Goal: Task Accomplishment & Management: Use online tool/utility

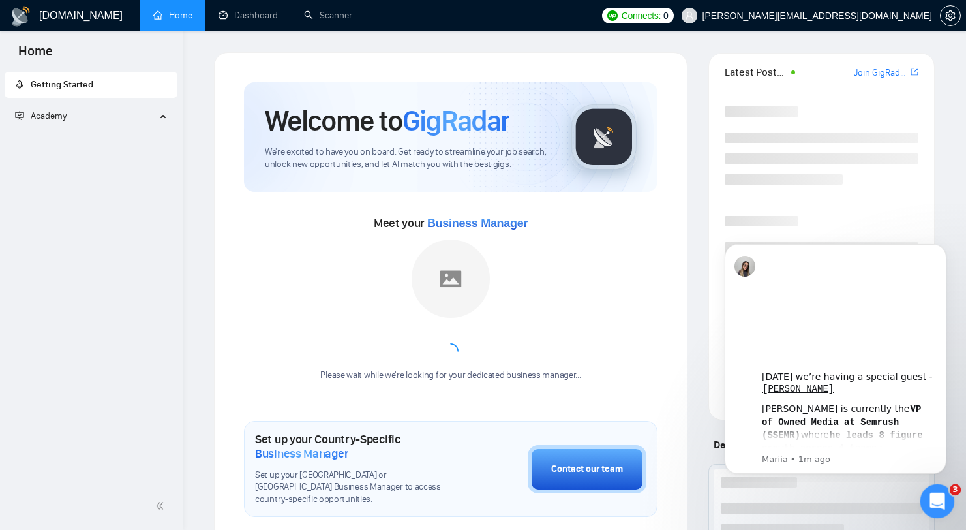
click at [931, 497] on icon "Open Intercom Messenger" at bounding box center [936, 500] width 22 height 22
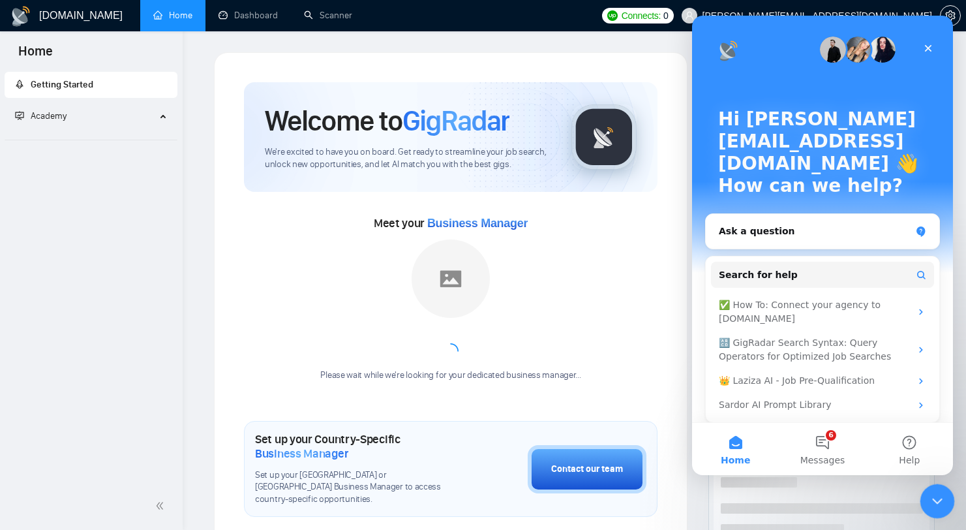
click at [937, 510] on div "Close Intercom Messenger" at bounding box center [935, 498] width 31 height 31
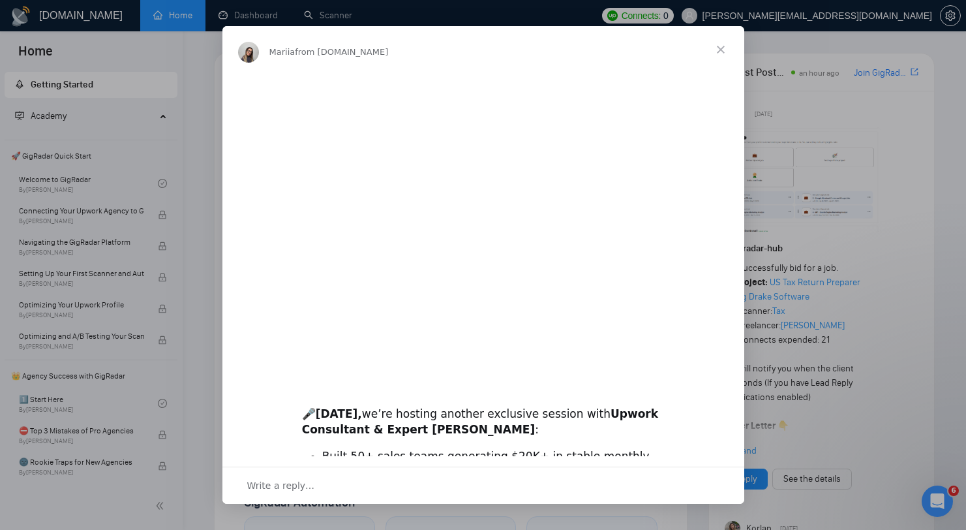
click at [254, 227] on img "Intercom messenger" at bounding box center [483, 221] width 522 height 295
click at [215, 191] on div "Intercom messenger" at bounding box center [483, 265] width 966 height 530
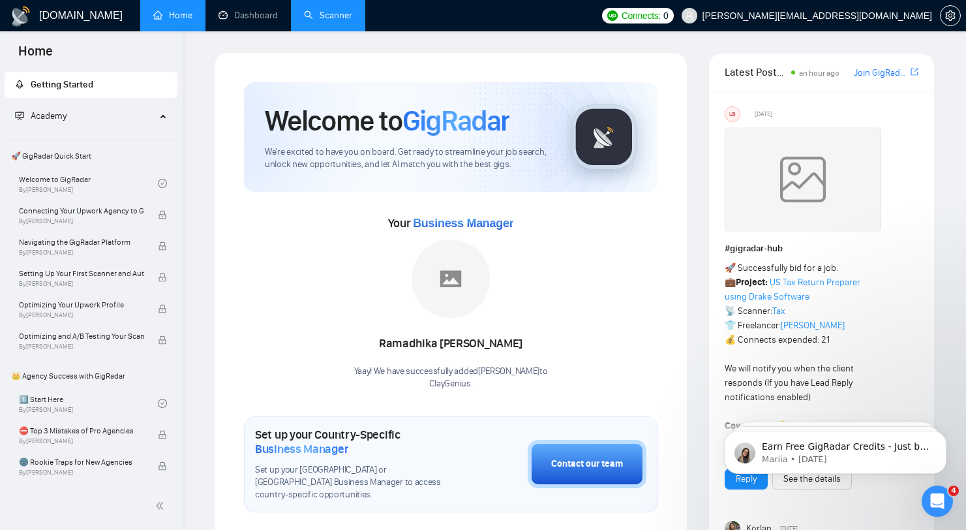
click at [304, 18] on link "Scanner" at bounding box center [328, 15] width 48 height 11
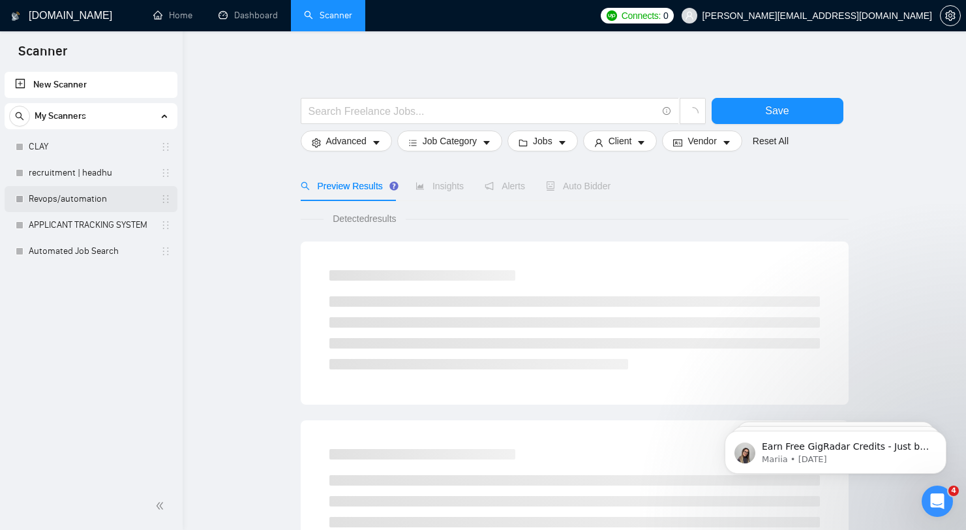
click at [94, 200] on link "Revops/automation" at bounding box center [91, 199] width 124 height 26
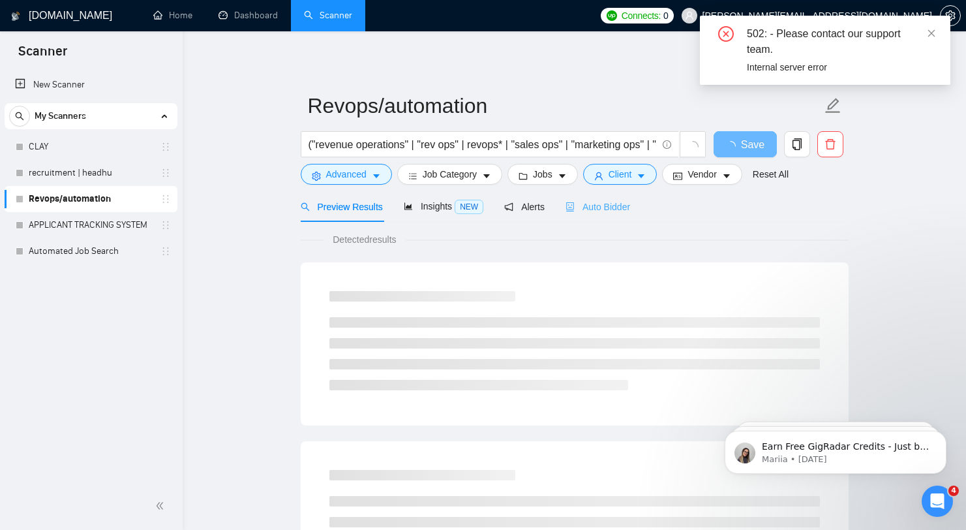
click at [607, 219] on div "Auto Bidder" at bounding box center [598, 206] width 65 height 31
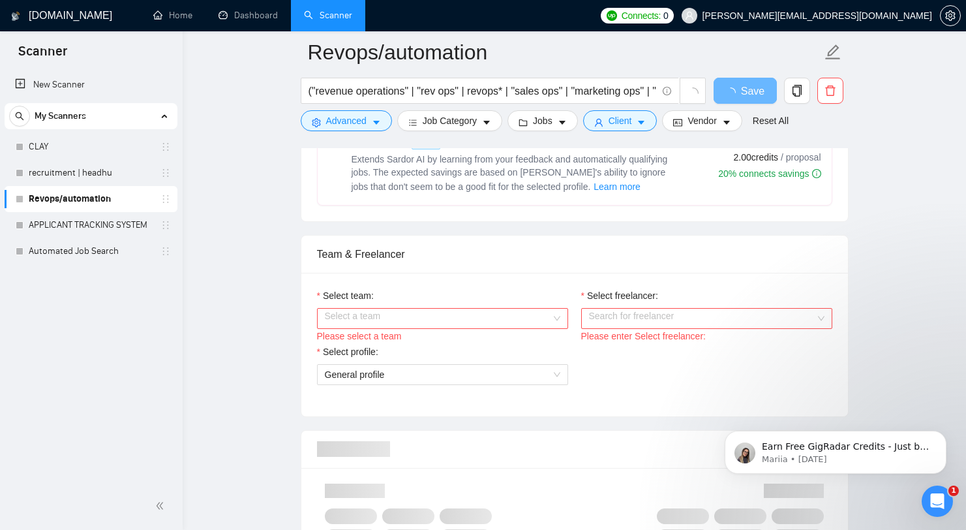
scroll to position [622, 0]
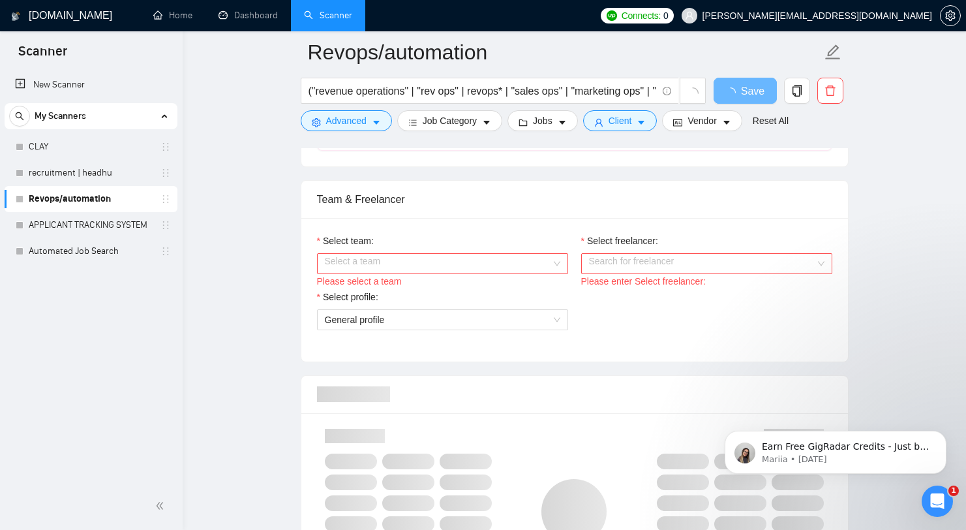
click at [510, 254] on input "Select team:" at bounding box center [438, 264] width 226 height 20
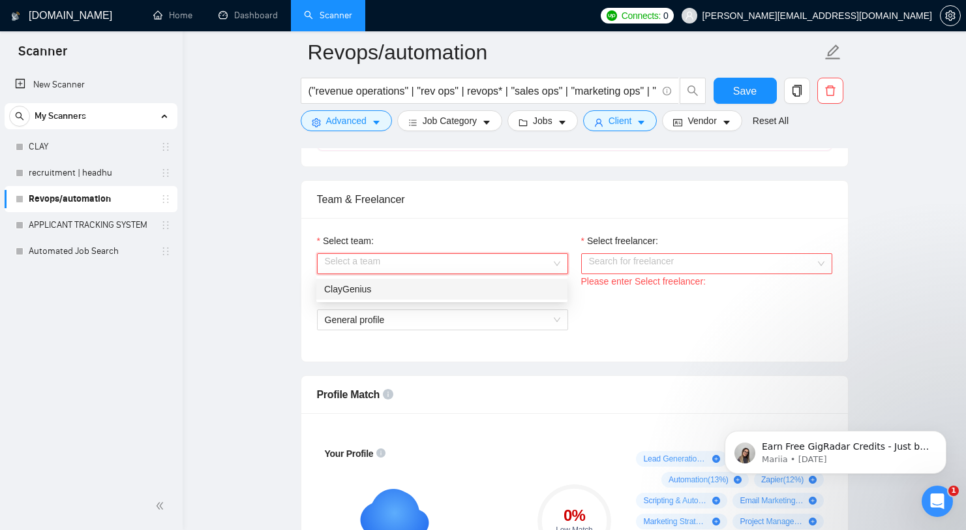
click at [467, 288] on div "ClayGenius" at bounding box center [442, 289] width 236 height 14
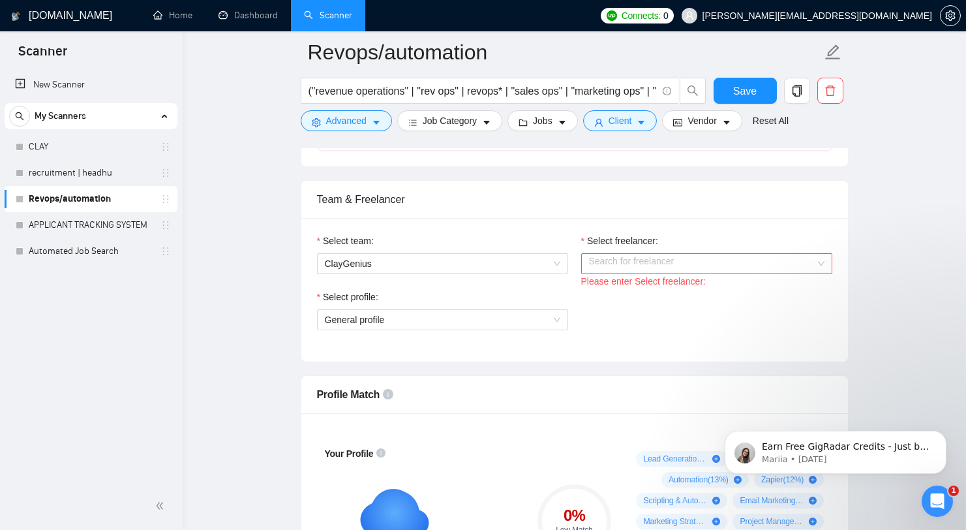
click at [636, 280] on div "Please enter Select freelancer:" at bounding box center [706, 281] width 251 height 14
click at [655, 271] on input "Select freelancer:" at bounding box center [702, 264] width 226 height 20
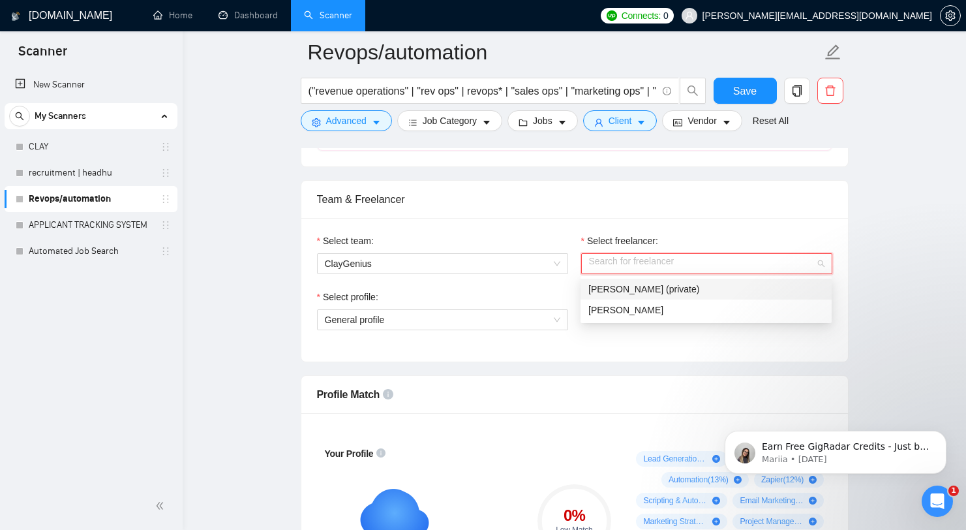
click at [651, 290] on span "Isaac Marks (private)" at bounding box center [644, 289] width 111 height 10
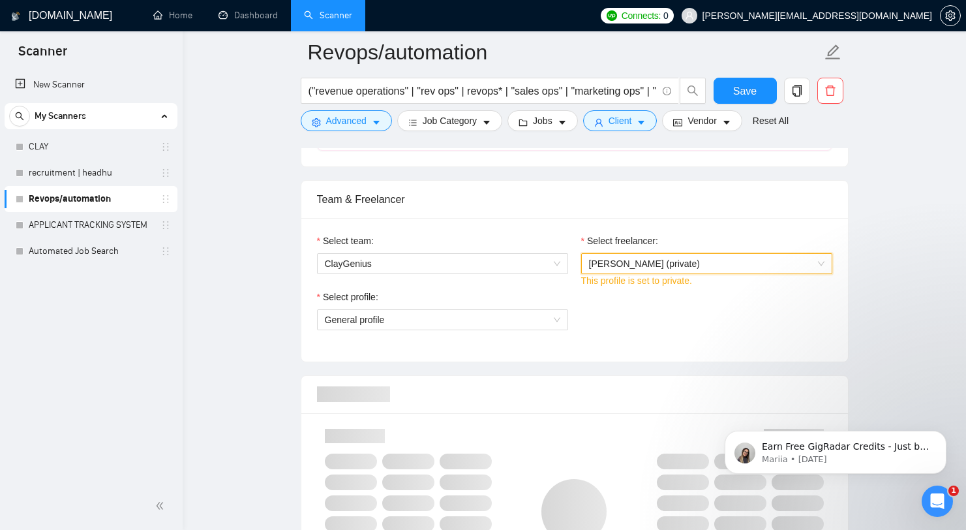
click at [697, 255] on span "Isaac Marks (private)" at bounding box center [707, 264] width 236 height 20
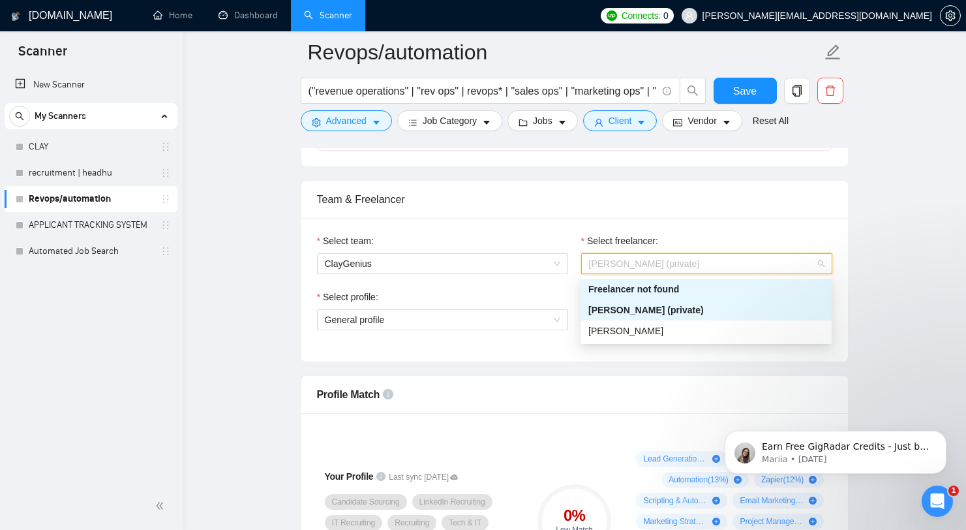
click at [712, 239] on div "Select freelancer:" at bounding box center [706, 244] width 251 height 20
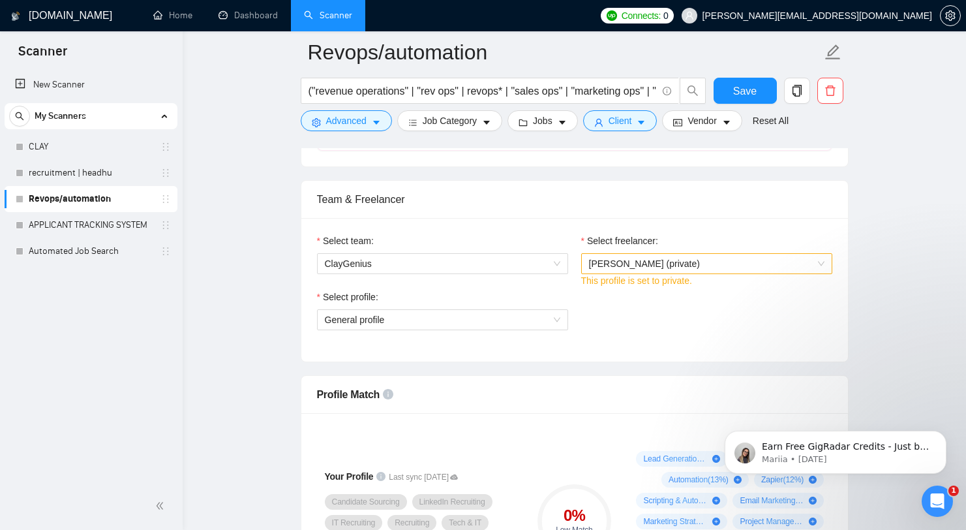
click at [683, 270] on span "Isaac Marks (private)" at bounding box center [707, 264] width 236 height 20
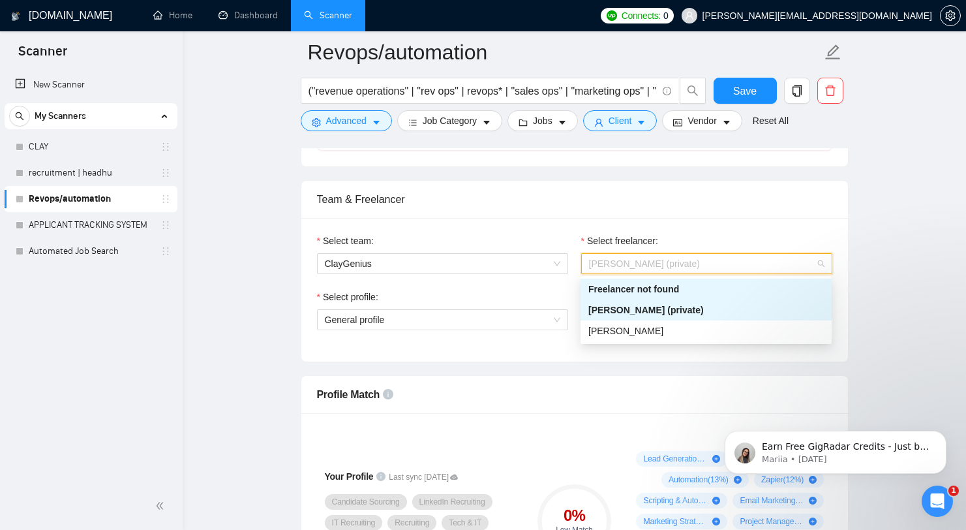
click at [721, 242] on div "Select freelancer:" at bounding box center [706, 244] width 251 height 20
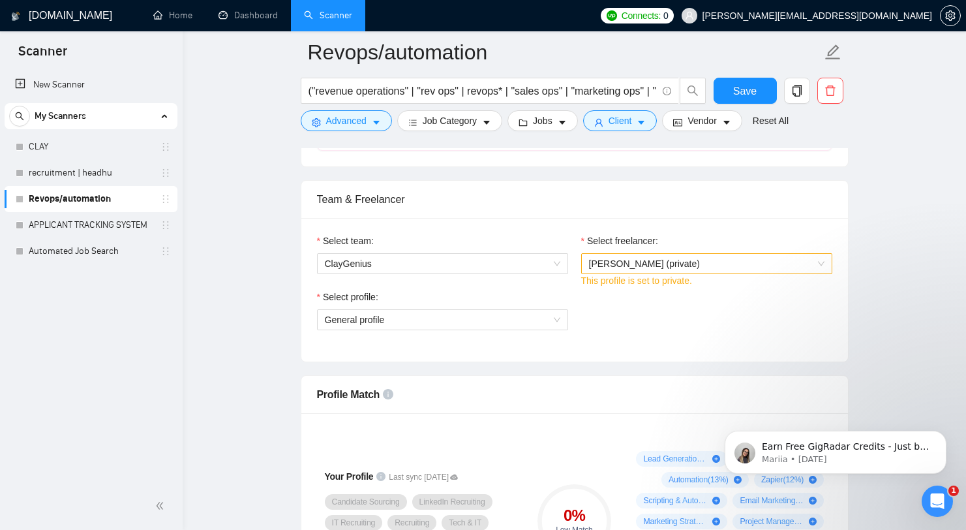
click at [701, 261] on span "Isaac Marks (private)" at bounding box center [707, 264] width 236 height 20
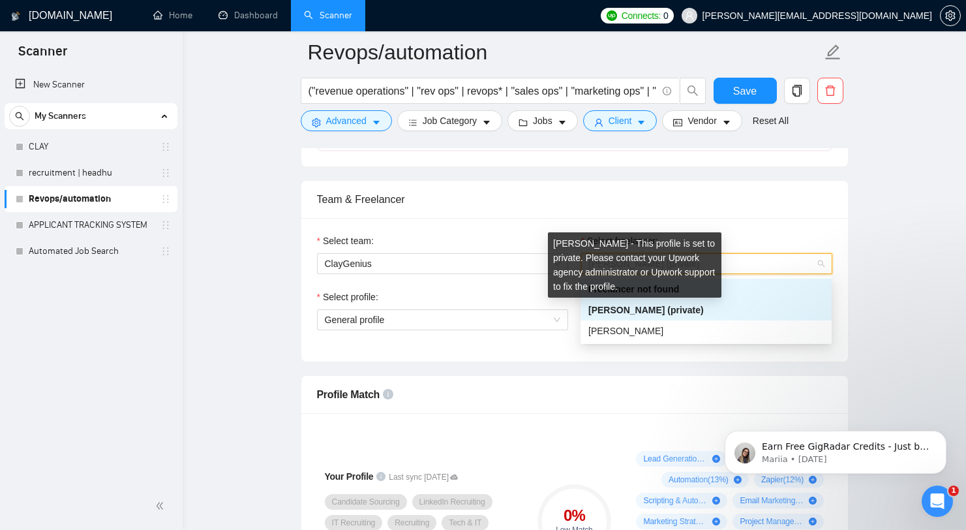
click at [666, 313] on span "Isaac Marks (private)" at bounding box center [646, 310] width 115 height 10
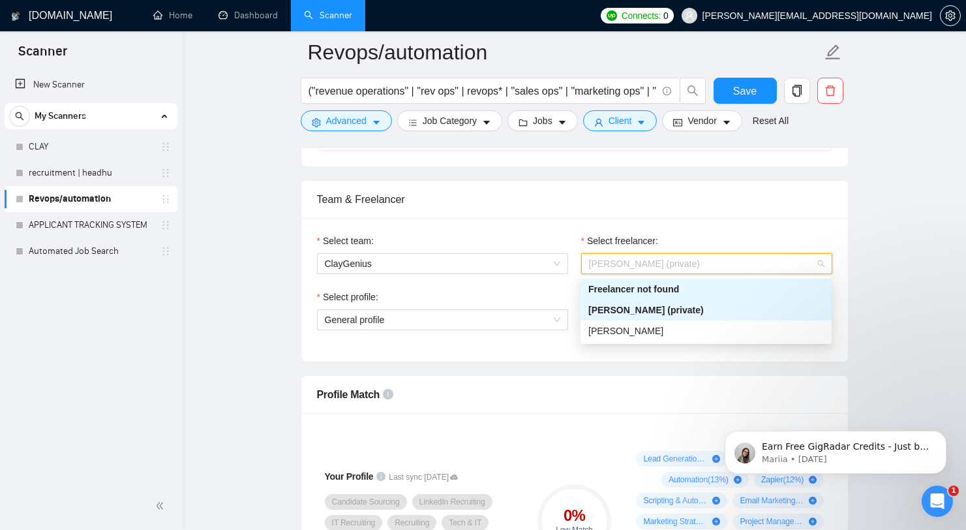
click at [693, 269] on span "Isaac Marks (private)" at bounding box center [707, 264] width 236 height 20
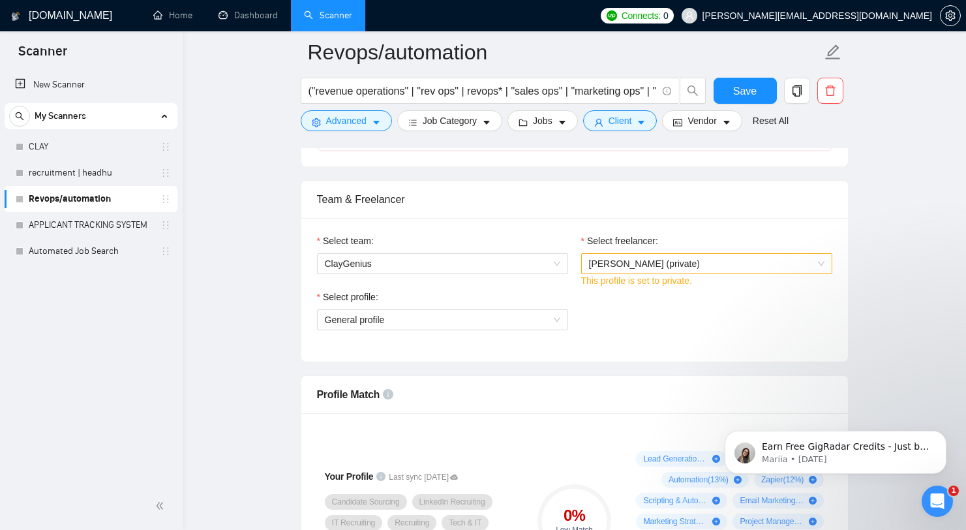
click at [771, 234] on div "Select freelancer:" at bounding box center [706, 244] width 251 height 20
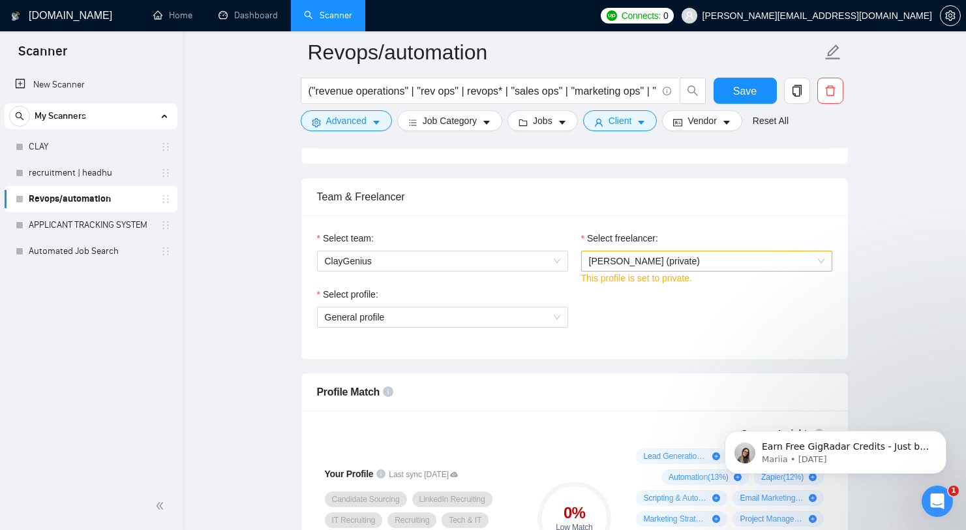
click at [677, 256] on span "Isaac Marks (private)" at bounding box center [644, 261] width 111 height 10
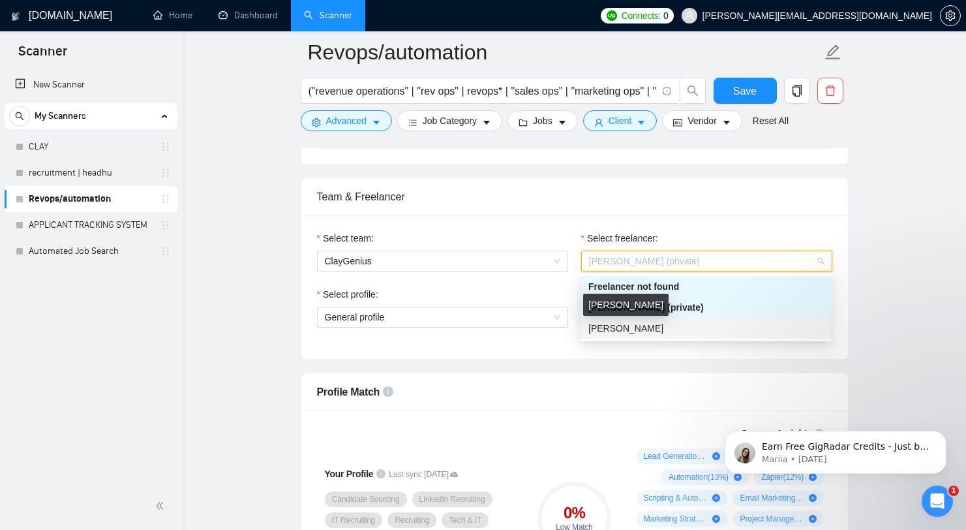
click at [640, 324] on span "[PERSON_NAME]" at bounding box center [626, 328] width 75 height 10
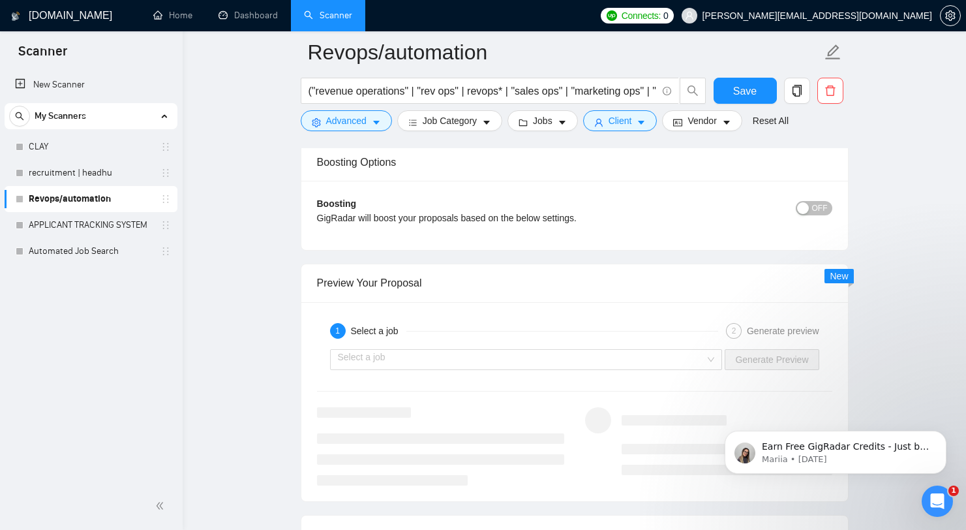
scroll to position [2390, 0]
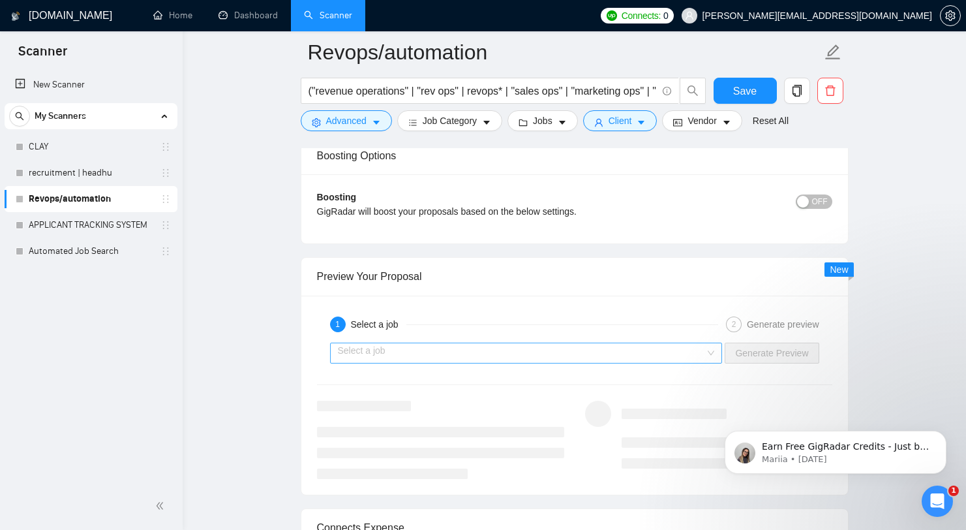
click at [482, 350] on input "search" at bounding box center [522, 353] width 368 height 20
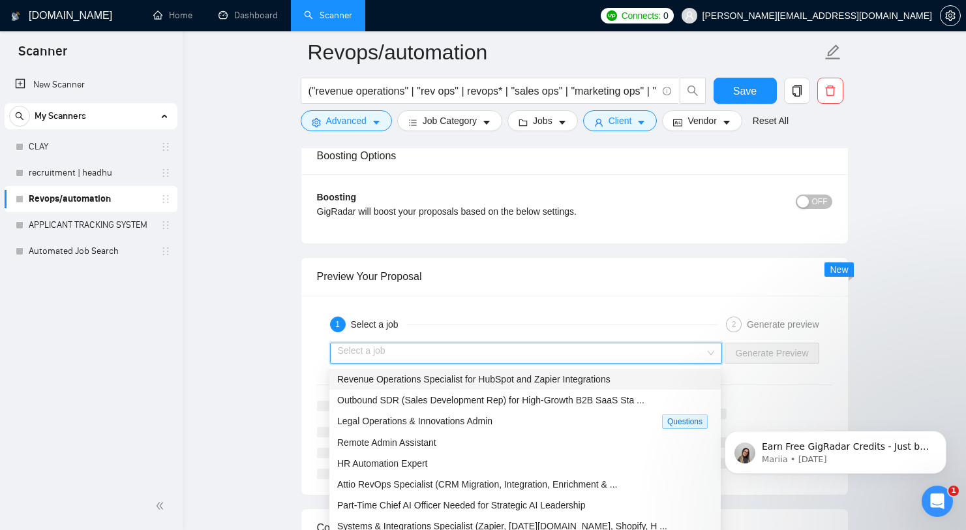
click at [474, 379] on span "Revenue Operations Specialist for HubSpot and Zapier Integrations" at bounding box center [473, 379] width 273 height 10
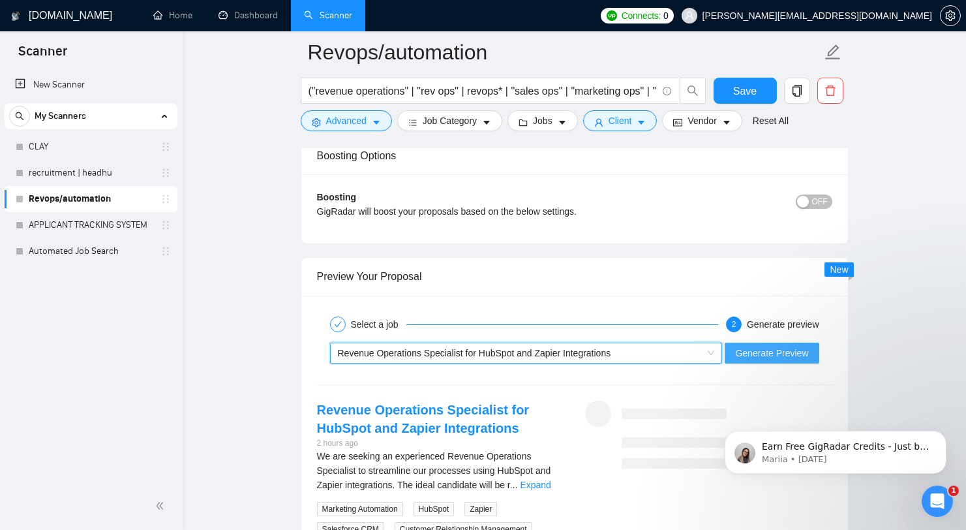
click at [775, 361] on button "Generate Preview" at bounding box center [772, 353] width 94 height 21
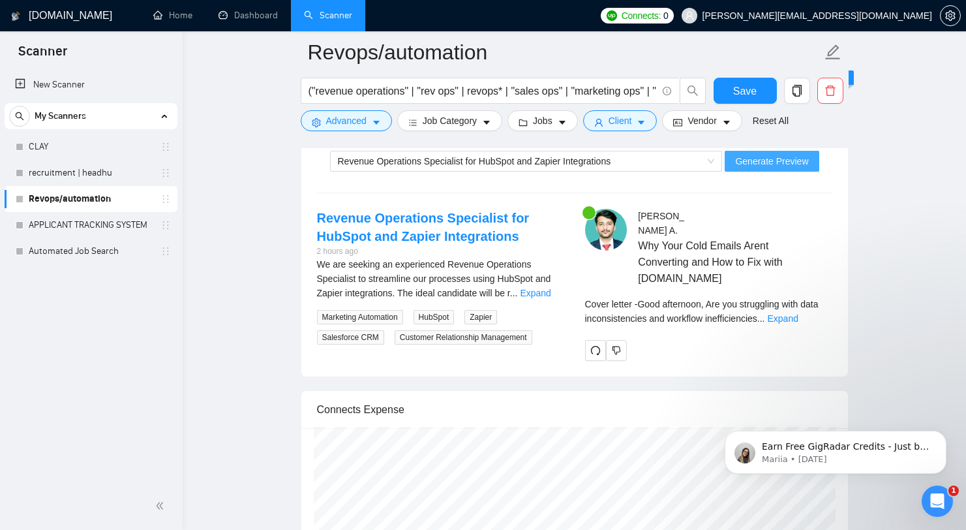
scroll to position [2594, 0]
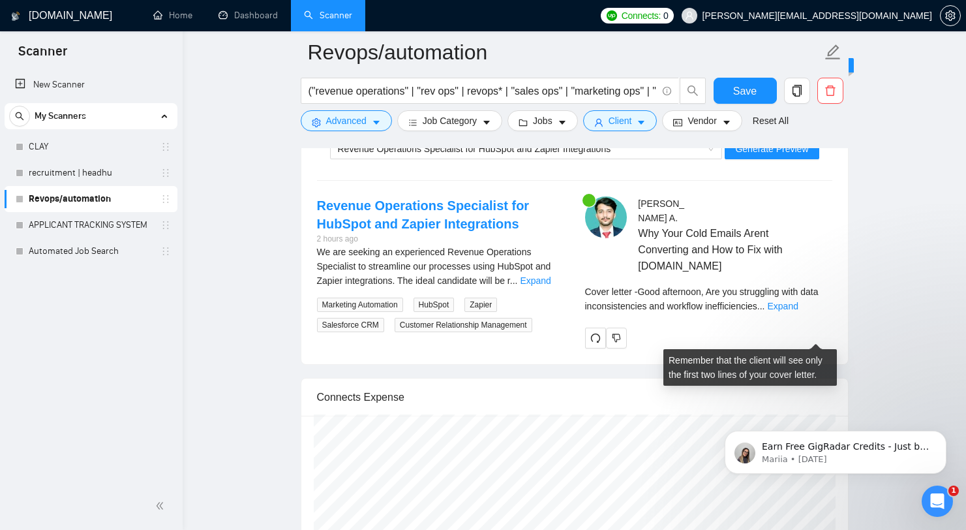
click at [824, 313] on div "Cover letter - Good afternoon, Are you struggling with data inconsistencies and…" at bounding box center [708, 298] width 247 height 29
click at [799, 311] on link "Expand" at bounding box center [783, 306] width 31 height 10
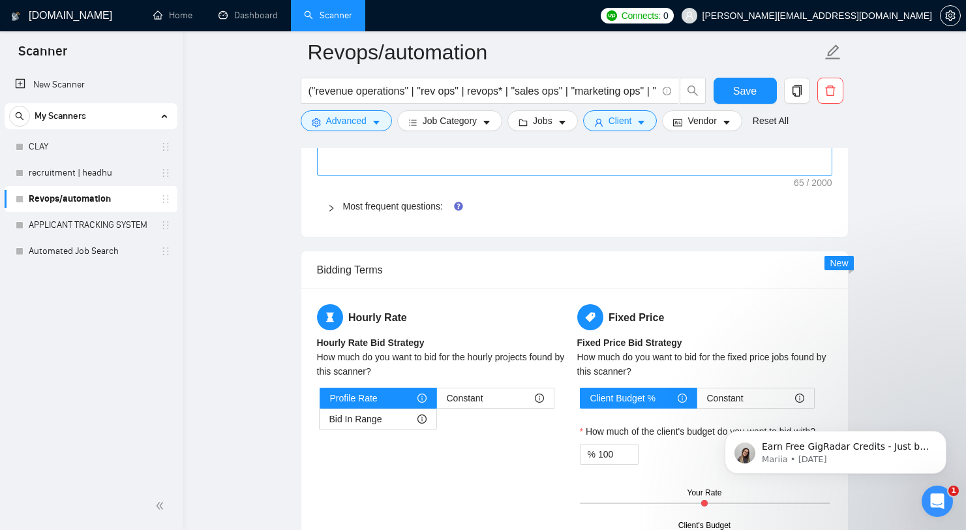
scroll to position [1782, 0]
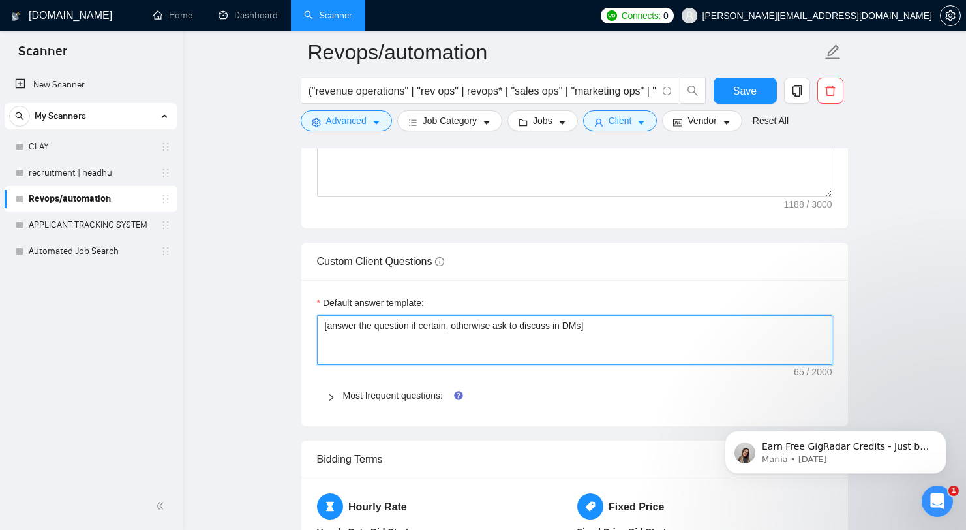
click at [716, 320] on textarea "[answer the question if certain, otherwise ask to discuss in DMs]" at bounding box center [574, 340] width 515 height 50
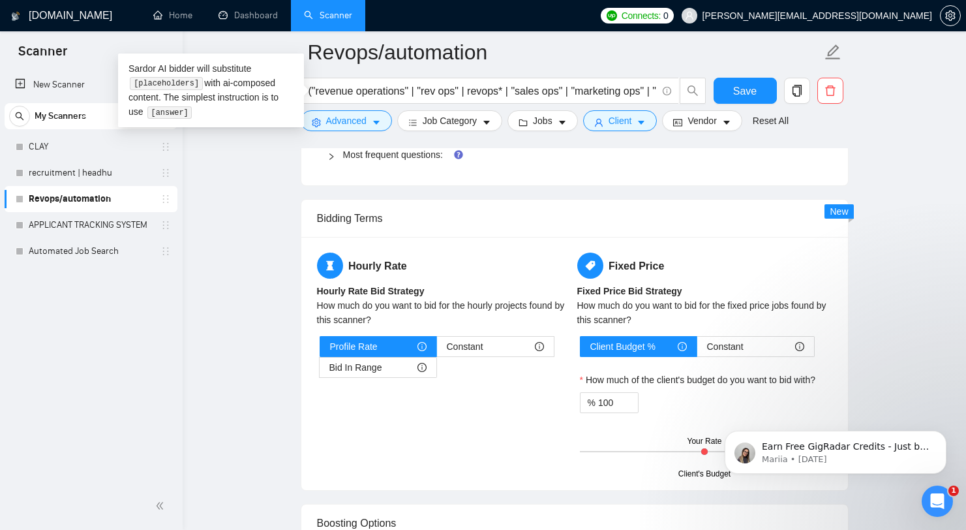
scroll to position [2025, 0]
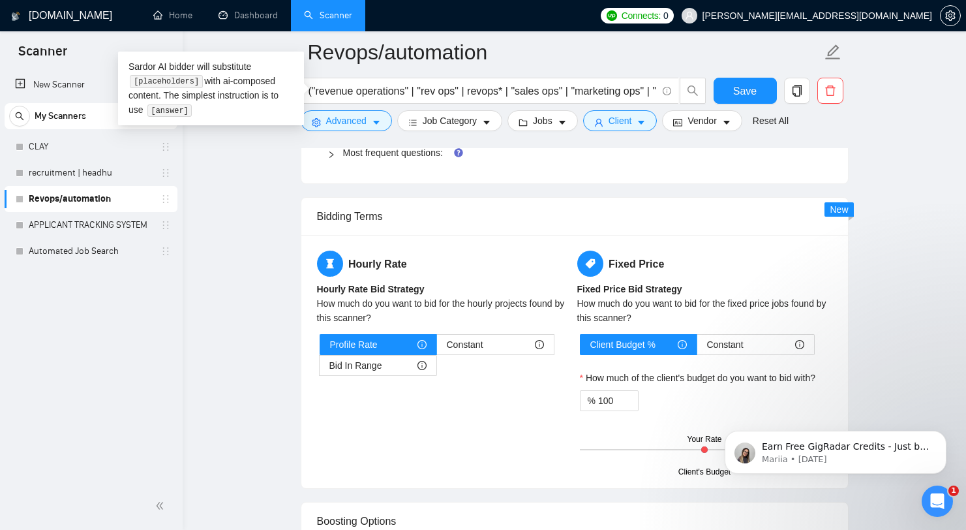
click at [476, 412] on div "Hourly Rate Hourly Rate Bid Strategy How much do you want to bid for the hourly…" at bounding box center [574, 362] width 521 height 222
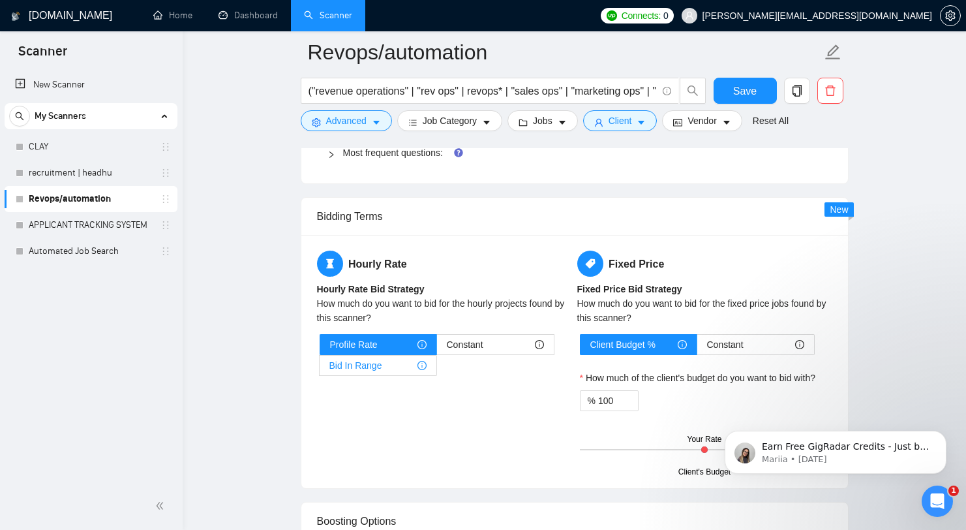
click at [393, 371] on div "Bid In Range" at bounding box center [378, 366] width 97 height 20
click at [320, 369] on input "Bid In Range" at bounding box center [320, 369] width 0 height 0
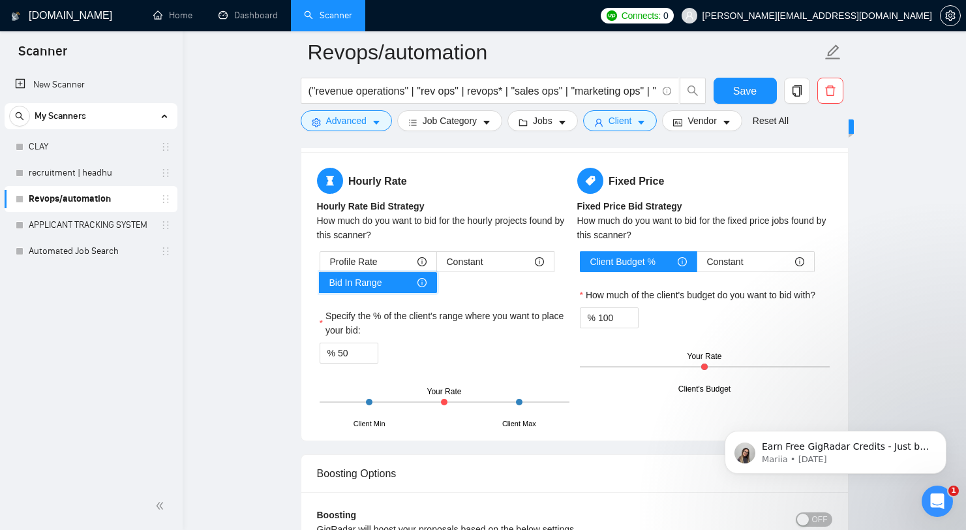
scroll to position [2124, 0]
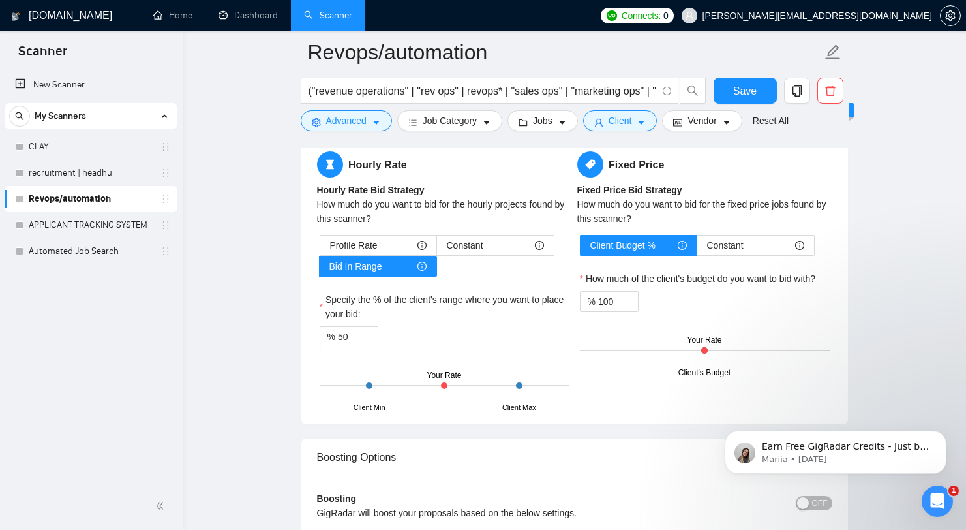
click at [353, 350] on div "Profile Rate Constant Bid In Range Specify the % of the client's range where yo…" at bounding box center [444, 322] width 255 height 174
click at [354, 339] on input "50" at bounding box center [358, 337] width 40 height 20
type input "80"
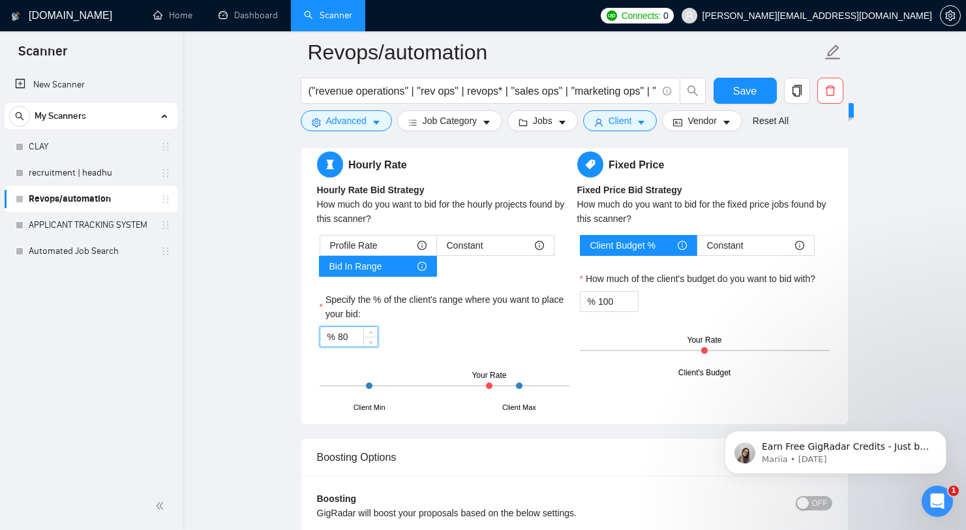
click at [473, 335] on div "% 80" at bounding box center [445, 336] width 250 height 21
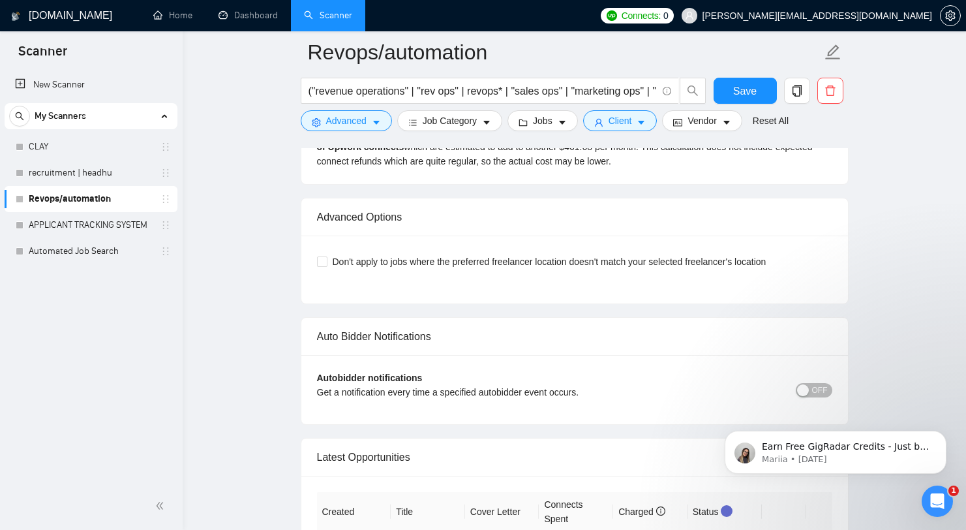
scroll to position [3294, 0]
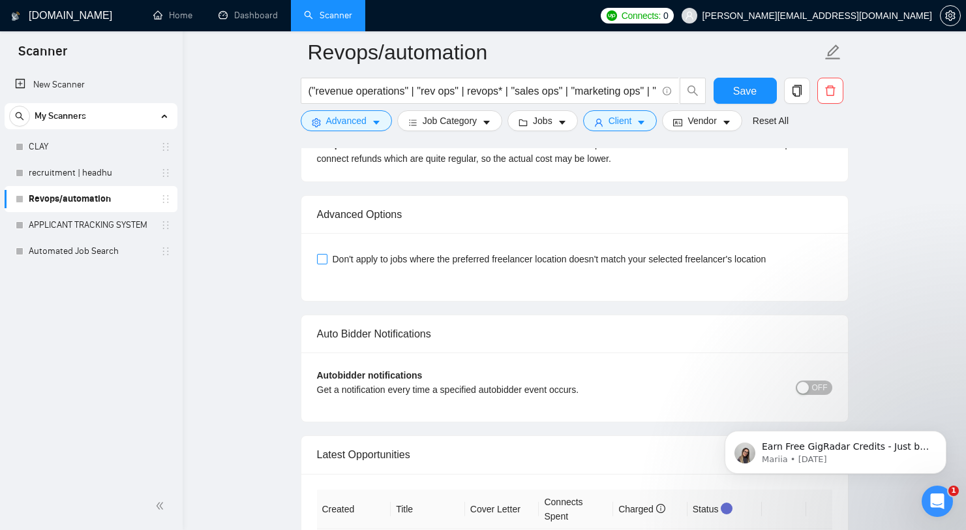
click at [567, 266] on span "Don't apply to jobs where the preferred freelancer location doesn't match your …" at bounding box center [550, 259] width 444 height 14
click at [326, 263] on input "Don't apply to jobs where the preferred freelancer location doesn't match your …" at bounding box center [321, 258] width 9 height 9
checkbox input "true"
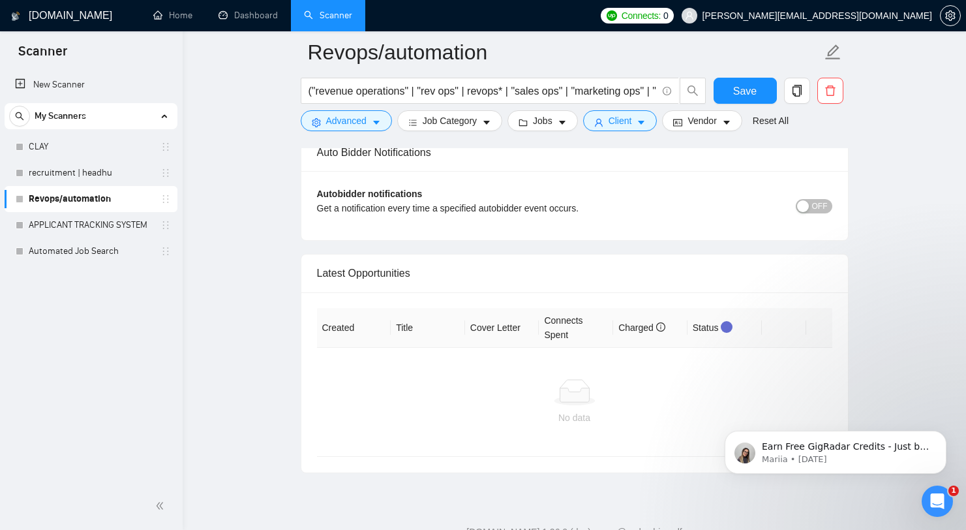
scroll to position [3484, 0]
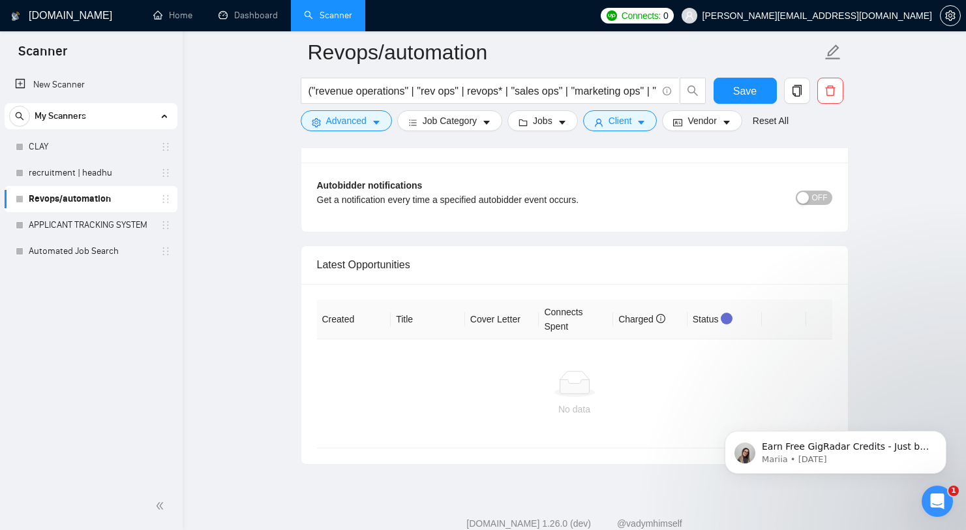
click at [817, 205] on span "OFF" at bounding box center [820, 198] width 16 height 14
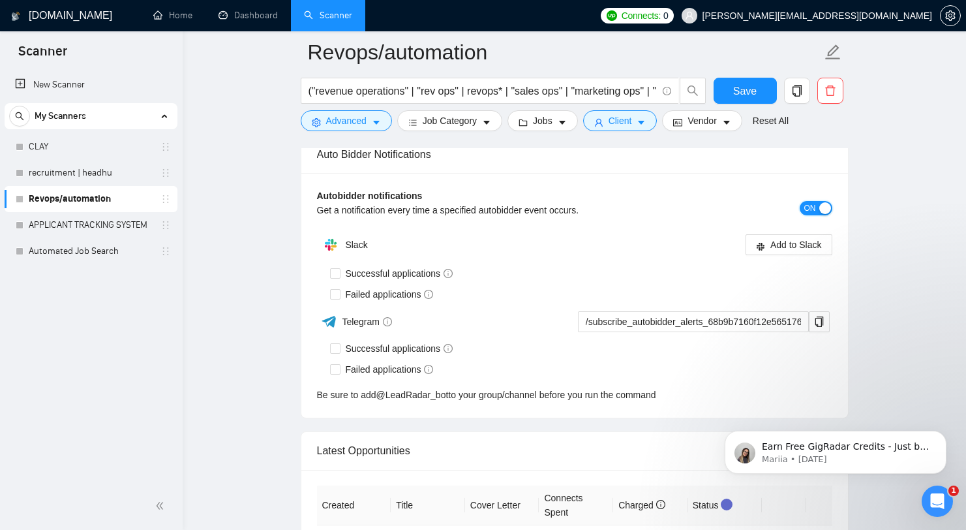
scroll to position [3477, 0]
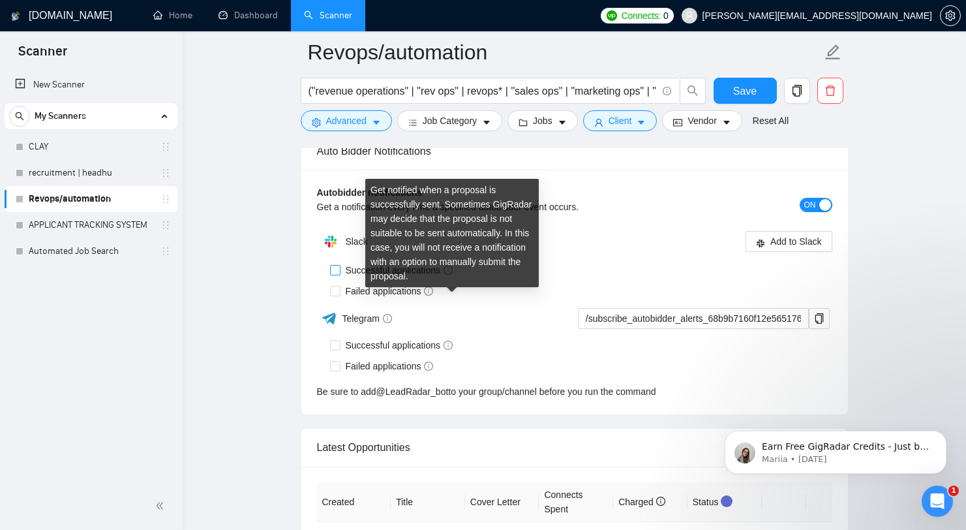
click at [450, 275] on icon "info-circle" at bounding box center [448, 270] width 9 height 9
click at [339, 274] on input "Successful applications" at bounding box center [334, 269] width 9 height 9
checkbox input "true"
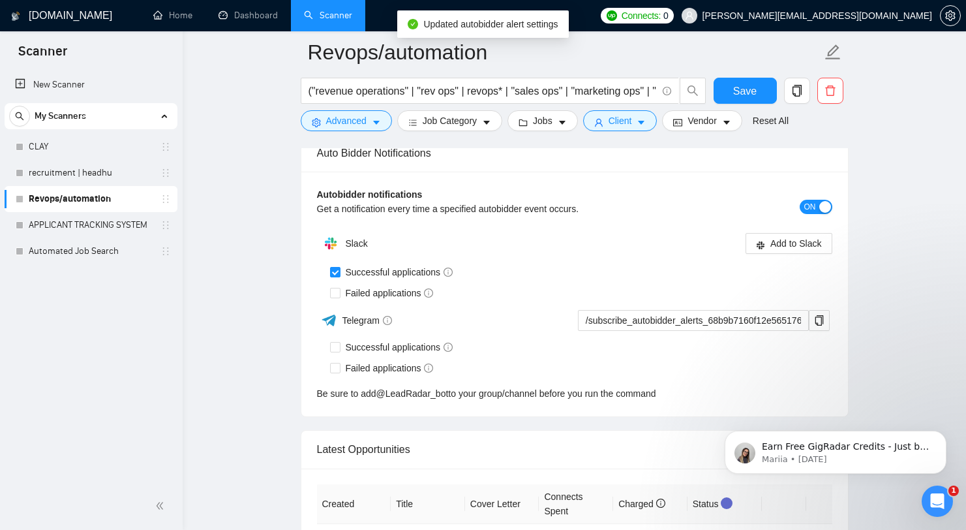
scroll to position [3362, 0]
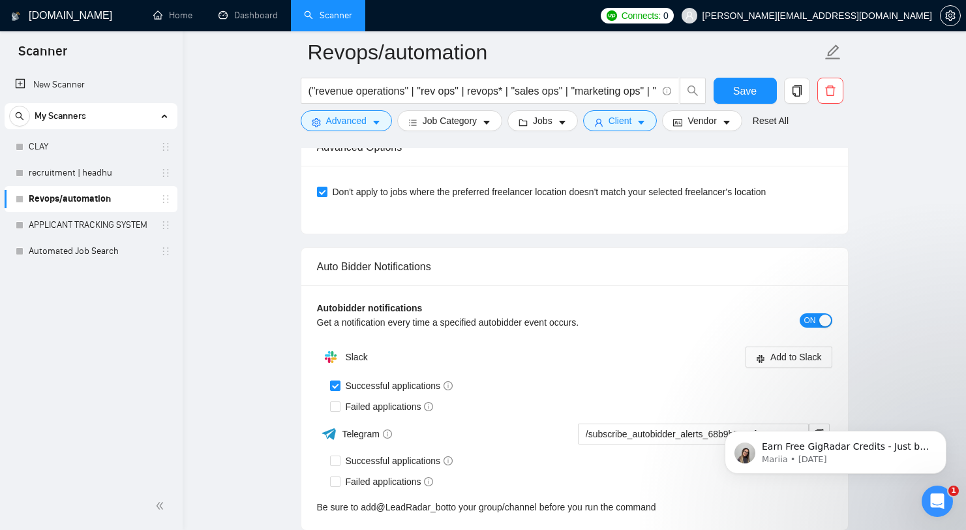
click at [788, 370] on div "Slack Add to Slack" at bounding box center [574, 357] width 515 height 26
click at [797, 364] on span "Add to Slack" at bounding box center [797, 357] width 52 height 14
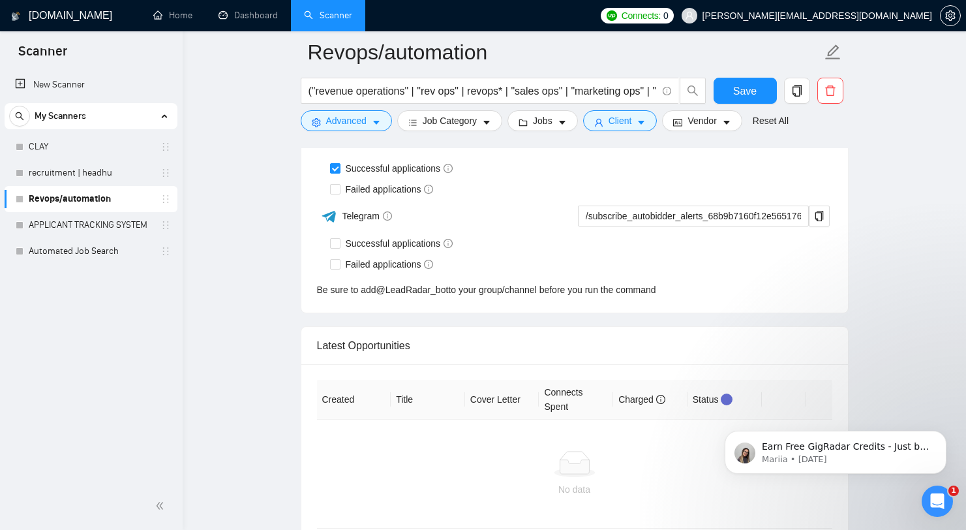
scroll to position [3391, 0]
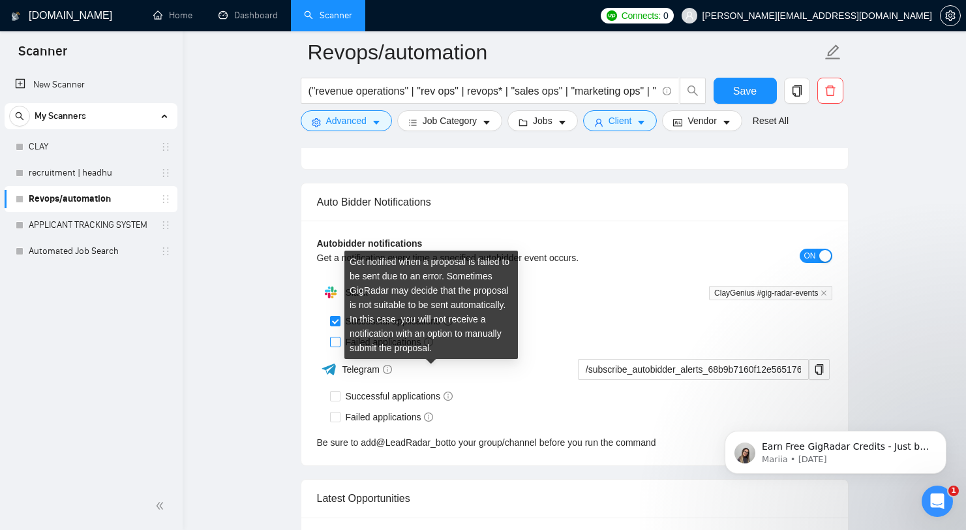
click at [395, 349] on span "Failed applications" at bounding box center [390, 342] width 99 height 14
click at [339, 346] on input "Failed applications" at bounding box center [334, 341] width 9 height 9
checkbox input "true"
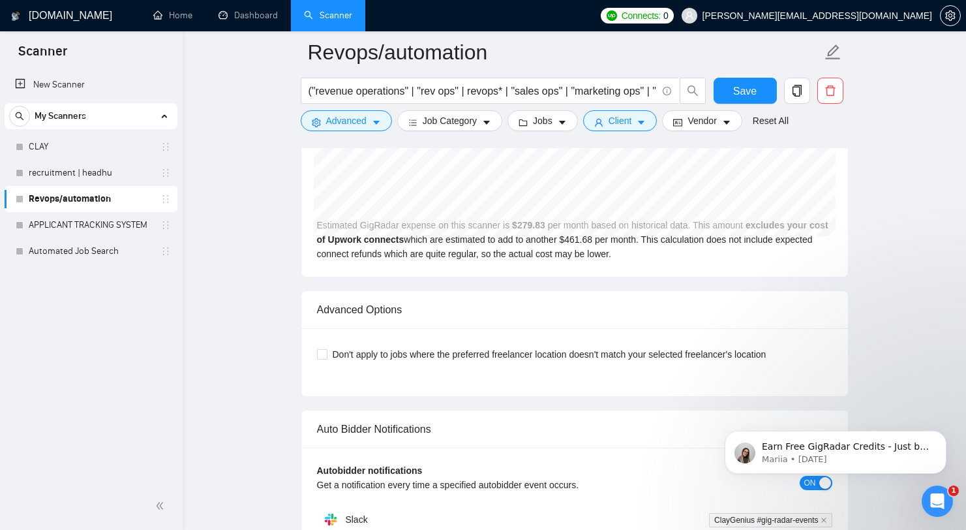
scroll to position [3161, 0]
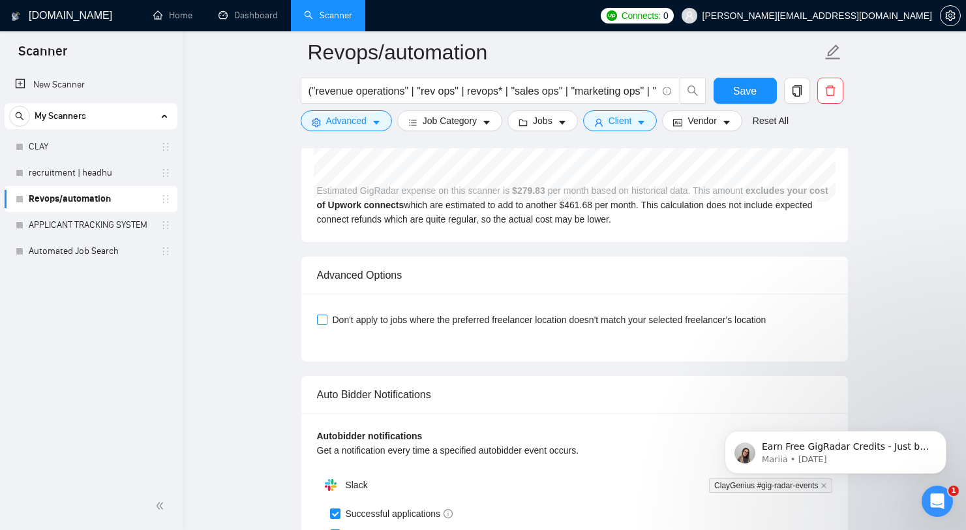
click at [440, 327] on span "Don't apply to jobs where the preferred freelancer location doesn't match your …" at bounding box center [550, 320] width 444 height 14
click at [326, 324] on input "Don't apply to jobs where the preferred freelancer location doesn't match your …" at bounding box center [321, 318] width 9 height 9
checkbox input "true"
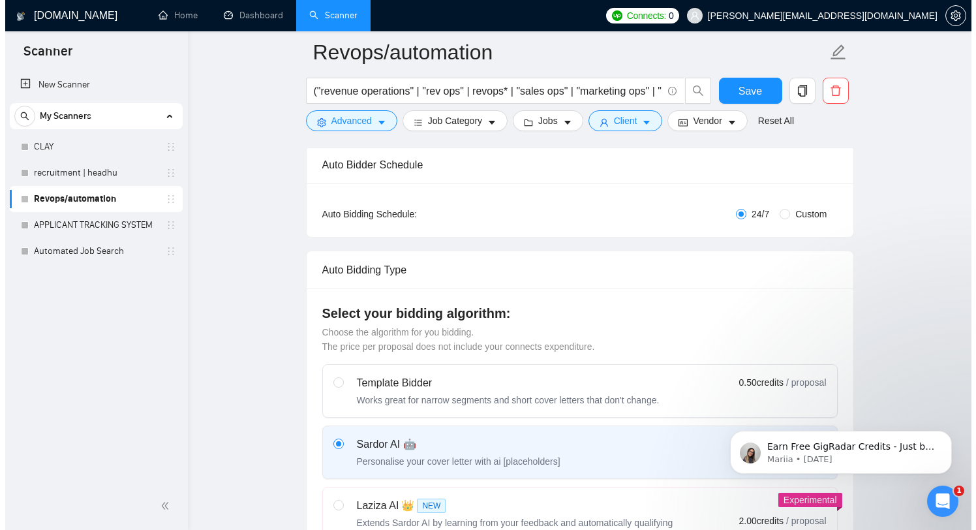
scroll to position [0, 0]
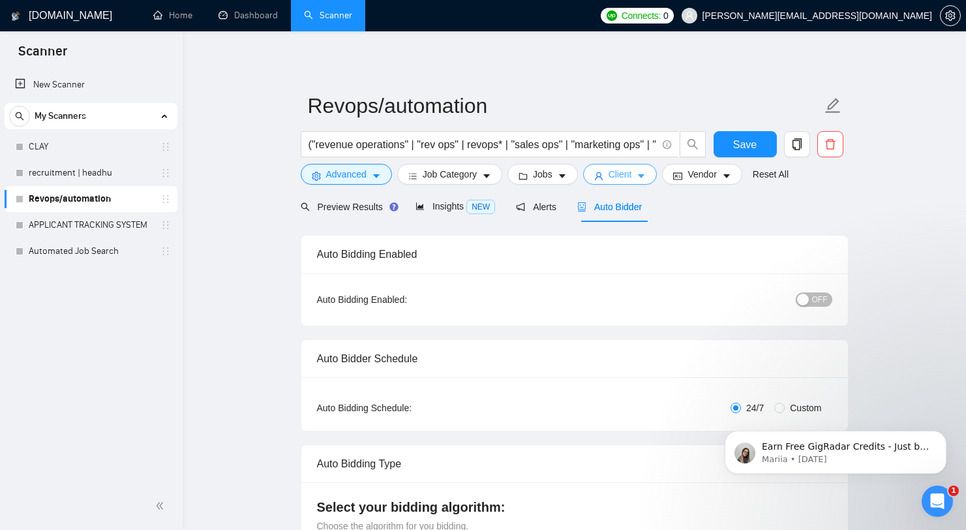
click at [628, 170] on span "Client" at bounding box center [620, 174] width 23 height 14
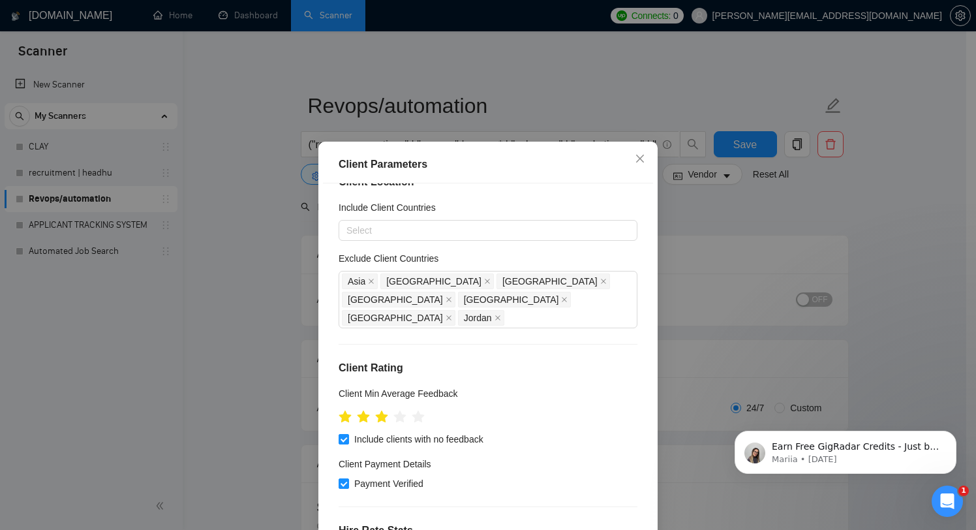
scroll to position [27, 0]
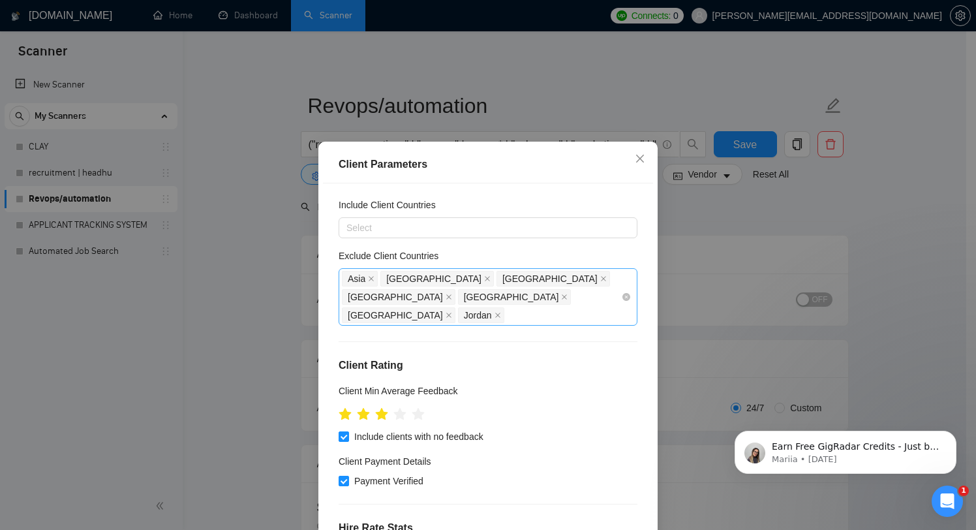
click at [536, 303] on div "Asia Nigeria India United Arab Emirates Saudi Arabia Oman Jordan" at bounding box center [481, 296] width 279 height 55
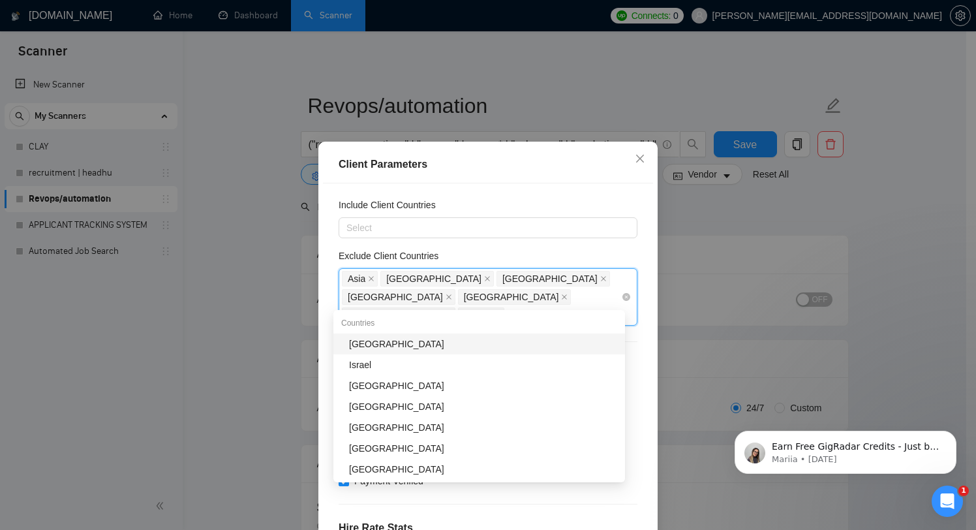
type input "isra"
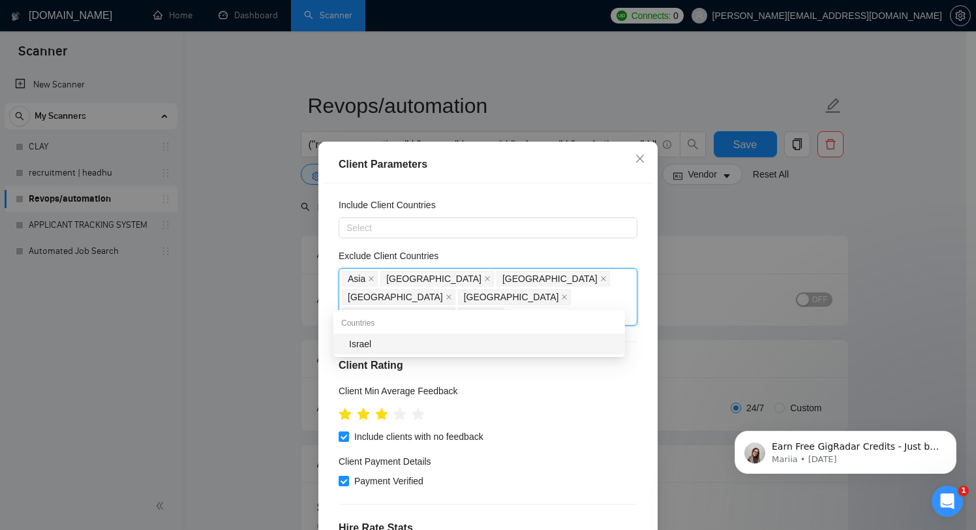
click at [539, 335] on div "Israel" at bounding box center [479, 343] width 292 height 21
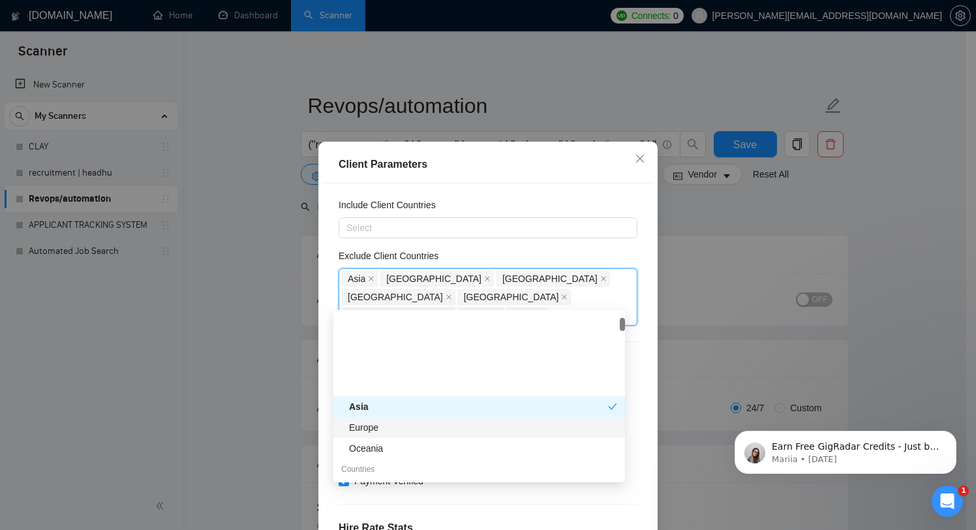
scroll to position [102, 0]
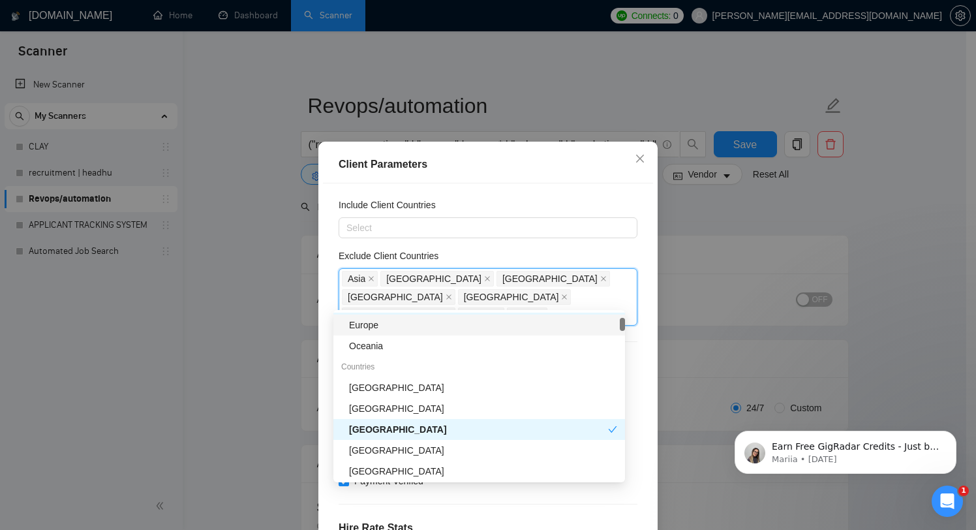
click at [582, 247] on div "Client Location Include Client Countries Select Exclude Client Countries Asia N…" at bounding box center [488, 368] width 330 height 371
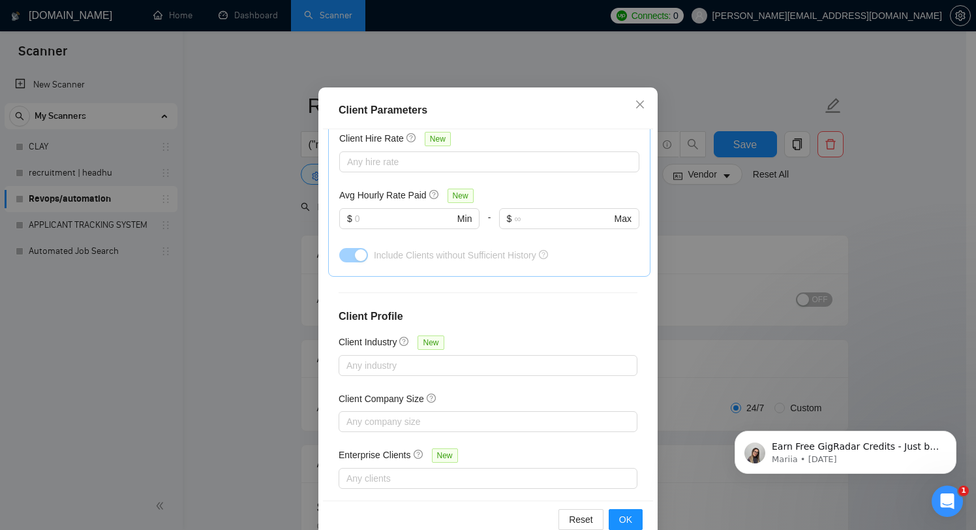
scroll to position [53, 0]
click at [418, 153] on div "Any hire rate" at bounding box center [489, 163] width 300 height 21
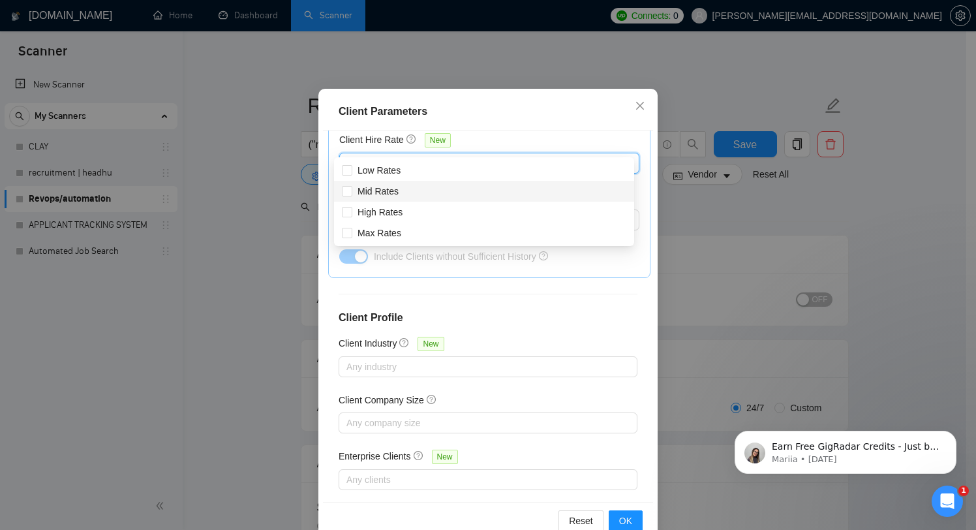
click at [418, 200] on div "Mid Rates" at bounding box center [484, 191] width 300 height 21
checkbox input "true"
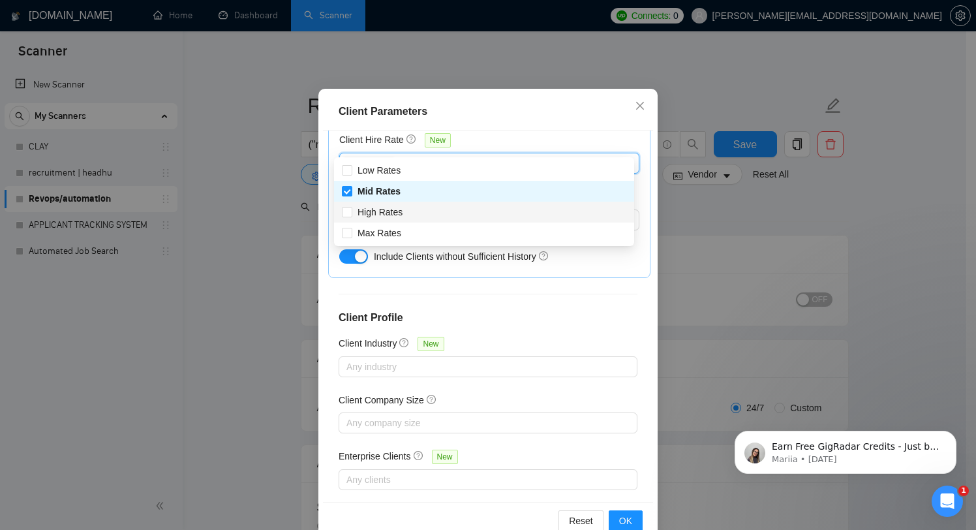
click at [414, 209] on div "High Rates" at bounding box center [484, 212] width 284 height 14
checkbox input "true"
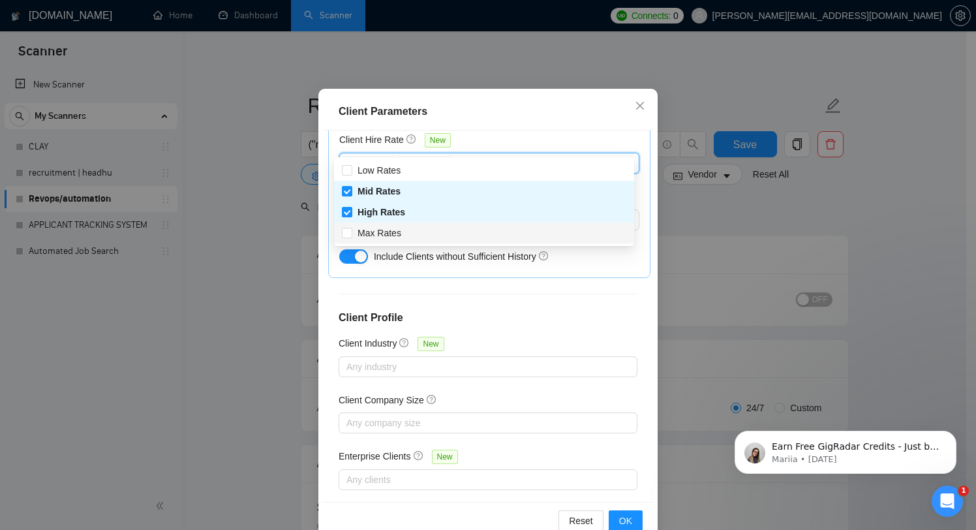
click at [407, 228] on div "Max Rates" at bounding box center [484, 233] width 284 height 14
checkbox input "true"
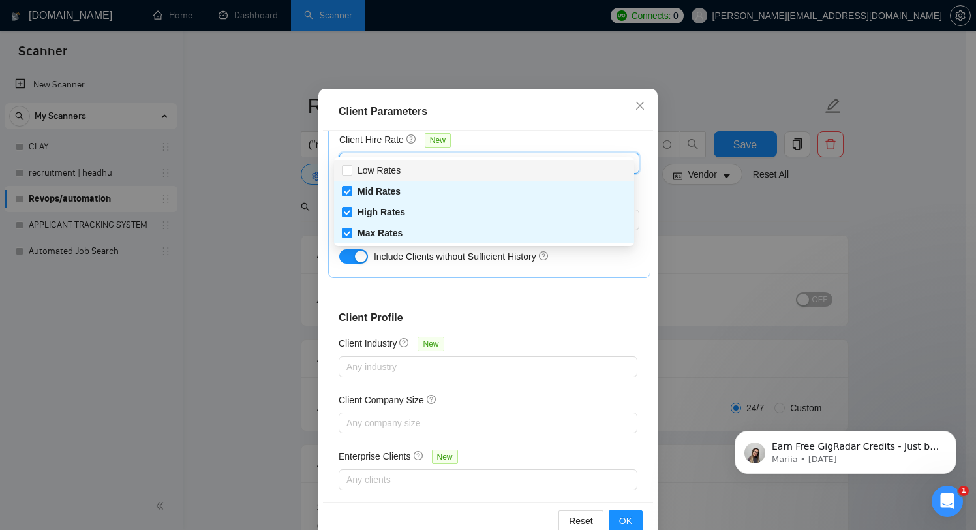
click at [516, 132] on div "Client Hire Rate New" at bounding box center [489, 142] width 300 height 20
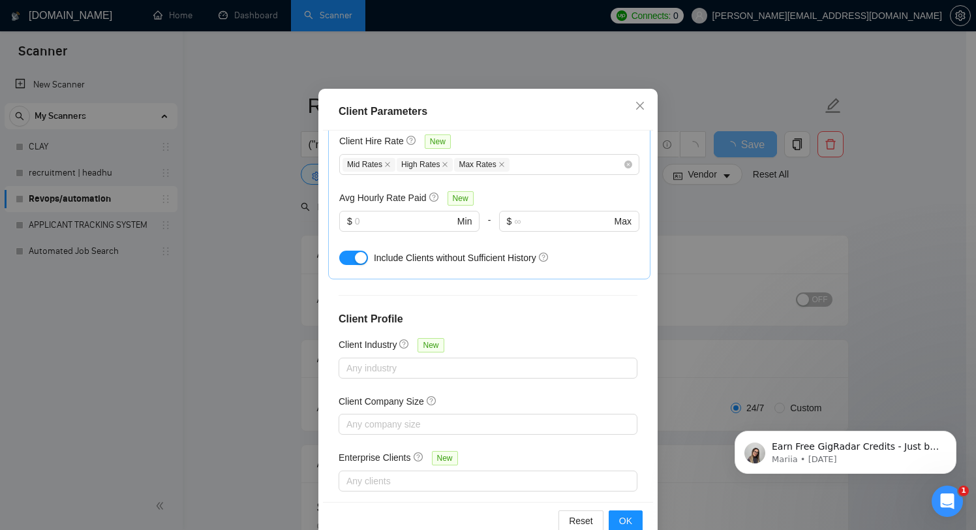
scroll to position [461, 0]
click at [622, 510] on button "OK" at bounding box center [626, 520] width 34 height 21
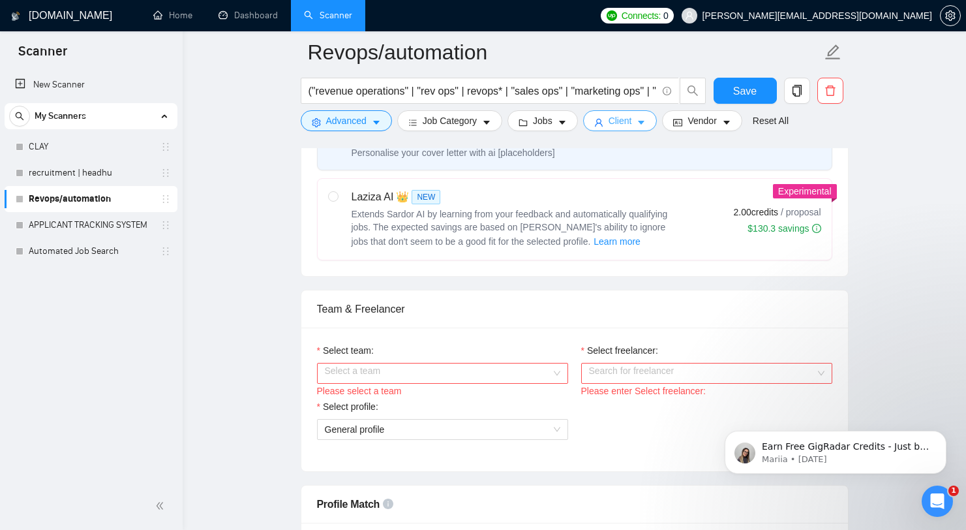
scroll to position [515, 0]
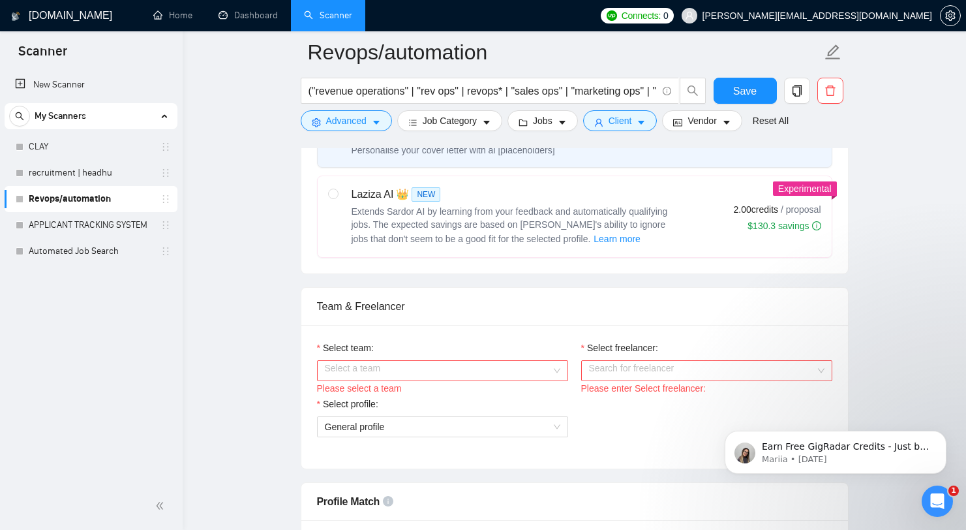
click at [511, 377] on input "Select team:" at bounding box center [438, 371] width 226 height 20
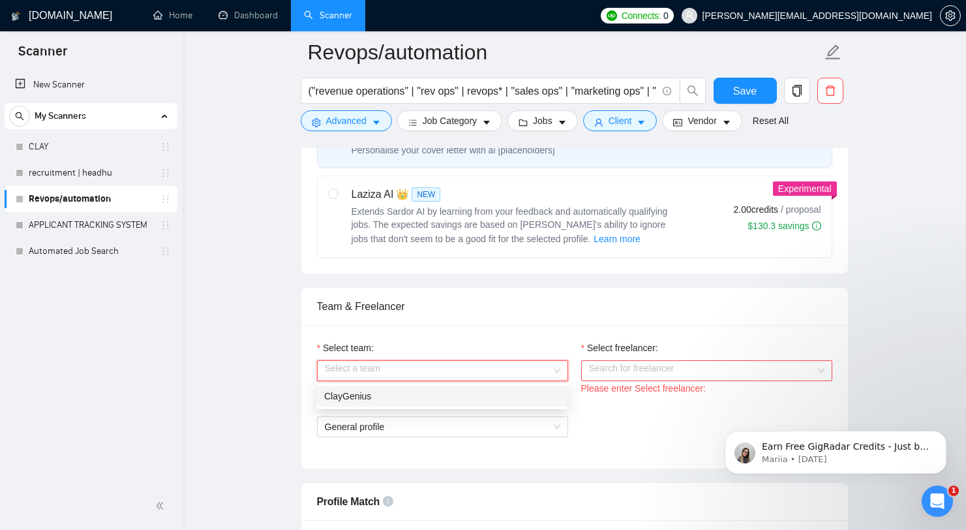
click at [489, 399] on div "ClayGenius" at bounding box center [442, 396] width 236 height 14
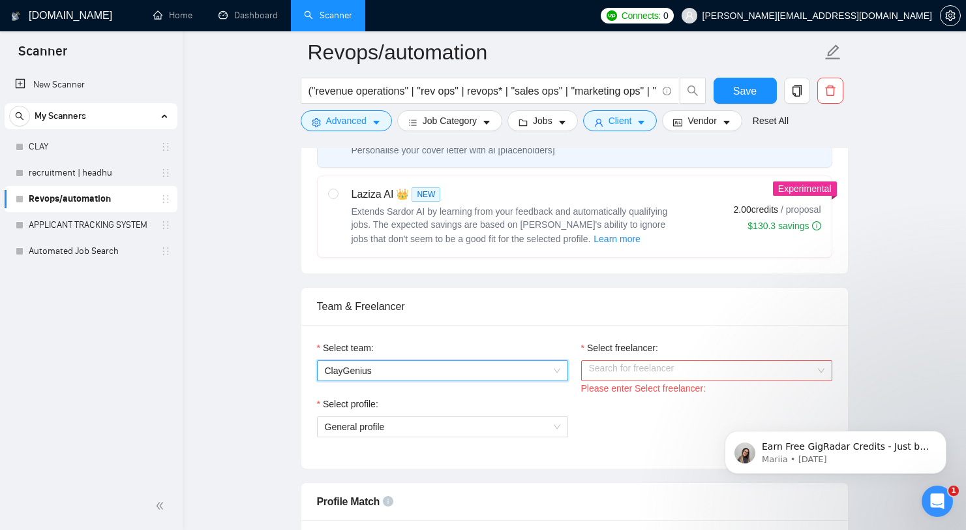
click at [684, 376] on input "Select freelancer:" at bounding box center [702, 371] width 226 height 20
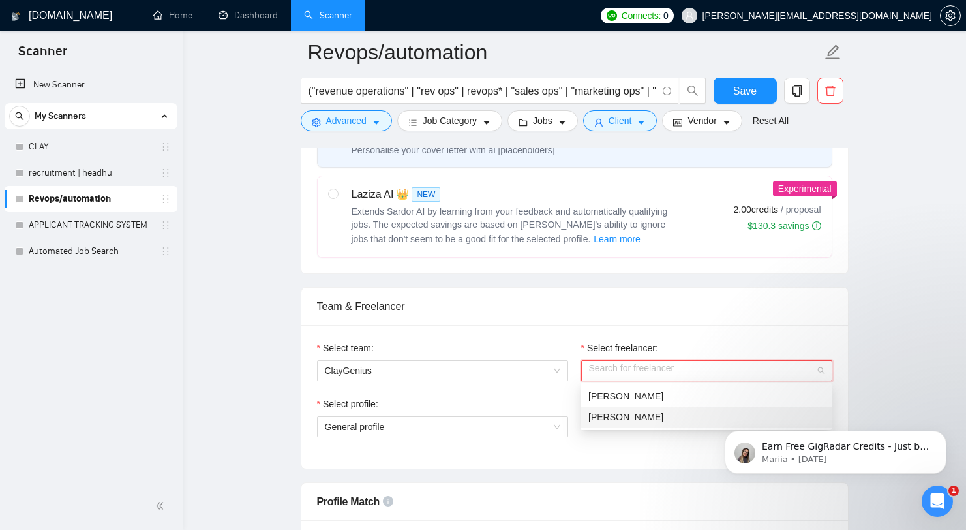
click at [661, 415] on span "[PERSON_NAME]" at bounding box center [626, 417] width 75 height 10
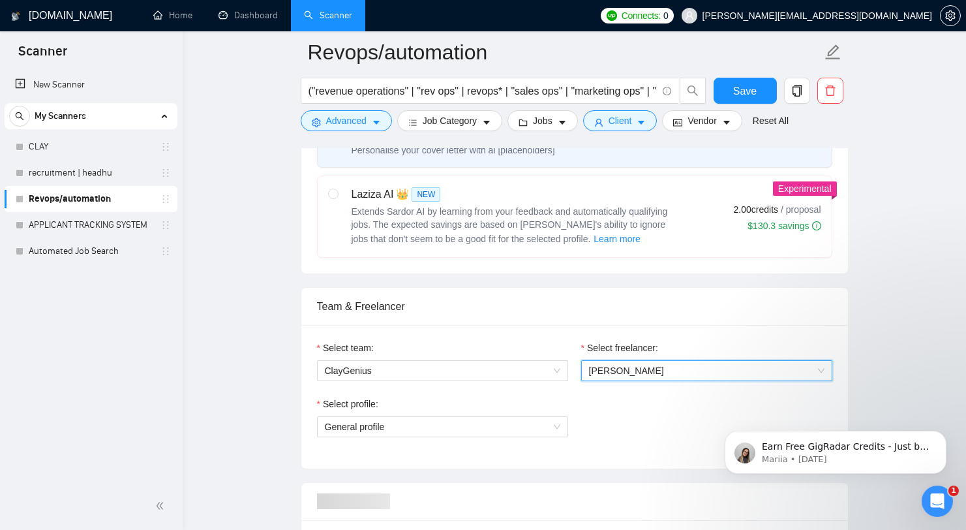
scroll to position [630, 0]
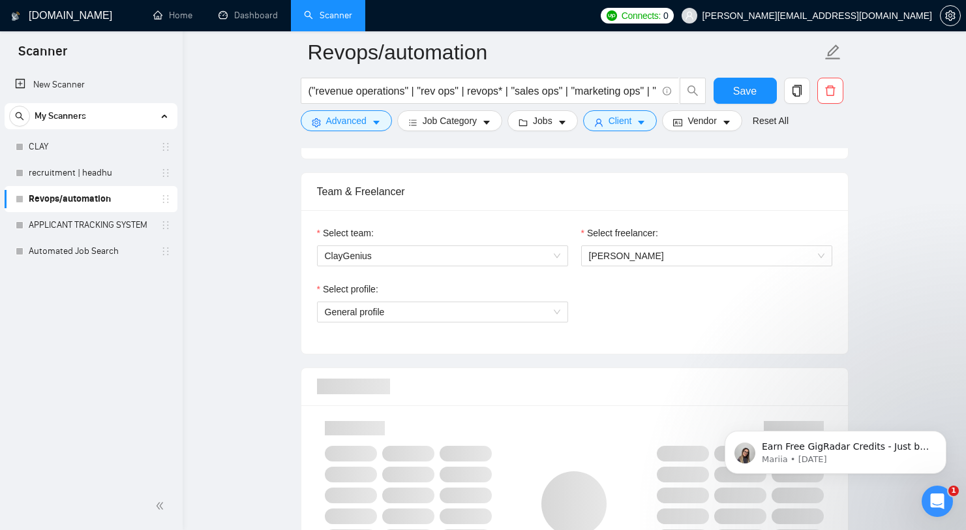
click at [651, 314] on div "Select profile: General profile" at bounding box center [575, 310] width 529 height 56
click at [538, 308] on span "General profile" at bounding box center [443, 312] width 236 height 20
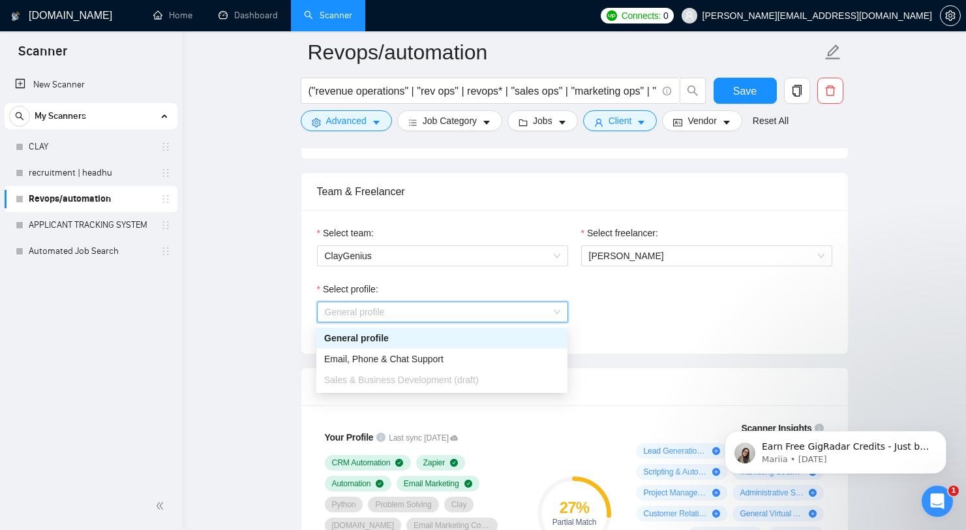
click at [545, 331] on div "General profile" at bounding box center [442, 338] width 236 height 14
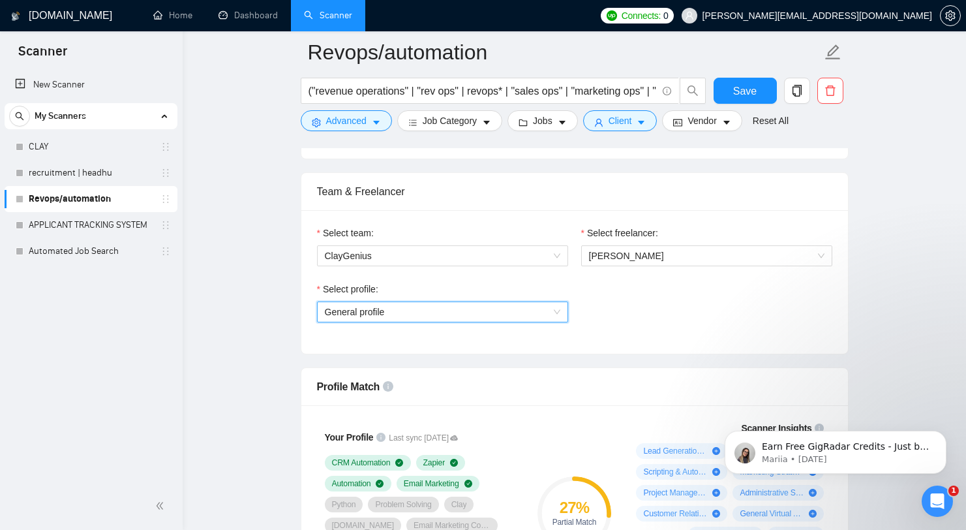
click at [636, 338] on div "Select team: ClayGenius Select freelancer: Muhammad Shamshad Aslam Select profi…" at bounding box center [574, 282] width 547 height 144
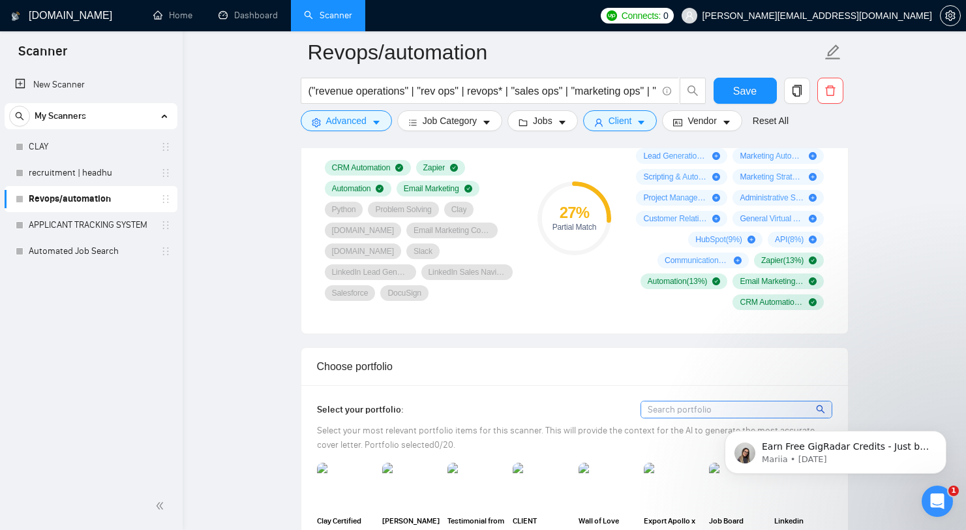
scroll to position [1132, 0]
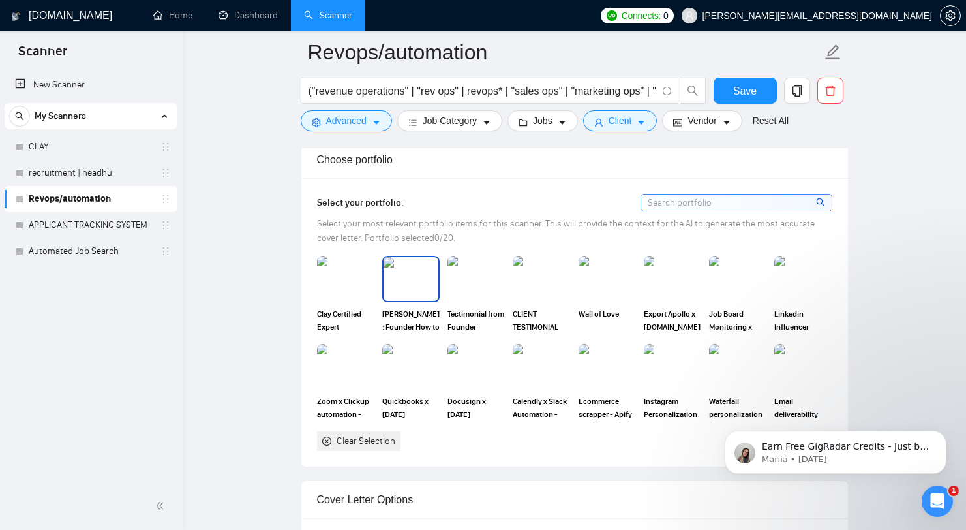
click at [422, 283] on img at bounding box center [411, 278] width 55 height 43
click at [457, 280] on img at bounding box center [476, 278] width 55 height 43
click at [512, 284] on div "CLIENT TESTIMONIAL" at bounding box center [541, 294] width 65 height 77
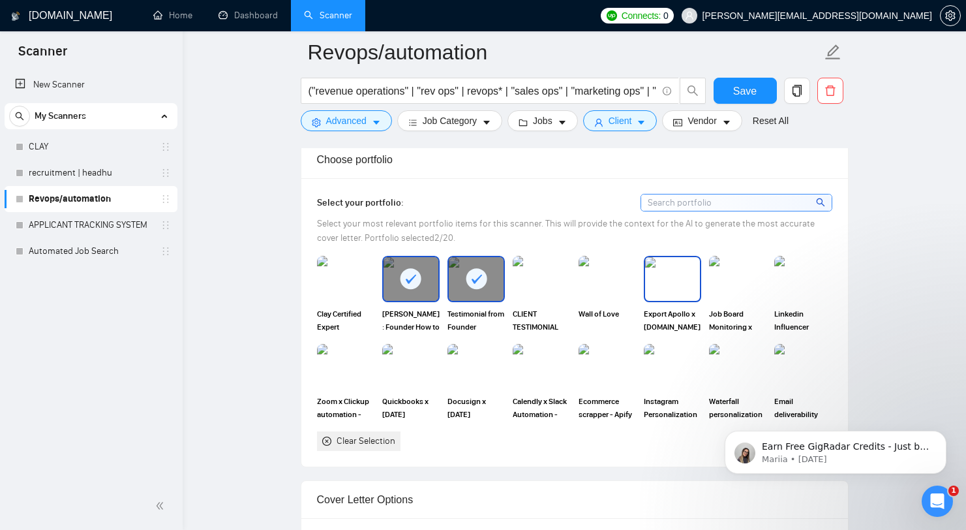
click at [660, 301] on div "Export Apollo x [DOMAIN_NAME] x Instantly Automation" at bounding box center [672, 294] width 57 height 77
click at [723, 288] on img at bounding box center [738, 278] width 55 height 43
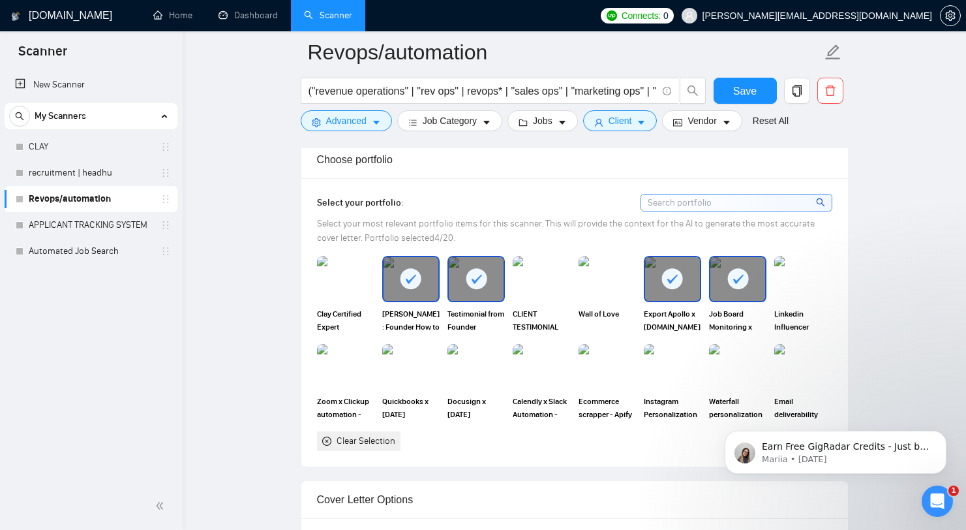
click at [501, 287] on div at bounding box center [476, 278] width 55 height 43
click at [405, 286] on rect at bounding box center [411, 278] width 21 height 21
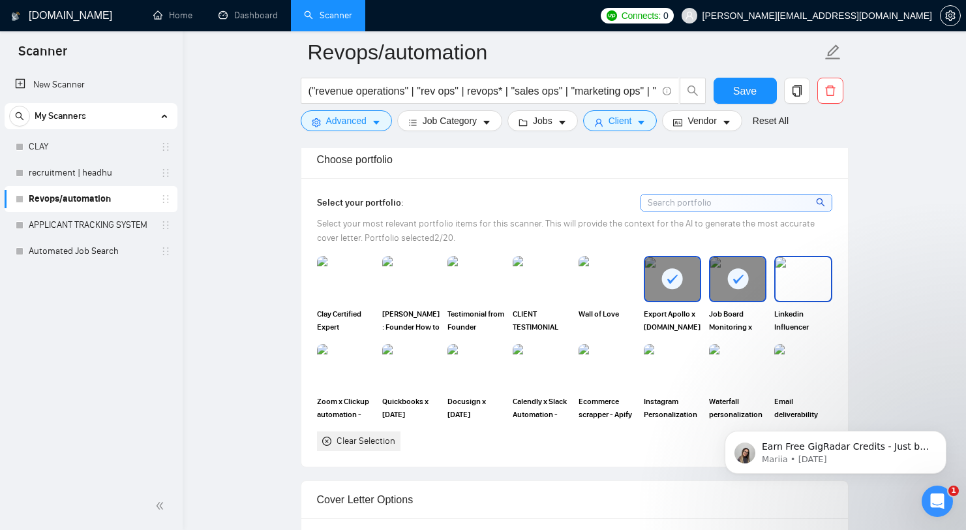
click at [802, 285] on img at bounding box center [803, 278] width 55 height 43
click at [373, 365] on img at bounding box center [345, 367] width 57 height 46
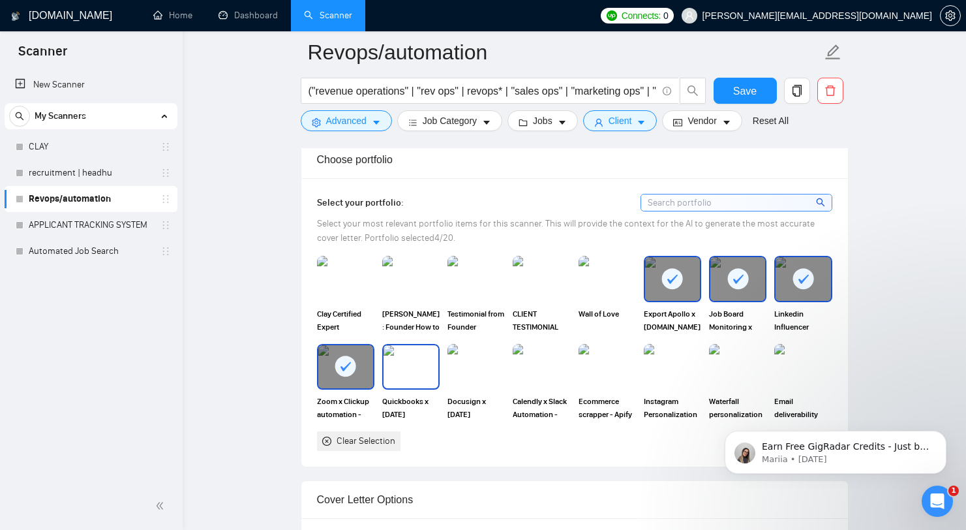
click at [397, 366] on img at bounding box center [411, 366] width 55 height 43
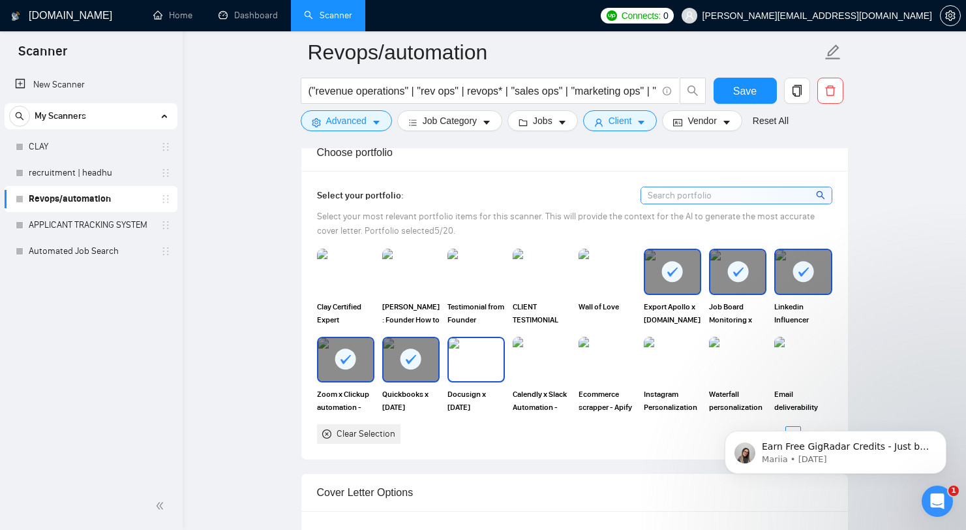
scroll to position [1144, 0]
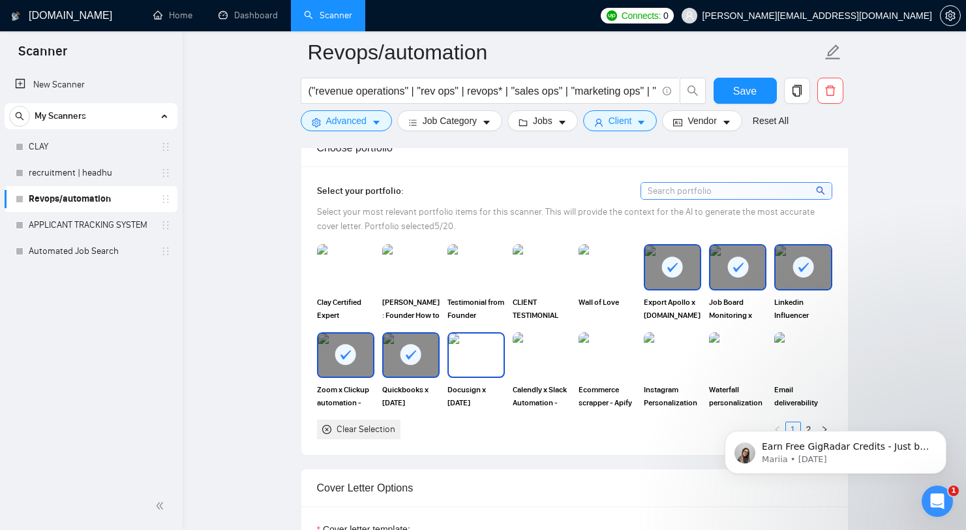
click at [482, 365] on img at bounding box center [476, 354] width 55 height 43
click at [537, 365] on img at bounding box center [541, 354] width 55 height 43
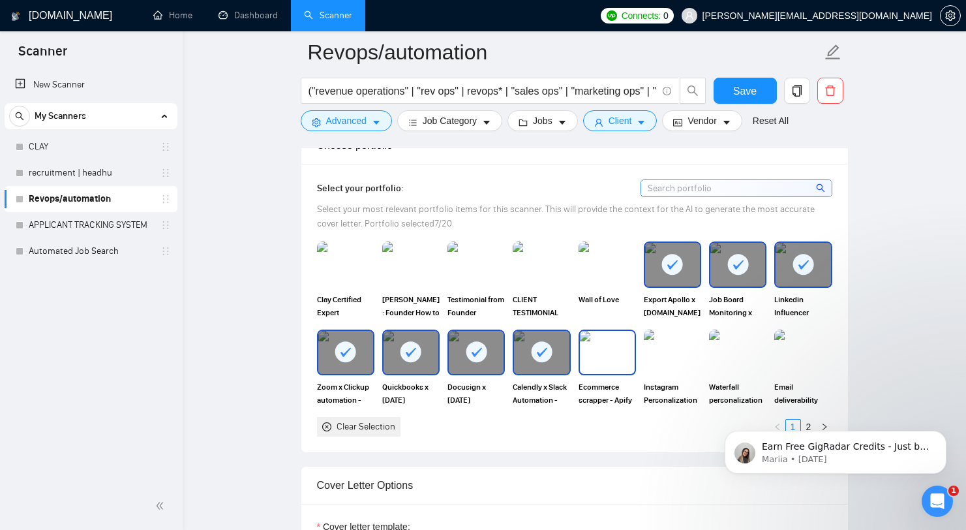
click at [596, 371] on img at bounding box center [607, 352] width 55 height 43
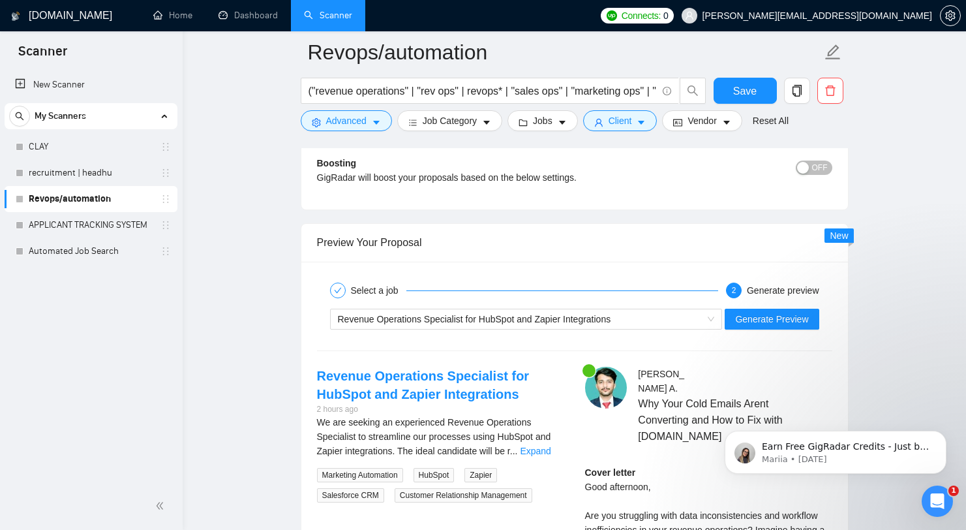
scroll to position [2466, 0]
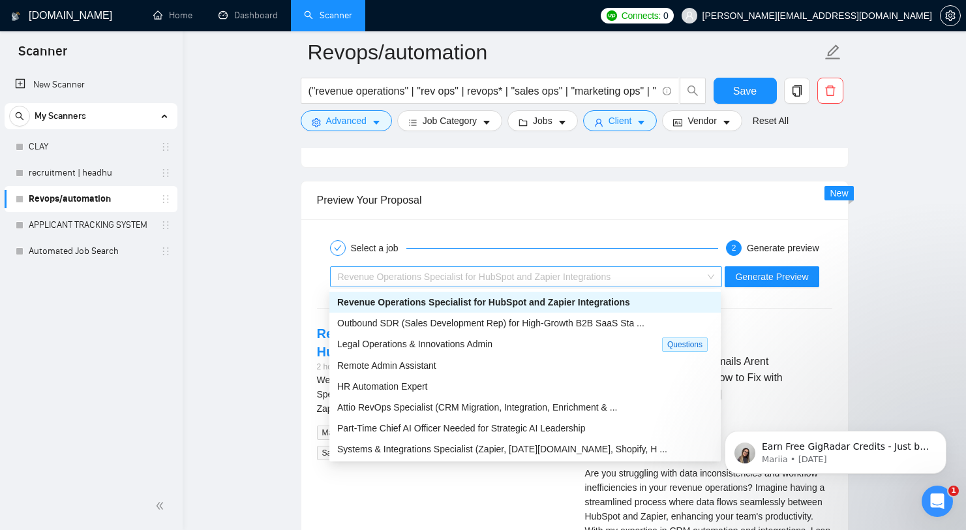
click at [635, 277] on div "Revenue Operations Specialist for HubSpot and Zapier Integrations" at bounding box center [520, 277] width 365 height 20
click at [561, 341] on div "Legal Operations & Innovations Admin" at bounding box center [499, 344] width 325 height 15
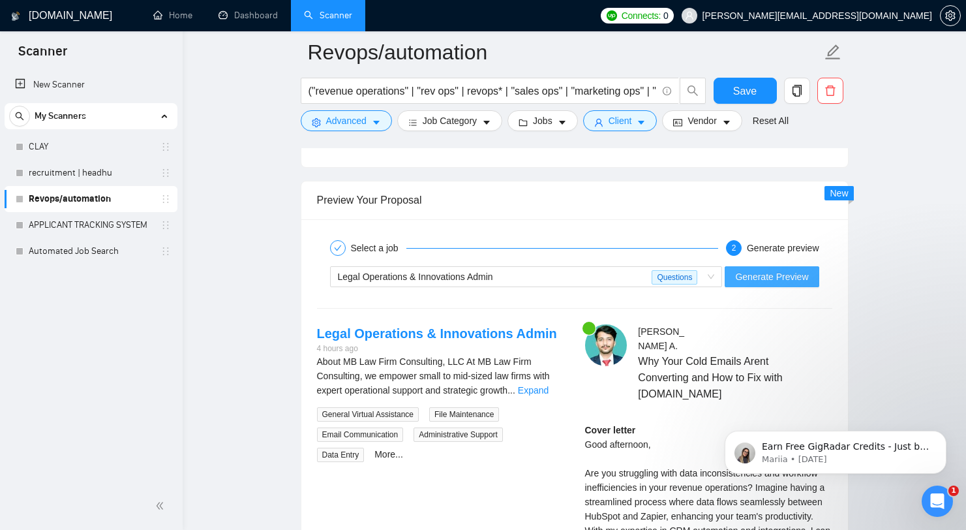
click at [745, 277] on span "Generate Preview" at bounding box center [771, 276] width 73 height 14
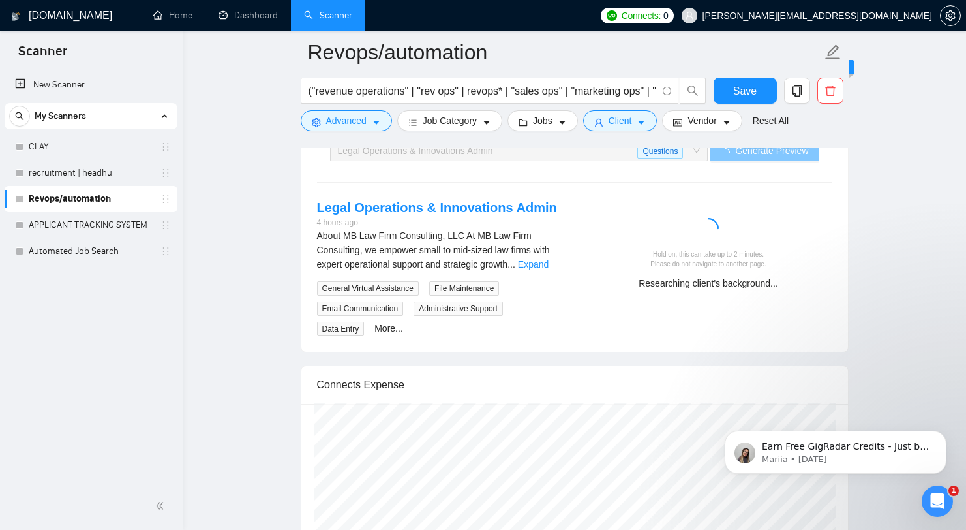
scroll to position [2583, 0]
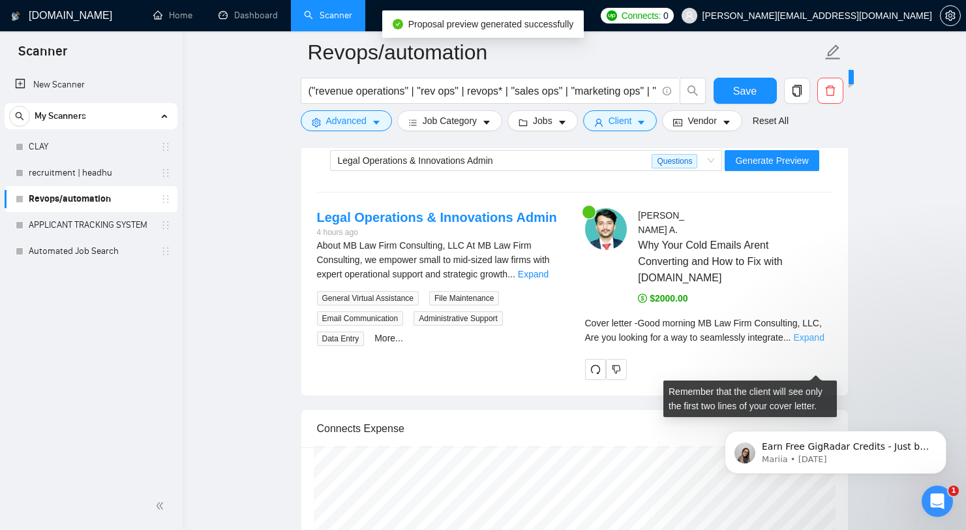
click at [813, 343] on link "Expand" at bounding box center [808, 337] width 31 height 10
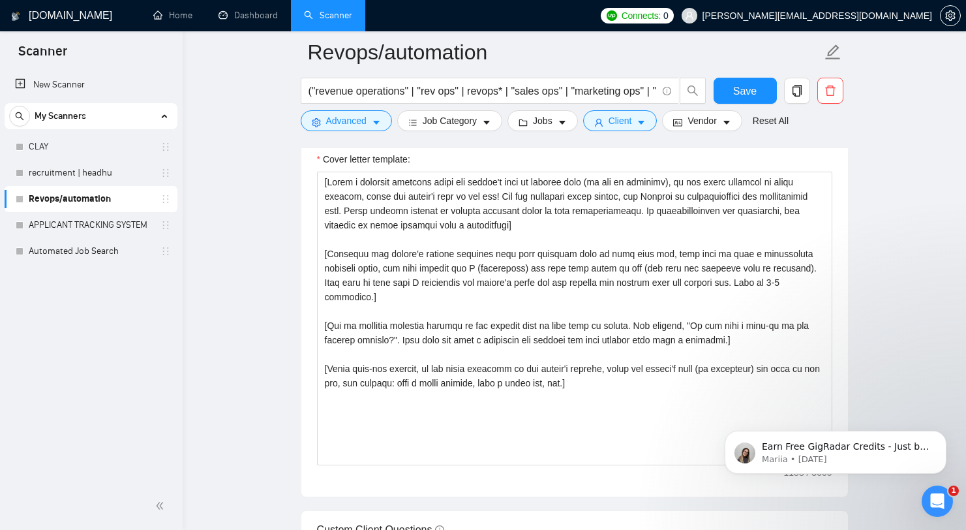
scroll to position [1512, 0]
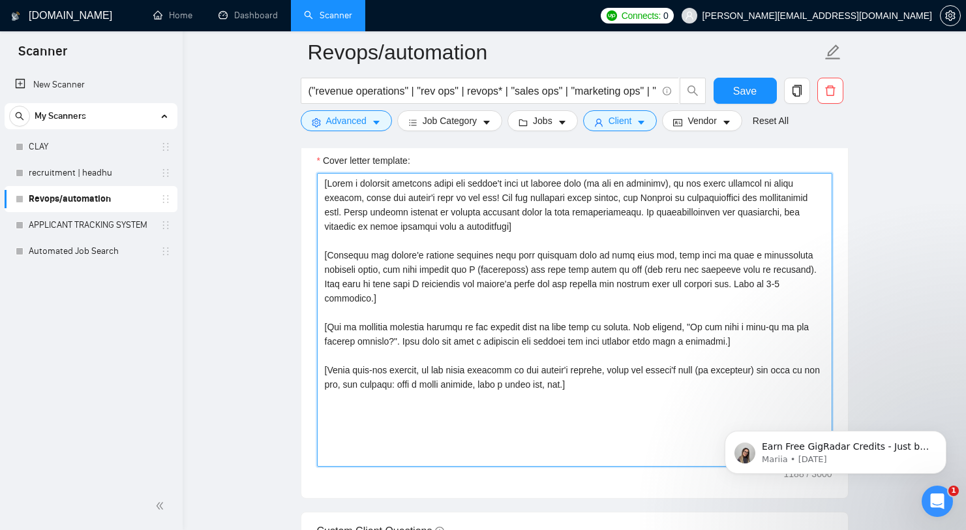
click at [688, 185] on textarea "Cover letter template:" at bounding box center [574, 320] width 515 height 294
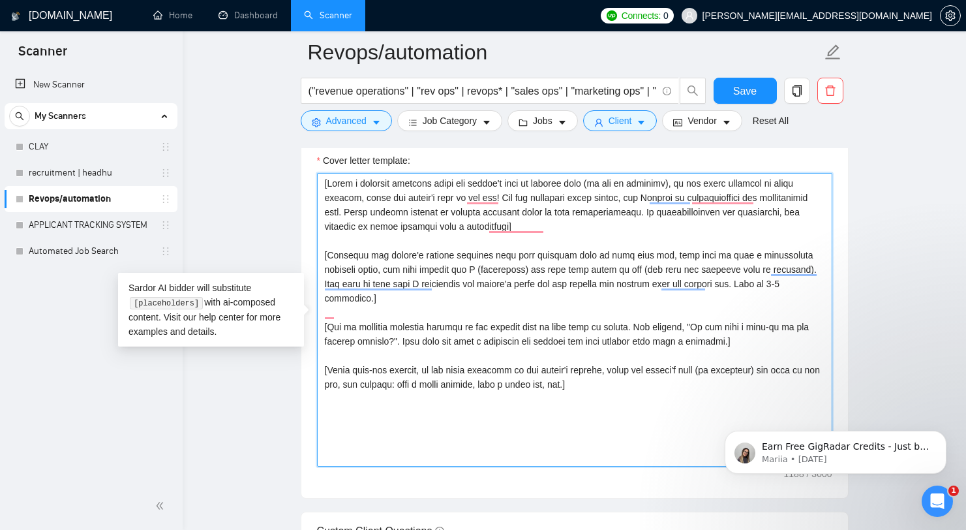
click at [473, 187] on textarea "Cover letter template:" at bounding box center [574, 320] width 515 height 294
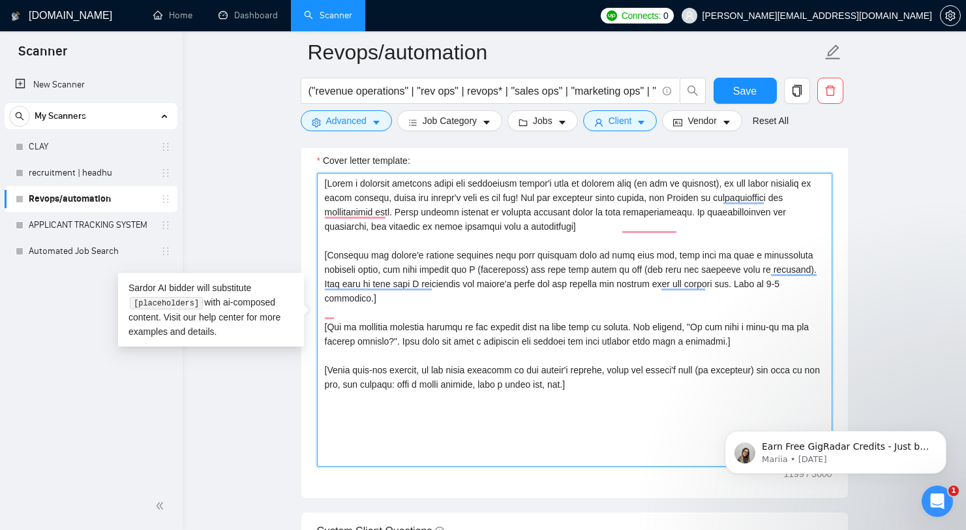
click at [592, 185] on textarea "Cover letter template:" at bounding box center [574, 320] width 515 height 294
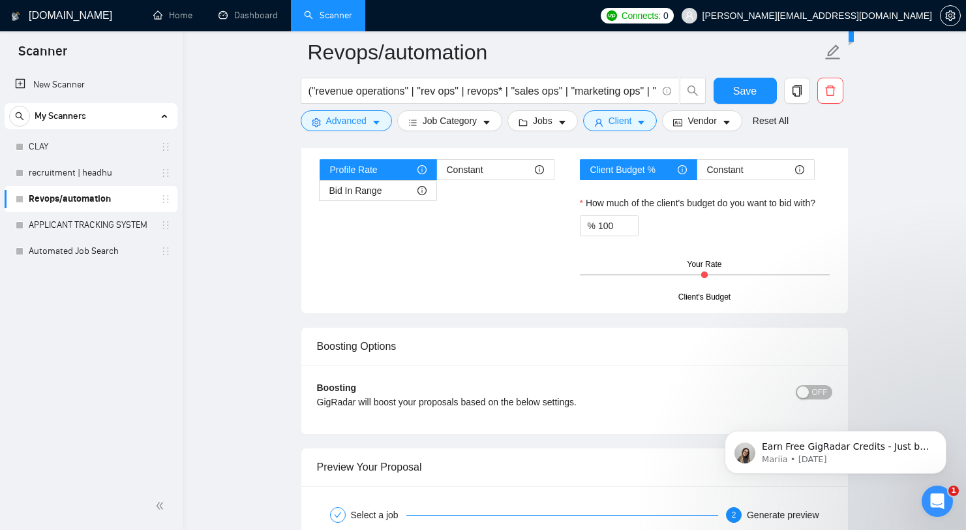
scroll to position [2414, 0]
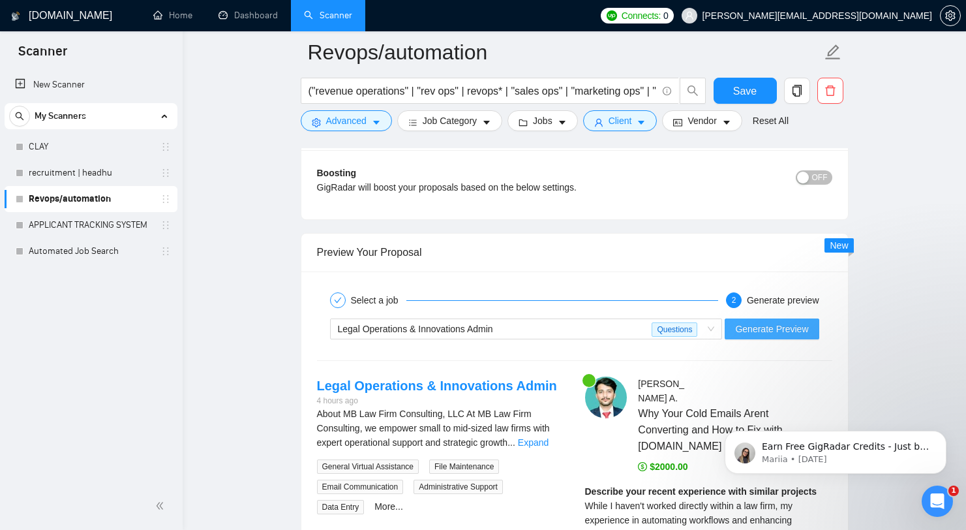
type textarea "[Write a personal greeting using the normalized client's name or normalized com…"
click at [784, 337] on button "Generate Preview" at bounding box center [772, 328] width 94 height 21
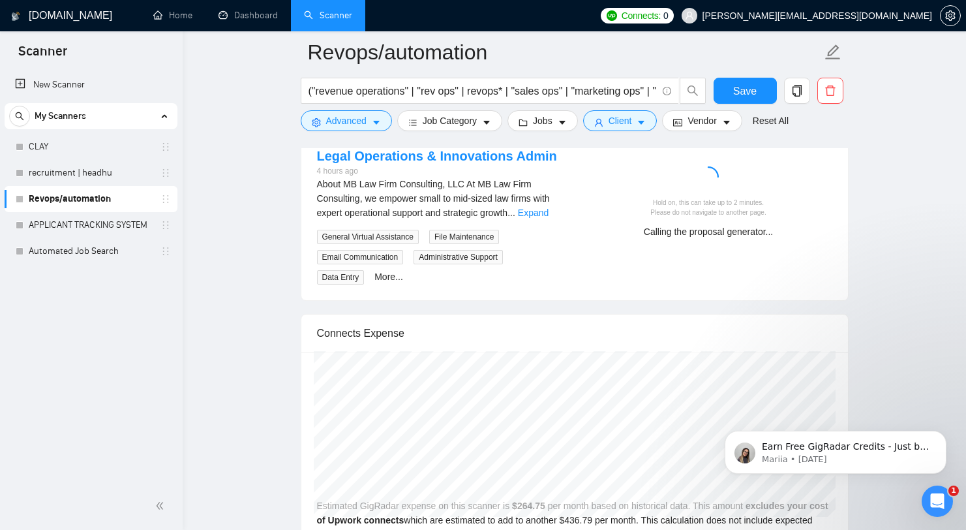
scroll to position [2642, 0]
click at [546, 207] on div "About MB Law Firm Consulting, LLC At MB Law Firm Consulting, we empower small t…" at bounding box center [440, 200] width 247 height 43
click at [542, 213] on link "Expand" at bounding box center [533, 214] width 31 height 10
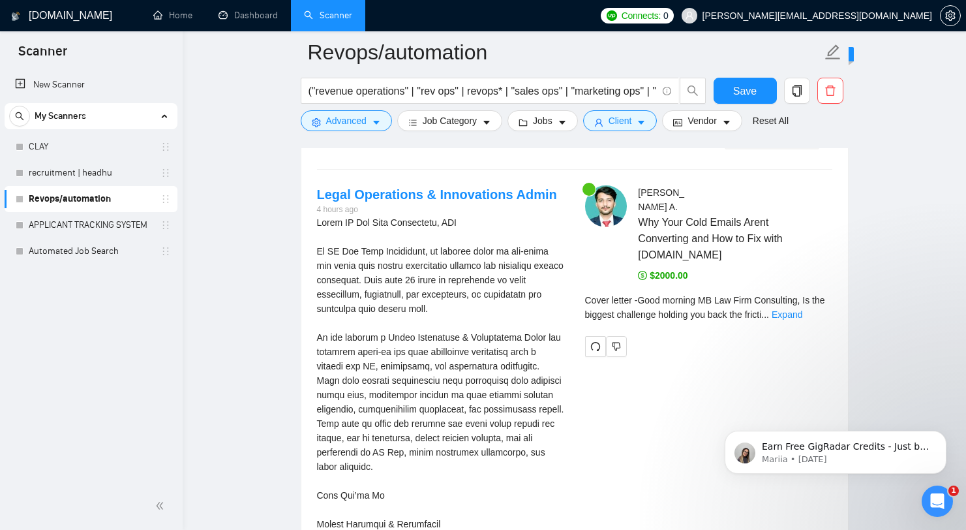
scroll to position [2684, 0]
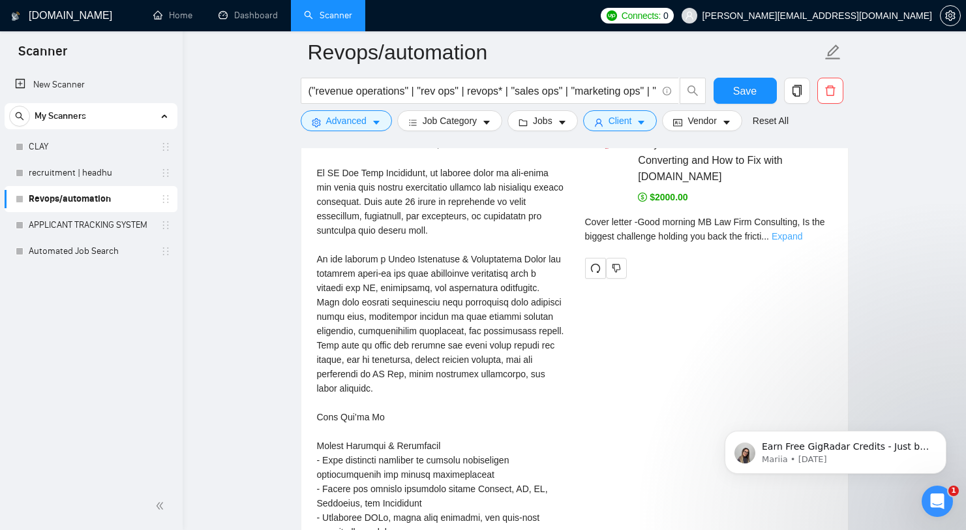
click at [803, 241] on link "Expand" at bounding box center [787, 236] width 31 height 10
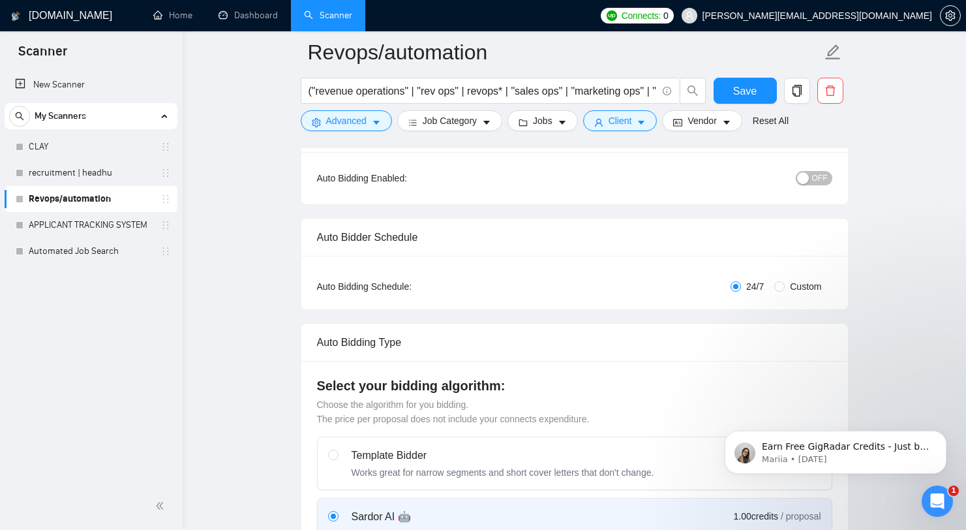
scroll to position [51, 0]
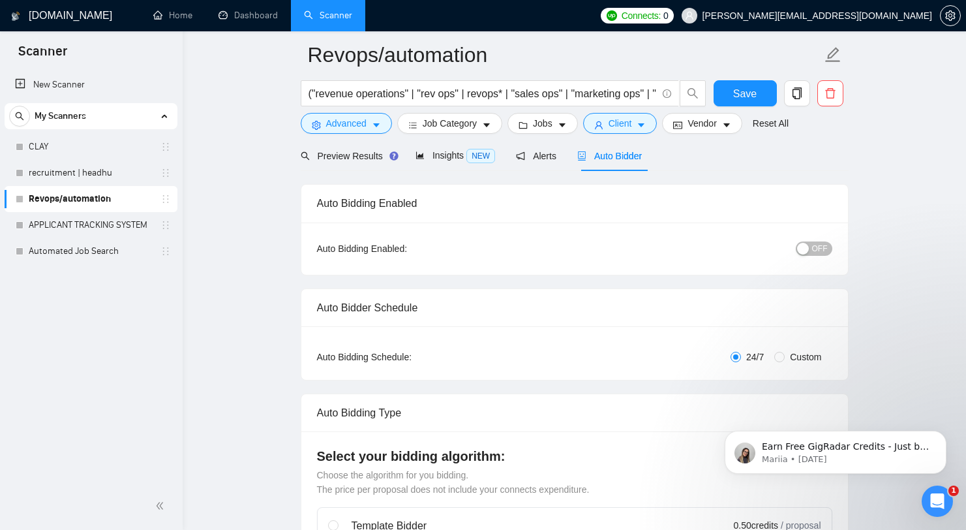
click at [812, 358] on span "Custom" at bounding box center [806, 357] width 42 height 14
click at [785, 358] on input "Custom" at bounding box center [780, 357] width 10 height 10
radio input "true"
radio input "false"
checkbox input "true"
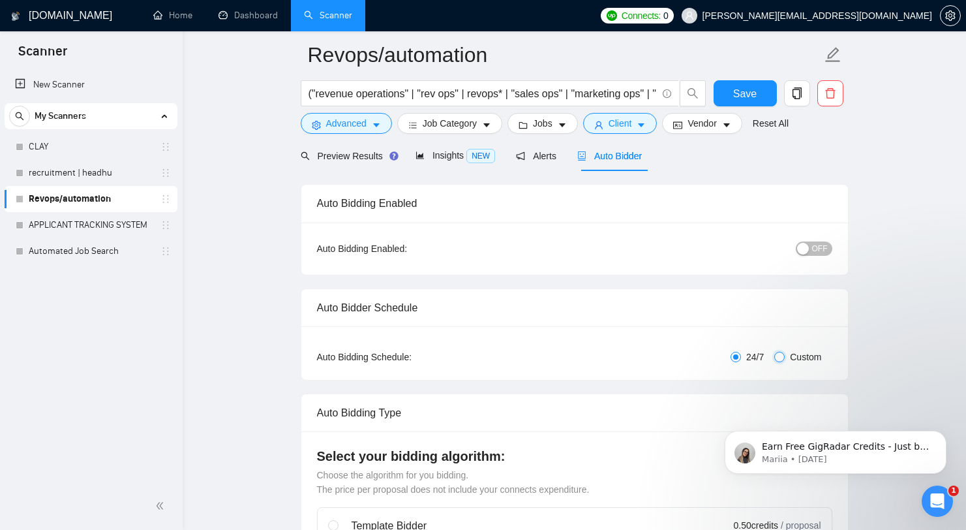
checkbox input "true"
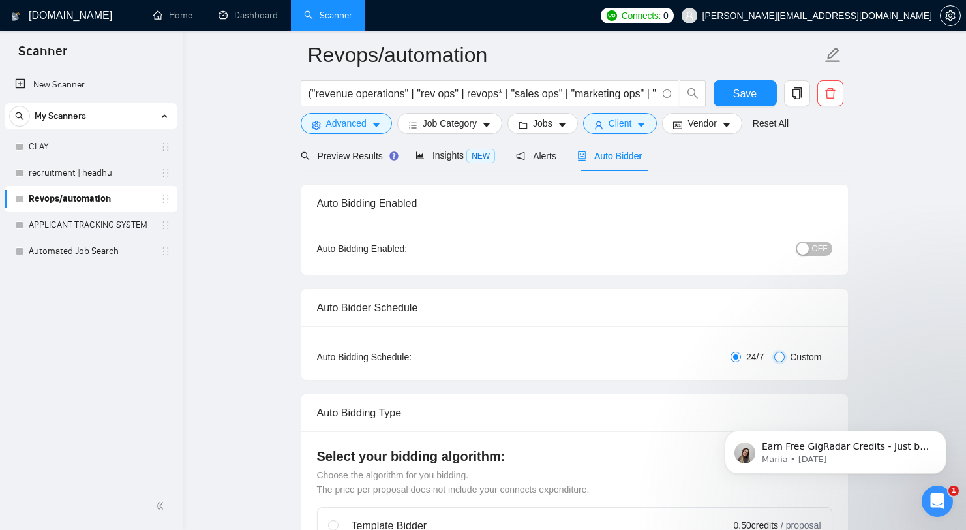
checkbox input "true"
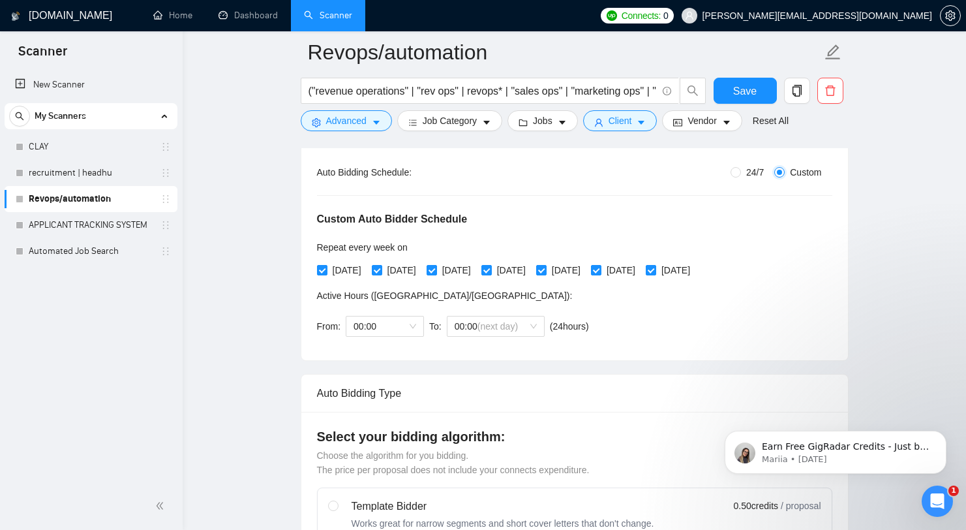
scroll to position [258, 0]
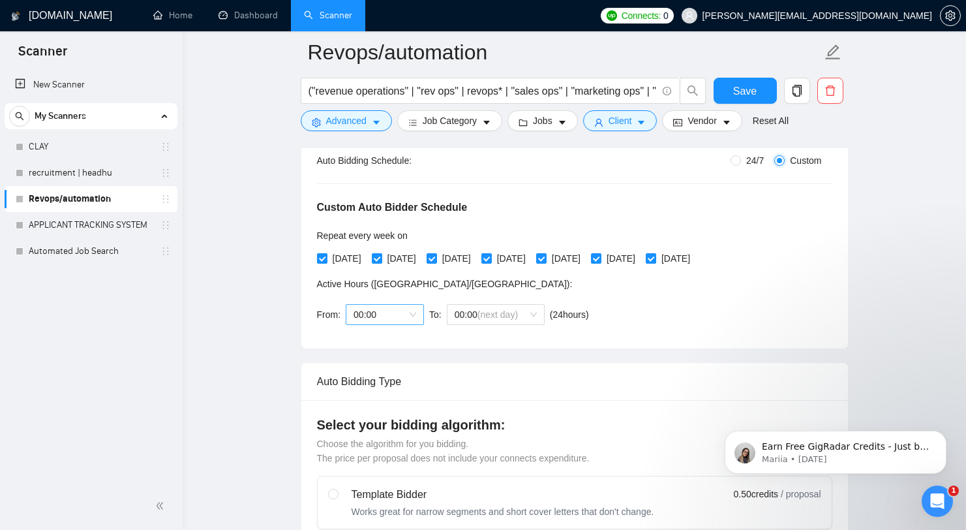
click at [407, 319] on span "00:00" at bounding box center [385, 315] width 63 height 20
click at [390, 447] on div "18:00" at bounding box center [385, 442] width 63 height 14
click at [518, 314] on span "(next day)" at bounding box center [498, 314] width 40 height 10
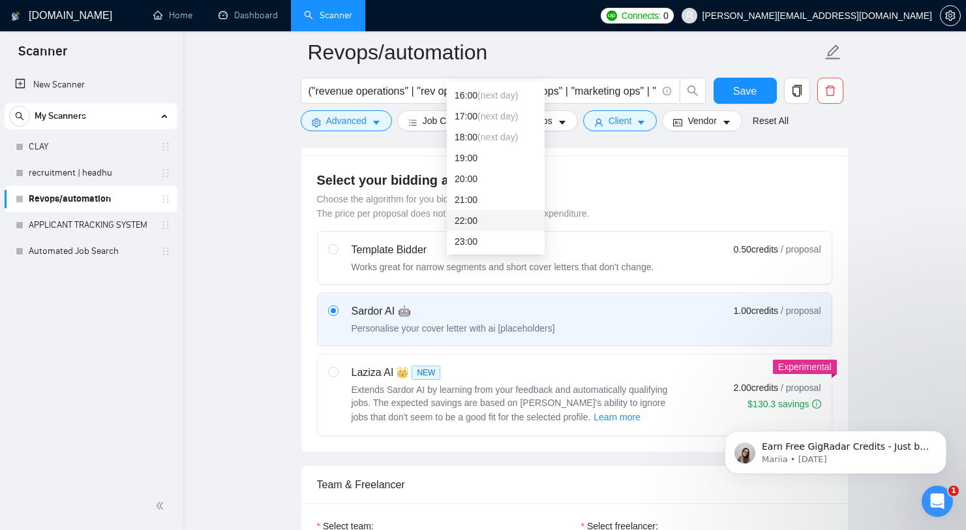
scroll to position [504, 0]
click at [720, 151] on div "Auto Bidding Type" at bounding box center [574, 137] width 515 height 37
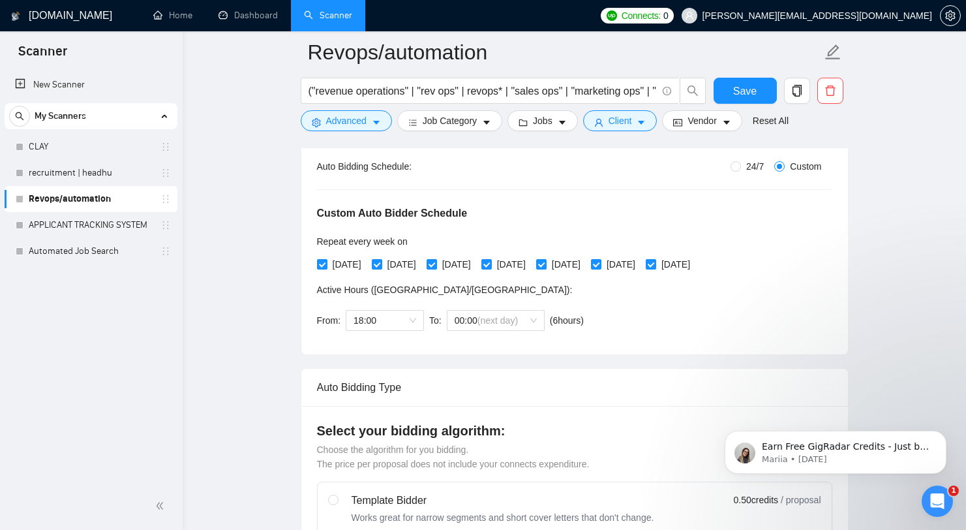
scroll to position [252, 0]
click at [515, 318] on span "(next day)" at bounding box center [498, 320] width 40 height 10
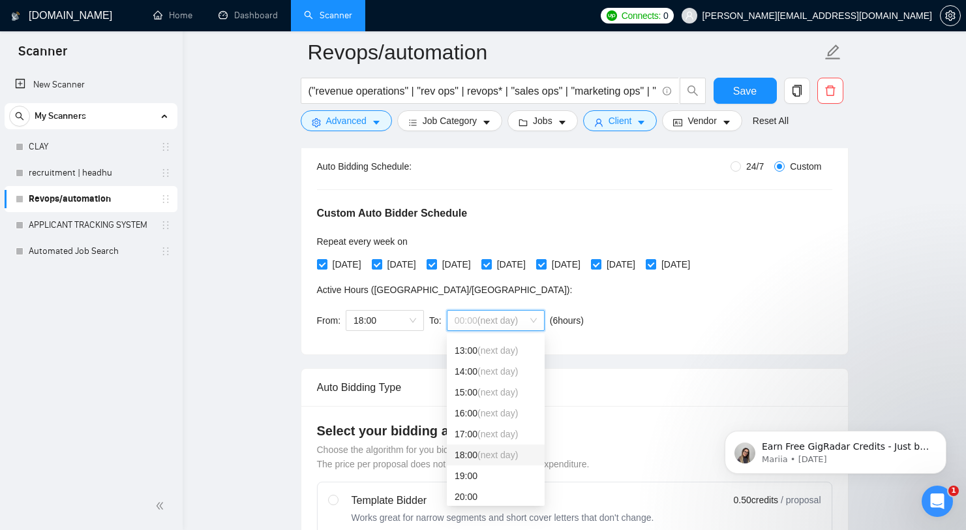
scroll to position [29, 0]
click at [493, 467] on div "07:00 (next day)" at bounding box center [496, 463] width 82 height 14
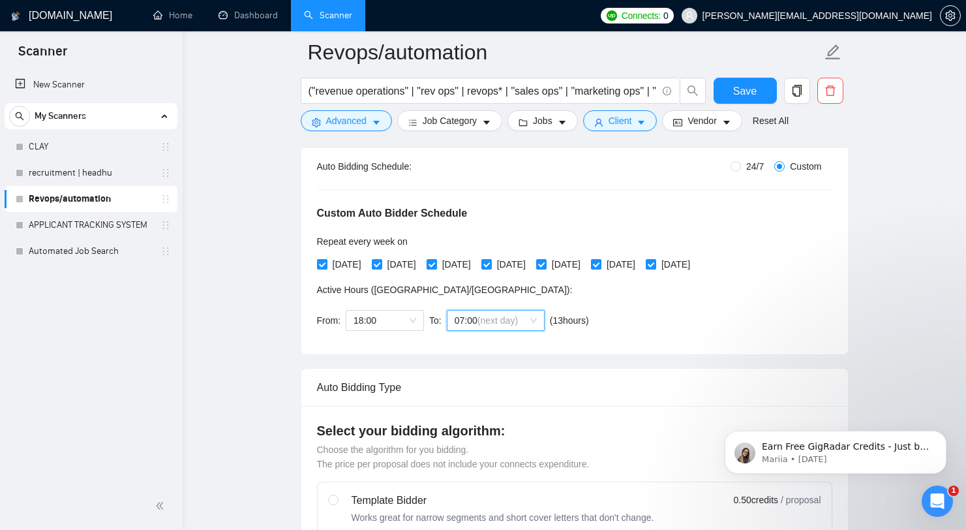
click at [491, 318] on span "(next day)" at bounding box center [498, 320] width 40 height 10
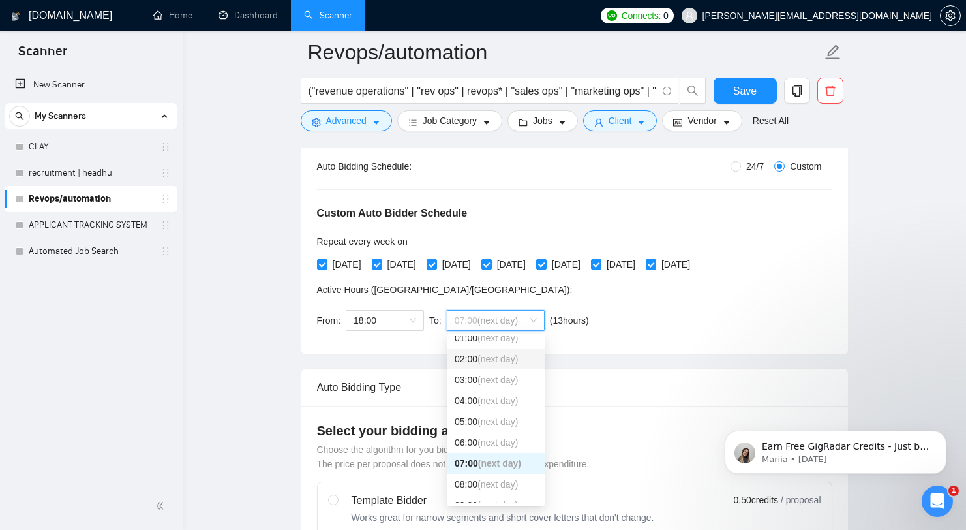
click at [690, 297] on div "Custom Auto Bidder Schedule Repeat every week on Monday Tuesday Wednesday Thurs…" at bounding box center [574, 256] width 515 height 165
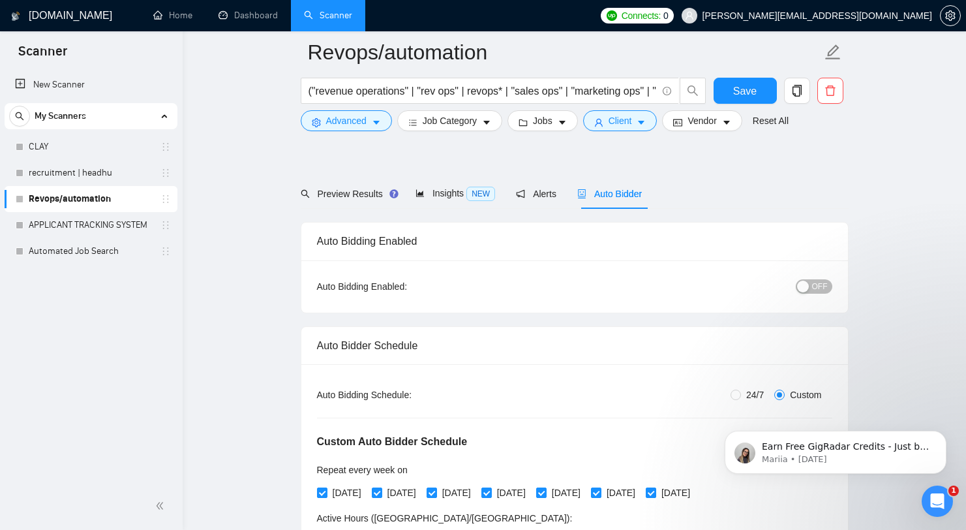
scroll to position [0, 0]
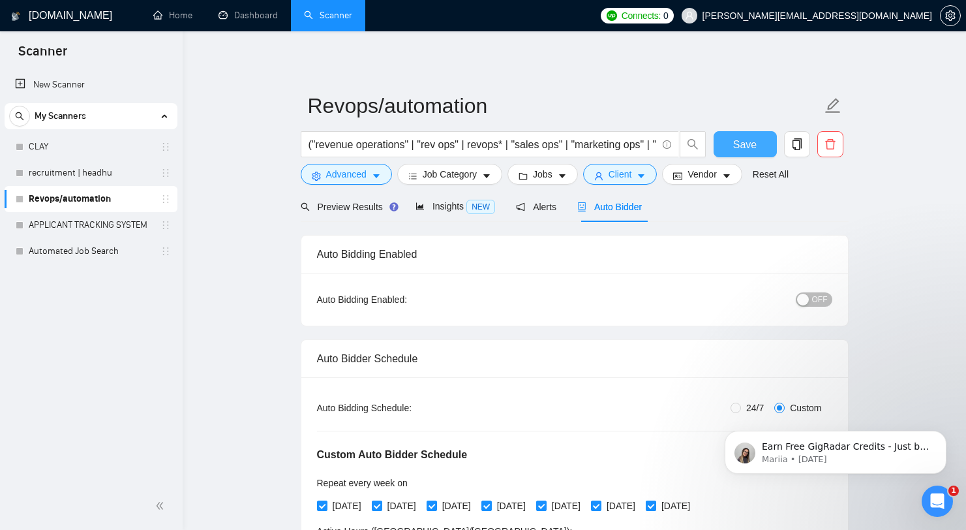
click at [752, 148] on span "Save" at bounding box center [744, 144] width 23 height 16
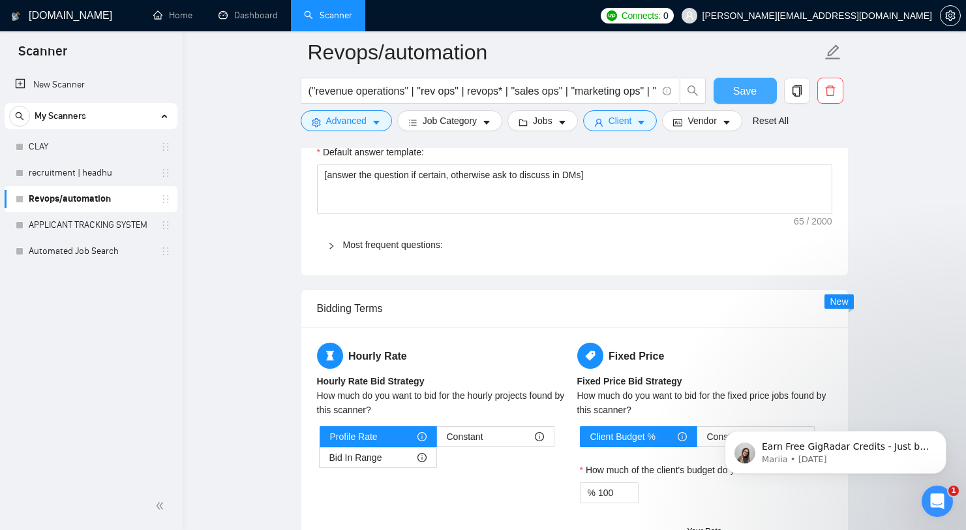
scroll to position [2230, 0]
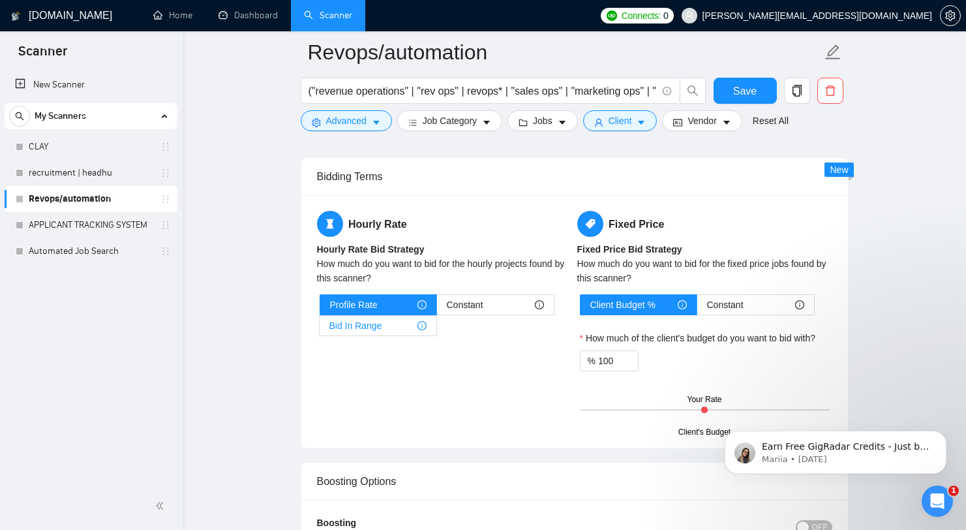
click at [409, 331] on div "Bid In Range" at bounding box center [378, 326] width 97 height 20
click at [320, 329] on input "Bid In Range" at bounding box center [320, 329] width 0 height 0
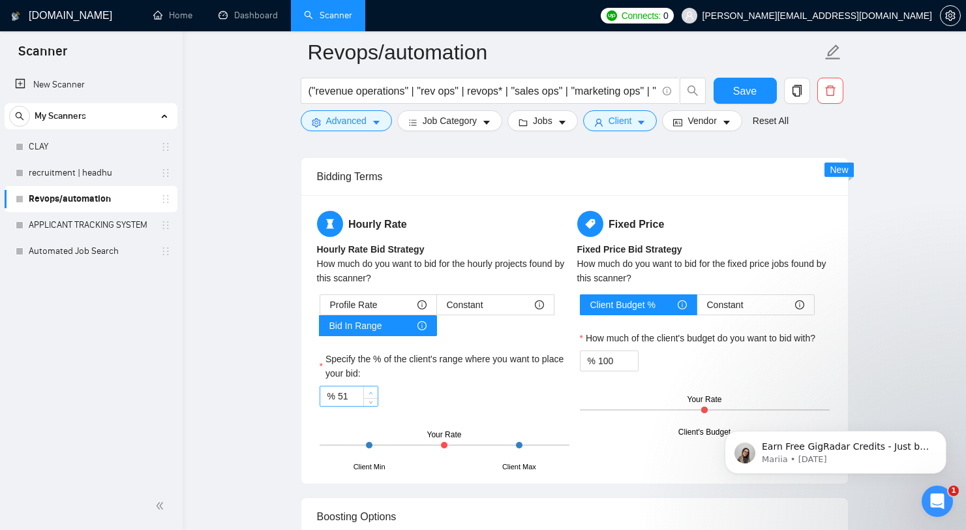
click at [366, 391] on span "Increase Value" at bounding box center [370, 392] width 14 height 12
click at [365, 391] on span "Increase Value" at bounding box center [370, 392] width 14 height 12
click at [346, 393] on input "53" at bounding box center [358, 396] width 40 height 20
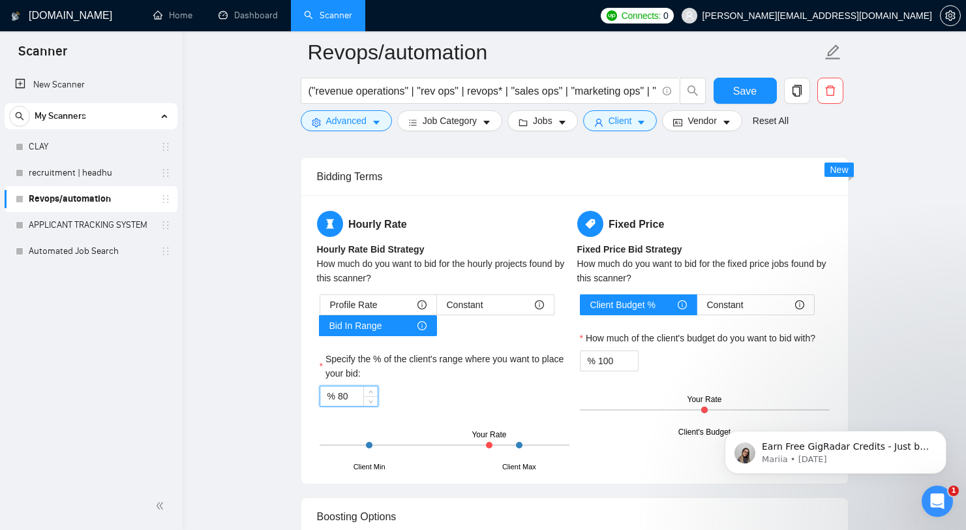
type input "80"
click at [465, 382] on div "Specify the % of the client's range where you want to place your bid:" at bounding box center [445, 369] width 250 height 34
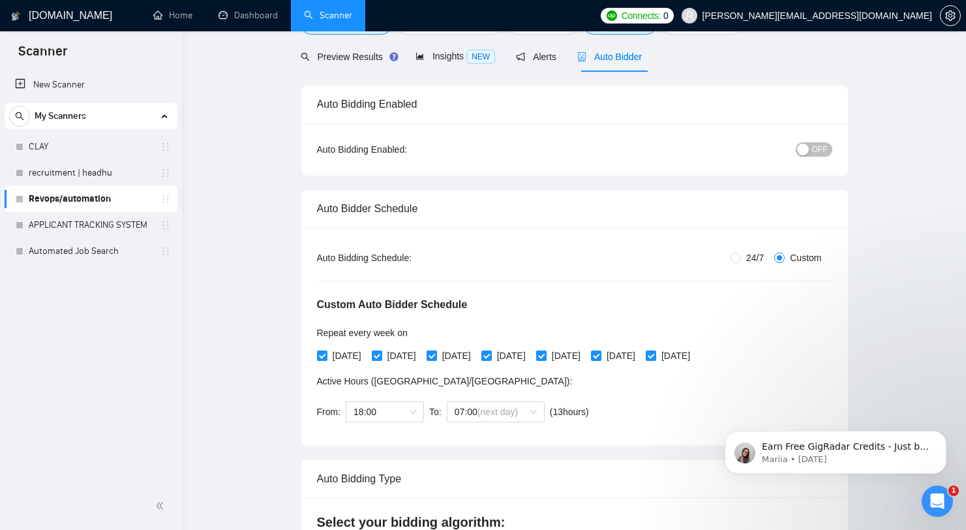
scroll to position [0, 0]
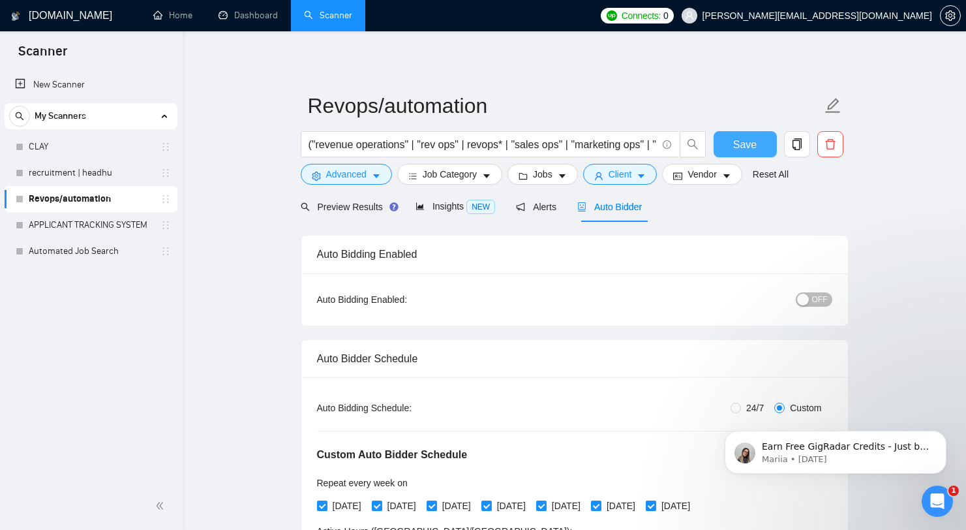
click at [757, 141] on button "Save" at bounding box center [745, 144] width 63 height 26
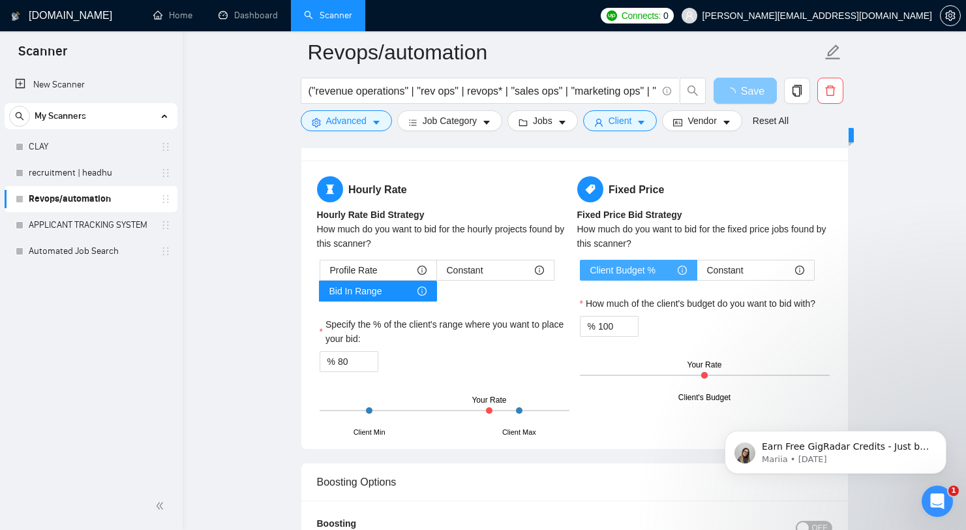
scroll to position [2263, 0]
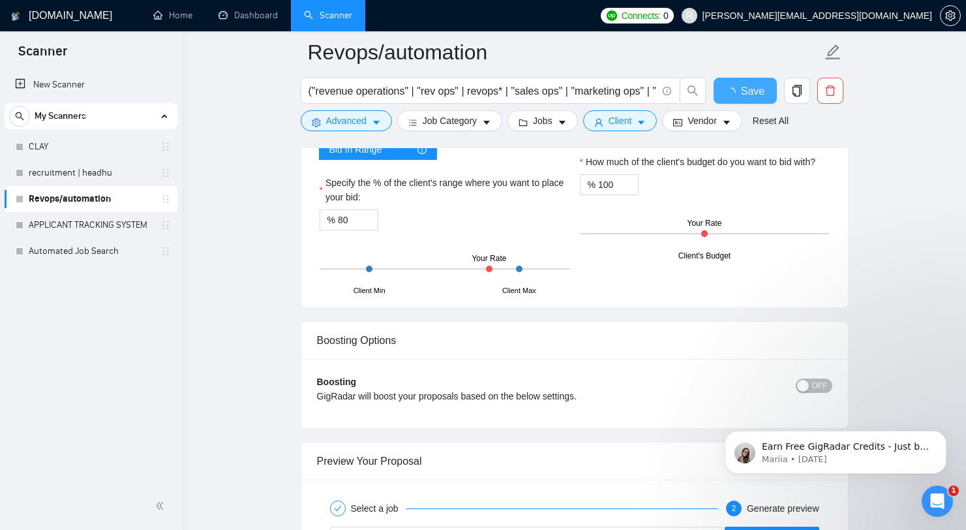
checkbox input "true"
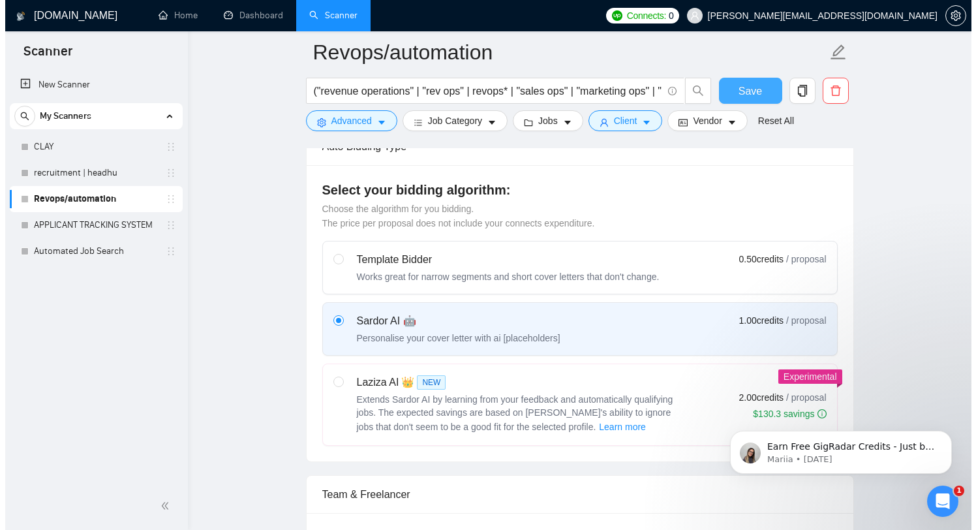
scroll to position [0, 0]
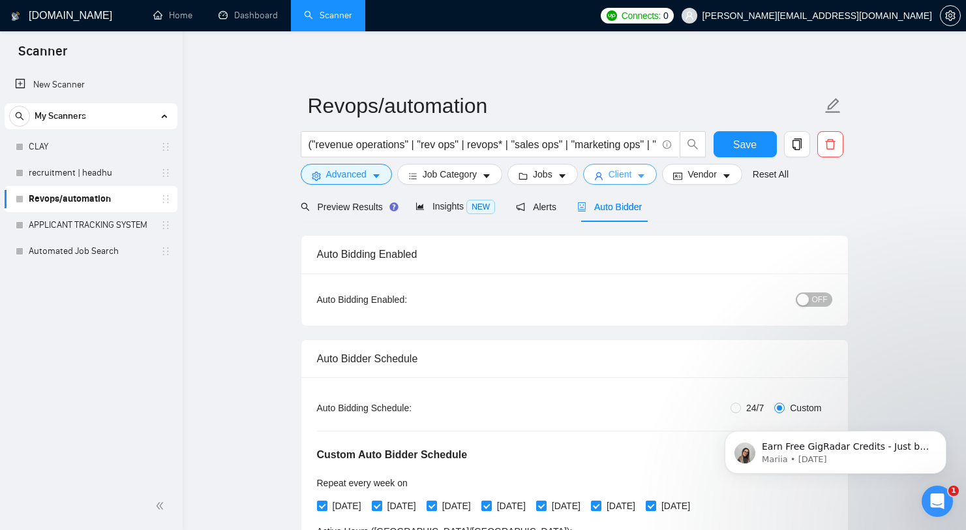
click at [622, 174] on span "Client" at bounding box center [620, 174] width 23 height 14
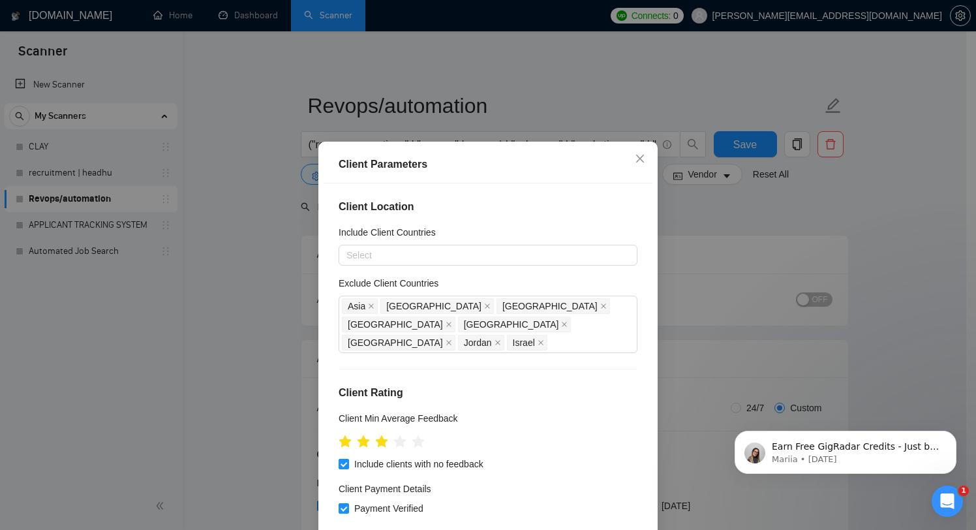
click at [744, 224] on div "Client Parameters Client Location Include Client Countries Select Exclude Clien…" at bounding box center [488, 265] width 976 height 530
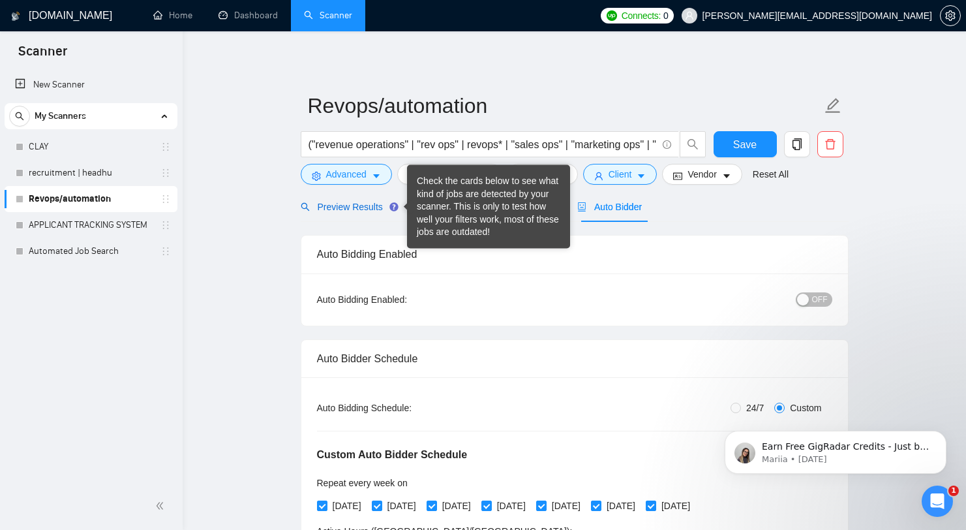
click at [360, 202] on span "Preview Results" at bounding box center [348, 207] width 94 height 10
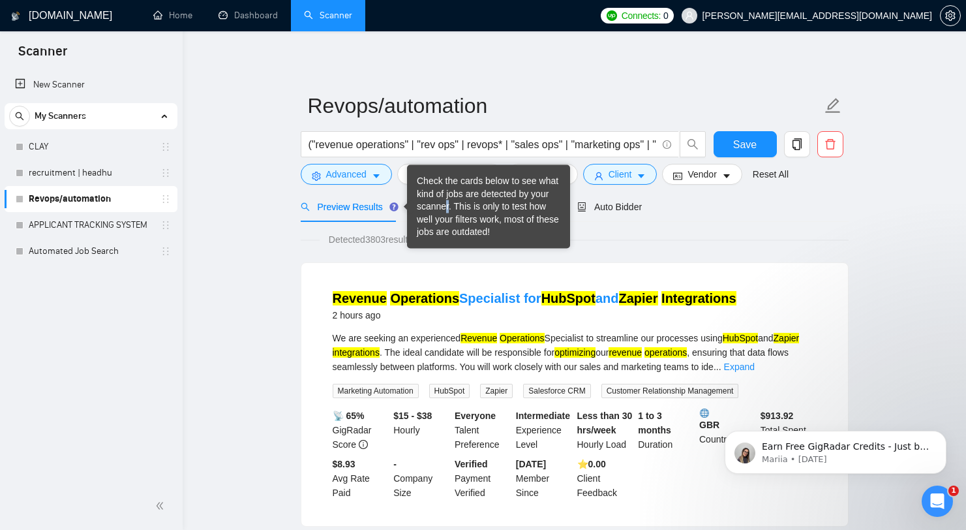
click at [448, 208] on div "Check the cards below to see what kind of jobs are detected by your scanner. Th…" at bounding box center [489, 207] width 144 height 64
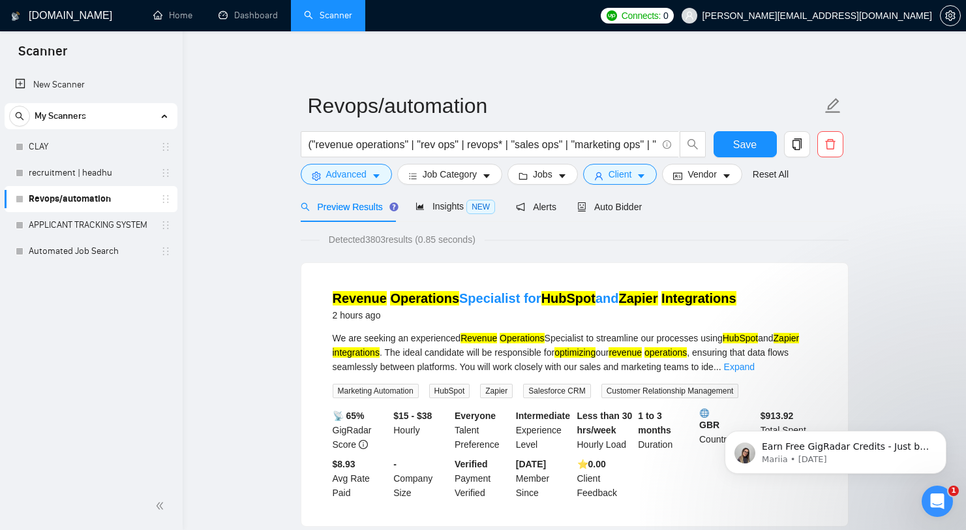
click at [750, 142] on span "Save" at bounding box center [744, 144] width 23 height 16
click at [598, 205] on span "Auto Bidder" at bounding box center [609, 207] width 65 height 10
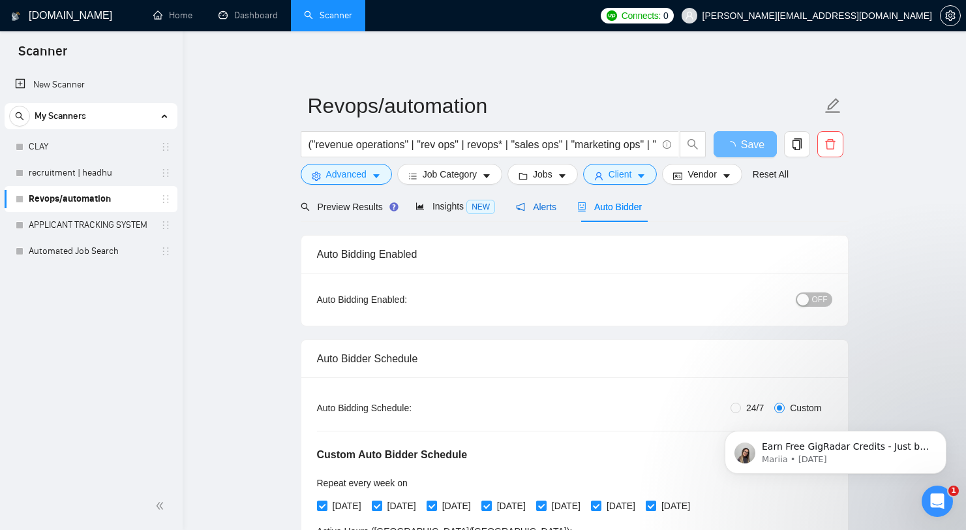
click at [549, 204] on span "Alerts" at bounding box center [536, 207] width 40 height 10
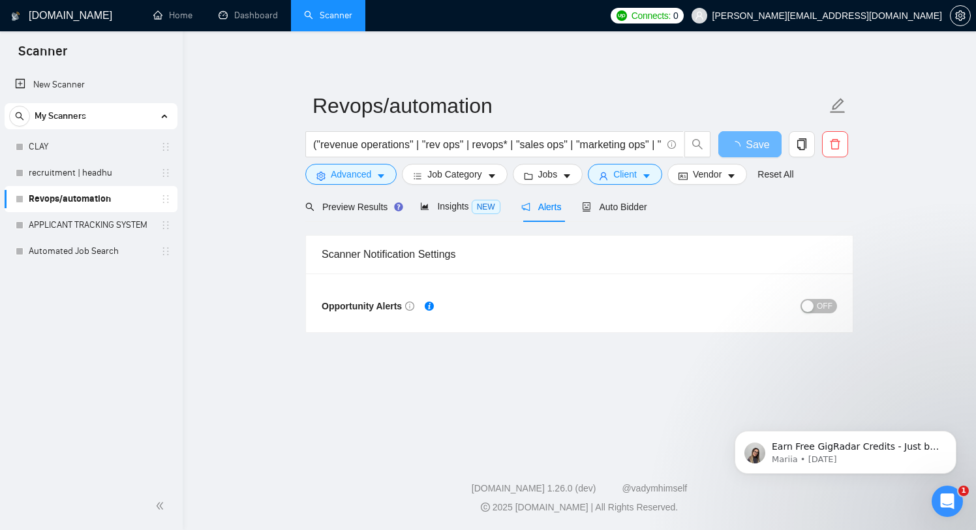
click at [820, 303] on span "OFF" at bounding box center [825, 306] width 16 height 14
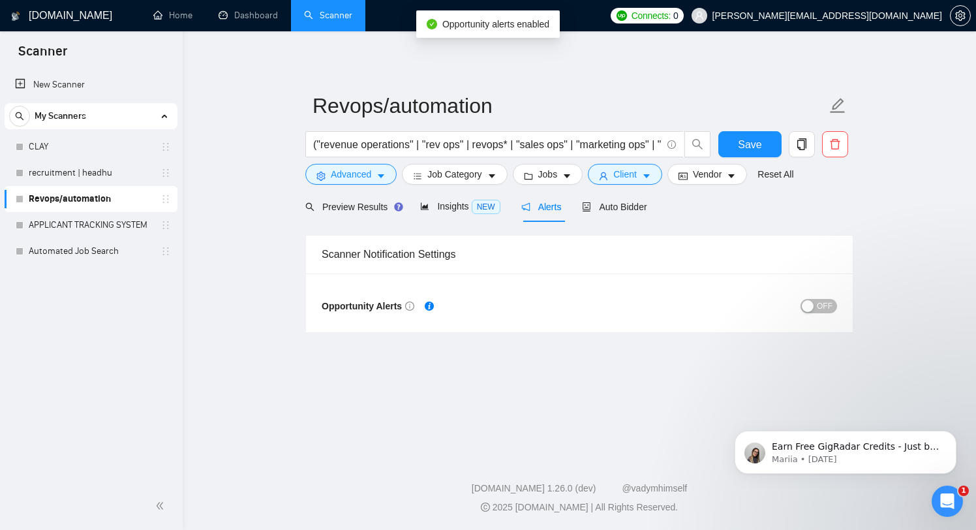
click at [825, 307] on span "OFF" at bounding box center [825, 306] width 16 height 14
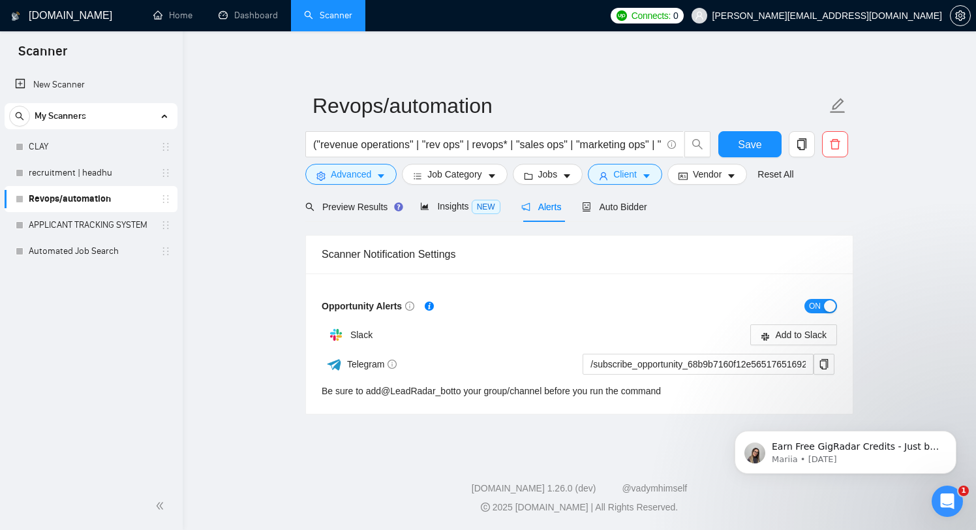
click at [814, 314] on div "ON" at bounding box center [708, 306] width 258 height 21
click at [824, 303] on div "button" at bounding box center [830, 306] width 12 height 12
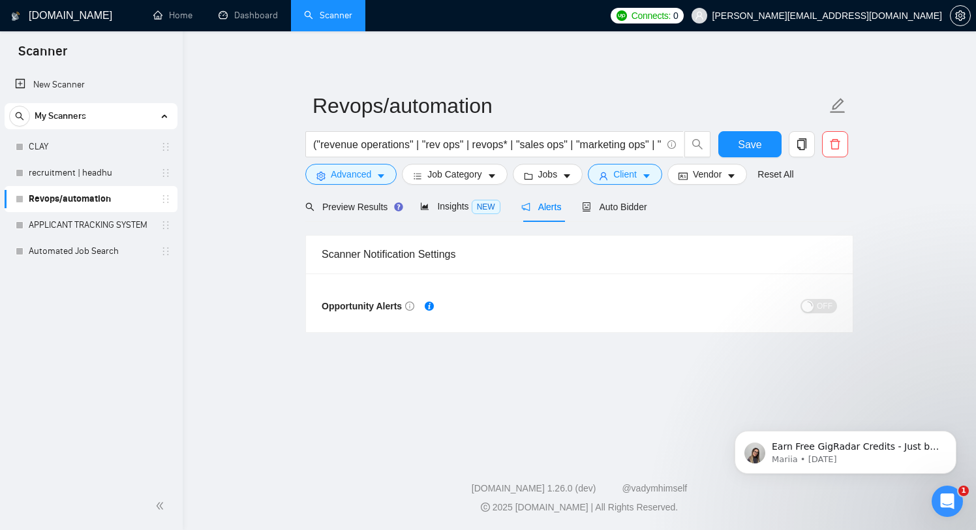
click at [436, 241] on div "Scanner Notification Settings" at bounding box center [579, 254] width 515 height 37
click at [418, 255] on div "Scanner Notification Settings" at bounding box center [579, 254] width 515 height 37
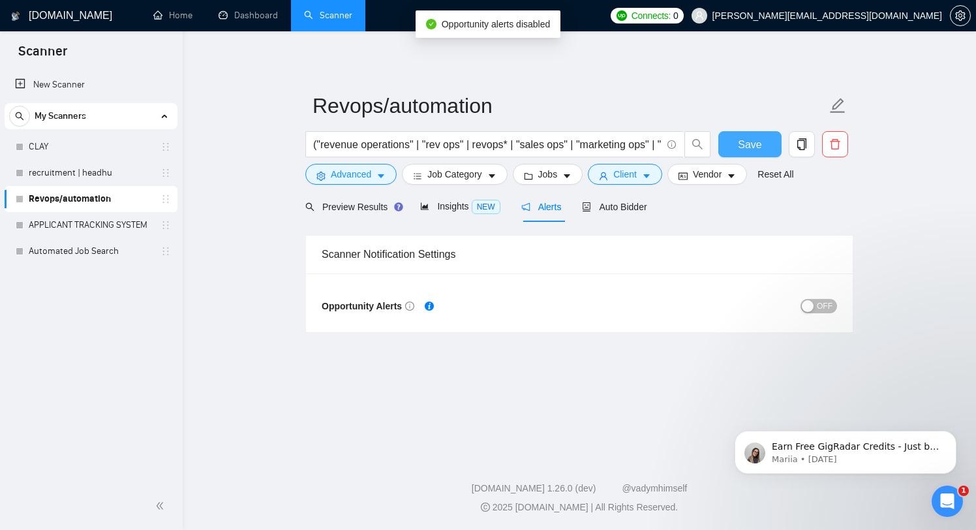
click at [747, 138] on span "Save" at bounding box center [749, 144] width 23 height 16
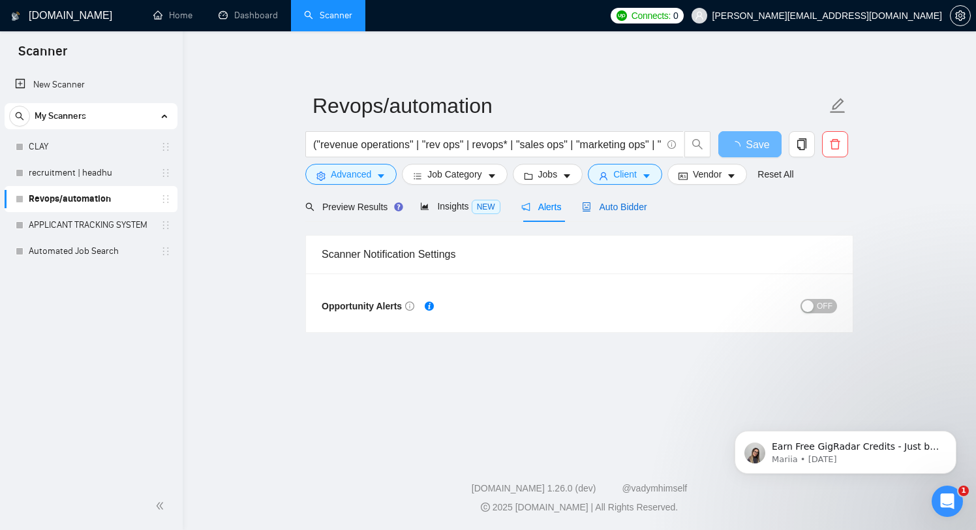
click at [619, 211] on span "Auto Bidder" at bounding box center [614, 207] width 65 height 10
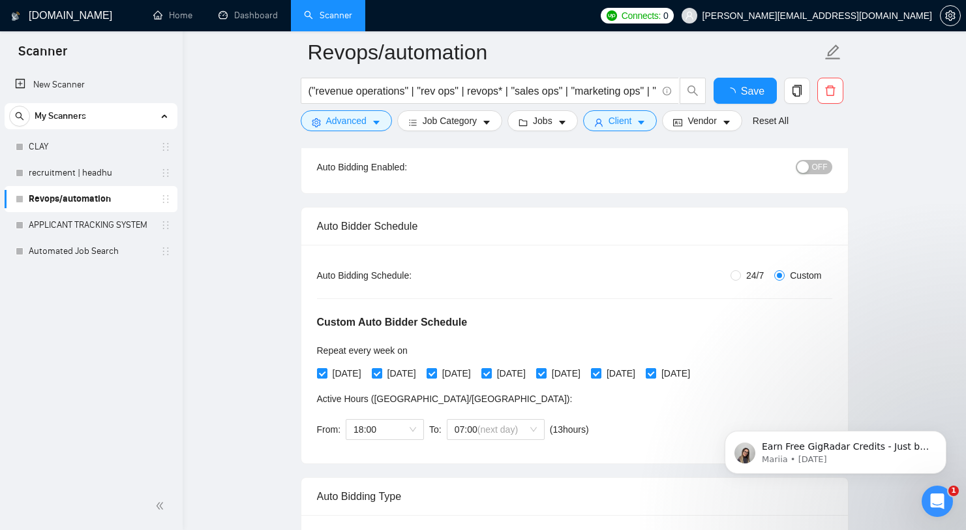
checkbox input "true"
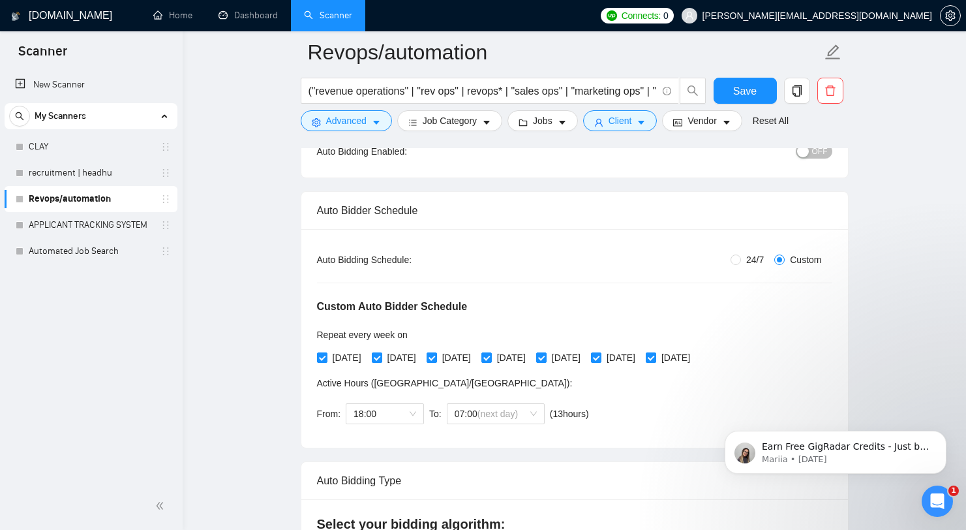
scroll to position [172, 0]
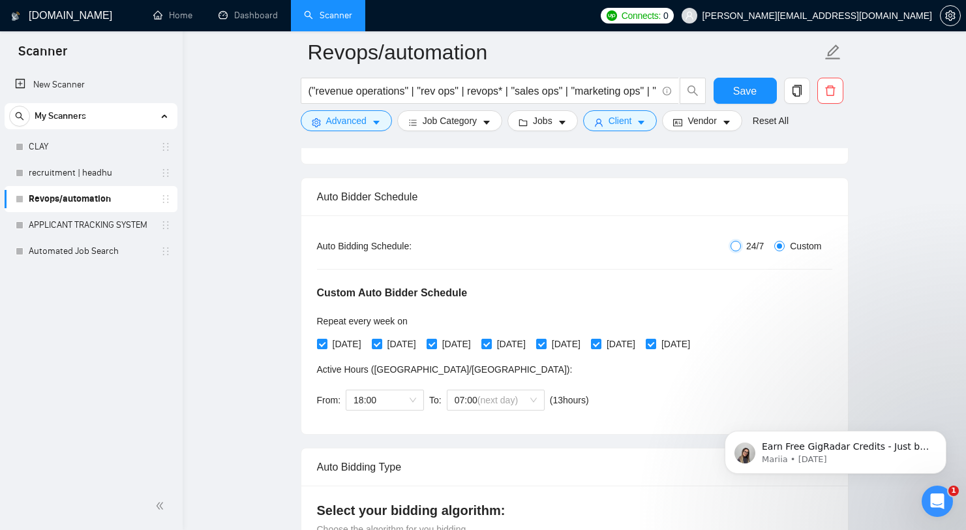
drag, startPoint x: 732, startPoint y: 242, endPoint x: 728, endPoint y: 192, distance: 50.4
click at [728, 192] on div "Auto Bidder Schedule Auto Bidding Type: Automated (recommended) Semi-automated …" at bounding box center [575, 305] width 548 height 257
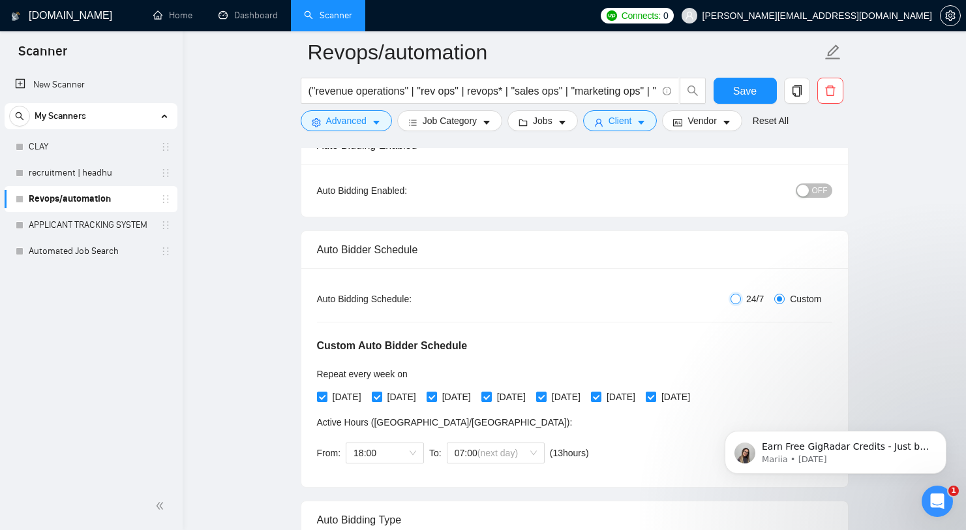
scroll to position [0, 0]
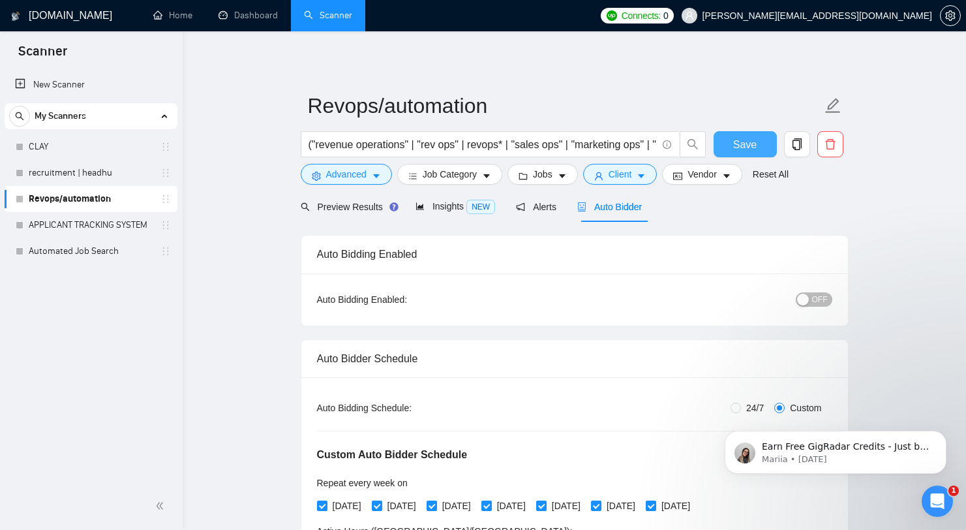
click at [761, 138] on button "Save" at bounding box center [745, 144] width 63 height 26
click at [806, 298] on div "button" at bounding box center [803, 300] width 12 height 12
click at [810, 301] on button "OFF" at bounding box center [814, 299] width 37 height 14
click at [746, 142] on span "Save" at bounding box center [744, 144] width 23 height 16
click at [759, 131] on button "Save" at bounding box center [745, 144] width 63 height 26
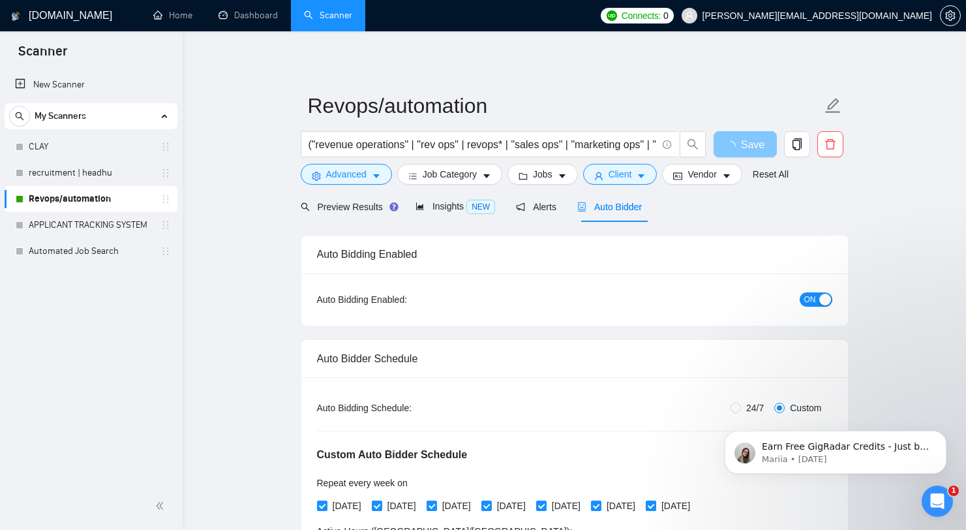
click at [751, 144] on span "Save" at bounding box center [752, 144] width 23 height 16
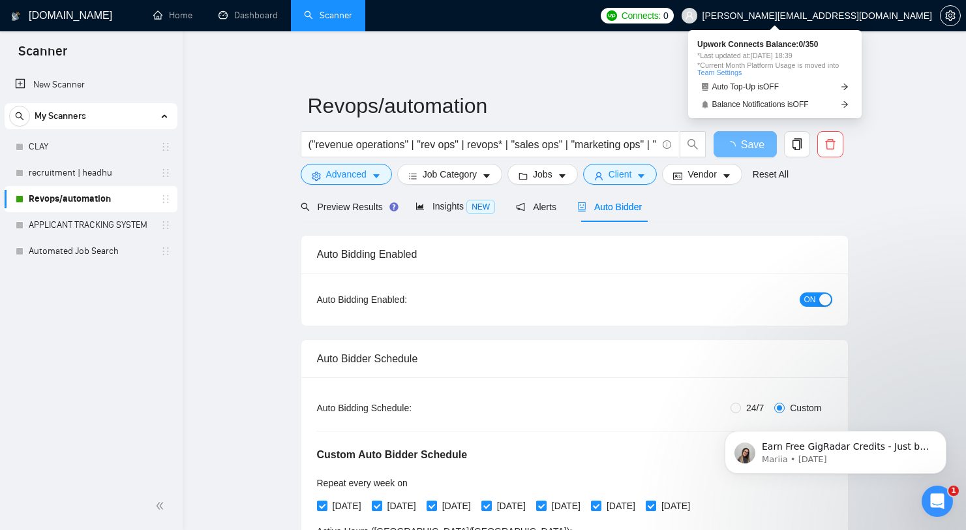
click at [661, 17] on span "Connects:" at bounding box center [641, 15] width 39 height 14
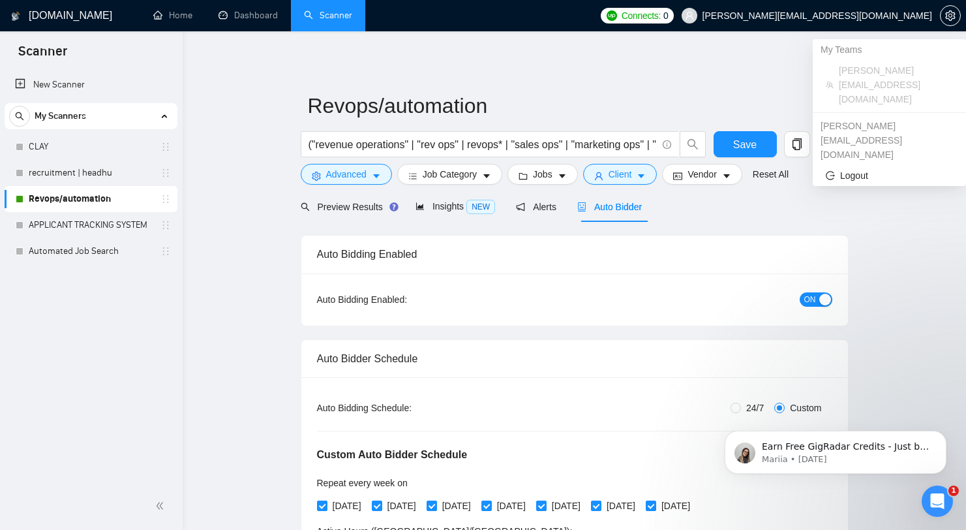
click at [883, 16] on span "[PERSON_NAME][EMAIL_ADDRESS][DOMAIN_NAME]" at bounding box center [818, 16] width 230 height 0
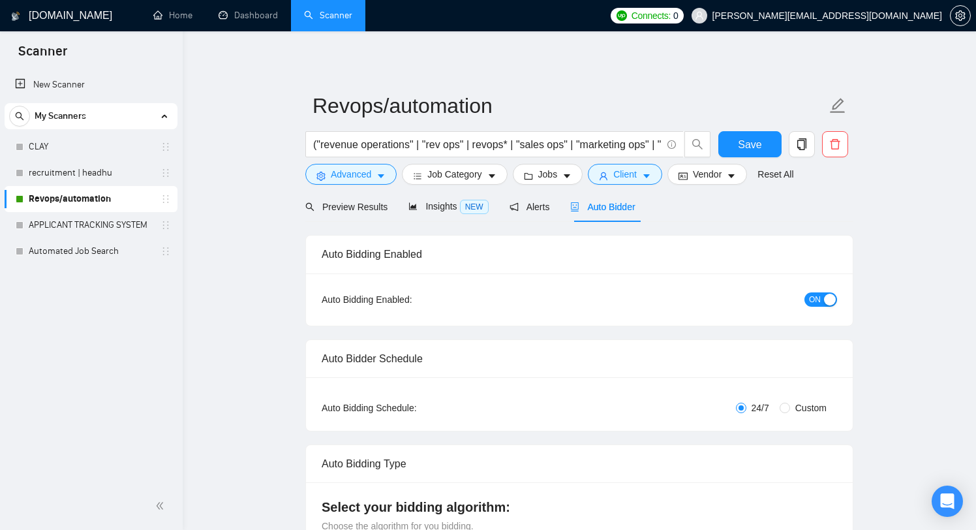
radio input "false"
radio input "true"
checkbox input "true"
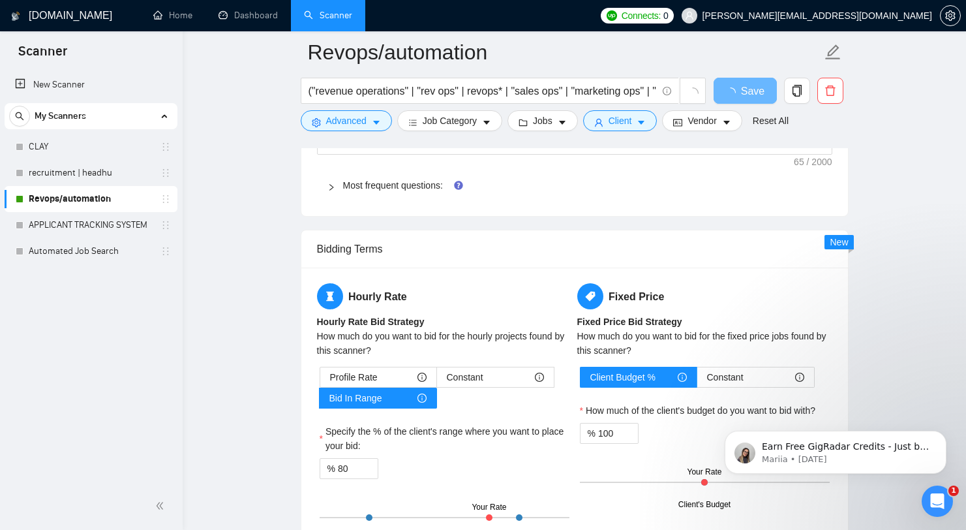
scroll to position [2140, 0]
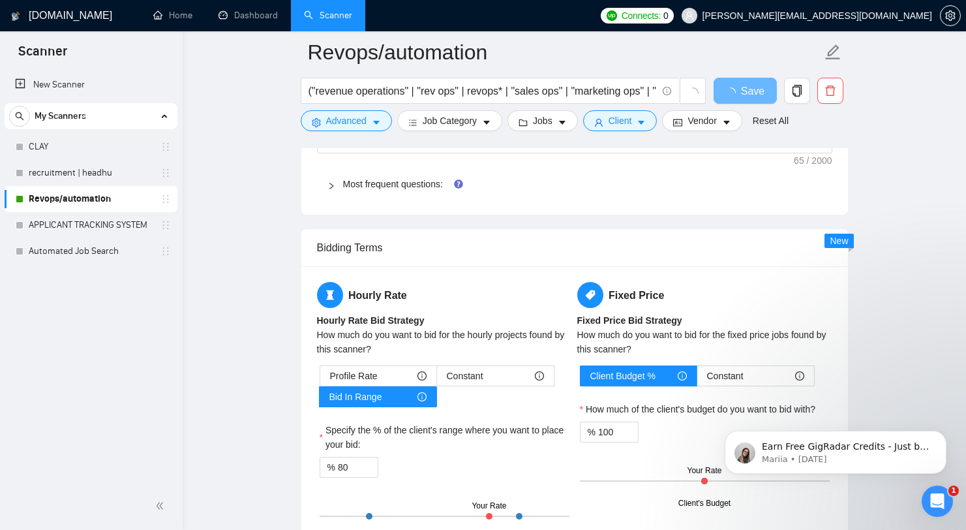
click at [428, 190] on span "Most frequent questions:" at bounding box center [582, 184] width 479 height 14
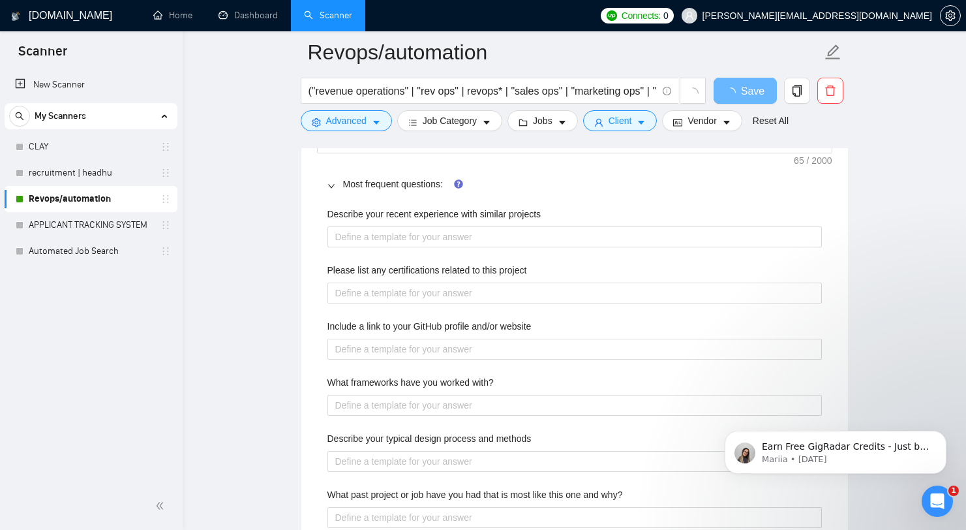
click at [428, 190] on span "Most frequent questions:" at bounding box center [582, 184] width 479 height 14
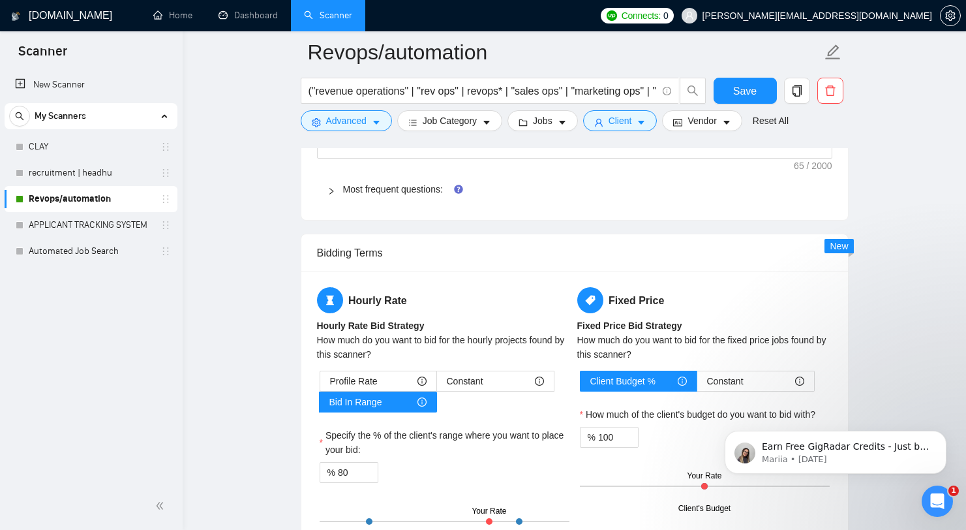
scroll to position [1659, 0]
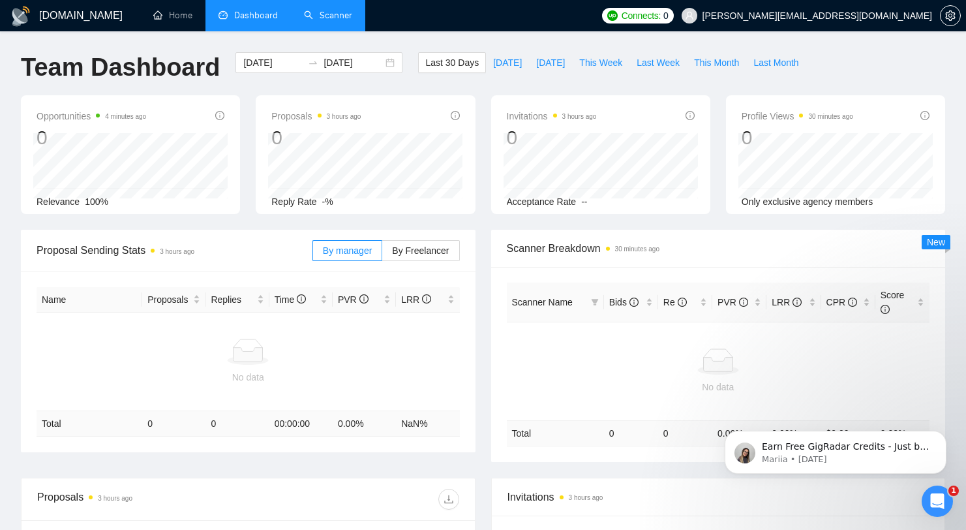
click at [330, 21] on link "Scanner" at bounding box center [328, 15] width 48 height 11
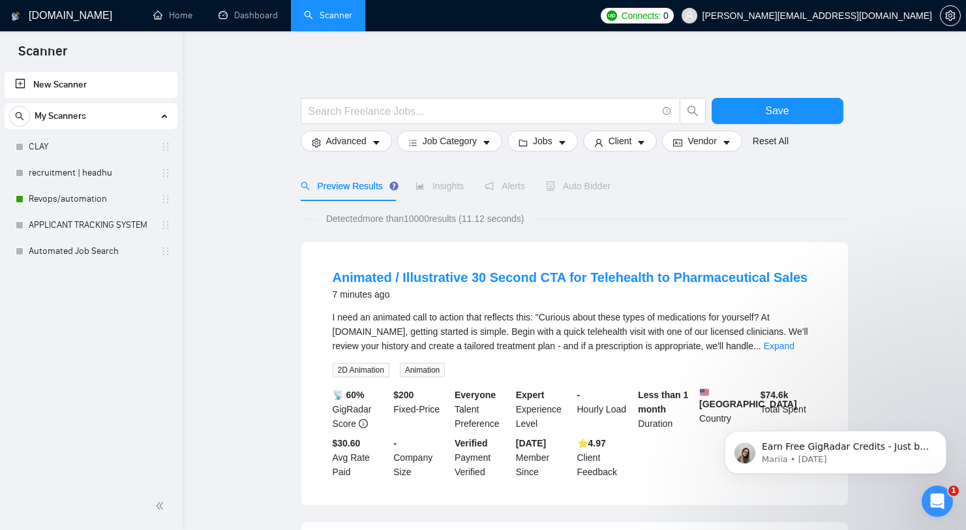
click at [798, 352] on div "I need an animated call to action that reflects this: "Curious about these type…" at bounding box center [575, 331] width 484 height 43
click at [795, 346] on link "Expand" at bounding box center [779, 346] width 31 height 10
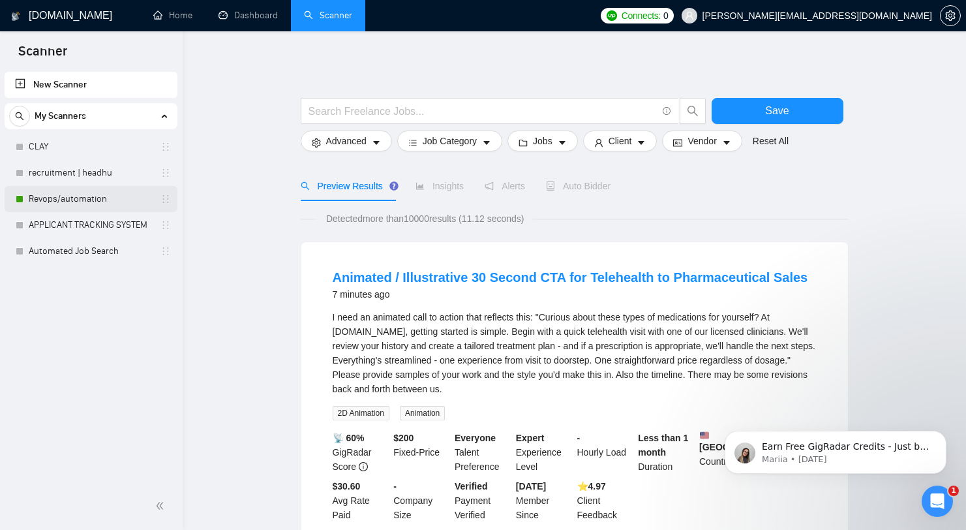
click at [69, 191] on link "Revops/automation" at bounding box center [91, 199] width 124 height 26
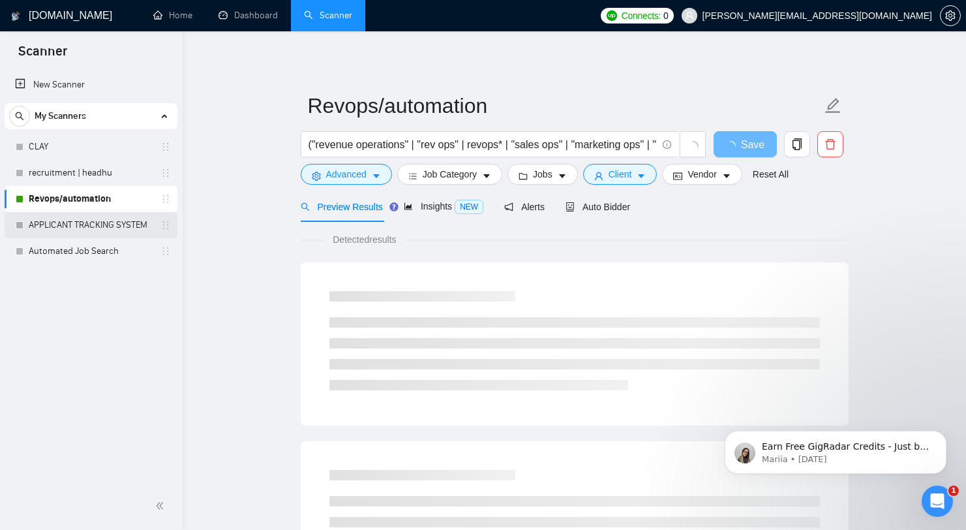
click at [104, 226] on link "APPLICANT TRACKING SYSTEM" at bounding box center [91, 225] width 124 height 26
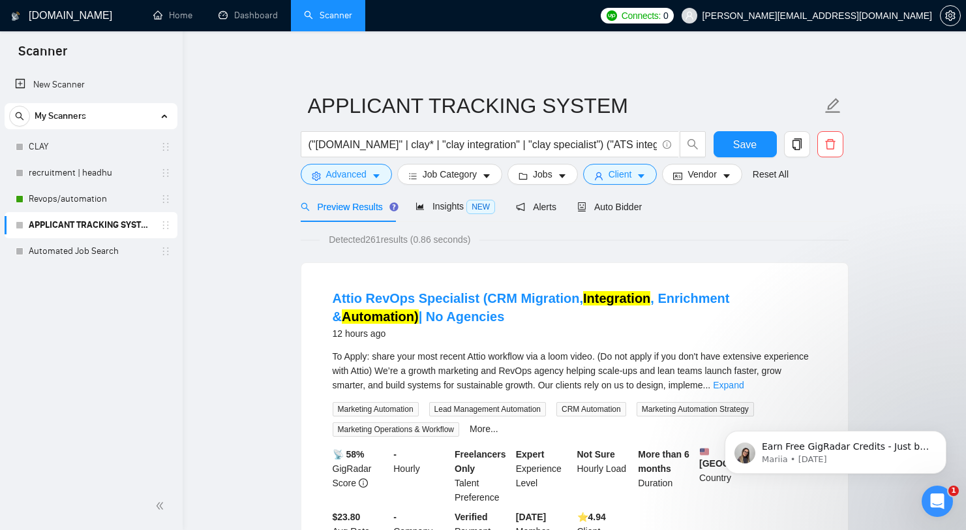
click at [56, 202] on link "Revops/automation" at bounding box center [91, 199] width 124 height 26
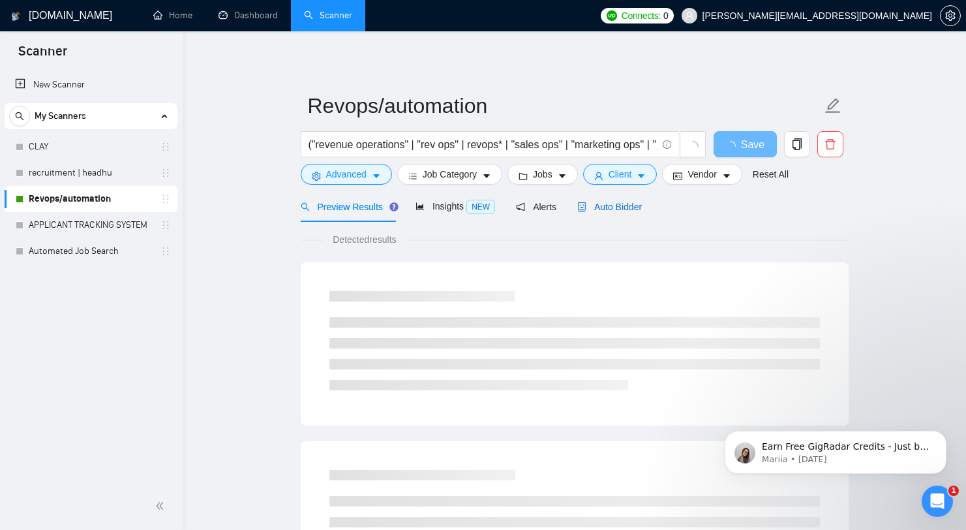
click at [610, 211] on span "Auto Bidder" at bounding box center [609, 207] width 65 height 10
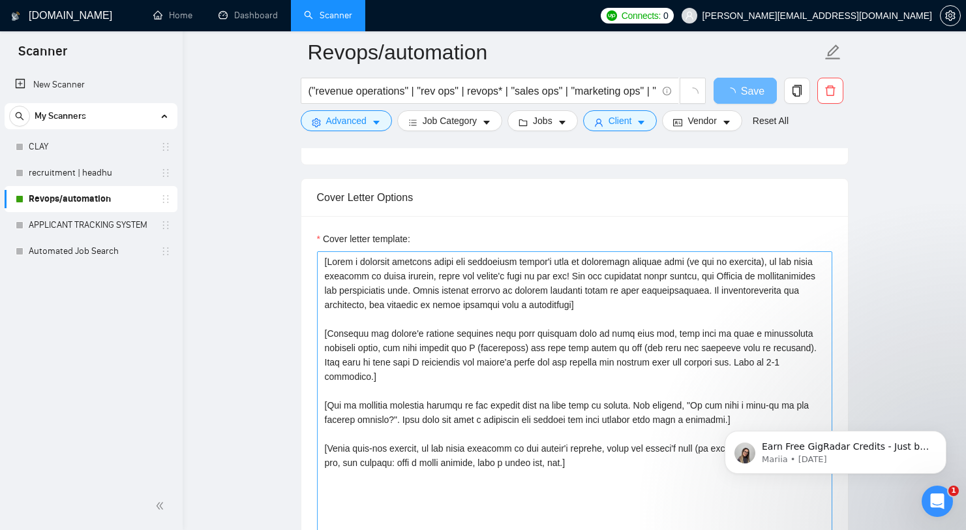
scroll to position [1667, 0]
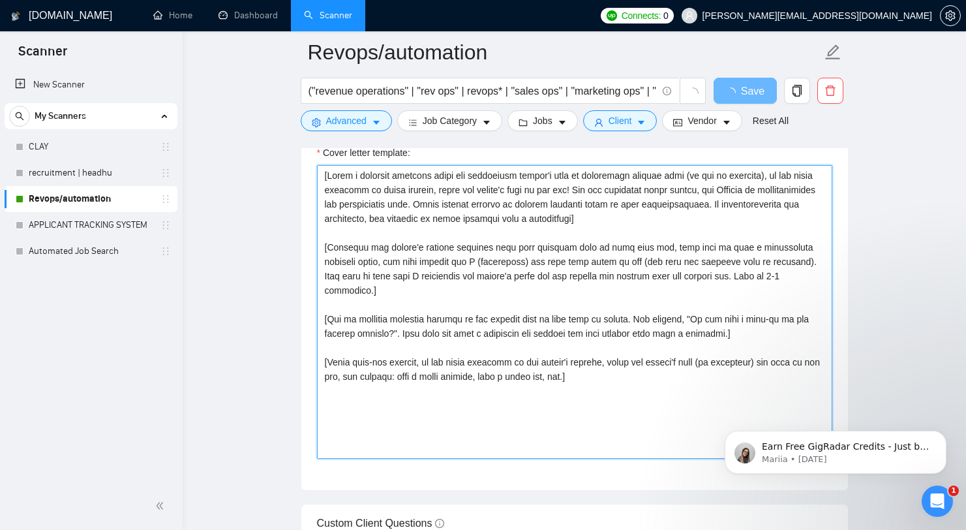
click at [607, 216] on textarea "Cover letter template:" at bounding box center [574, 312] width 515 height 294
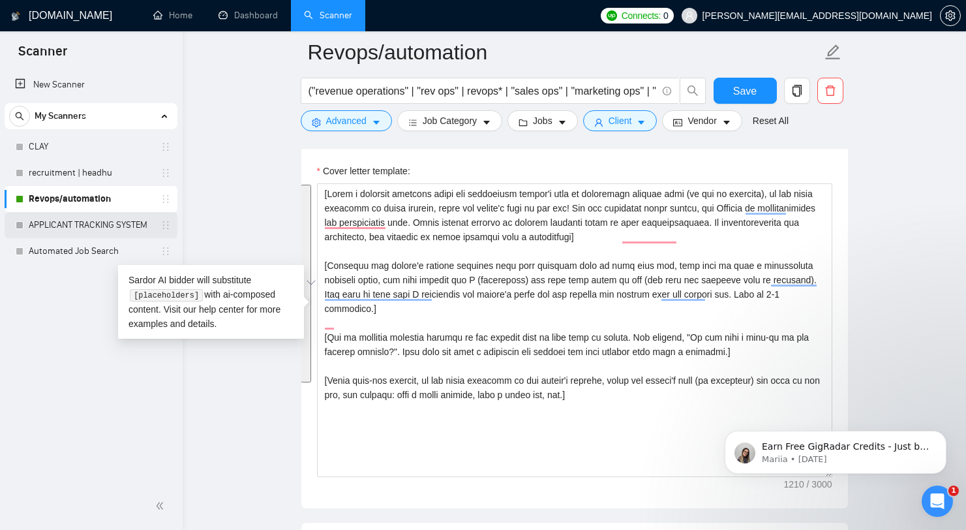
click at [78, 217] on link "APPLICANT TRACKING SYSTEM" at bounding box center [91, 225] width 124 height 26
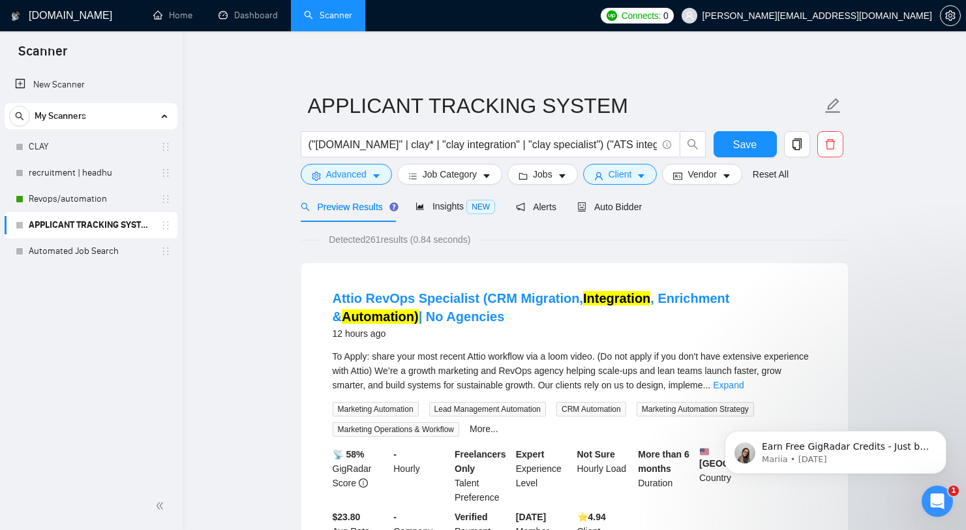
click at [580, 206] on div "Preview Results Insights NEW Alerts Auto Bidder" at bounding box center [472, 206] width 342 height 31
click at [607, 215] on div "Auto Bidder" at bounding box center [609, 206] width 65 height 31
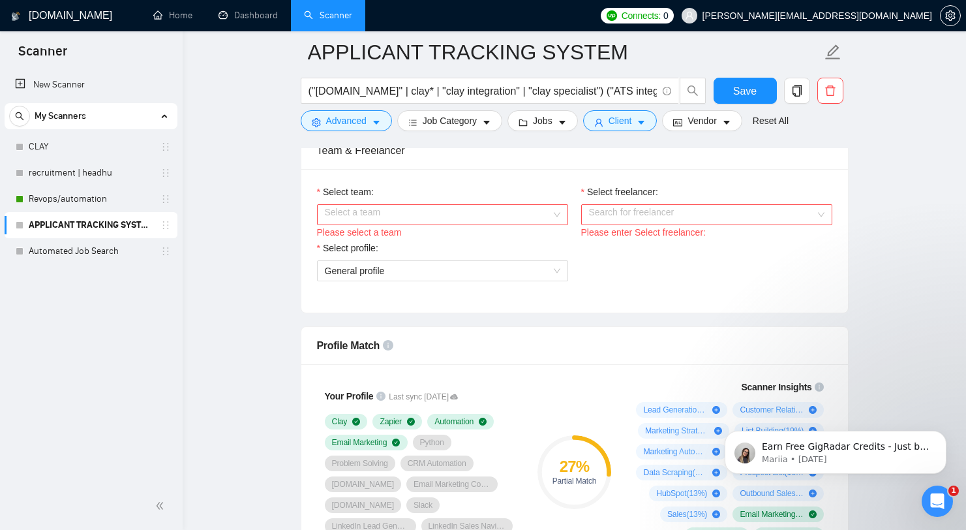
scroll to position [637, 0]
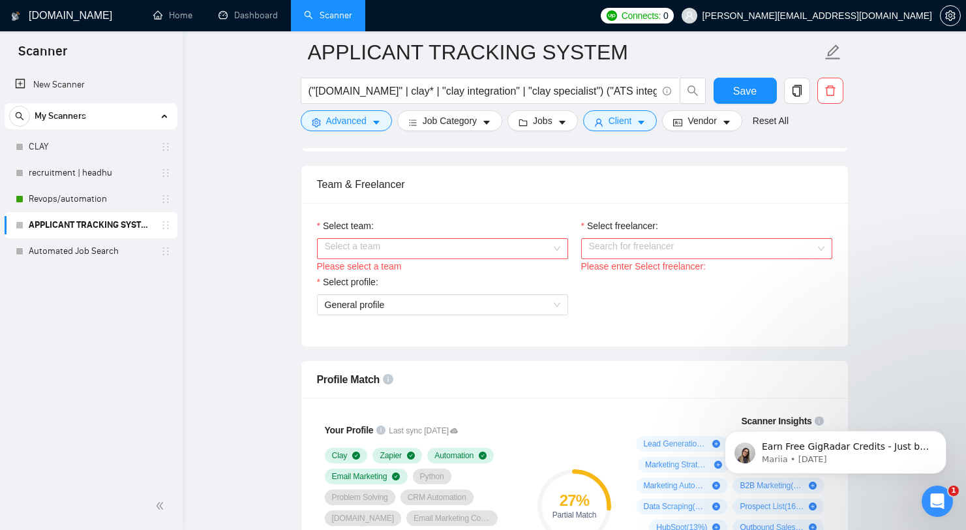
click at [500, 240] on input "Select team:" at bounding box center [438, 249] width 226 height 20
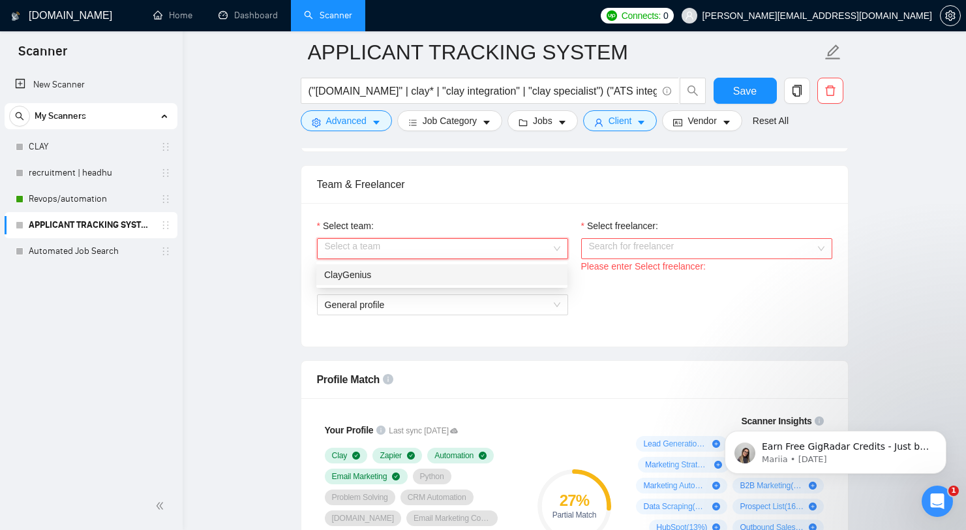
click at [452, 284] on div "ClayGenius" at bounding box center [441, 274] width 251 height 21
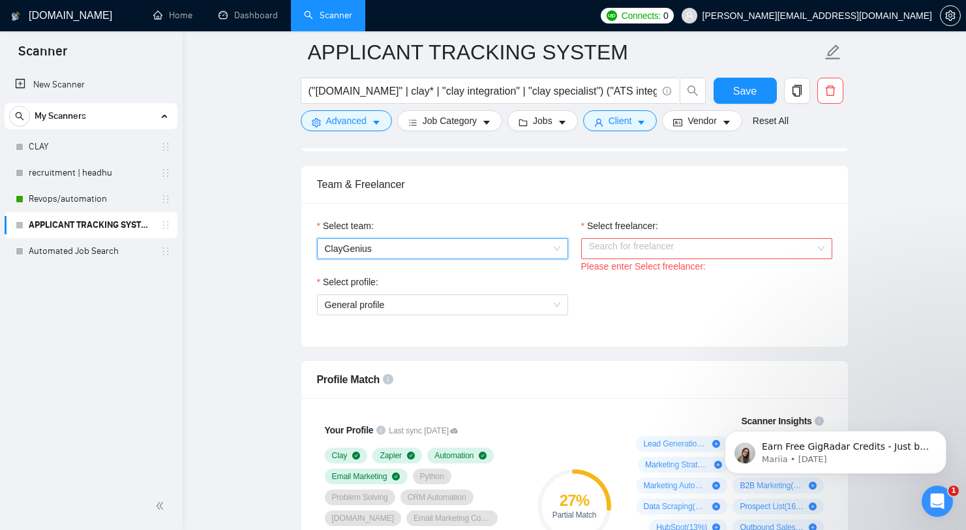
click at [674, 251] on input "Select freelancer:" at bounding box center [702, 249] width 226 height 20
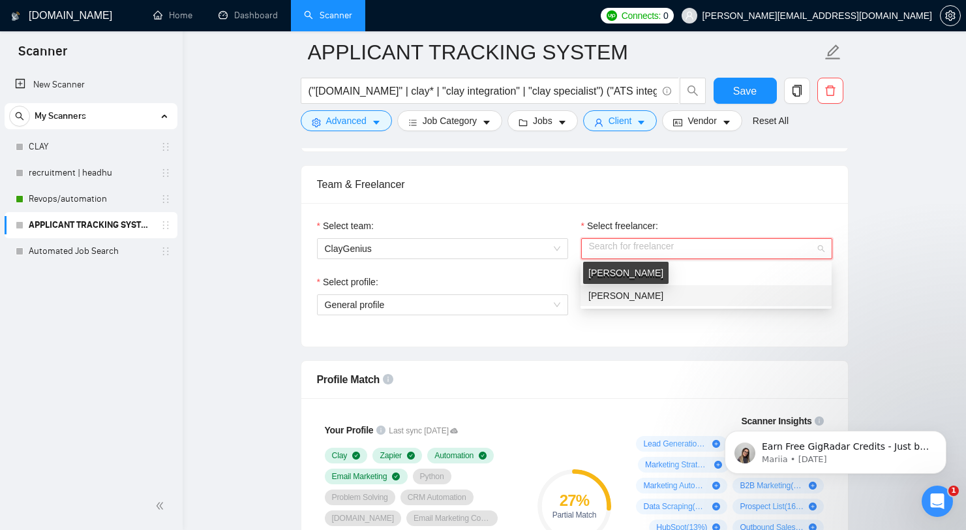
drag, startPoint x: 667, startPoint y: 295, endPoint x: 628, endPoint y: 318, distance: 45.7
click at [664, 294] on span "[PERSON_NAME]" at bounding box center [626, 295] width 75 height 10
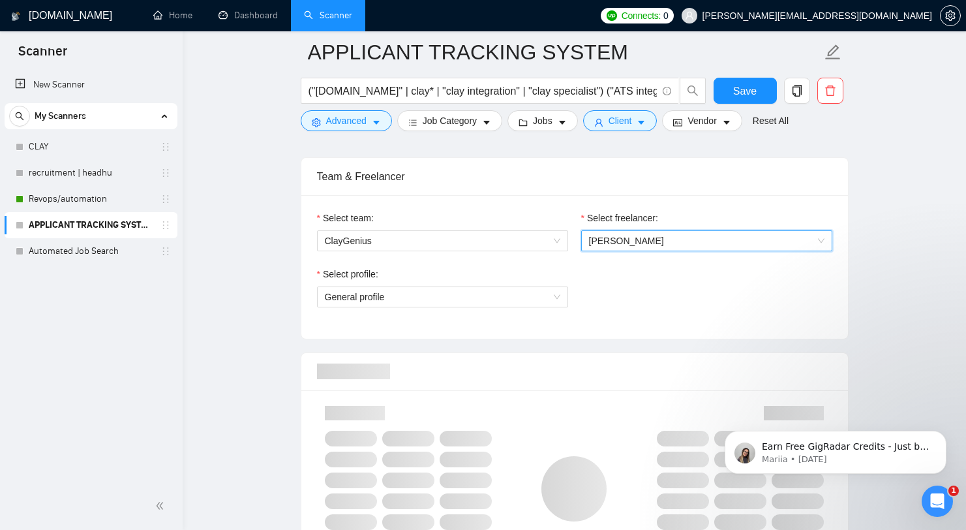
scroll to position [649, 0]
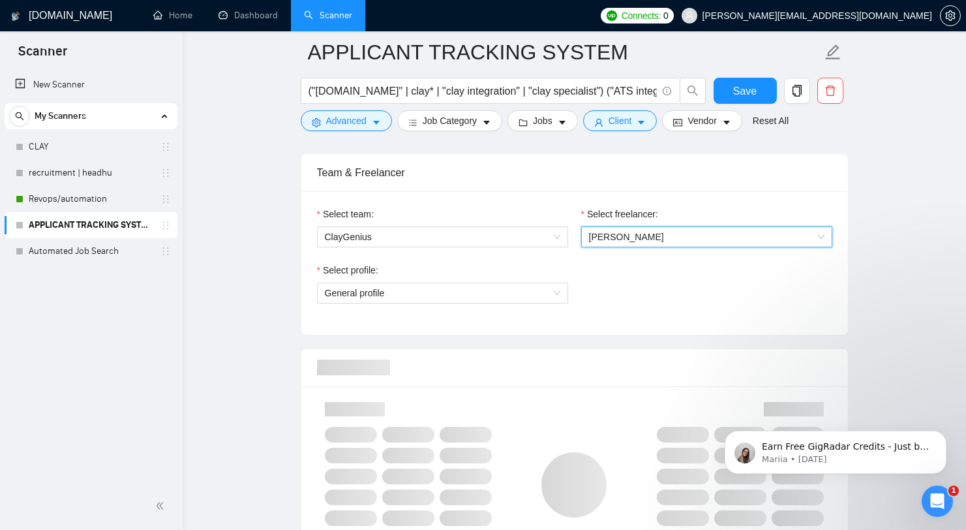
click at [502, 281] on div "Select profile:" at bounding box center [442, 273] width 251 height 20
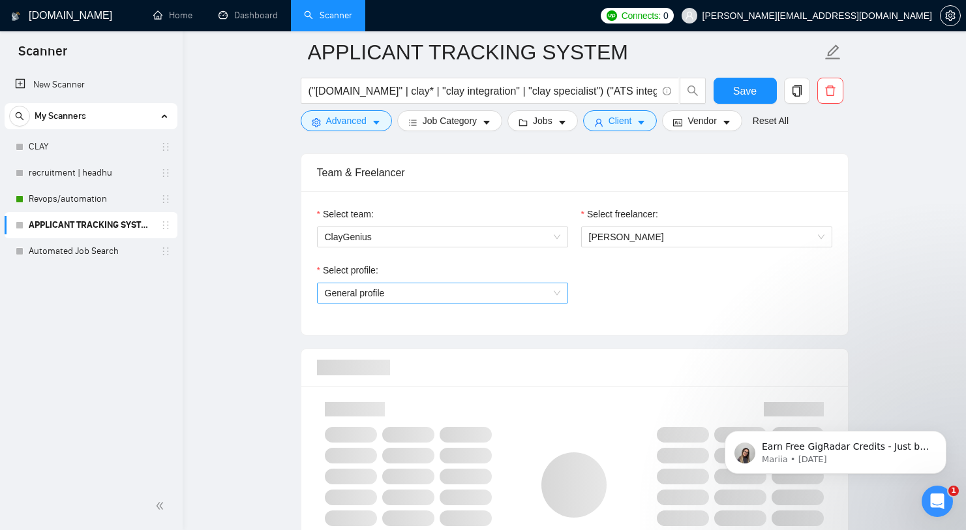
click at [491, 291] on span "General profile" at bounding box center [443, 293] width 236 height 20
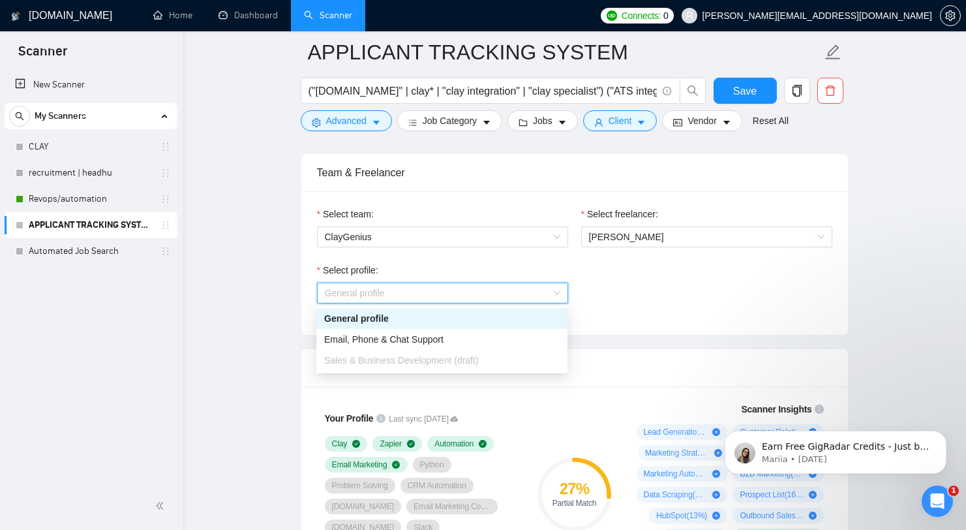
click at [474, 321] on div "General profile" at bounding box center [442, 318] width 236 height 14
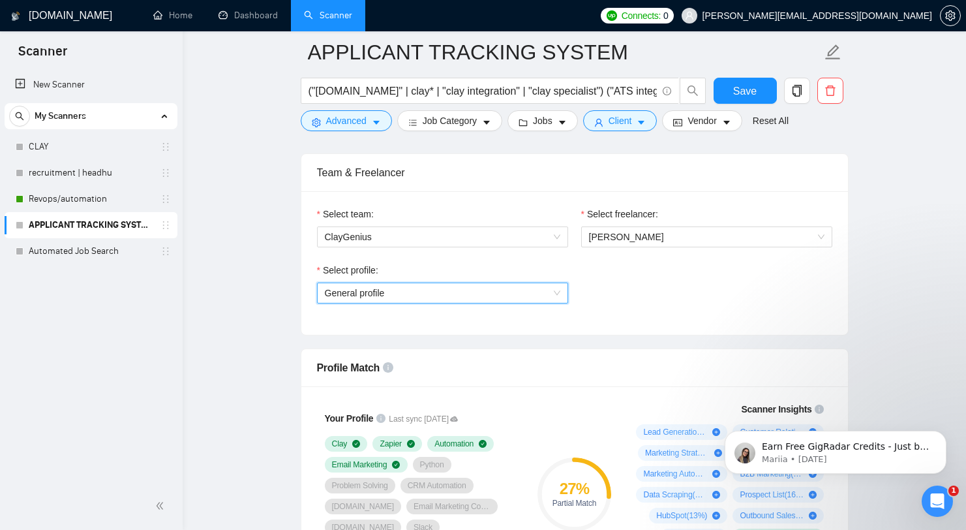
click at [624, 301] on div "Select profile: General profile General profile" at bounding box center [575, 291] width 529 height 56
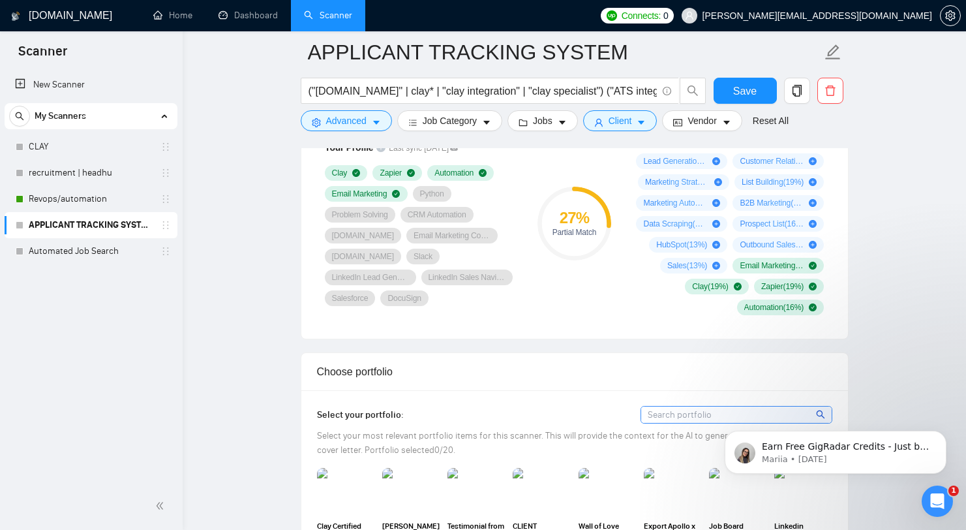
scroll to position [1203, 0]
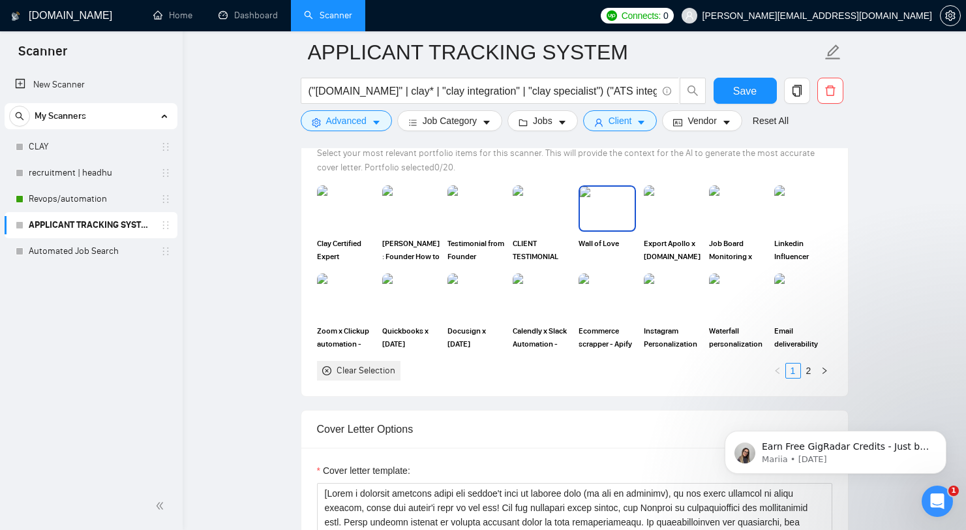
click at [602, 236] on div "Wall of Love" at bounding box center [607, 223] width 57 height 77
click at [793, 212] on img at bounding box center [803, 208] width 57 height 46
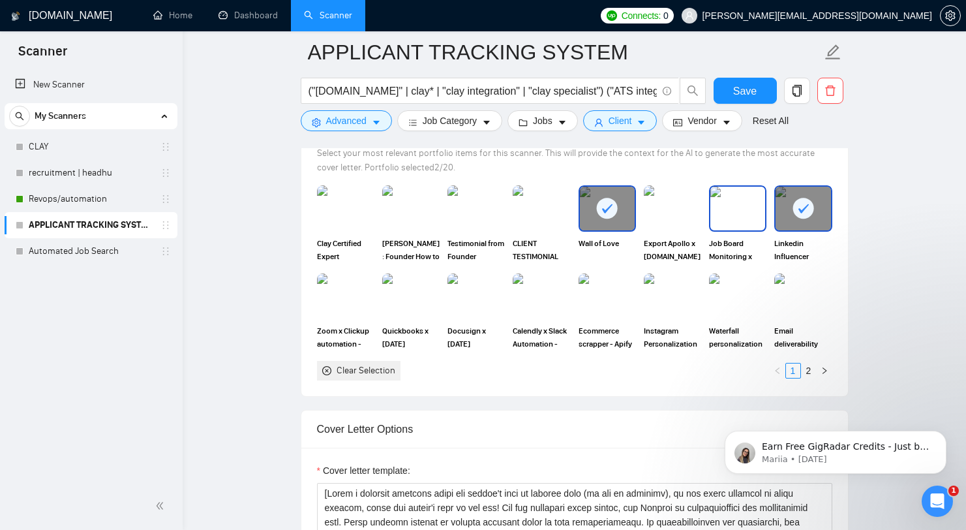
click at [733, 215] on img at bounding box center [738, 208] width 55 height 43
click at [685, 216] on img at bounding box center [672, 208] width 57 height 46
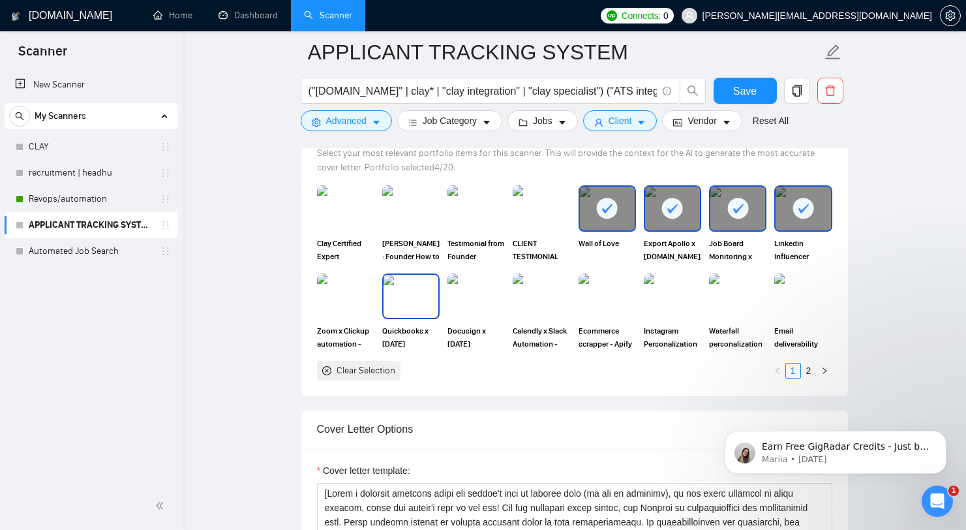
click at [412, 281] on img at bounding box center [411, 296] width 55 height 43
click at [478, 292] on img at bounding box center [476, 296] width 57 height 46
click at [375, 290] on div "Zoom x Clickup automation - [DOMAIN_NAME]" at bounding box center [345, 311] width 65 height 77
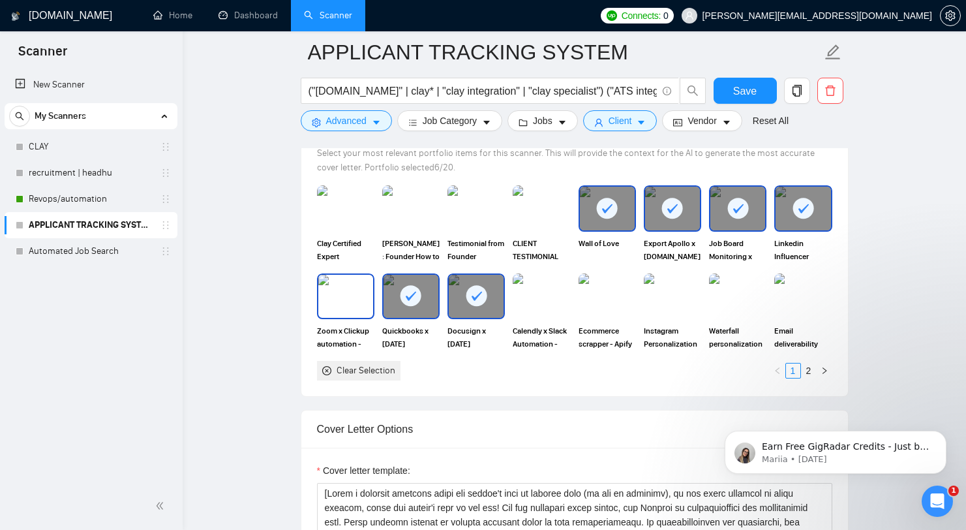
click at [356, 291] on img at bounding box center [345, 296] width 55 height 43
click at [570, 298] on div at bounding box center [541, 296] width 57 height 46
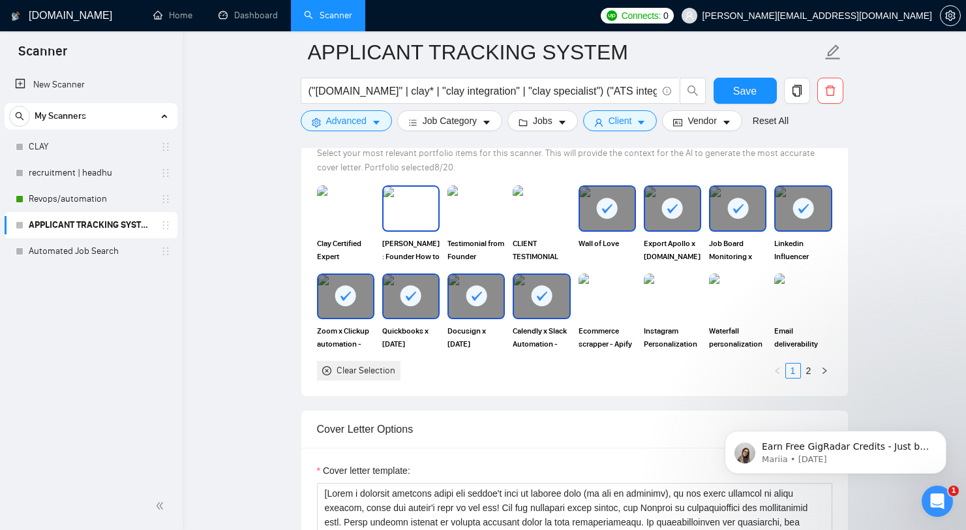
click at [434, 226] on img at bounding box center [411, 208] width 55 height 43
click at [483, 214] on img at bounding box center [476, 208] width 55 height 43
click at [510, 215] on div "CLIENT TESTIMONIAL" at bounding box center [541, 223] width 65 height 77
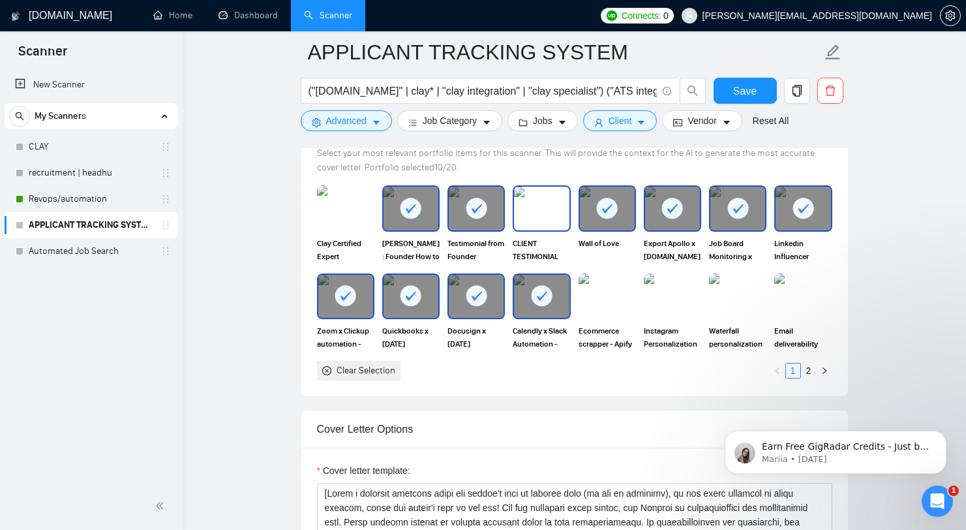
click at [546, 219] on img at bounding box center [541, 208] width 55 height 43
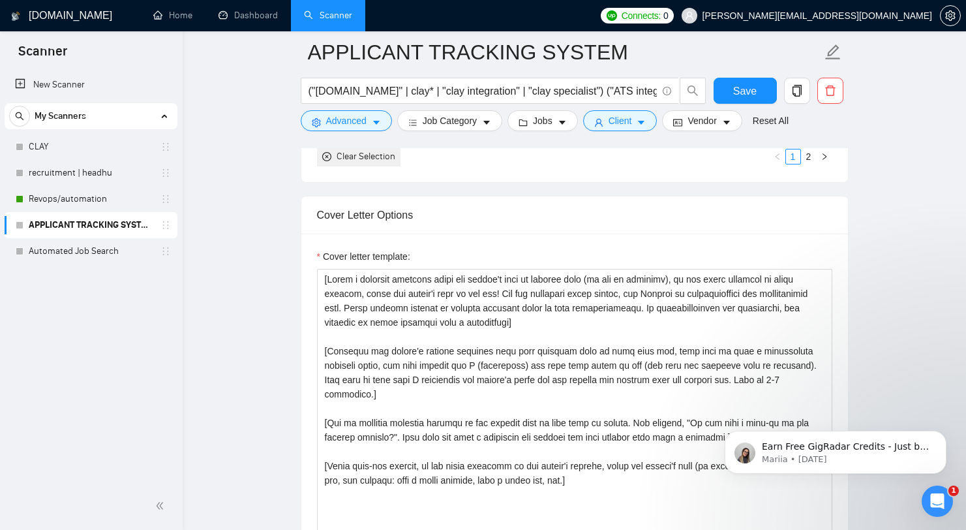
scroll to position [1434, 0]
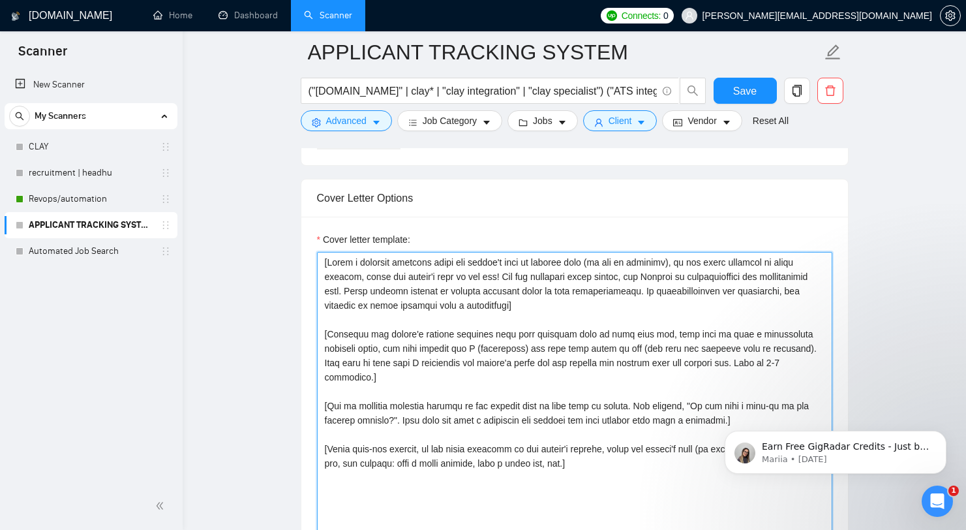
click at [528, 320] on textarea "Cover letter template:" at bounding box center [574, 399] width 515 height 294
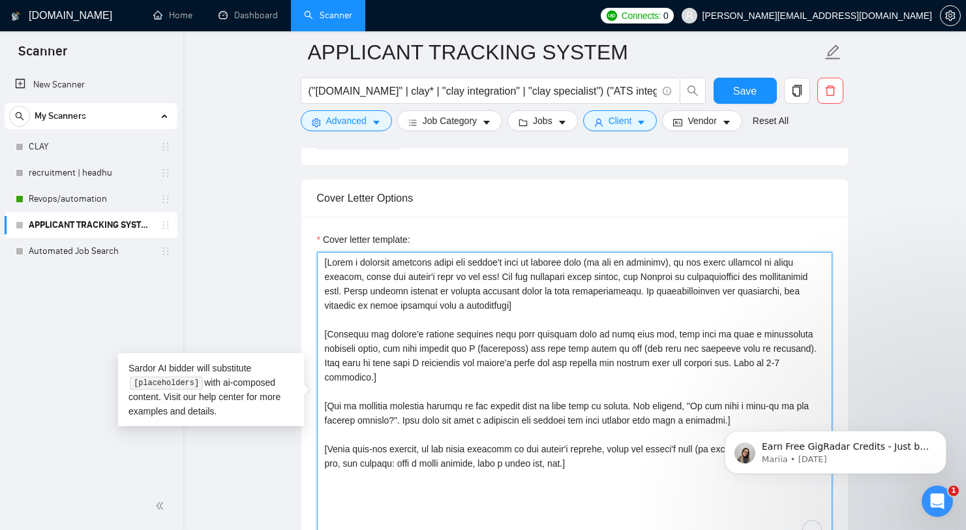
paste textarea "normalized client's name or normalized"
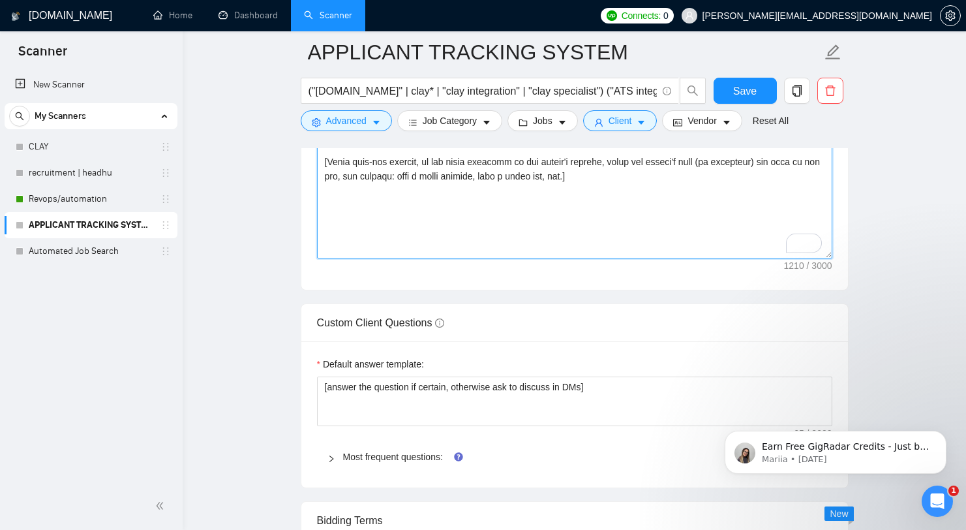
scroll to position [1817, 0]
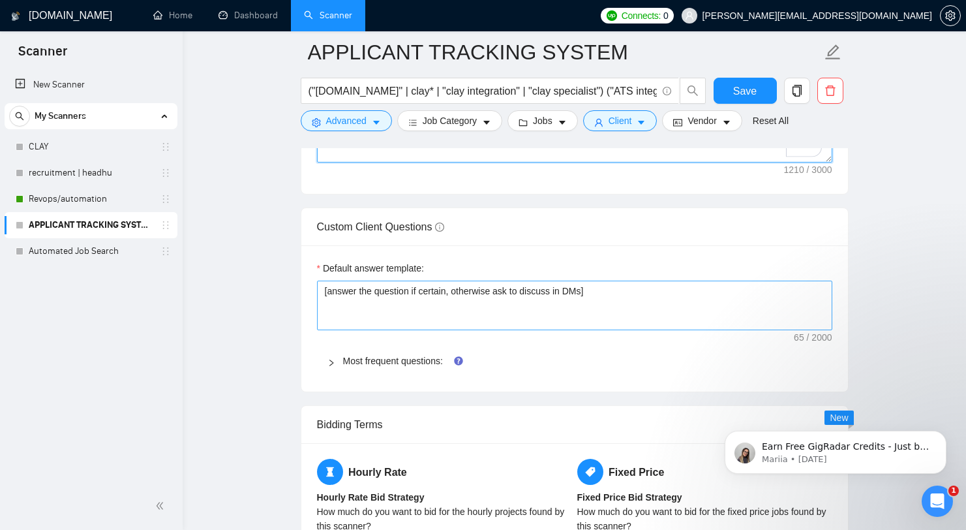
type textarea "[Write a personal greeting using the normalized client's name or normalized com…"
click at [573, 316] on textarea "[answer the question if certain, otherwise ask to discuss in DMs]" at bounding box center [574, 306] width 515 height 50
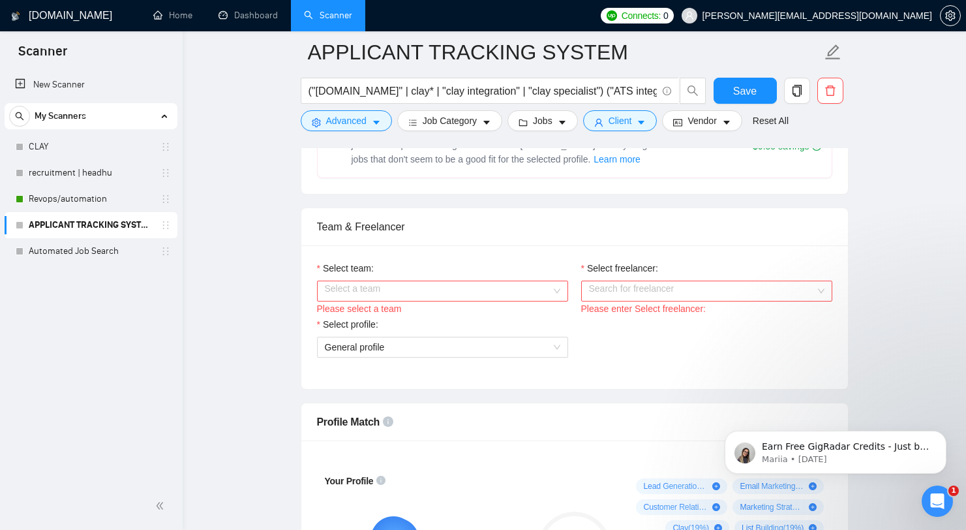
scroll to position [551, 0]
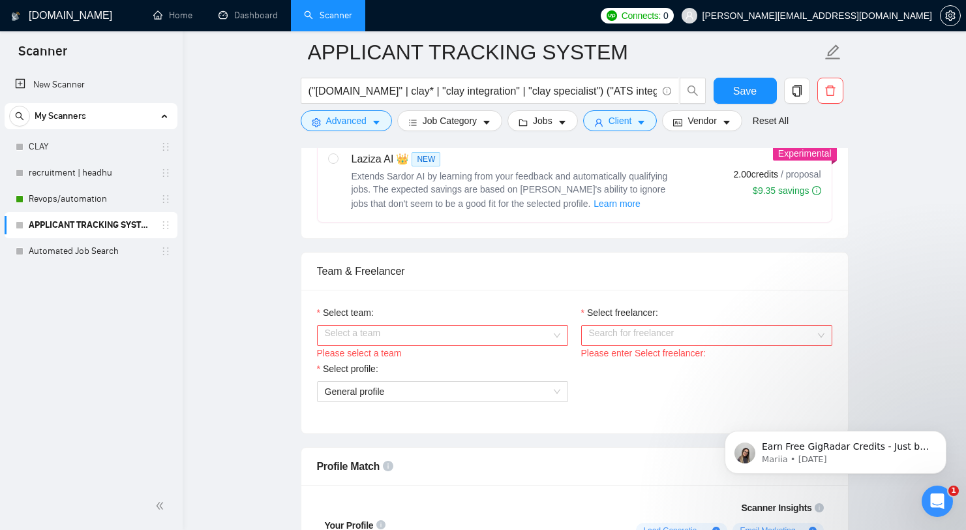
click at [480, 333] on input "Select team:" at bounding box center [438, 336] width 226 height 20
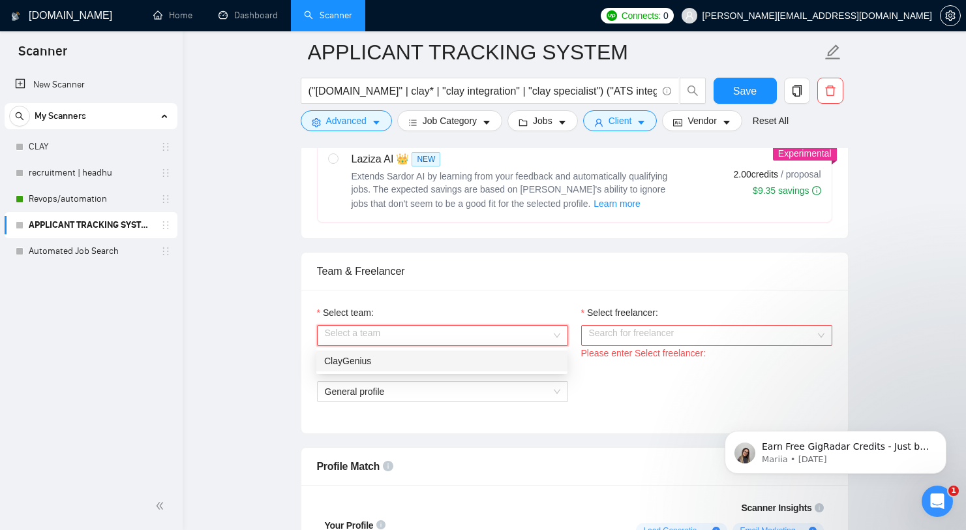
click at [481, 361] on div "ClayGenius" at bounding box center [442, 361] width 236 height 14
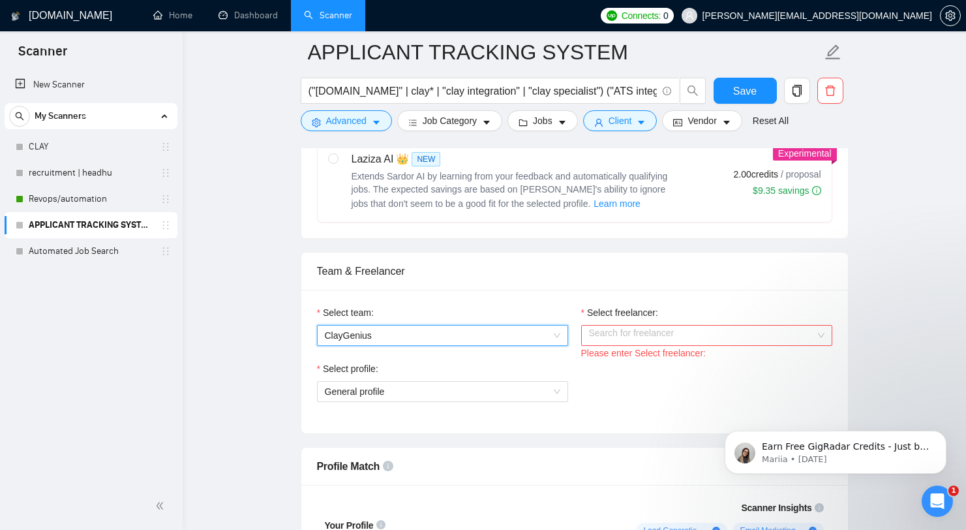
click at [634, 335] on input "Select freelancer:" at bounding box center [702, 336] width 226 height 20
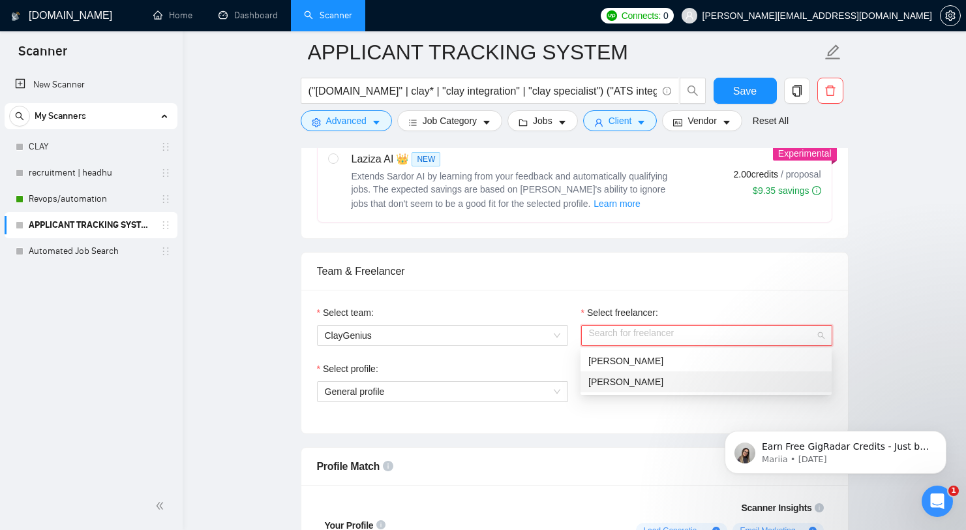
click at [635, 380] on span "[PERSON_NAME]" at bounding box center [626, 381] width 75 height 10
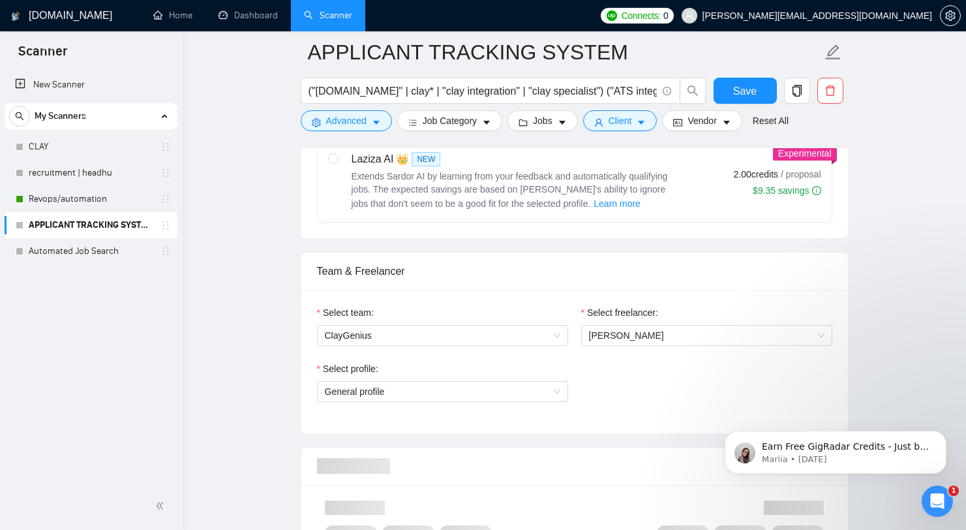
click at [352, 378] on div "Select profile:" at bounding box center [442, 371] width 251 height 20
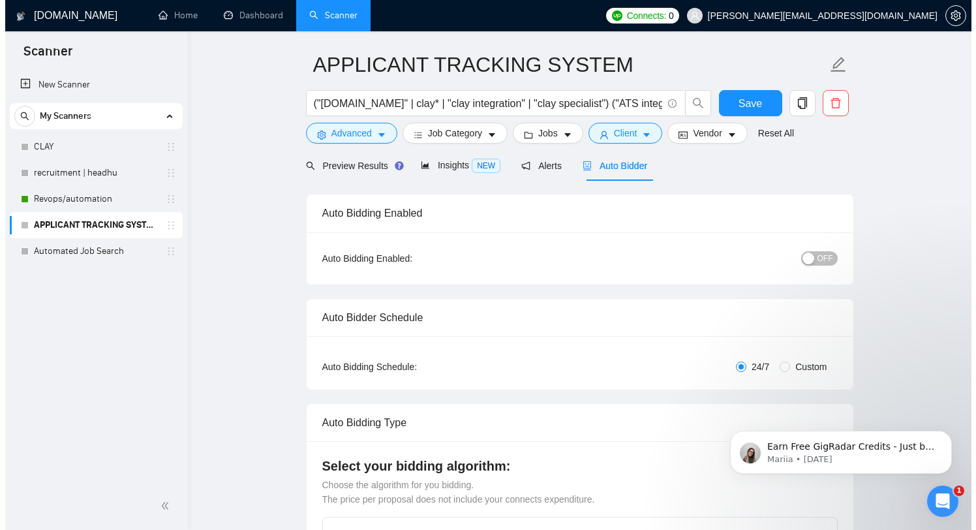
scroll to position [0, 0]
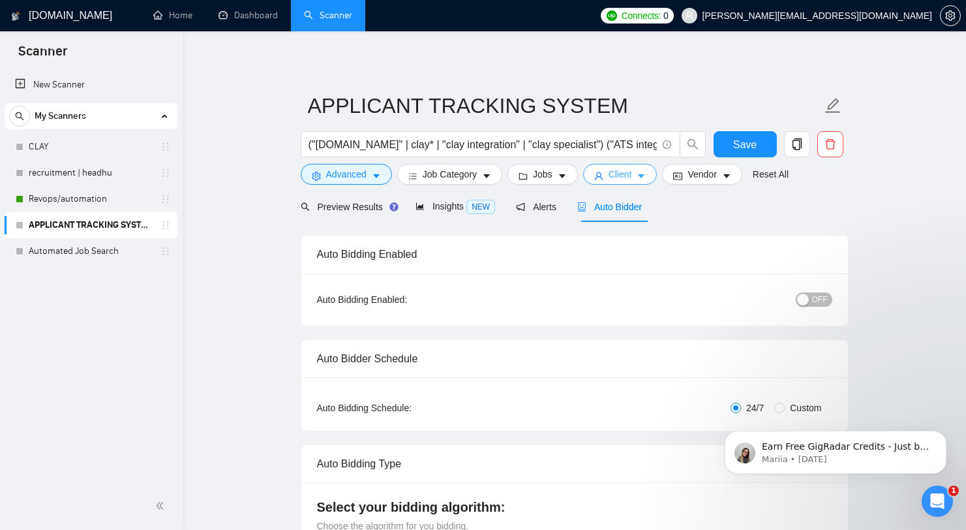
click at [623, 175] on span "Client" at bounding box center [620, 174] width 23 height 14
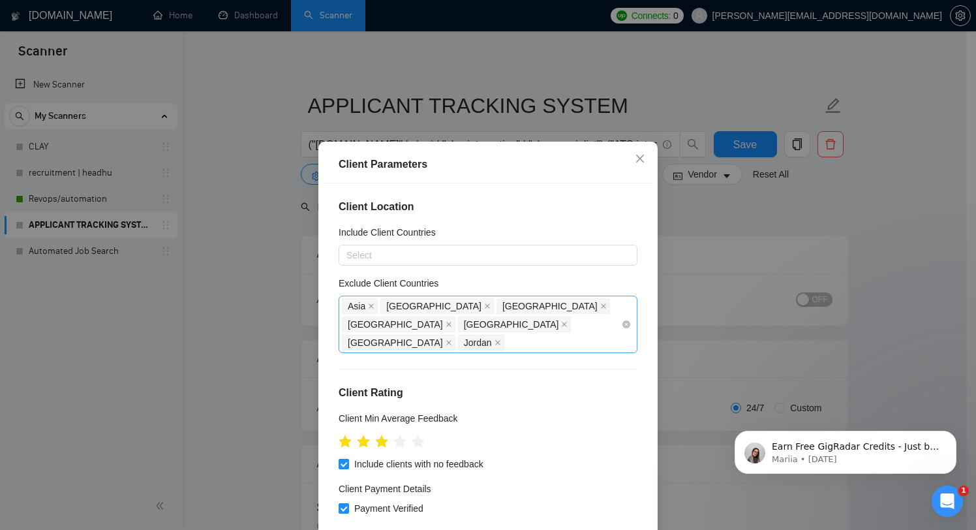
click at [566, 332] on div "Asia Nigeria India United Arab Emirates Saudi Arabia Oman Jordan" at bounding box center [481, 324] width 279 height 55
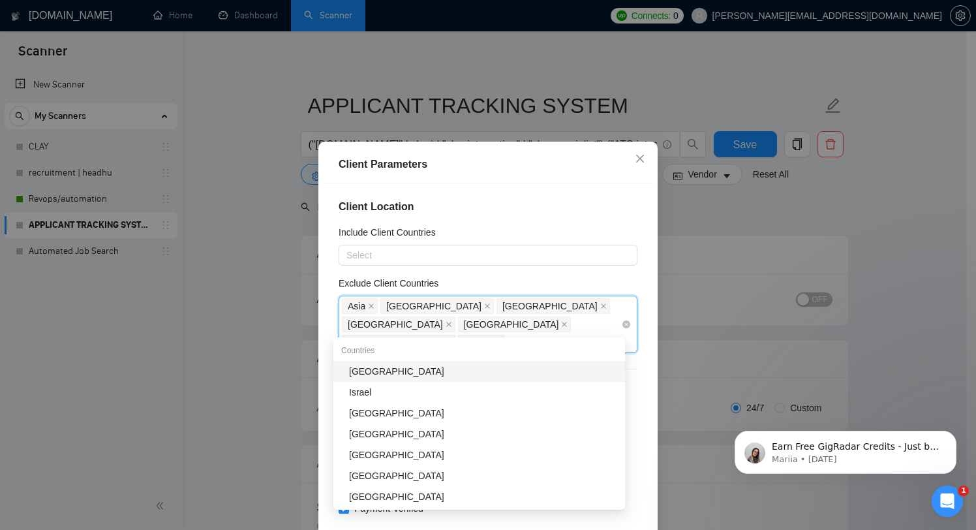
type input "isra"
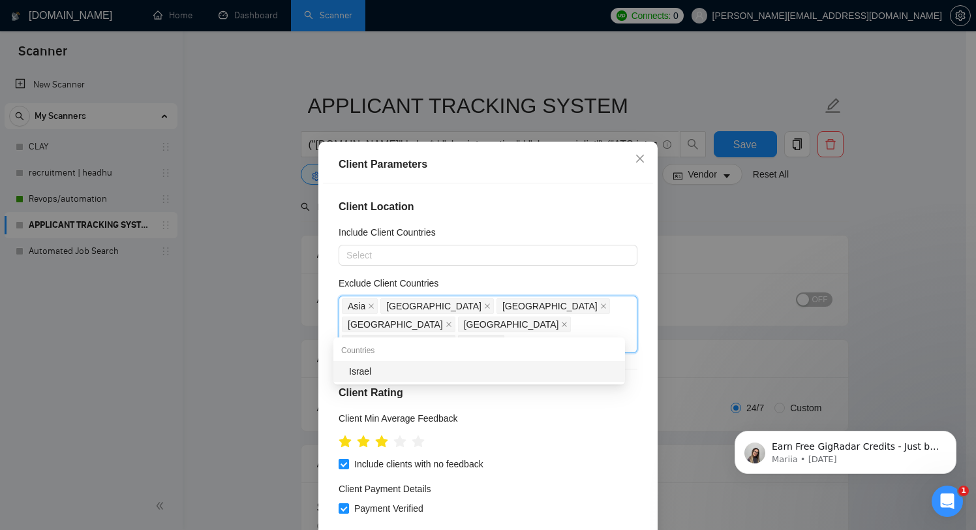
click at [523, 367] on div "Israel" at bounding box center [483, 371] width 268 height 14
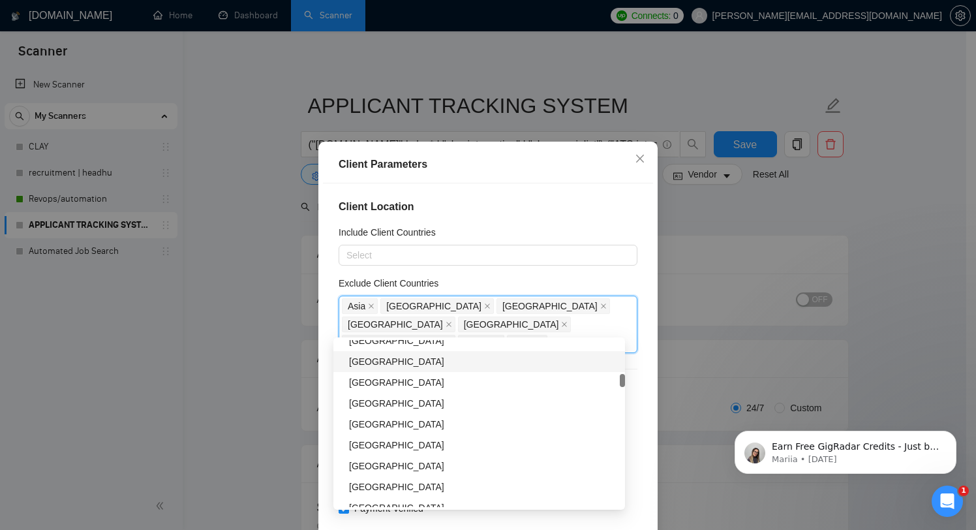
scroll to position [743, 0]
click at [562, 225] on div "Include Client Countries" at bounding box center [488, 235] width 299 height 20
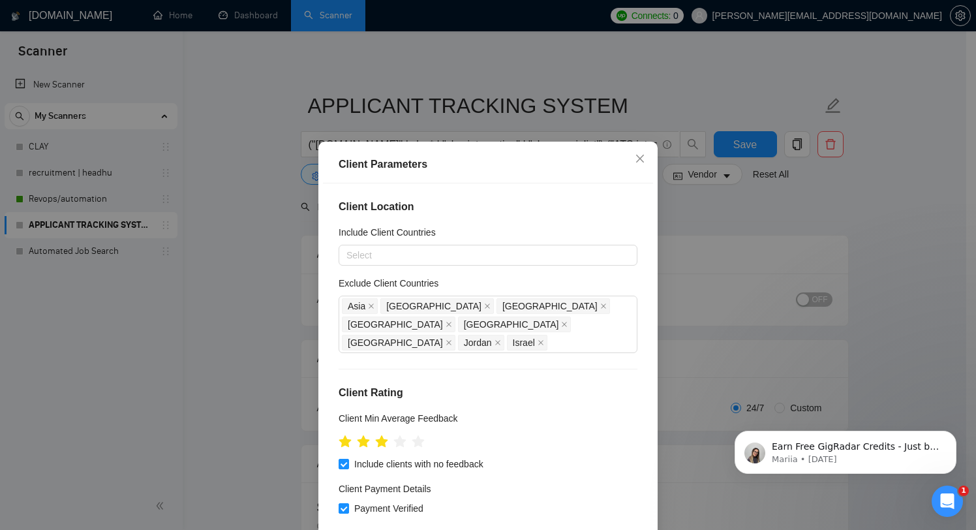
scroll to position [283, 0]
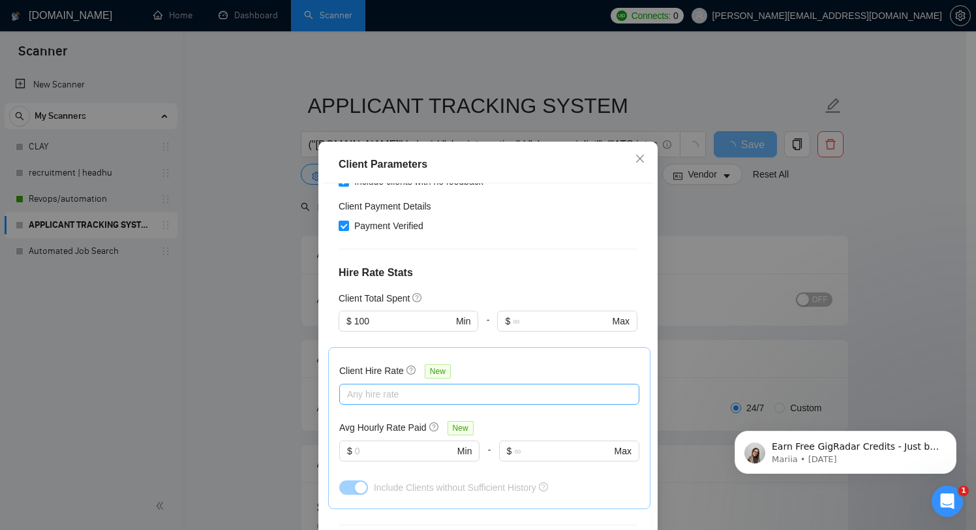
click at [405, 386] on div at bounding box center [483, 394] width 281 height 16
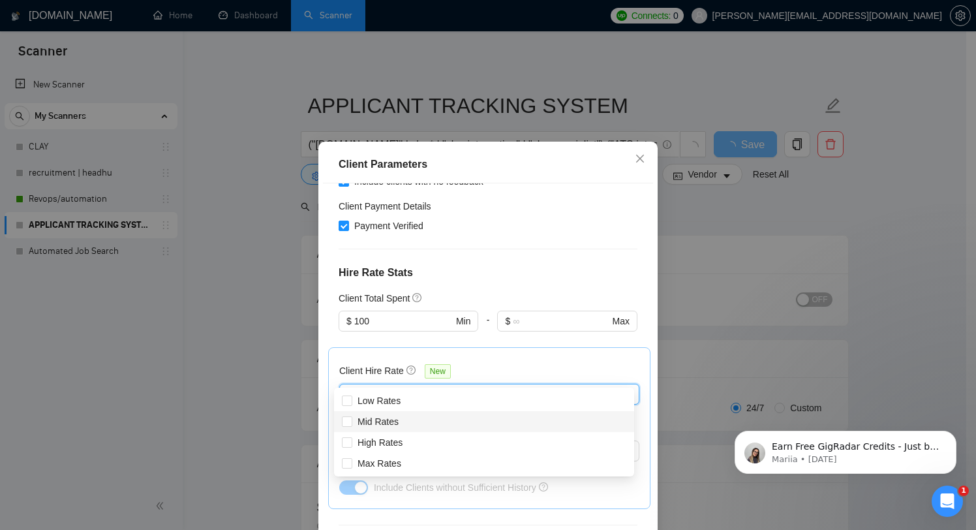
click at [399, 431] on div "Mid Rates" at bounding box center [484, 421] width 300 height 21
checkbox input "true"
click at [396, 440] on span "High Rates" at bounding box center [380, 442] width 45 height 10
click at [351, 440] on input "High Rates" at bounding box center [346, 441] width 9 height 9
checkbox input "true"
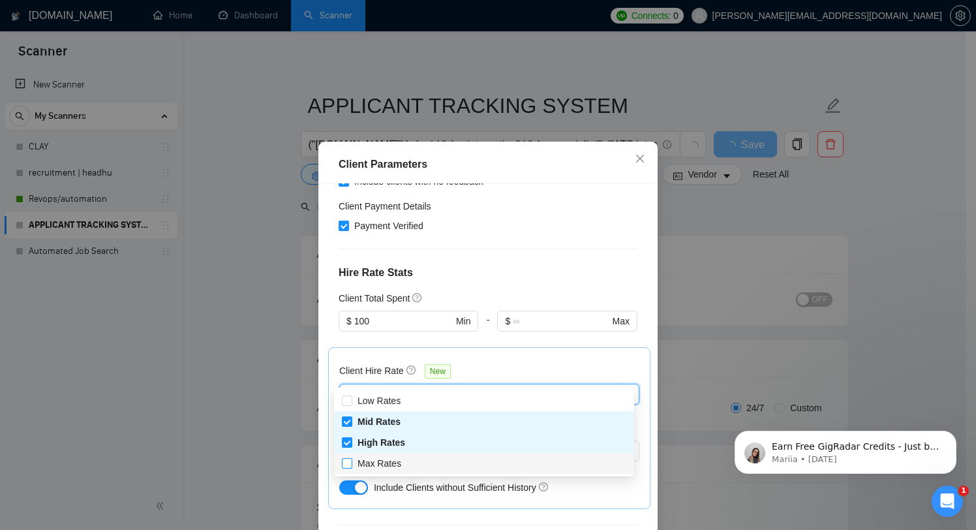
click at [395, 457] on span "Max Rates" at bounding box center [379, 463] width 54 height 14
click at [351, 458] on input "Max Rates" at bounding box center [346, 462] width 9 height 9
click at [425, 461] on div "Max Rates" at bounding box center [484, 463] width 284 height 14
checkbox input "true"
click at [539, 347] on div "Client Hire Rate New 1, 2, 3 Mid Rates High Rates Max Rates Avg Hourly Rate Pai…" at bounding box center [489, 428] width 322 height 162
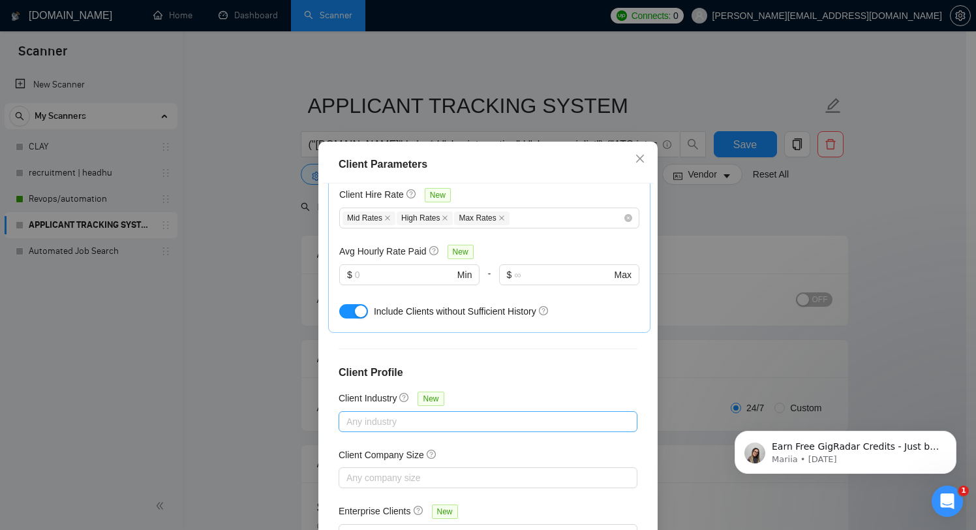
scroll to position [461, 0]
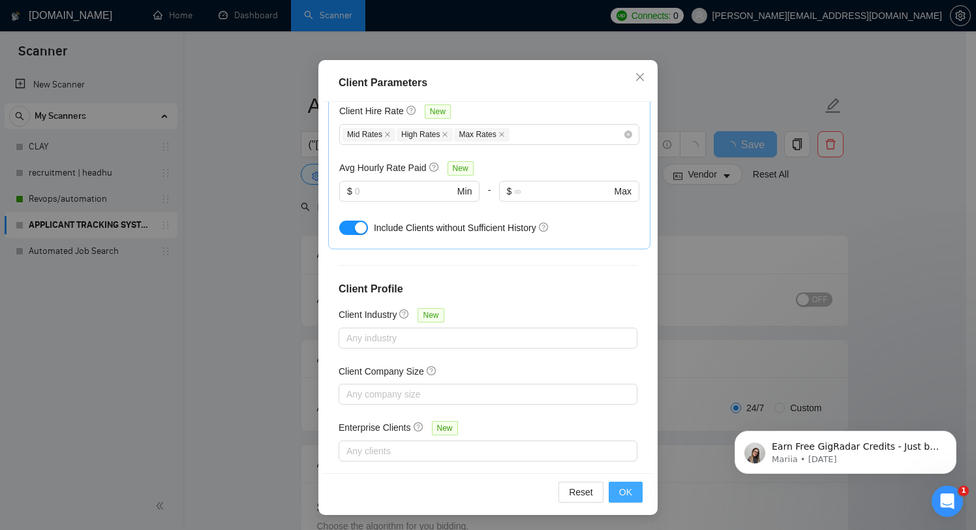
click at [620, 498] on button "OK" at bounding box center [626, 492] width 34 height 21
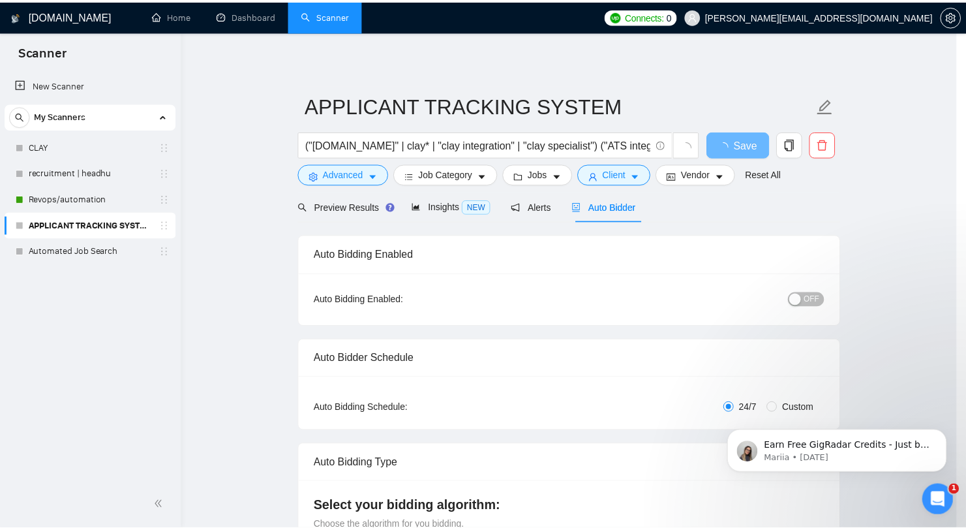
scroll to position [18, 0]
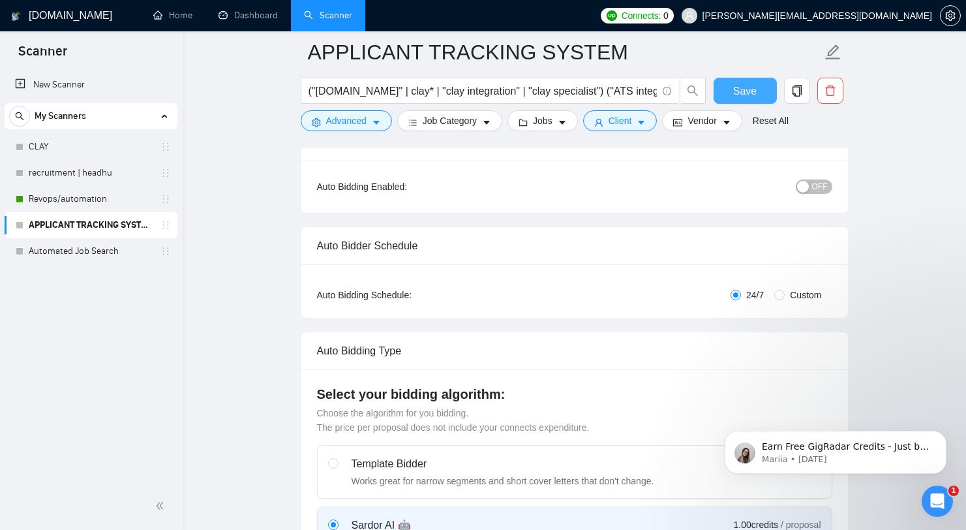
click at [751, 88] on span "Save" at bounding box center [744, 91] width 23 height 16
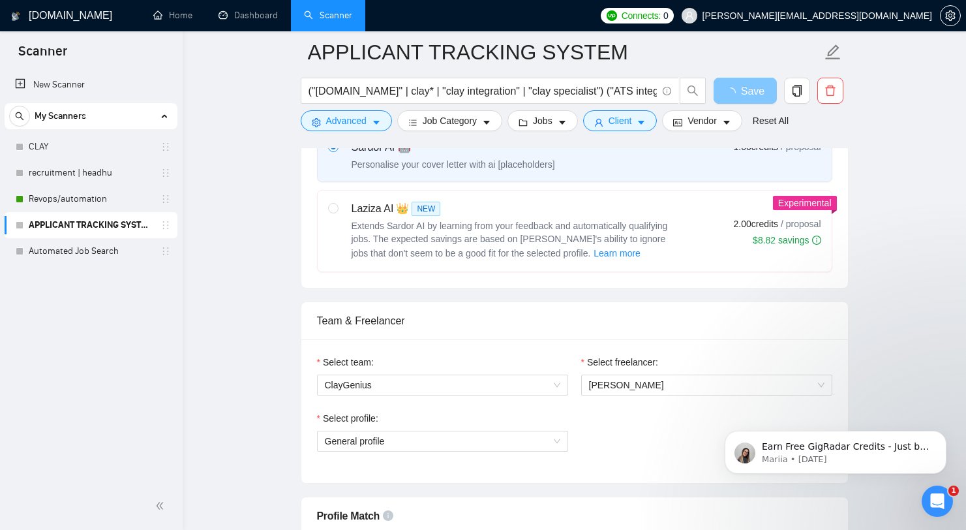
scroll to position [425, 0]
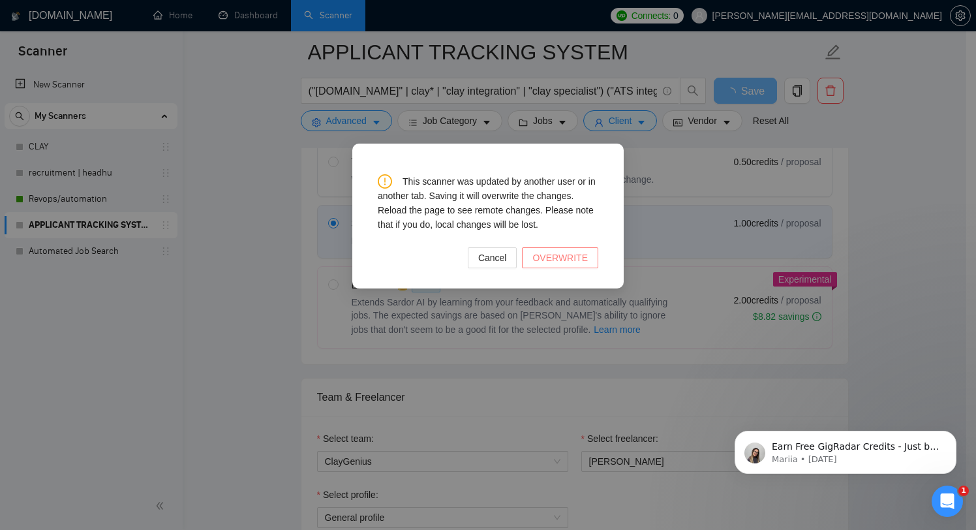
click at [568, 258] on span "OVERWRITE" at bounding box center [559, 258] width 55 height 14
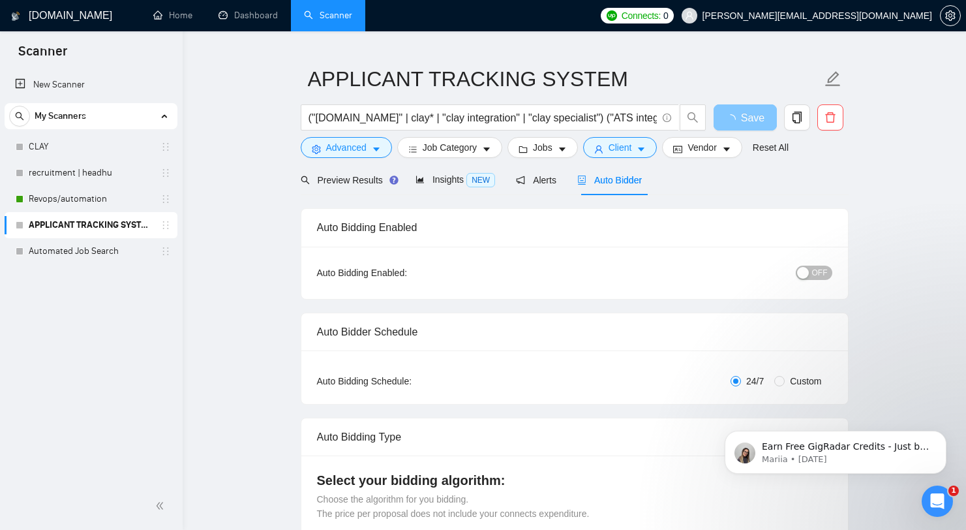
scroll to position [0, 0]
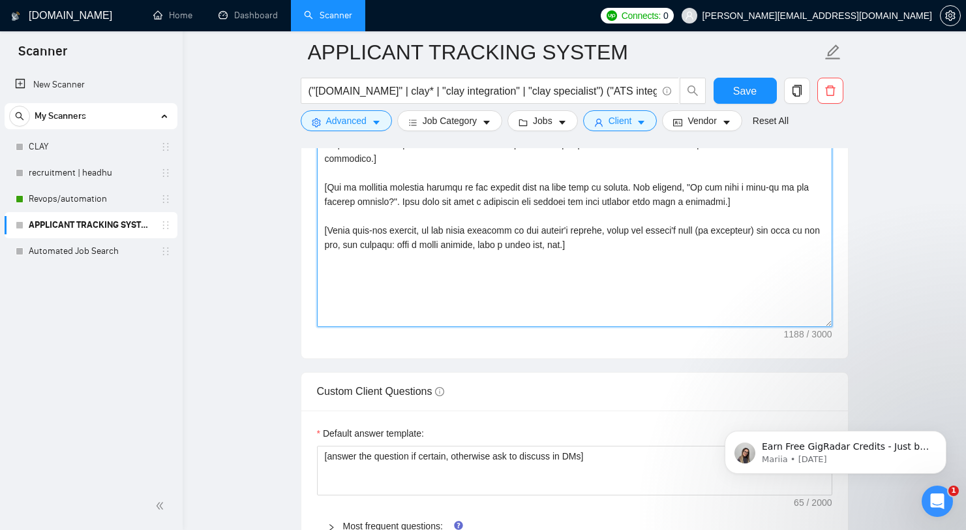
click at [589, 288] on textarea "Cover letter template:" at bounding box center [574, 180] width 515 height 294
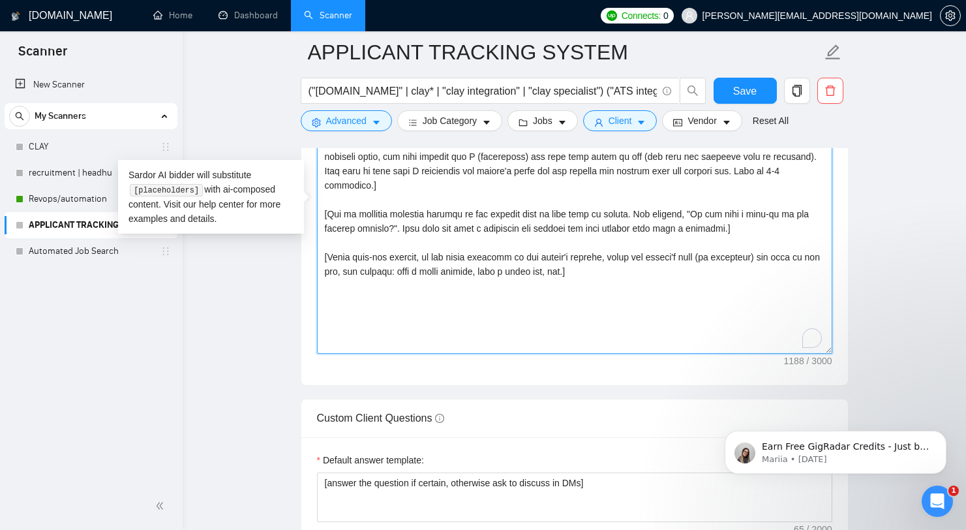
scroll to position [1394, 0]
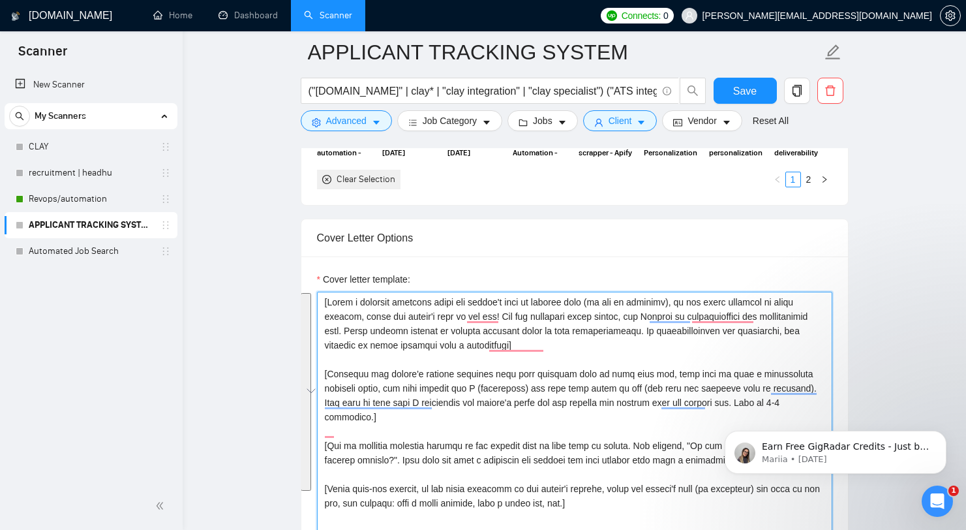
paste textarea "normalized client's name or normalized"
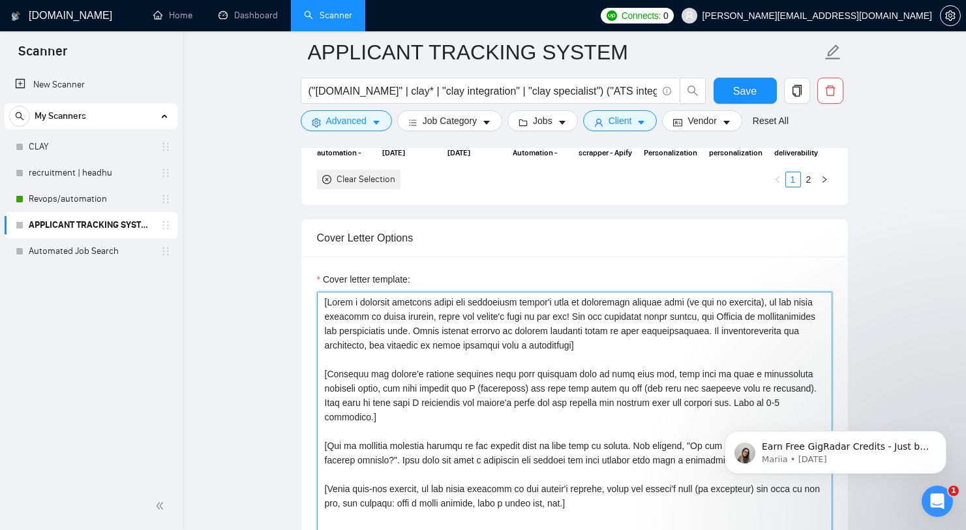
scroll to position [1672, 0]
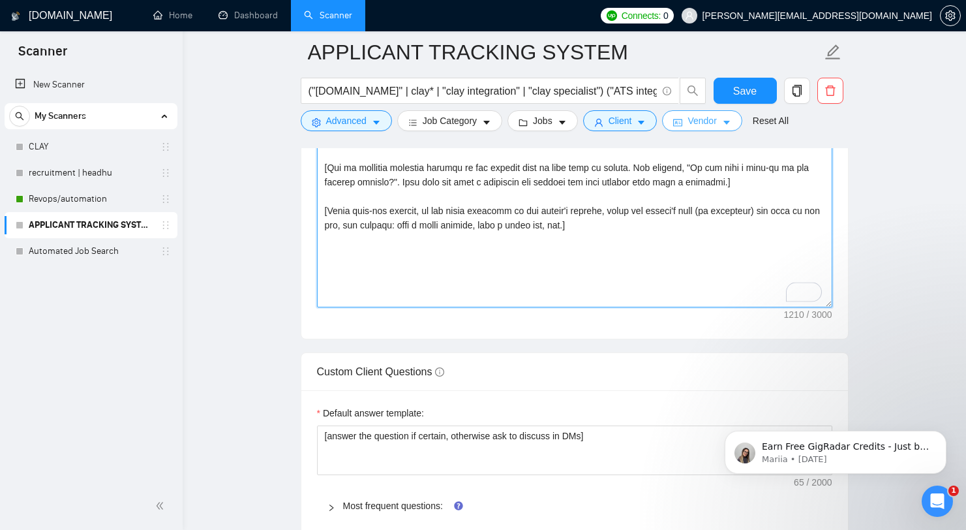
type textarea "[Write a personal greeting using the normalized client's name or normalized com…"
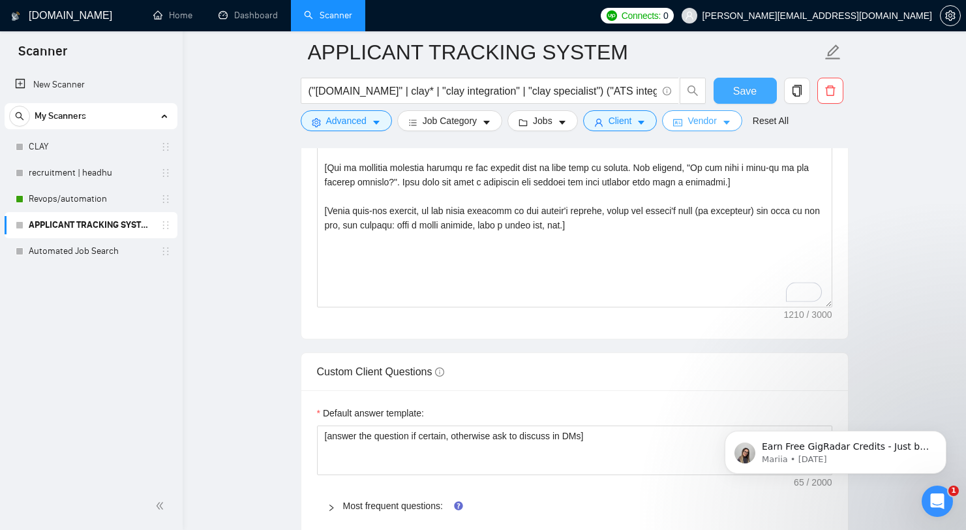
click at [743, 98] on span "Save" at bounding box center [744, 91] width 23 height 16
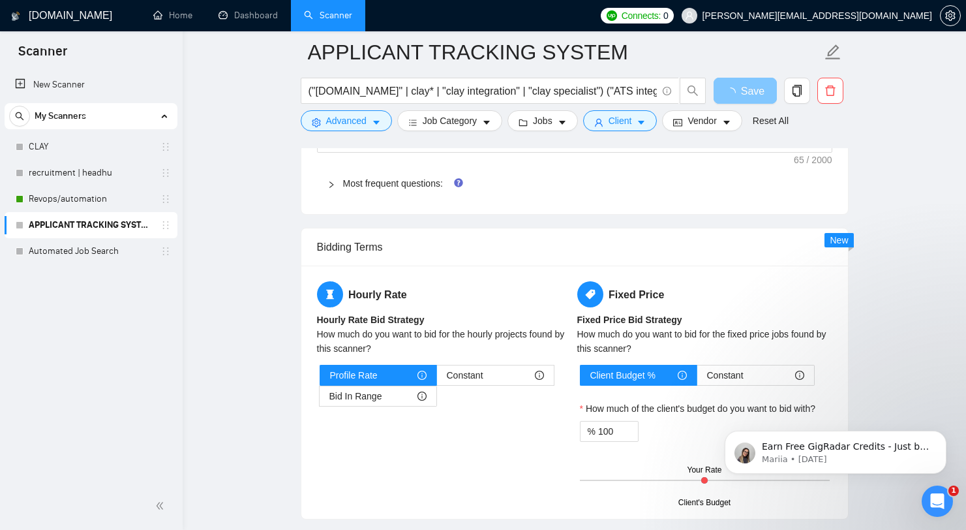
scroll to position [1963, 0]
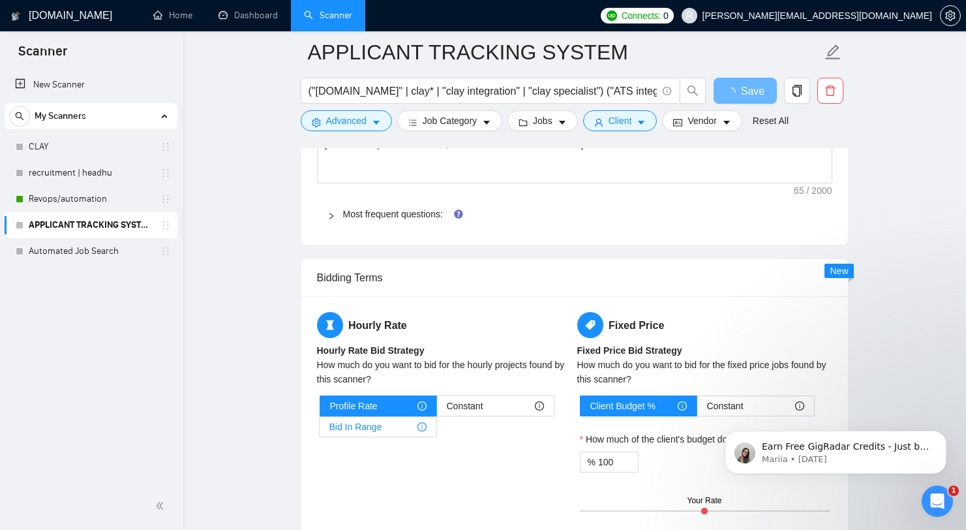
click at [405, 427] on div "Bid In Range" at bounding box center [378, 427] width 97 height 20
click at [320, 430] on input "Bid In Range" at bounding box center [320, 430] width 0 height 0
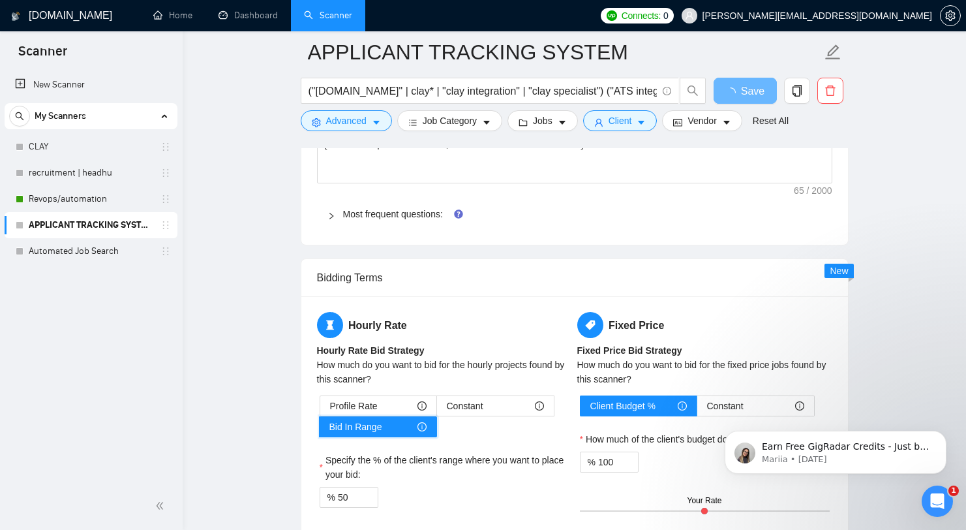
scroll to position [2220, 0]
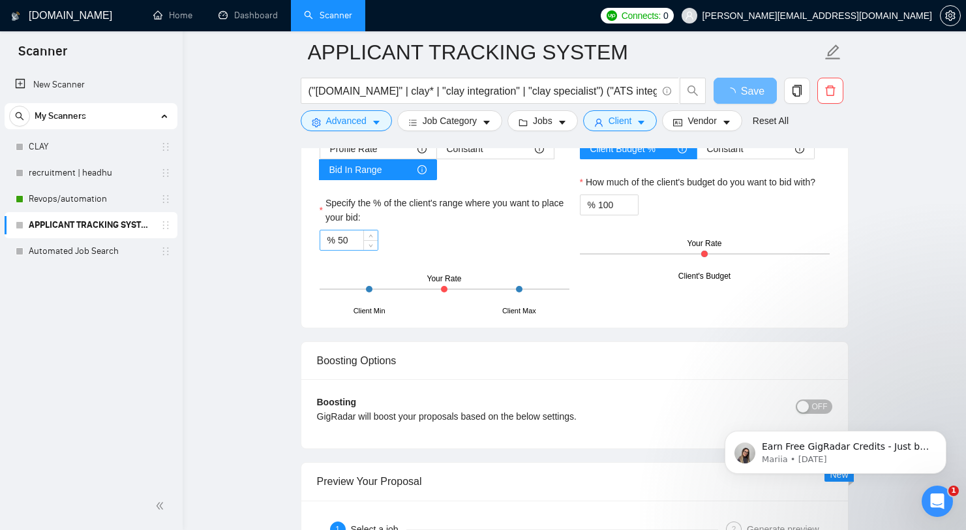
click at [346, 230] on input "50" at bounding box center [358, 240] width 40 height 20
type input "80"
click at [675, 312] on div "Hourly Rate Hourly Rate Bid Strategy How much do you want to bid for the hourly…" at bounding box center [574, 183] width 547 height 288
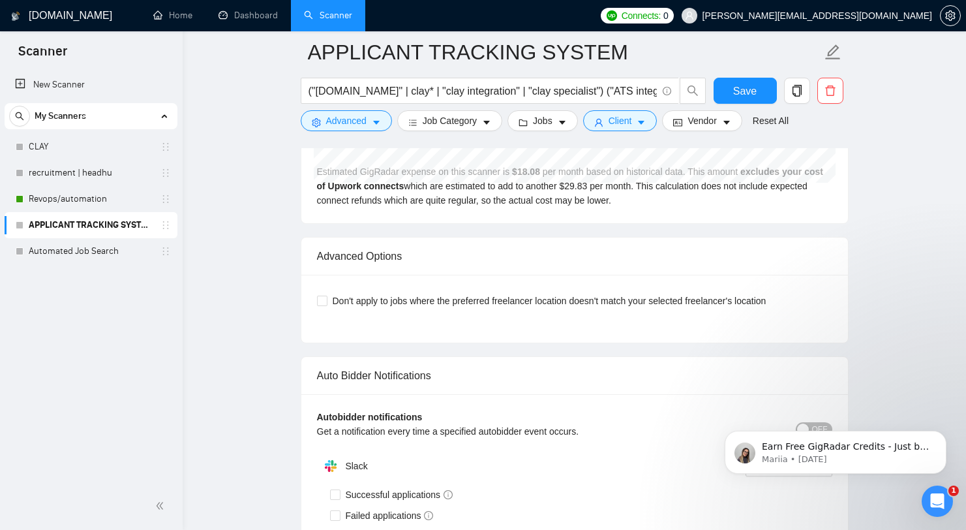
scroll to position [3054, 0]
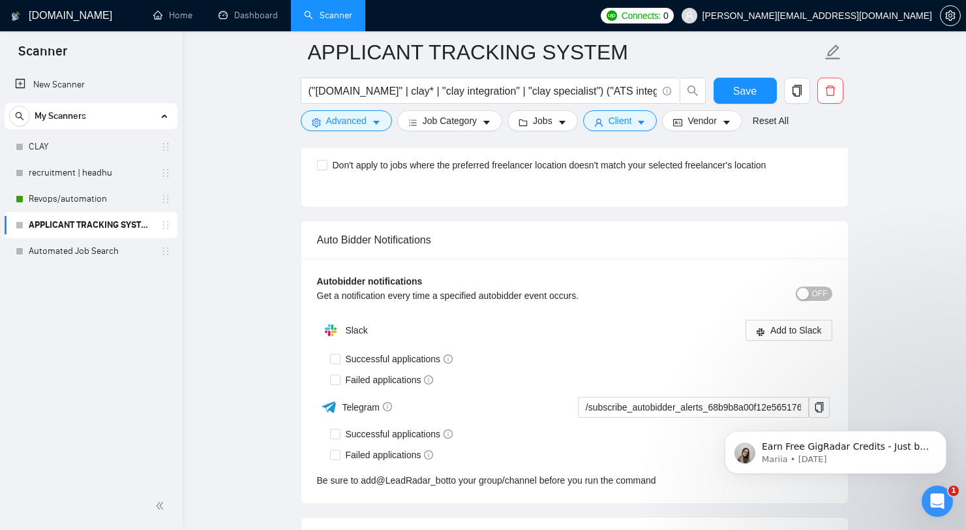
click at [431, 172] on div "Don't apply to jobs where the preferred freelancer location doesn't match your …" at bounding box center [574, 165] width 515 height 21
click at [440, 162] on span "Don't apply to jobs where the preferred freelancer location doesn't match your …" at bounding box center [550, 165] width 444 height 14
click at [326, 162] on input "Don't apply to jobs where the preferred freelancer location doesn't match your …" at bounding box center [321, 164] width 9 height 9
checkbox input "true"
click at [801, 336] on span "Add to Slack" at bounding box center [797, 330] width 52 height 14
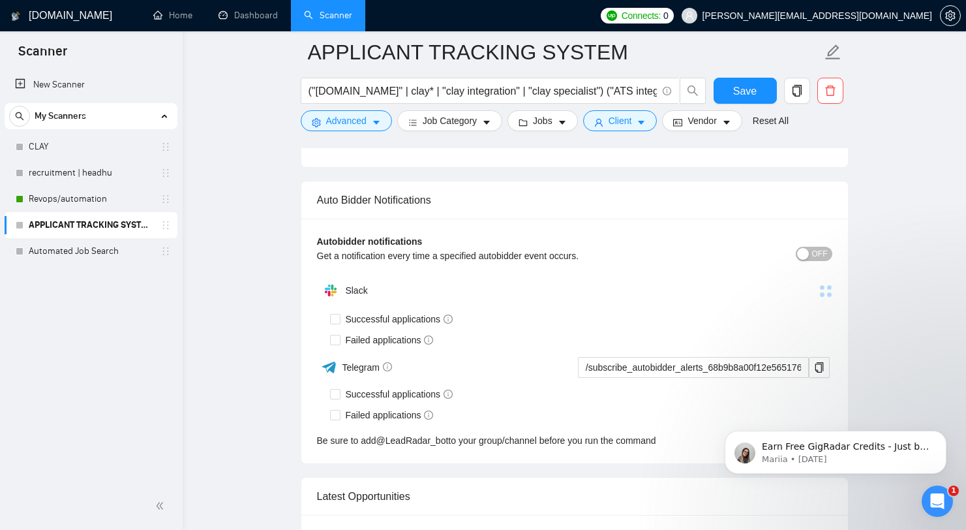
scroll to position [2988, 0]
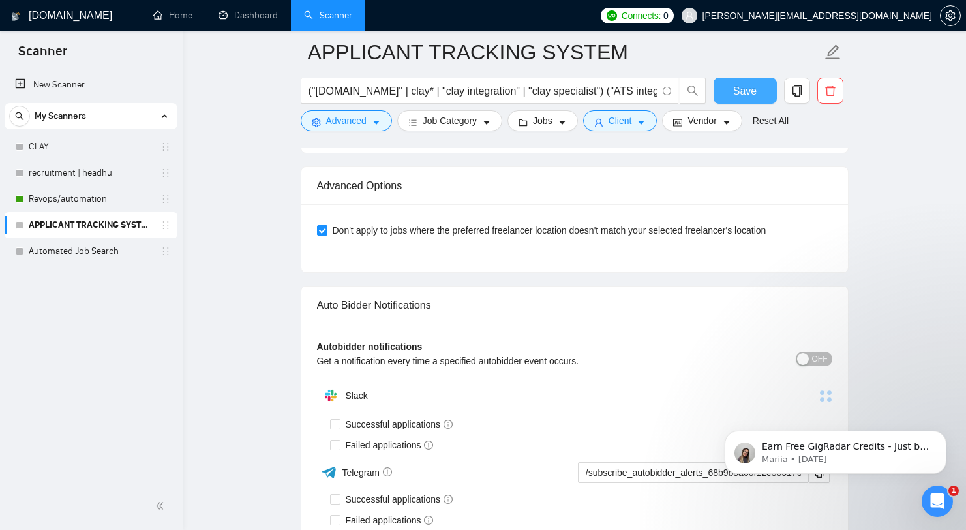
click at [737, 83] on span "Save" at bounding box center [744, 91] width 23 height 16
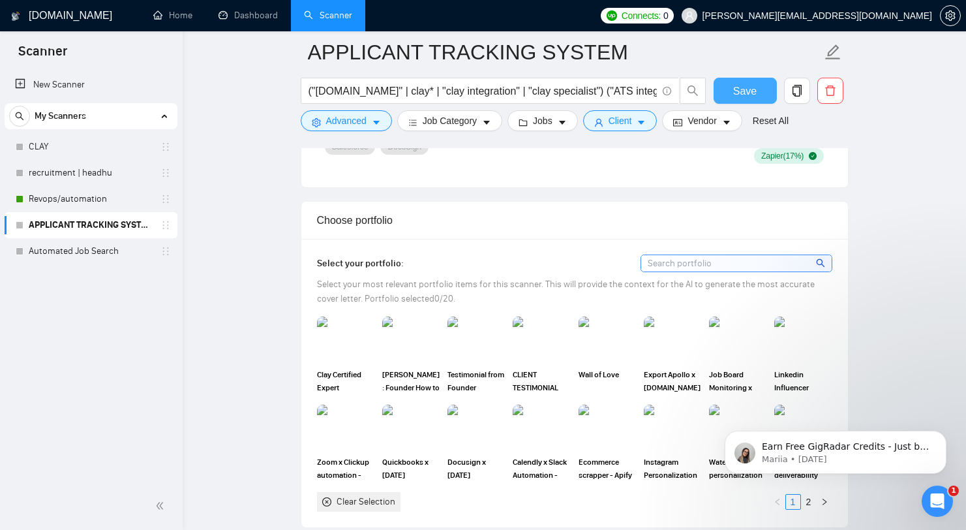
scroll to position [1077, 0]
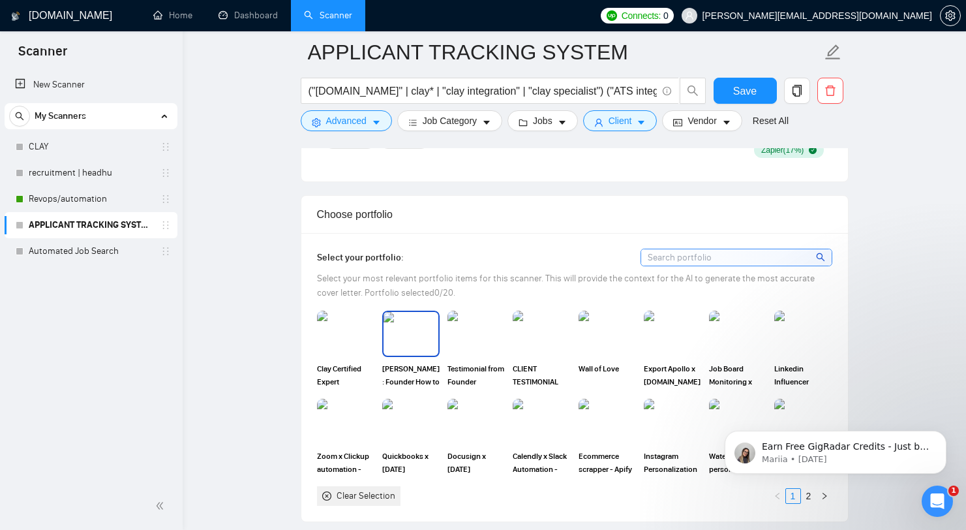
click at [415, 324] on img at bounding box center [411, 333] width 55 height 43
click at [465, 328] on img at bounding box center [476, 334] width 57 height 46
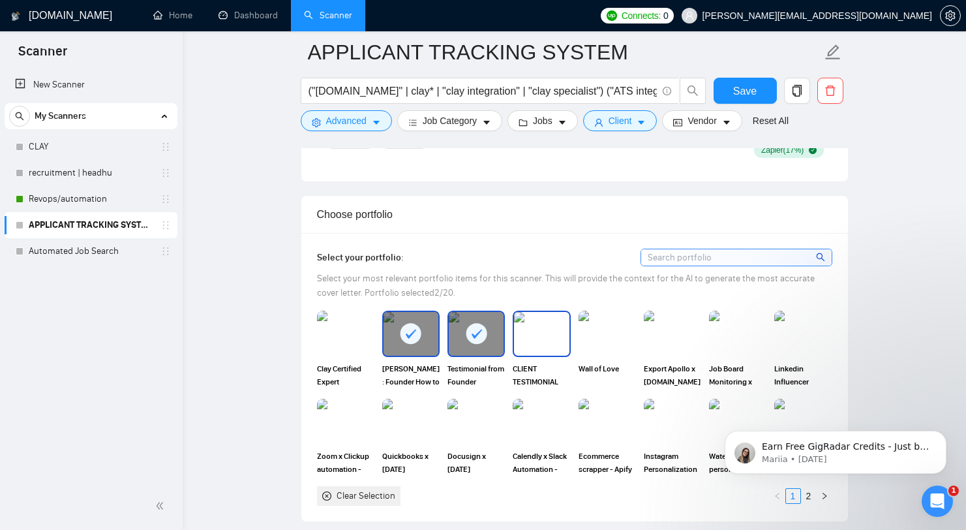
click at [533, 332] on img at bounding box center [541, 333] width 55 height 43
click at [600, 333] on img at bounding box center [607, 333] width 55 height 43
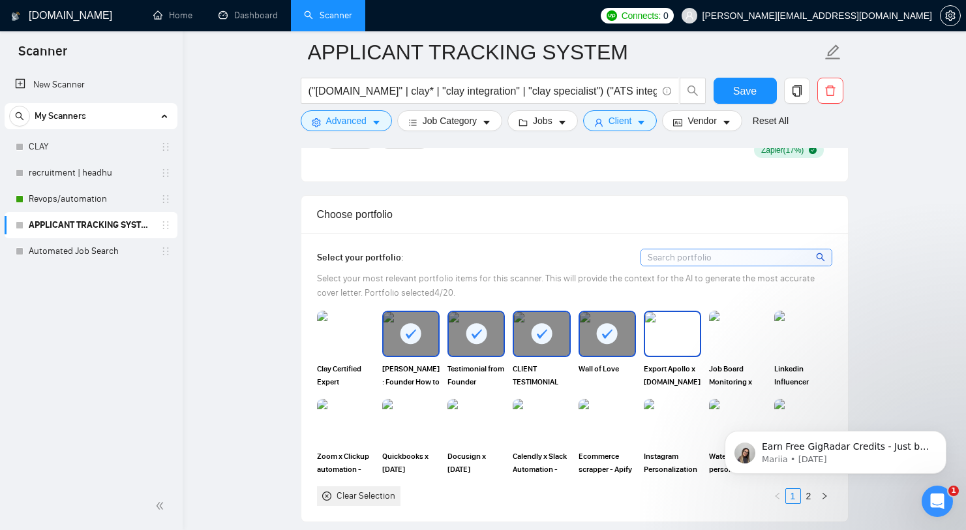
click at [666, 336] on img at bounding box center [672, 333] width 55 height 43
click at [722, 333] on img at bounding box center [738, 333] width 55 height 43
click at [764, 333] on div at bounding box center [738, 333] width 55 height 43
click at [391, 411] on img at bounding box center [411, 421] width 55 height 43
click at [473, 412] on img at bounding box center [476, 422] width 57 height 46
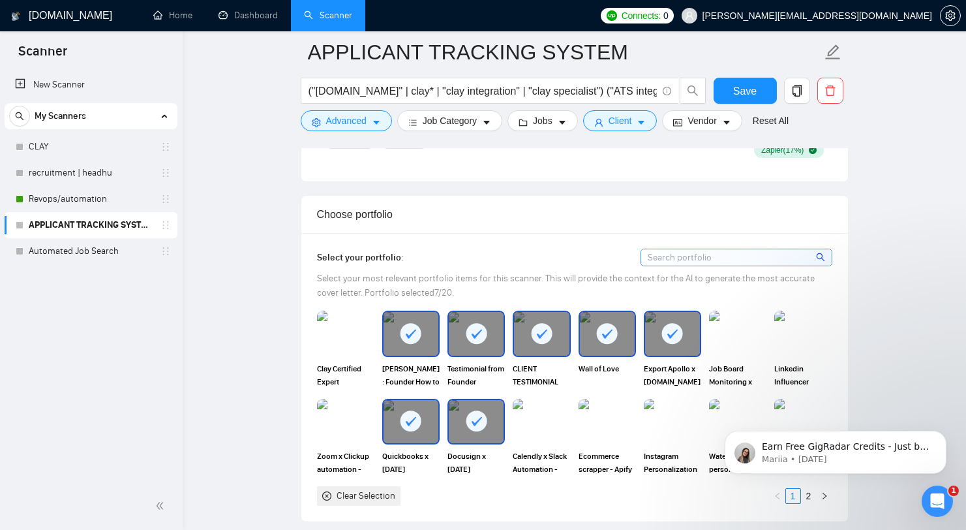
click at [523, 414] on img at bounding box center [541, 422] width 57 height 46
click at [378, 420] on div "Quickbooks x [DATE][DOMAIN_NAME] automation - Zapier" at bounding box center [410, 437] width 65 height 77
click at [357, 421] on img at bounding box center [345, 422] width 57 height 46
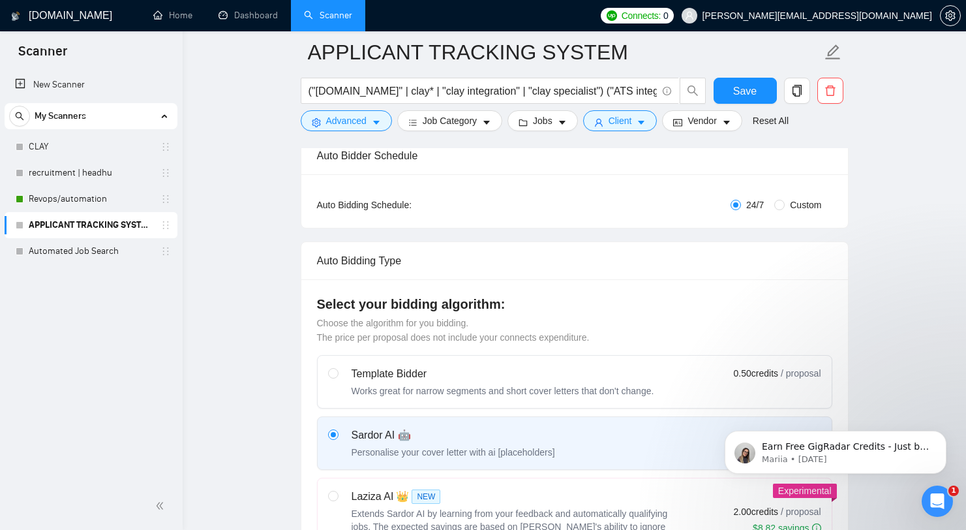
scroll to position [197, 0]
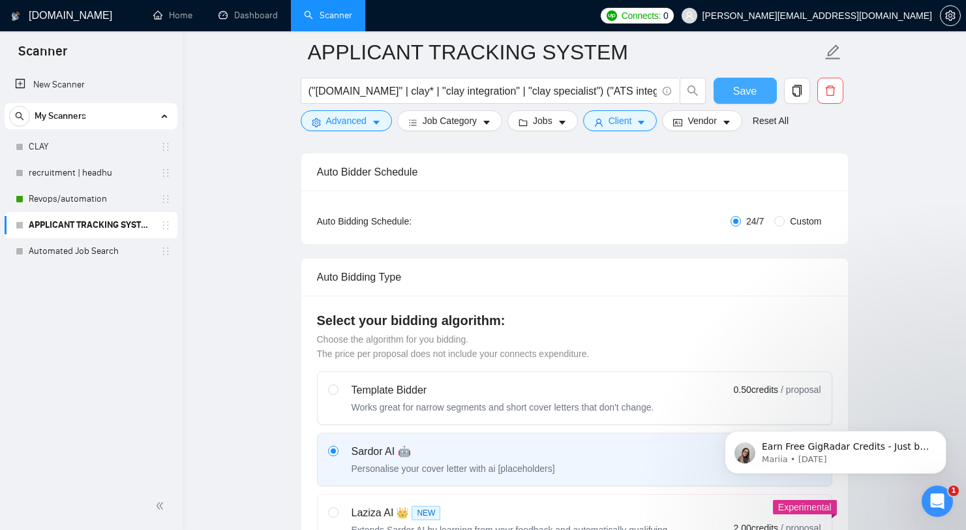
click at [754, 102] on button "Save" at bounding box center [745, 91] width 63 height 26
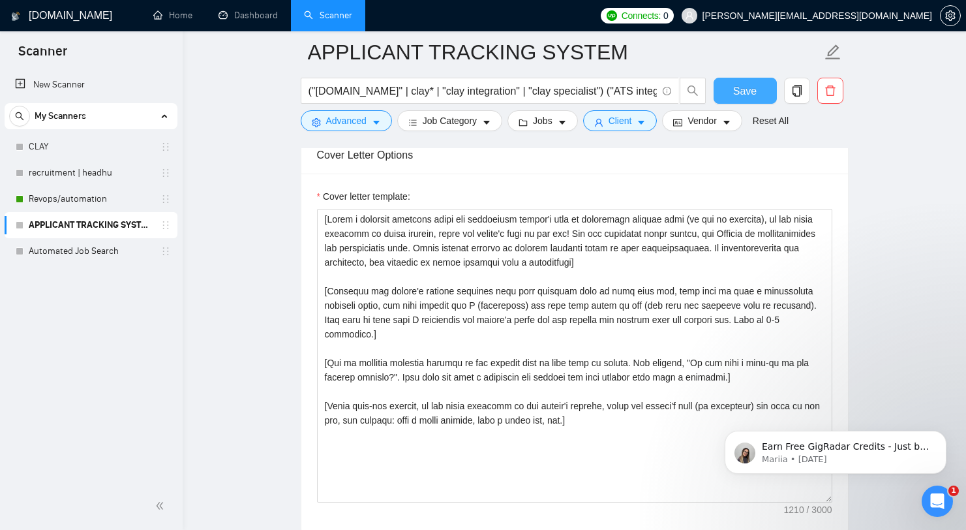
scroll to position [1475, 0]
click at [745, 98] on span "Save" at bounding box center [744, 91] width 23 height 16
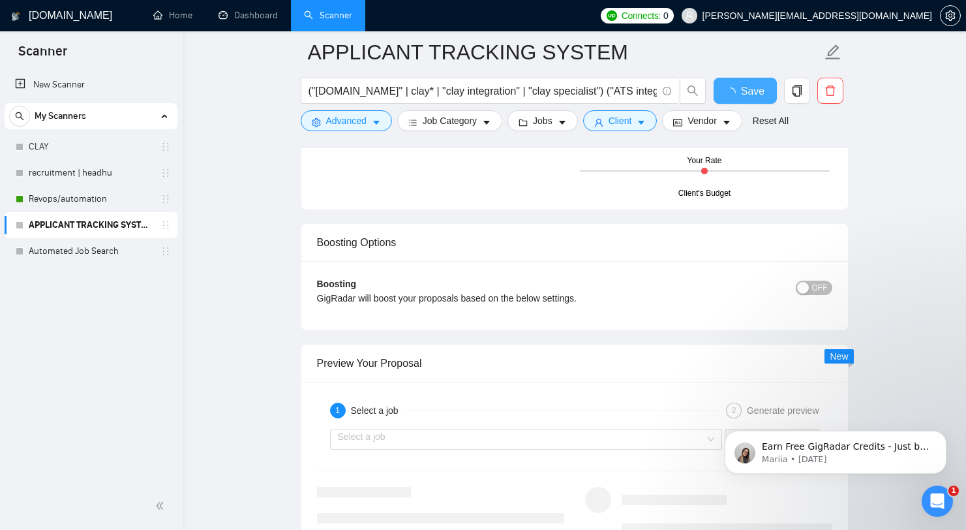
scroll to position [2410, 0]
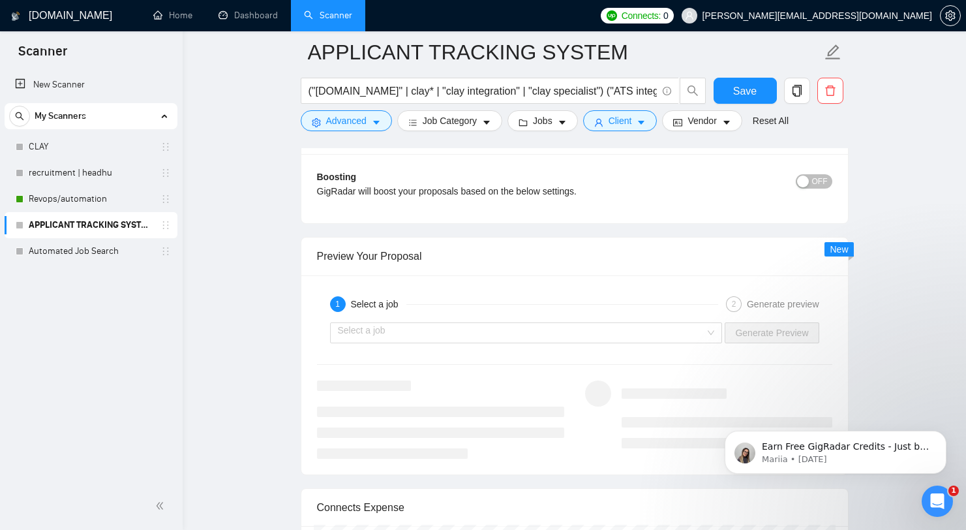
click at [613, 196] on div "GigRadar will boost your proposals based on the below settings." at bounding box center [510, 191] width 387 height 14
click at [545, 300] on div "1 Select a job" at bounding box center [524, 304] width 388 height 16
click at [532, 329] on input "search" at bounding box center [522, 333] width 368 height 20
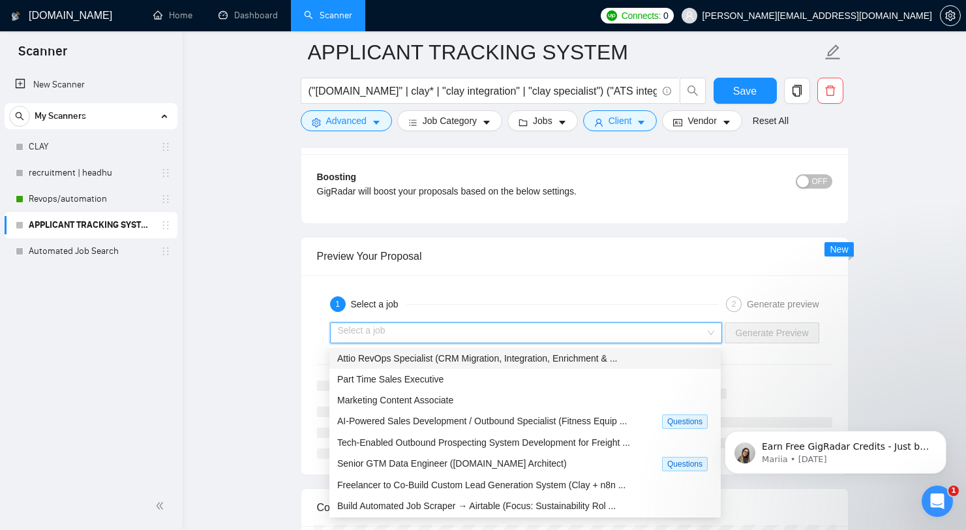
click at [502, 374] on div "Part Time Sales Executive" at bounding box center [525, 379] width 376 height 14
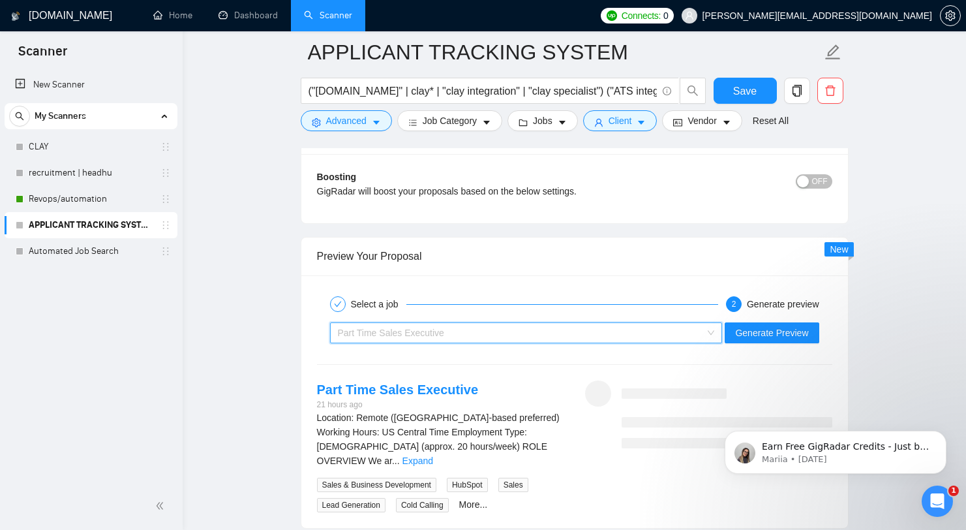
click at [568, 335] on div "Part Time Sales Executive" at bounding box center [520, 333] width 365 height 20
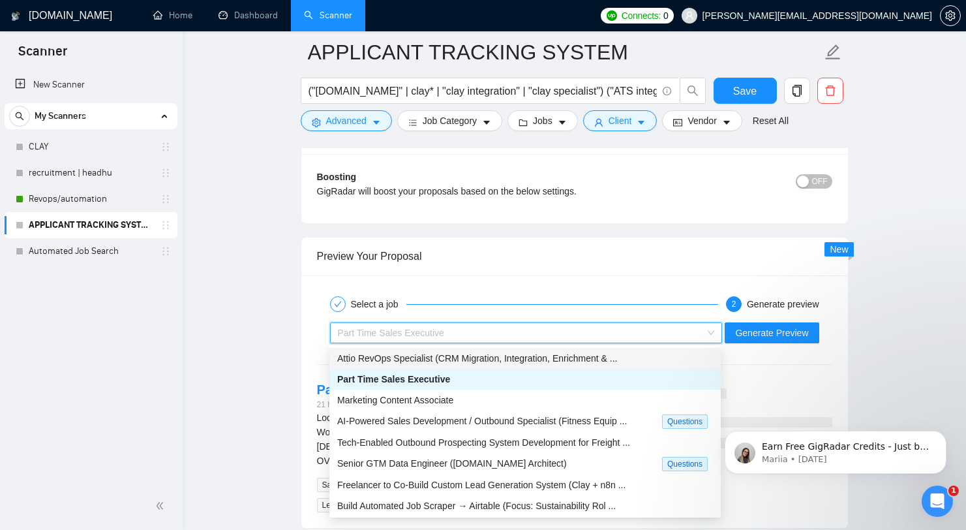
click at [523, 352] on div "Attio RevOps Specialist (CRM Migration, Integration, Enrichment & ..." at bounding box center [525, 358] width 376 height 14
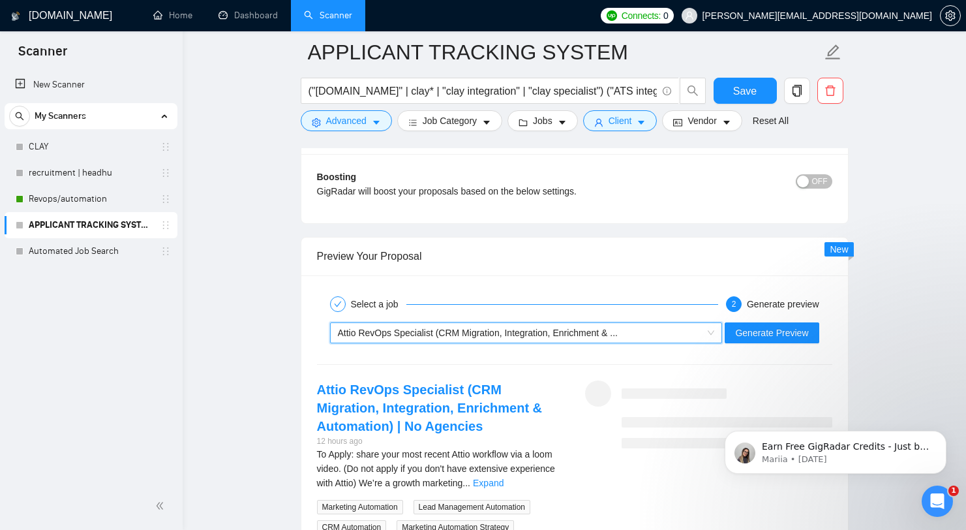
click at [828, 354] on div "Select a job 2 Generate preview ~021965232252038227096 Attio RevOps Specialist …" at bounding box center [574, 423] width 547 height 296
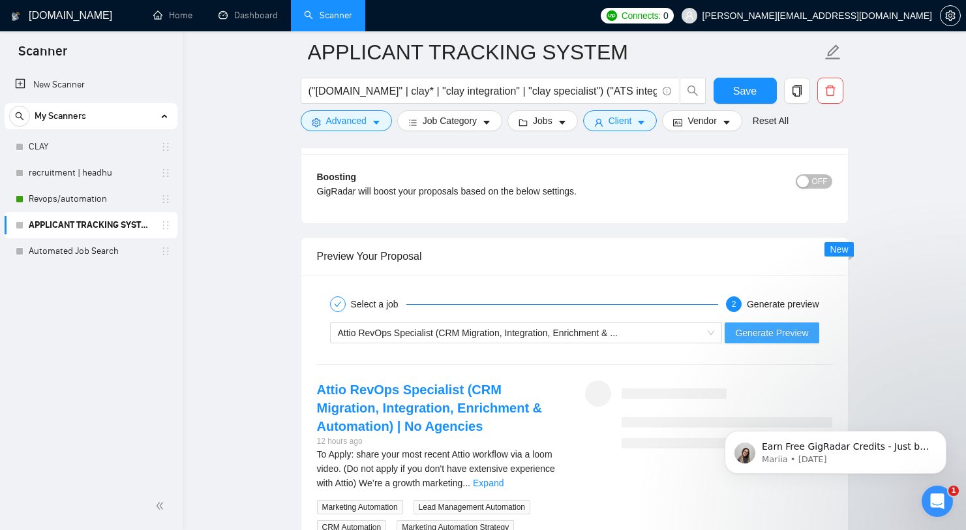
click at [808, 338] on button "Generate Preview" at bounding box center [772, 332] width 94 height 21
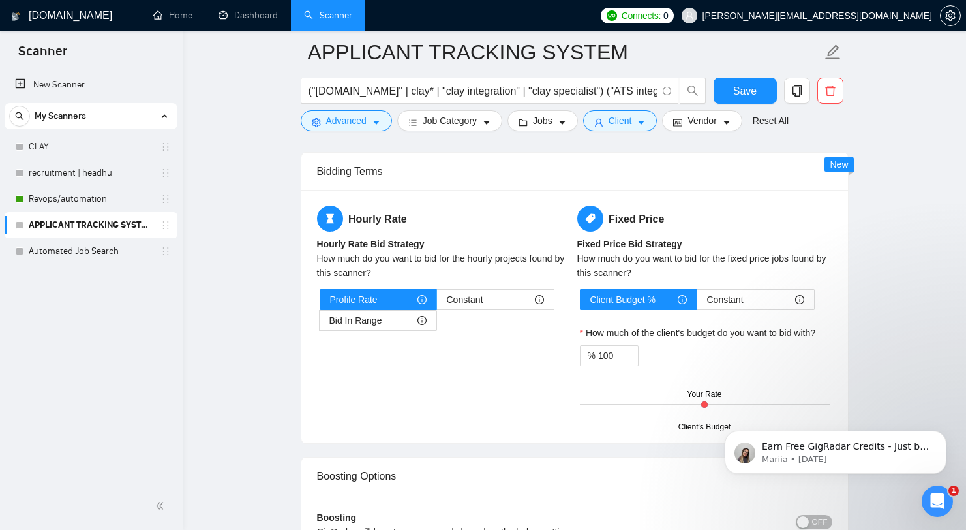
scroll to position [2066, 0]
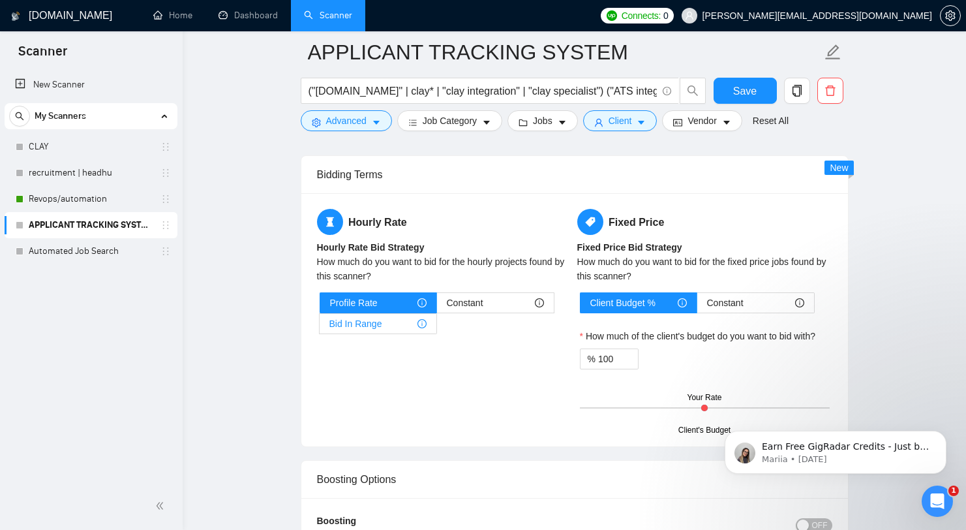
click at [416, 330] on div "Bid In Range" at bounding box center [378, 324] width 97 height 20
click at [320, 327] on input "Bid In Range" at bounding box center [320, 327] width 0 height 0
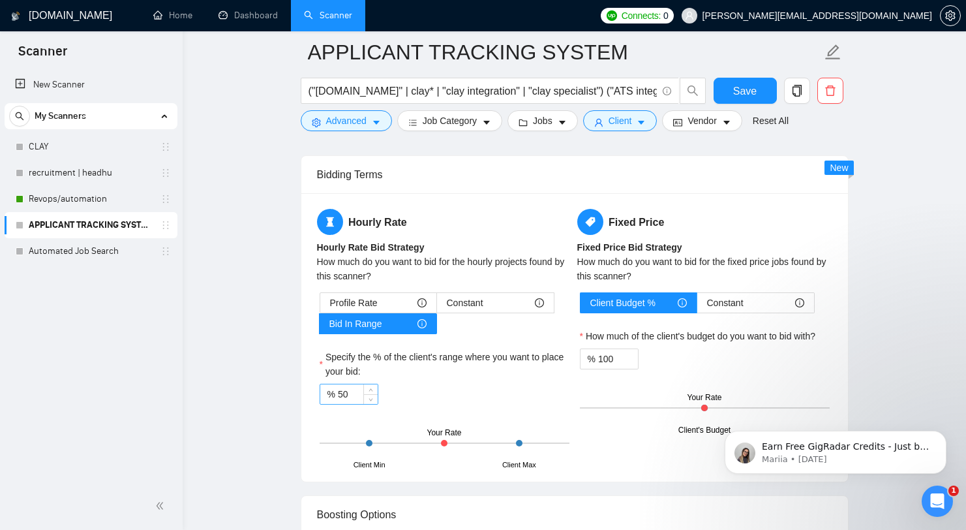
click at [354, 384] on input "50" at bounding box center [358, 394] width 40 height 20
type input "80"
click at [756, 93] on span "Save" at bounding box center [744, 91] width 23 height 16
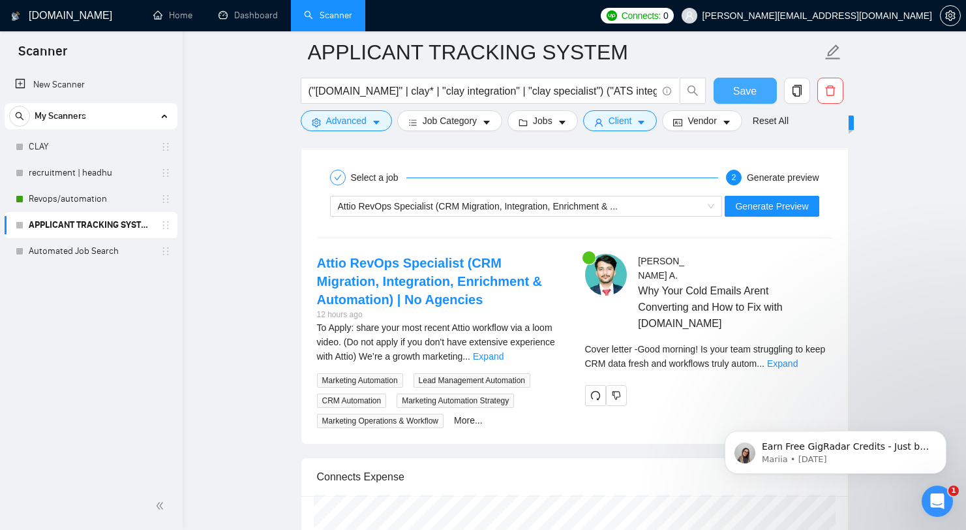
scroll to position [2571, 0]
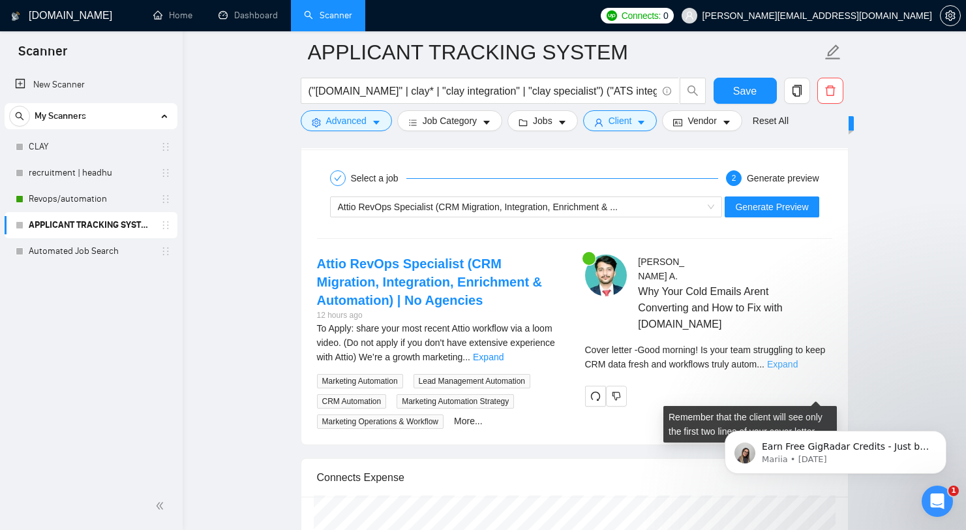
click at [797, 369] on link "Expand" at bounding box center [782, 364] width 31 height 10
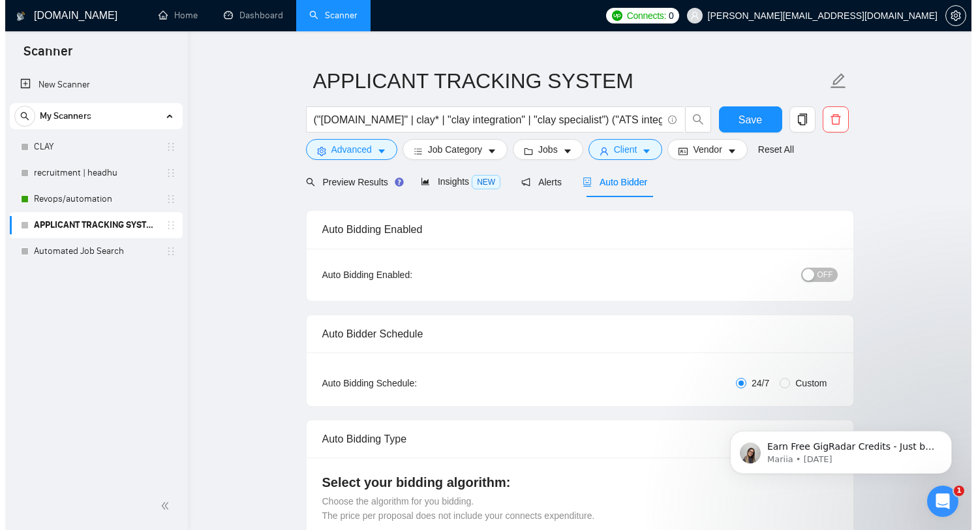
scroll to position [0, 0]
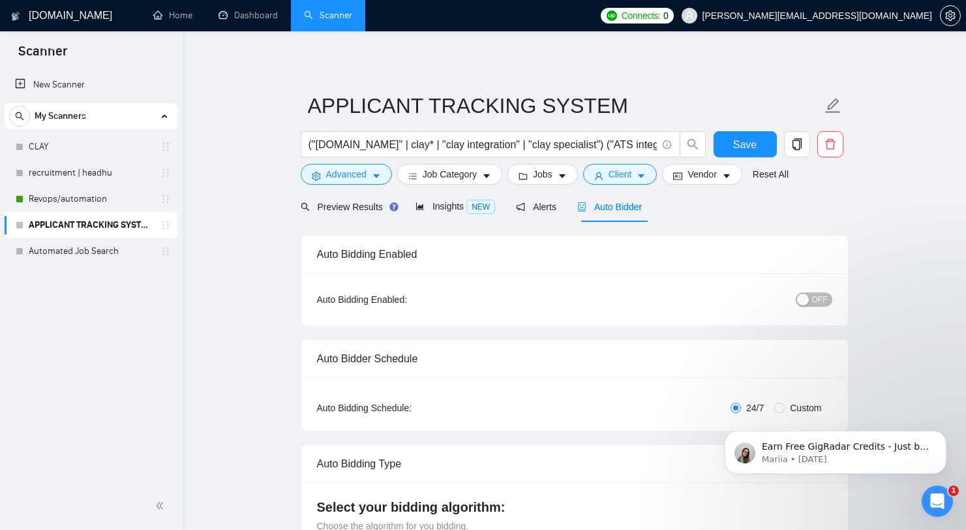
click at [808, 306] on button "OFF" at bounding box center [814, 299] width 37 height 14
click at [737, 144] on span "Save" at bounding box center [744, 144] width 23 height 16
click at [705, 183] on button "Vendor" at bounding box center [702, 174] width 80 height 21
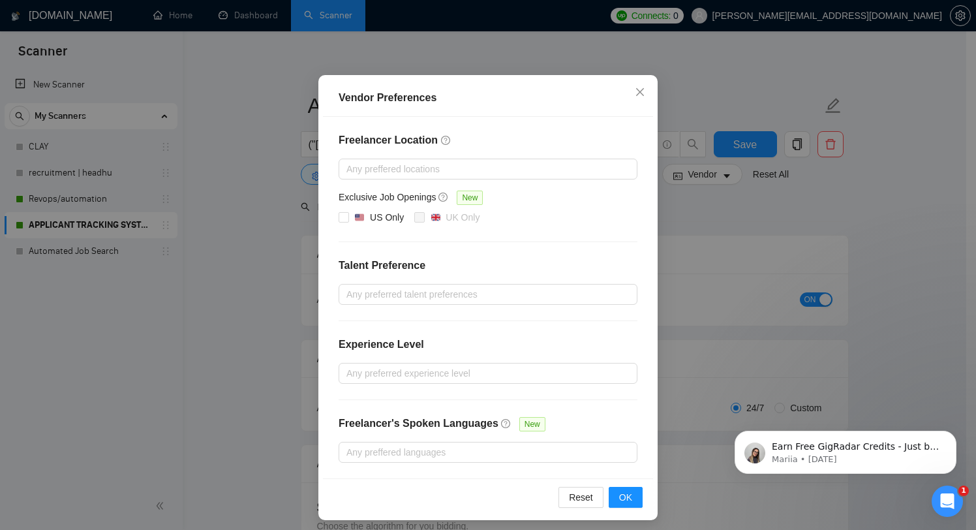
scroll to position [74, 0]
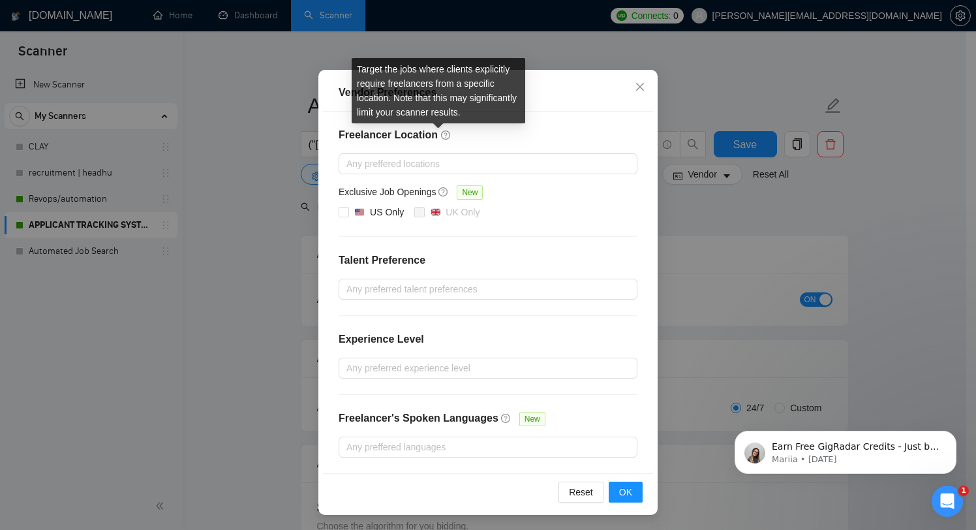
click at [441, 132] on icon "question-circle" at bounding box center [445, 134] width 9 height 9
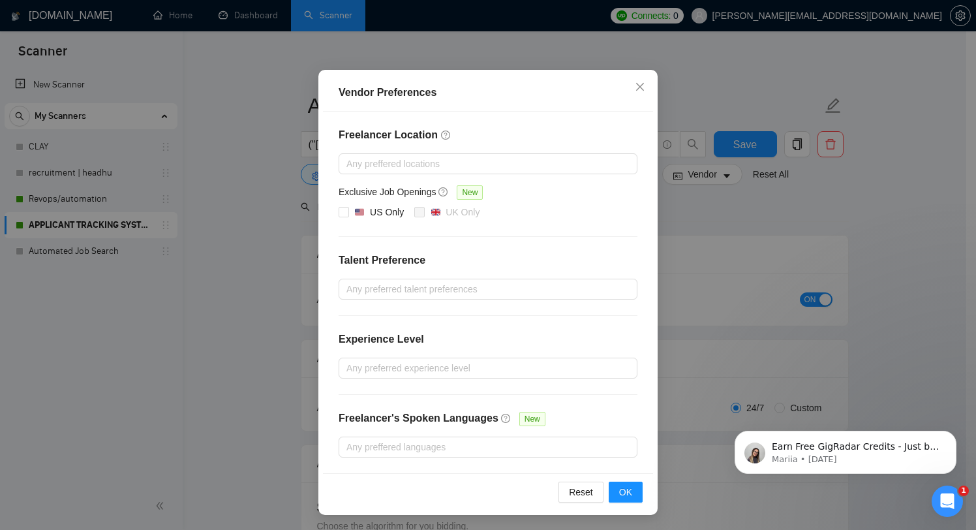
click at [750, 233] on div "Vendor Preferences Freelancer Location Any preffered locations Exclusive Job Op…" at bounding box center [488, 265] width 976 height 530
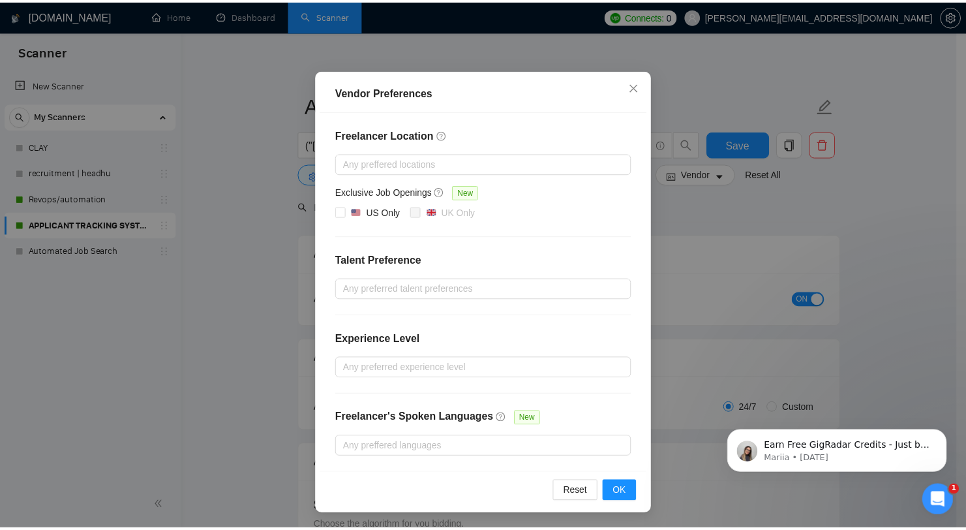
scroll to position [8, 0]
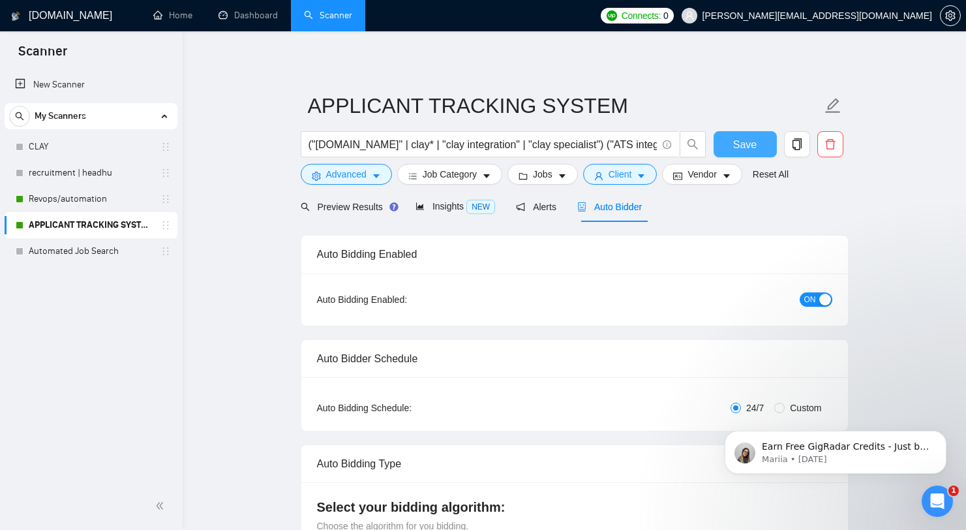
click at [748, 138] on span "Save" at bounding box center [744, 144] width 23 height 16
click at [553, 177] on span "Jobs" at bounding box center [543, 174] width 20 height 14
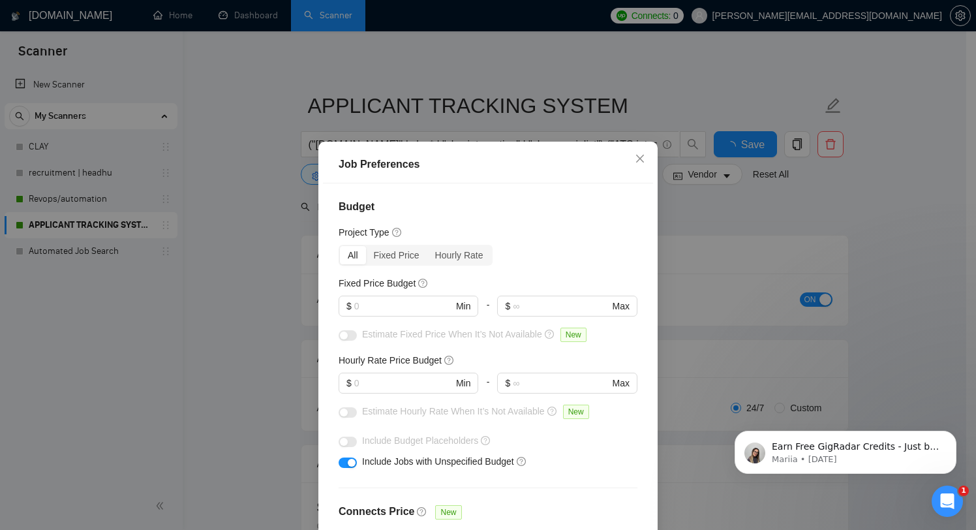
click at [800, 249] on div "Job Preferences Budget Project Type All Fixed Price Hourly Rate Fixed Price Bud…" at bounding box center [488, 265] width 976 height 530
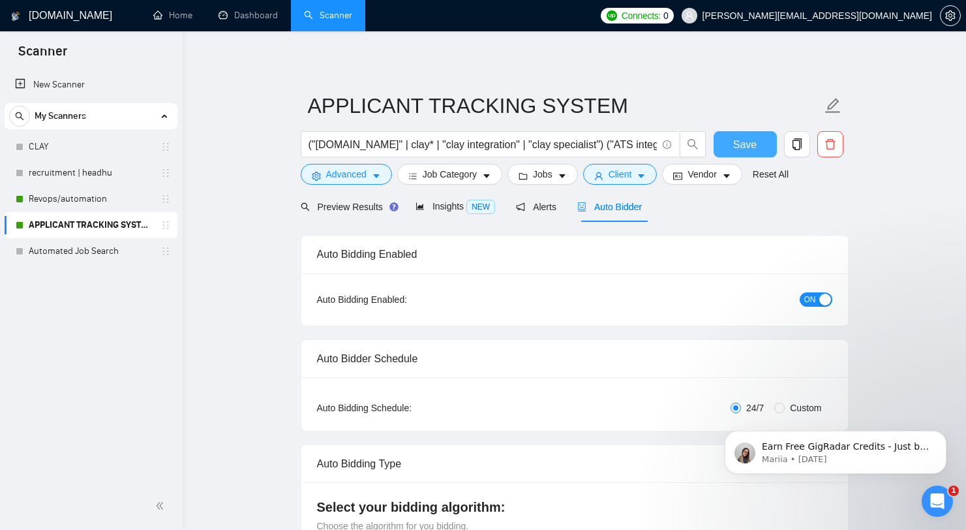
click at [742, 138] on span "Save" at bounding box center [744, 144] width 23 height 16
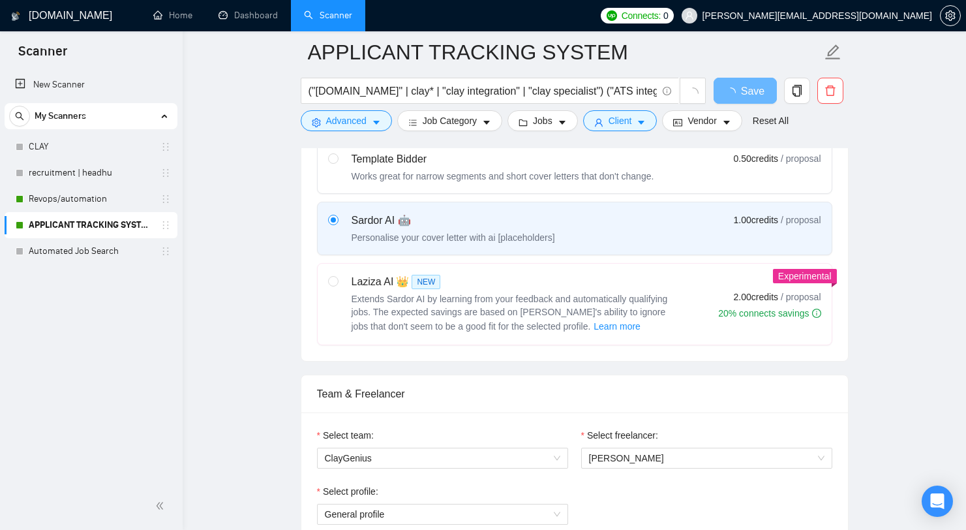
scroll to position [151, 0]
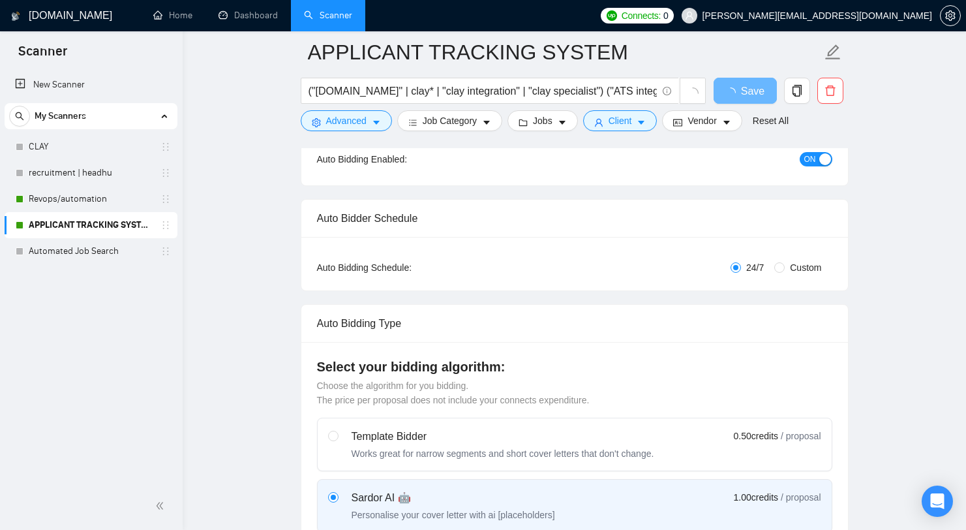
click at [795, 278] on div "Auto Bidding Type: Automated (recommended) Semi-automated Auto Bidding Schedule…" at bounding box center [574, 264] width 547 height 54
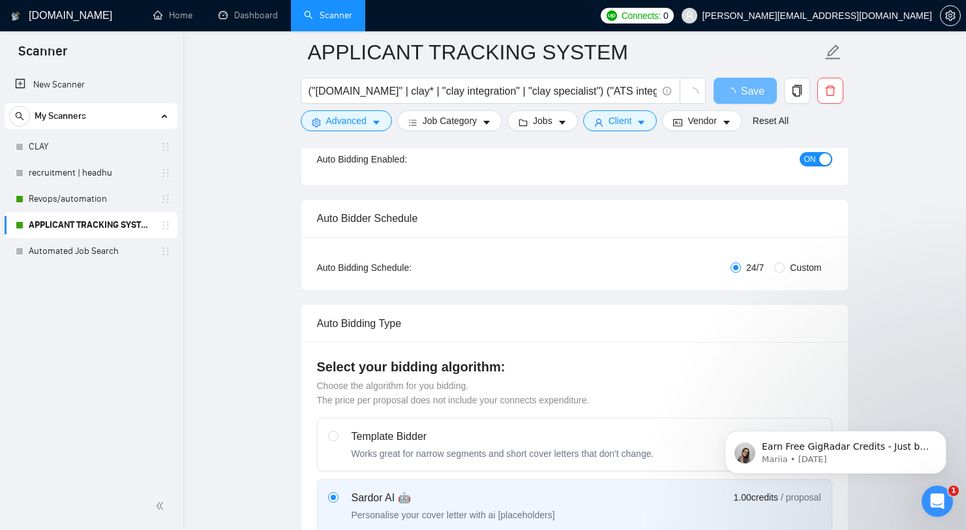
scroll to position [0, 0]
click at [799, 271] on span "Custom" at bounding box center [806, 267] width 42 height 14
click at [785, 271] on input "Custom" at bounding box center [780, 267] width 10 height 10
radio input "true"
radio input "false"
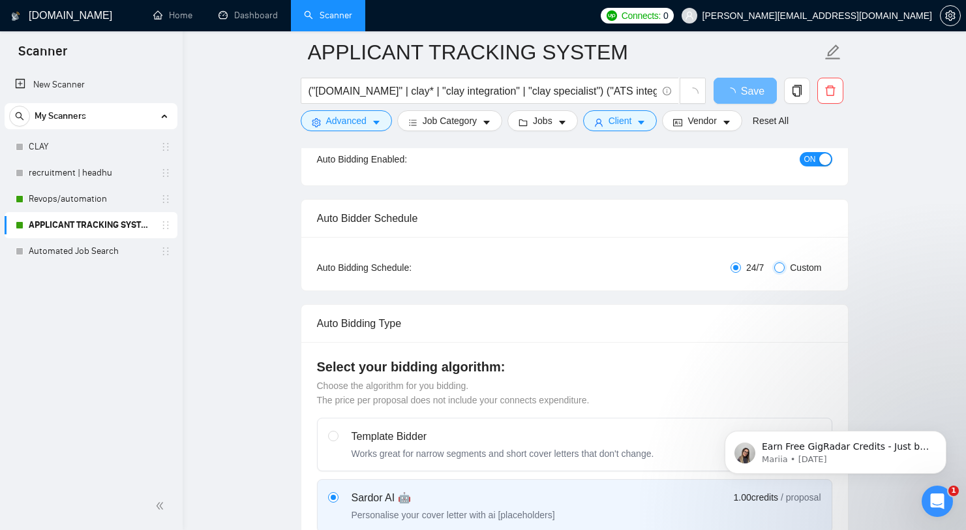
checkbox input "true"
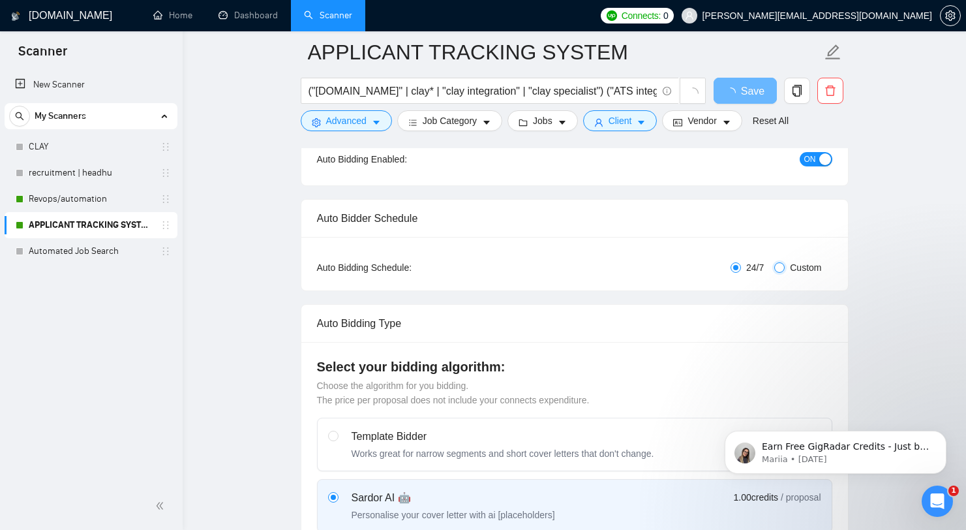
checkbox input "true"
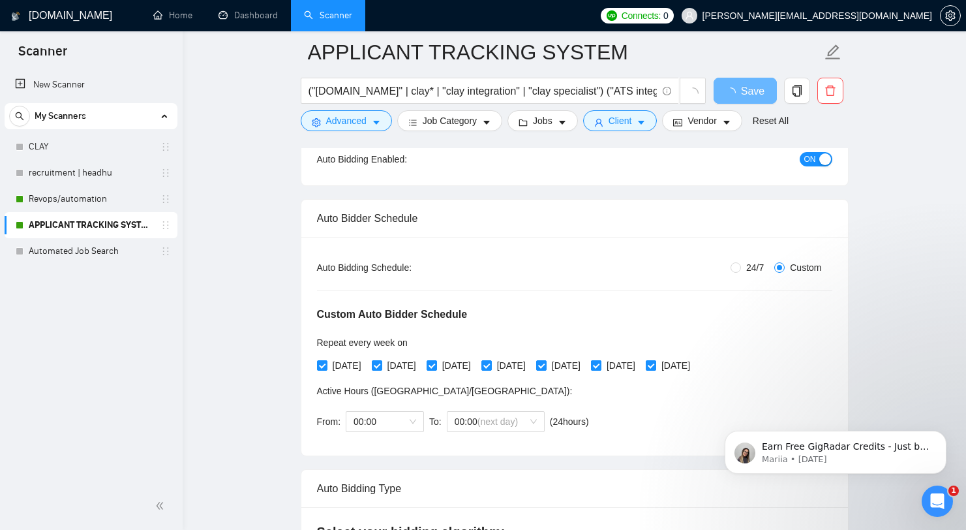
click at [641, 360] on span "[DATE]" at bounding box center [621, 365] width 39 height 14
click at [600, 360] on input "[DATE]" at bounding box center [595, 364] width 9 height 9
checkbox input "false"
click at [656, 365] on span at bounding box center [651, 365] width 10 height 10
click at [655, 365] on input "[DATE]" at bounding box center [650, 364] width 9 height 9
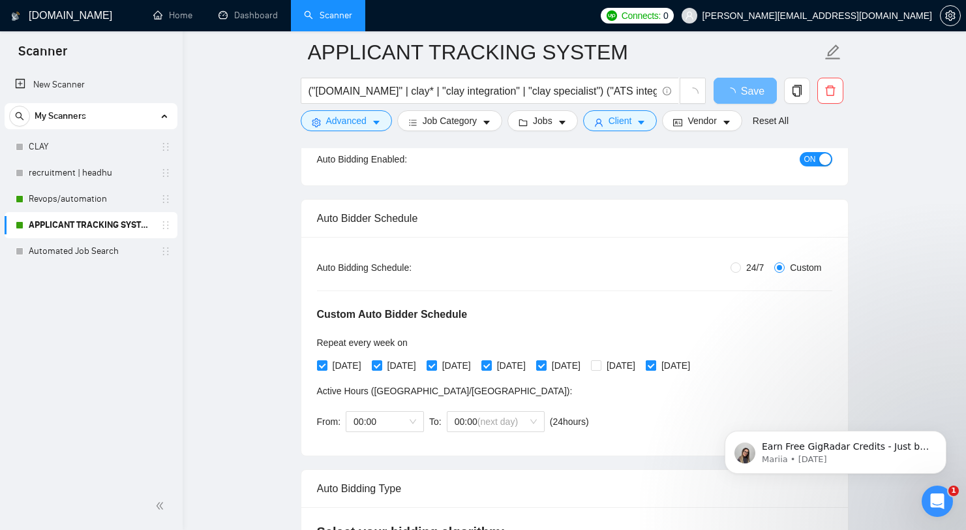
checkbox input "false"
click at [402, 422] on span "00:00" at bounding box center [385, 422] width 63 height 20
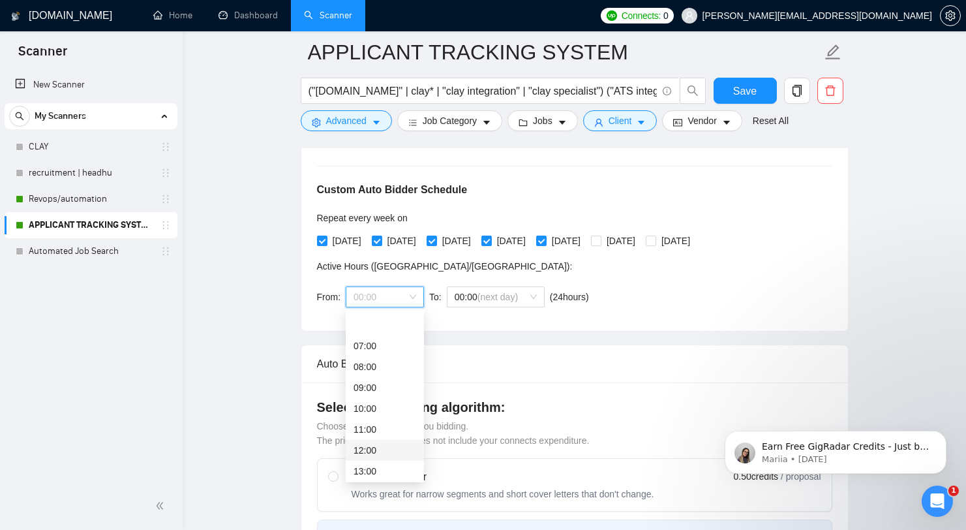
scroll to position [234, 0]
click at [378, 462] on div "18:00" at bounding box center [385, 464] width 63 height 14
click at [532, 302] on span "00:00 (next day)" at bounding box center [496, 297] width 82 height 20
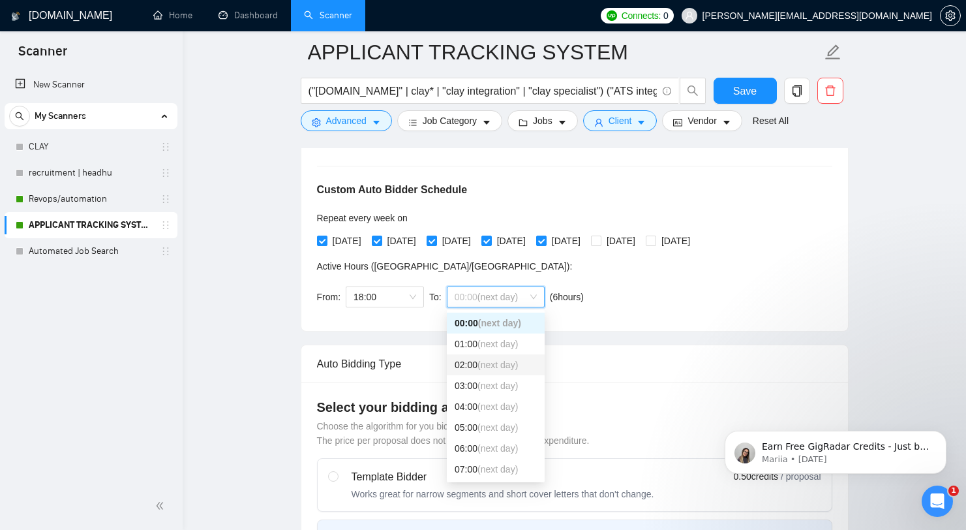
click at [517, 365] on span "(next day)" at bounding box center [498, 365] width 40 height 10
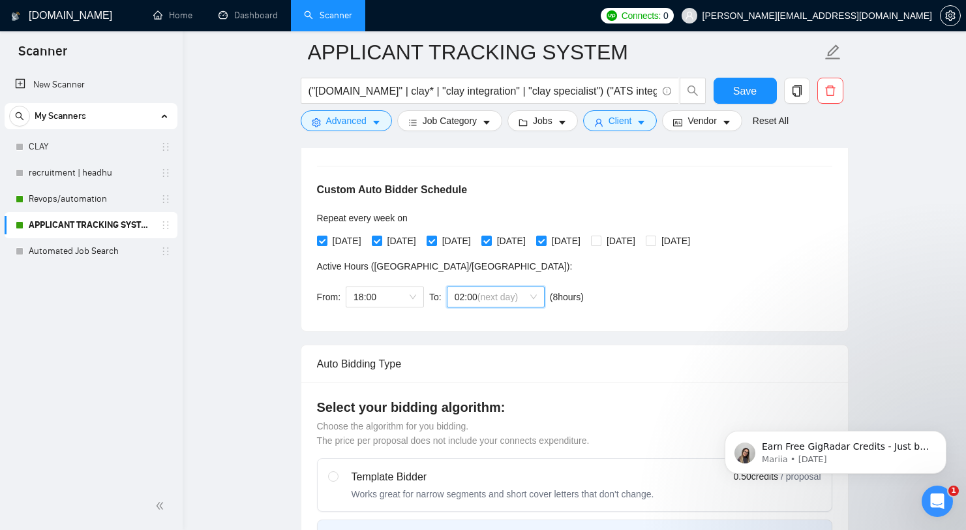
click at [668, 295] on div "Custom Auto Bidder Schedule Repeat every week [DATE] [DATE] [DATE] [DATE] [DATE…" at bounding box center [574, 232] width 515 height 165
click at [535, 294] on span "02:00 (next day)" at bounding box center [496, 297] width 82 height 20
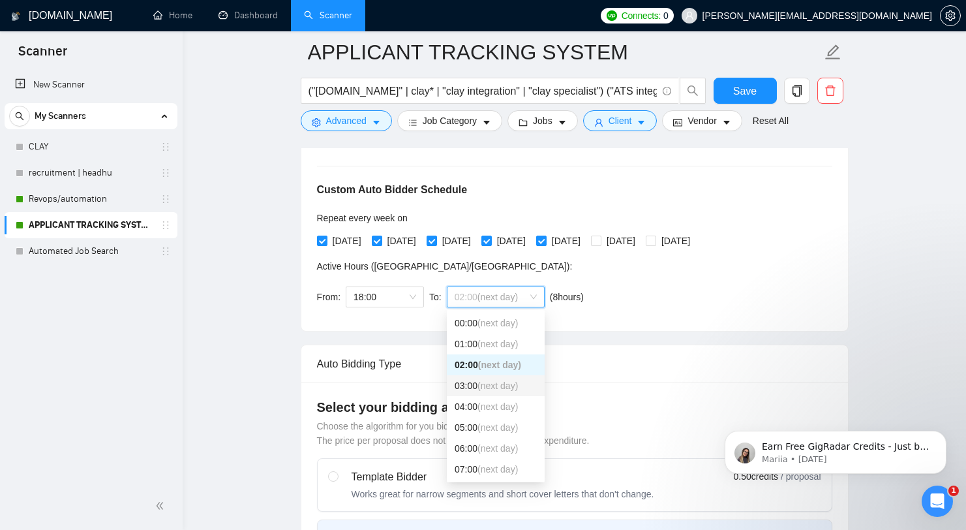
click at [500, 388] on span "(next day)" at bounding box center [498, 385] width 40 height 10
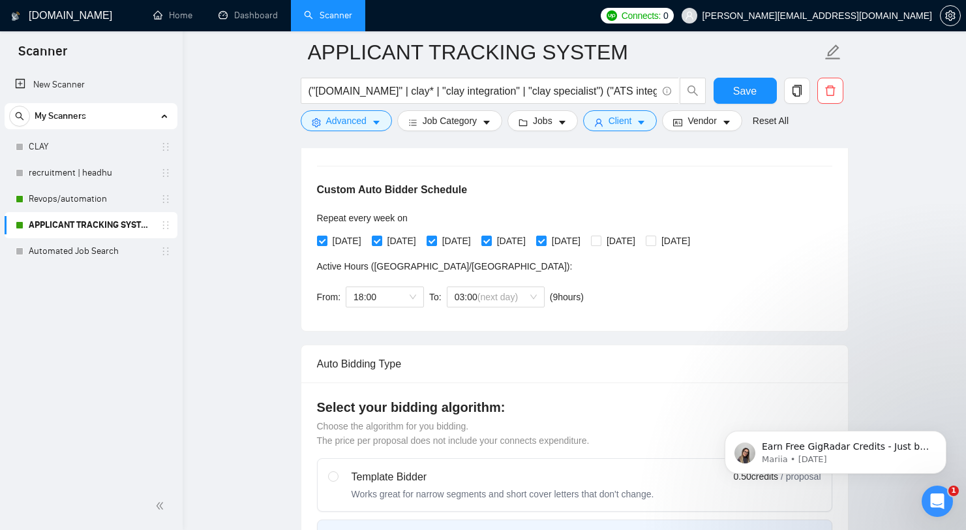
click at [527, 308] on div "From: 18:00 To: 03:00 (next day) ( 9 hours) [GEOGRAPHIC_DATA]/[GEOGRAPHIC_DATA]" at bounding box center [453, 297] width 272 height 37
click at [533, 301] on span "03:00 (next day)" at bounding box center [496, 297] width 82 height 20
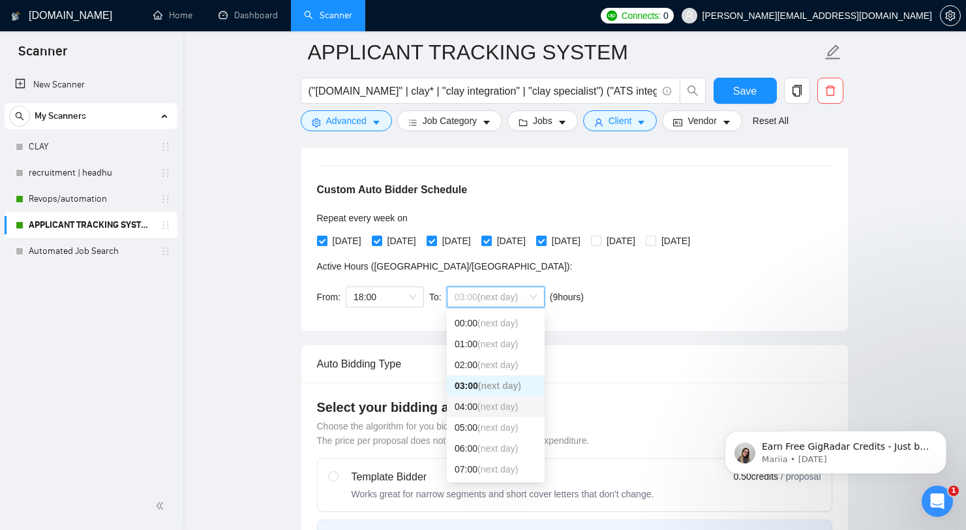
drag, startPoint x: 488, startPoint y: 403, endPoint x: 499, endPoint y: 398, distance: 12.0
click at [488, 403] on span "(next day)" at bounding box center [498, 406] width 40 height 10
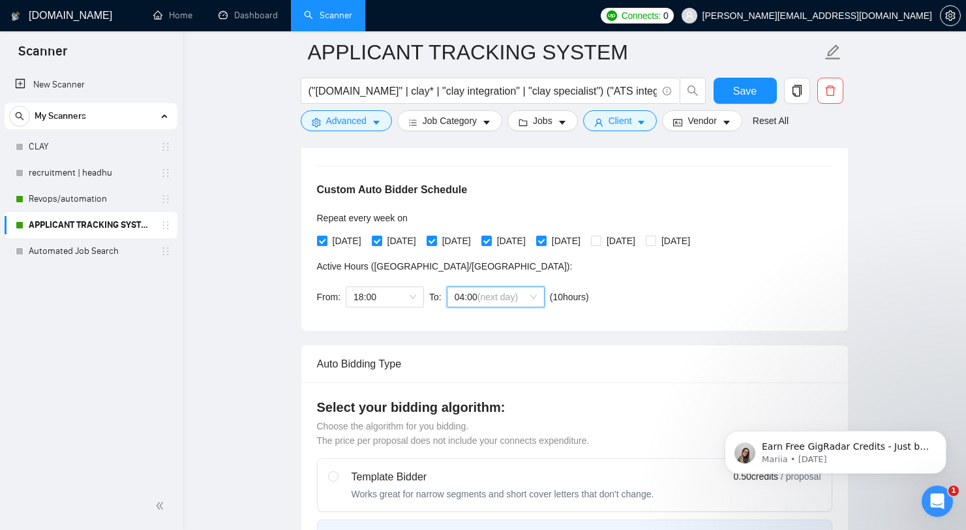
drag, startPoint x: 491, startPoint y: 298, endPoint x: 490, endPoint y: 316, distance: 18.3
click at [491, 297] on span "(next day)" at bounding box center [498, 297] width 40 height 10
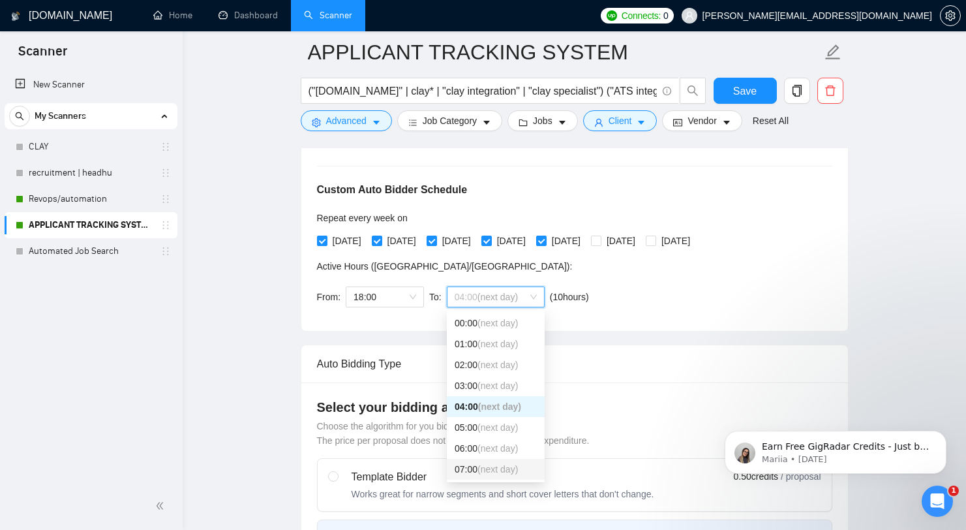
click at [470, 467] on div "07:00 (next day)" at bounding box center [496, 469] width 82 height 14
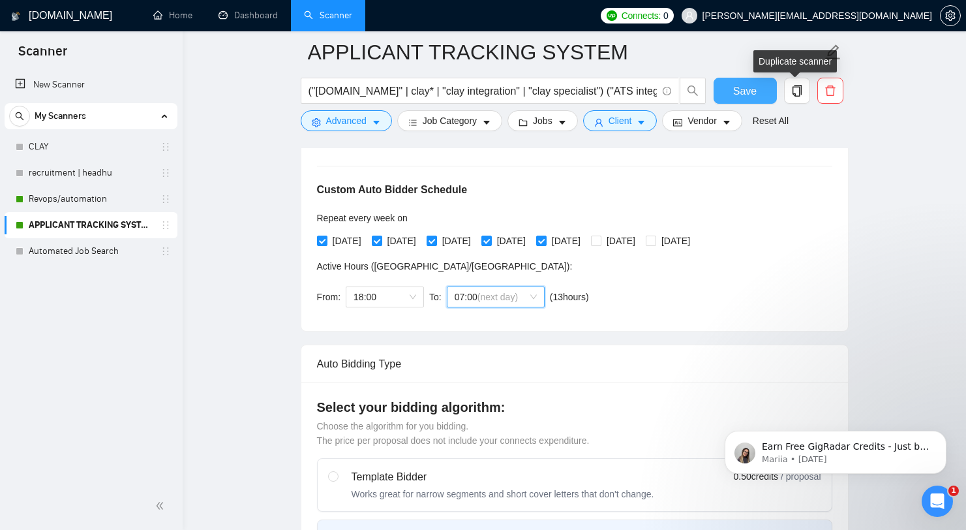
click at [745, 90] on span "Save" at bounding box center [744, 91] width 23 height 16
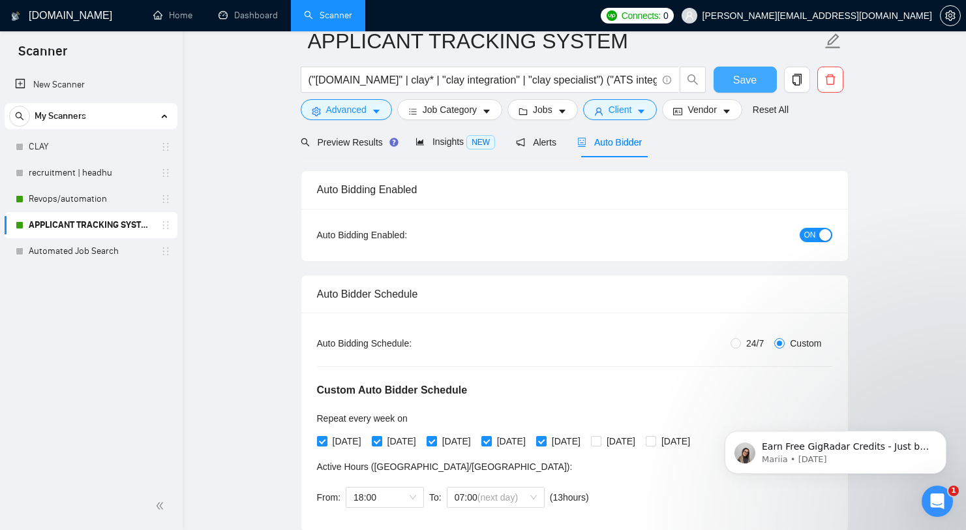
scroll to position [0, 0]
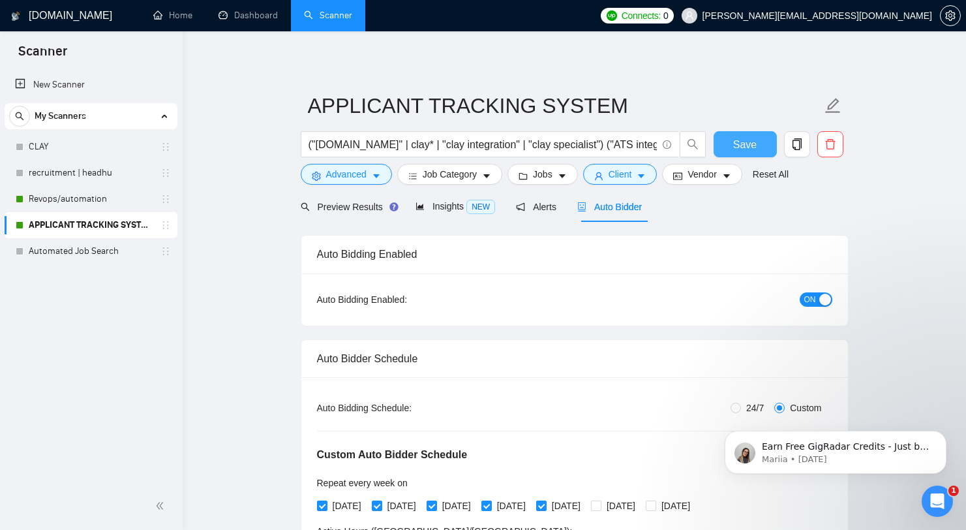
click at [754, 140] on span "Save" at bounding box center [744, 144] width 23 height 16
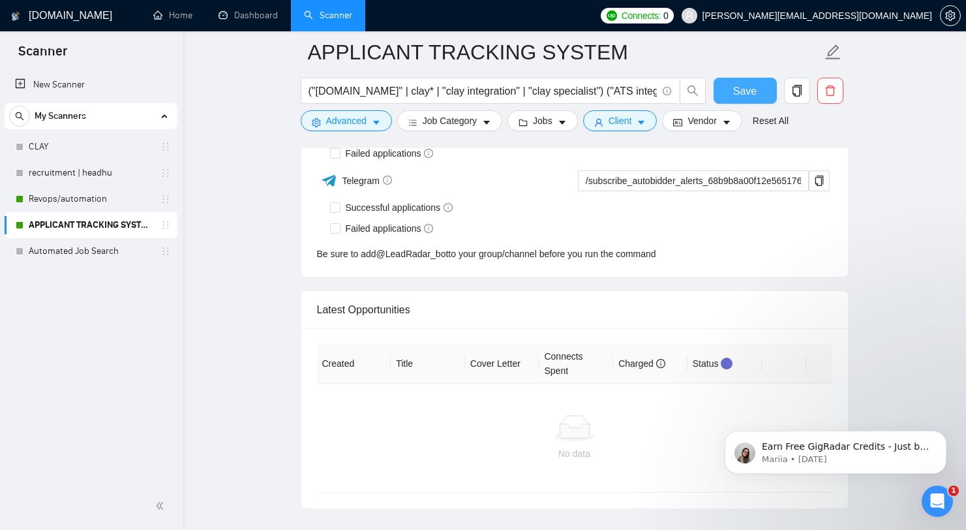
scroll to position [3300, 0]
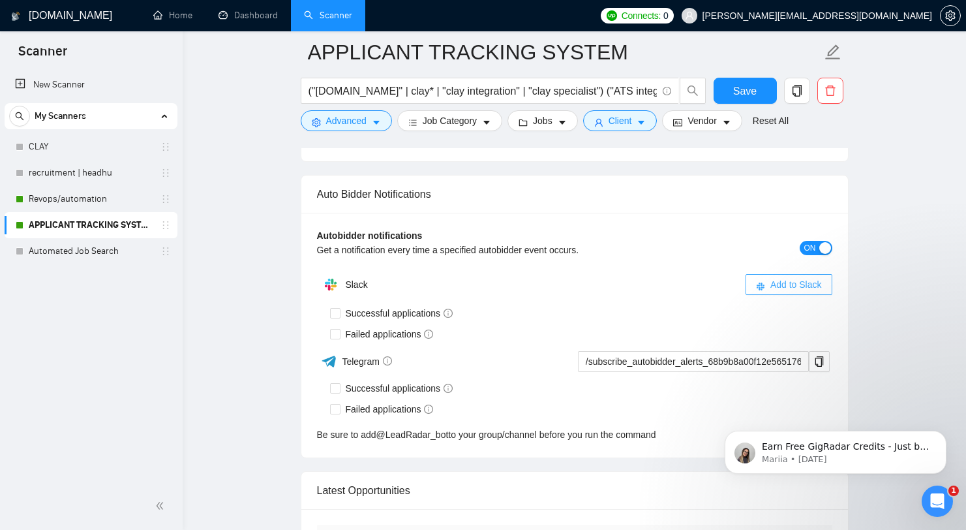
click at [793, 292] on button "Add to Slack" at bounding box center [789, 284] width 87 height 21
click at [360, 313] on span "Successful applications" at bounding box center [400, 313] width 118 height 14
click at [339, 313] on input "Successful applications" at bounding box center [334, 312] width 9 height 9
checkbox input "true"
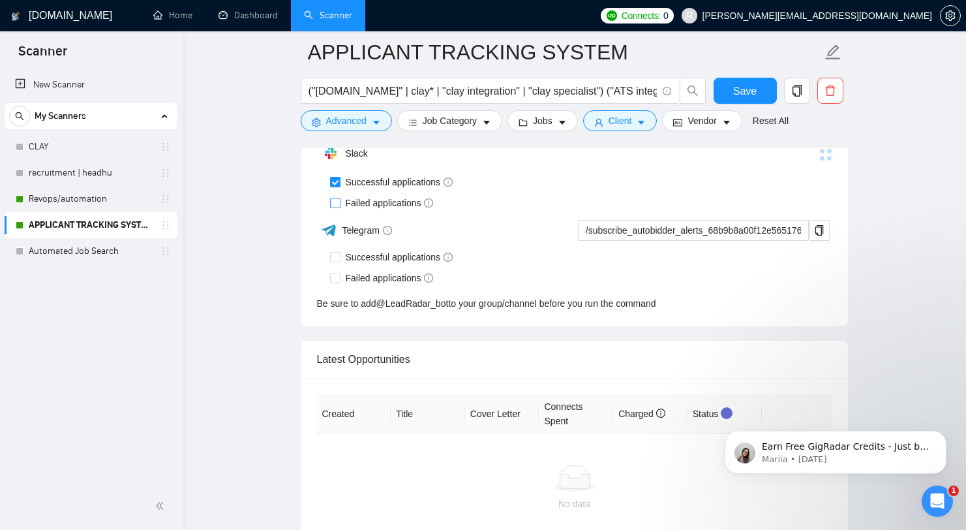
click at [344, 205] on span "Failed applications" at bounding box center [390, 203] width 99 height 14
click at [339, 205] on input "Failed applications" at bounding box center [334, 202] width 9 height 9
checkbox input "true"
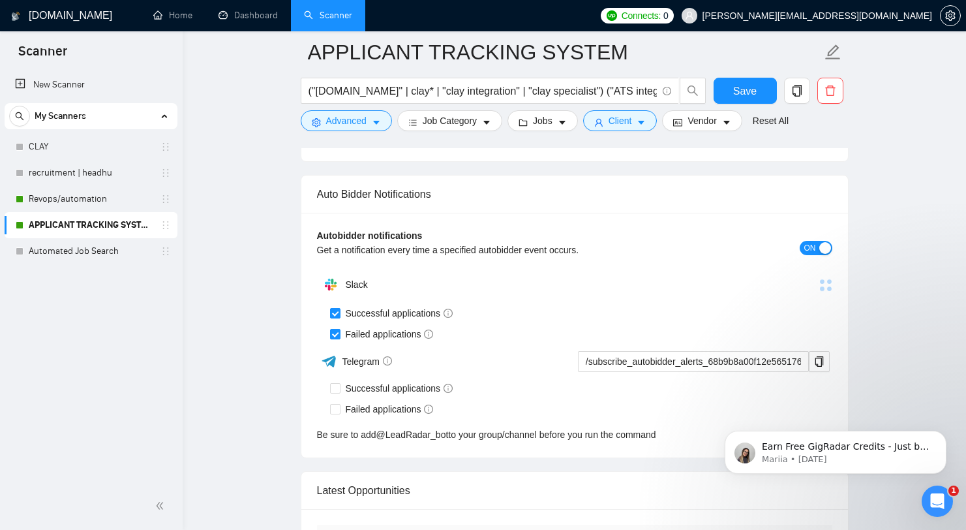
scroll to position [3282, 0]
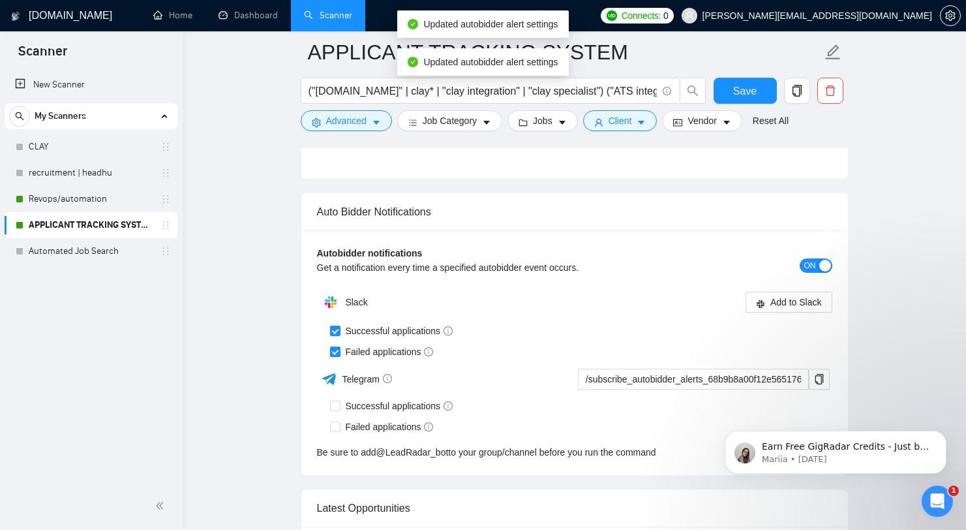
click at [791, 168] on div "Don't apply to jobs where the preferred freelancer location doesn't match your …" at bounding box center [574, 145] width 547 height 68
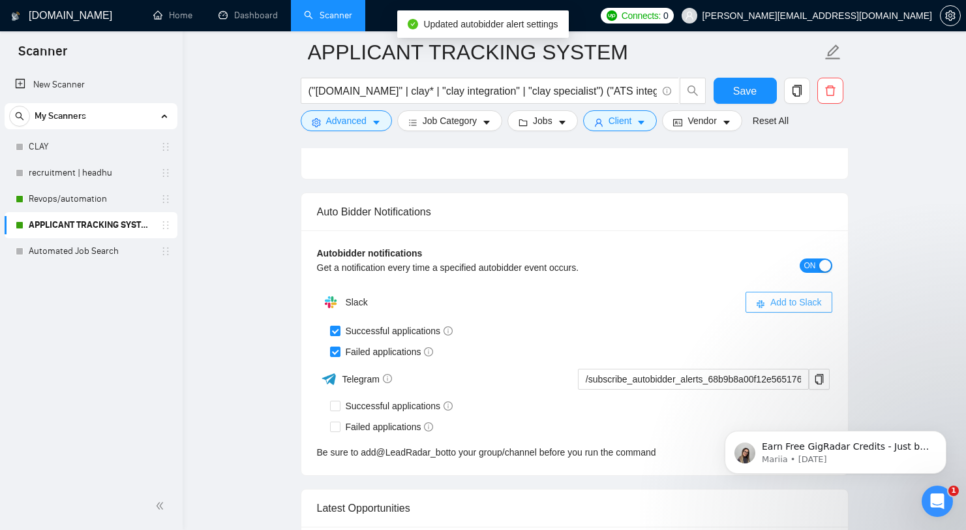
click at [771, 299] on span "Add to Slack" at bounding box center [797, 302] width 52 height 14
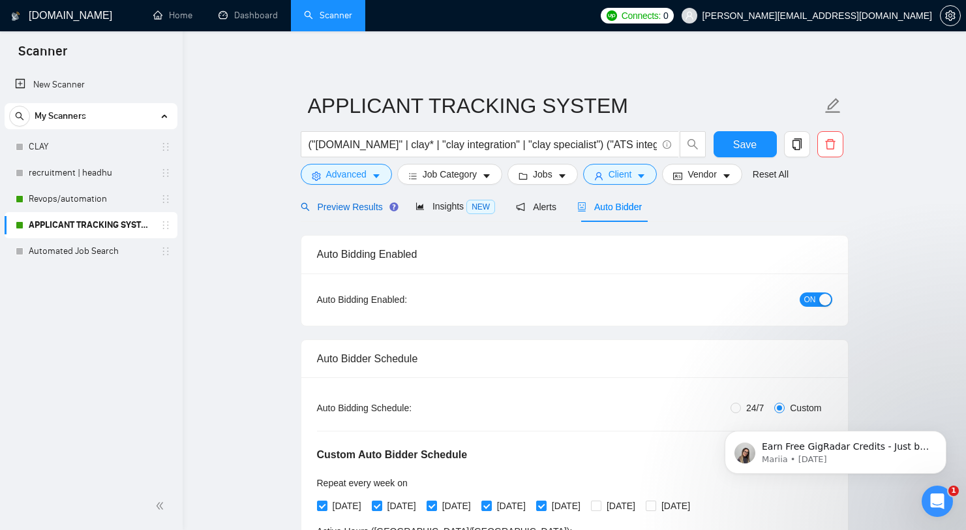
click at [352, 209] on span "Preview Results" at bounding box center [348, 207] width 94 height 10
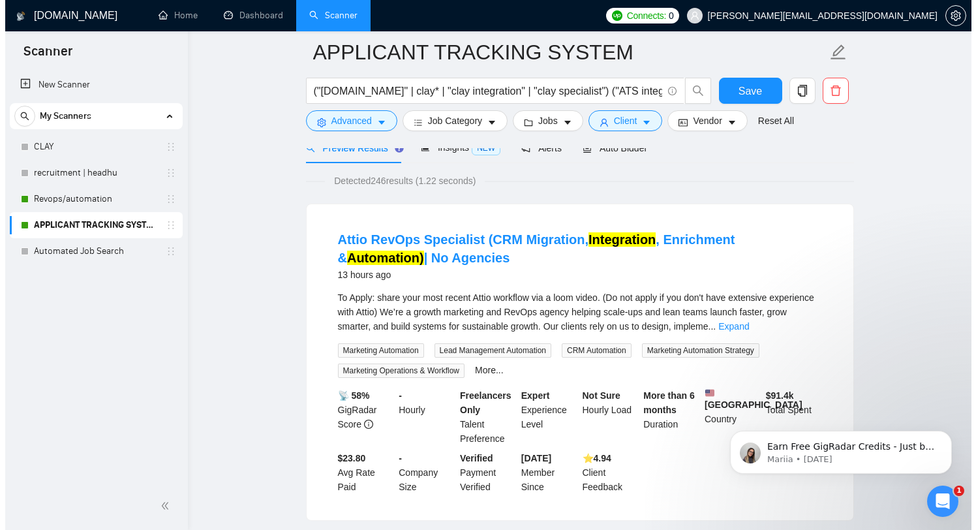
scroll to position [46, 0]
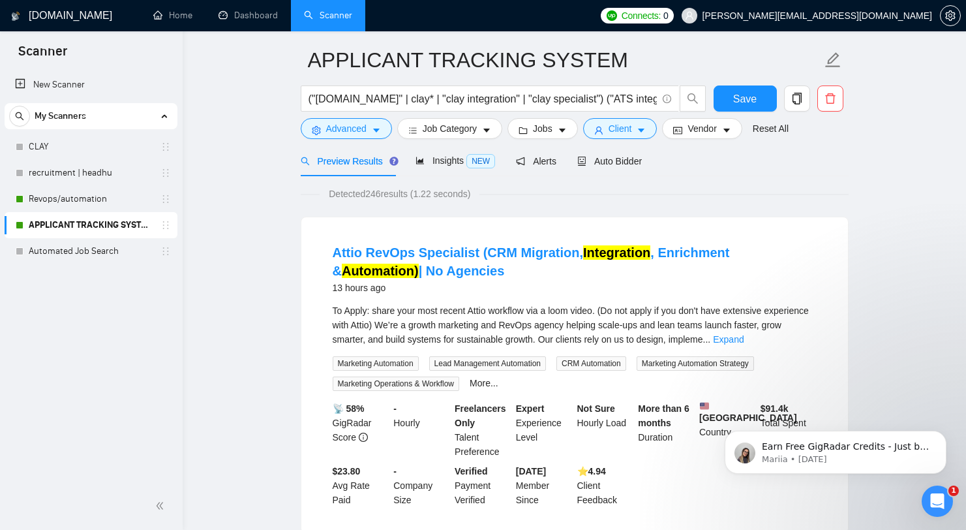
drag, startPoint x: 337, startPoint y: 271, endPoint x: 410, endPoint y: 269, distance: 73.1
click at [410, 269] on li "Attio RevOps Specialist (CRM Migration, Integration , Enrichment & Automation) …" at bounding box center [574, 375] width 515 height 284
copy link "No Agencies"
click at [371, 128] on button "Advanced" at bounding box center [346, 128] width 91 height 21
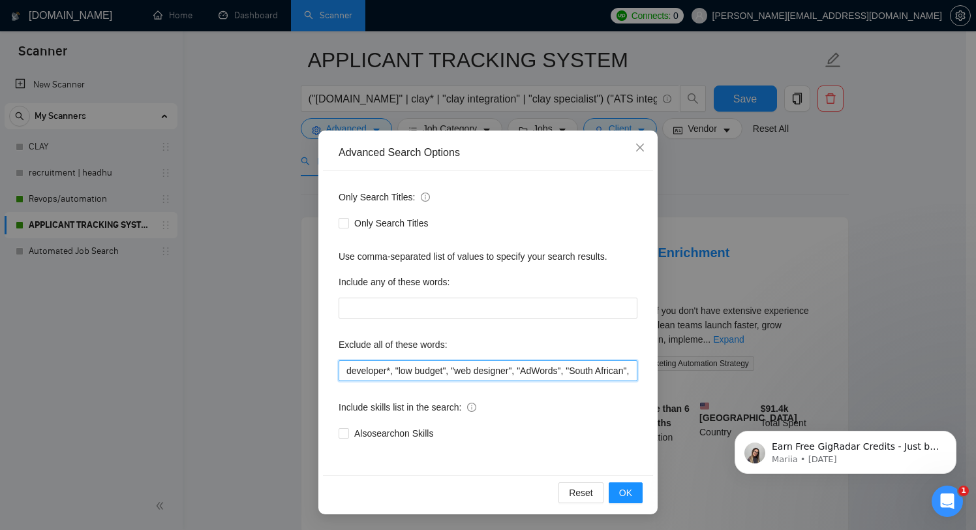
scroll to position [0, 333]
drag, startPoint x: 493, startPoint y: 371, endPoint x: 692, endPoint y: 381, distance: 199.9
click at [692, 381] on div "Advanced Search Options Only Search Titles: Only Search Titles Use comma-separa…" at bounding box center [488, 265] width 976 height 530
click at [620, 374] on input "developer*, "low budget", "web designer", "AdWords", "South African", "securing…" at bounding box center [488, 370] width 299 height 21
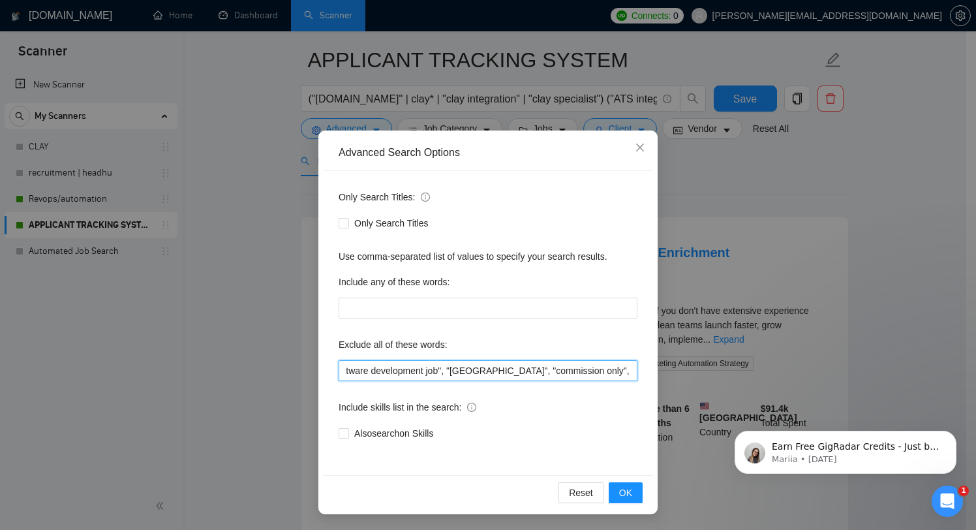
paste input "No Agencies"
drag, startPoint x: 612, startPoint y: 374, endPoint x: 641, endPoint y: 375, distance: 28.7
click at [641, 375] on div "Only Search Titles: Only Search Titles Use comma-separated list of values to sp…" at bounding box center [488, 323] width 330 height 304
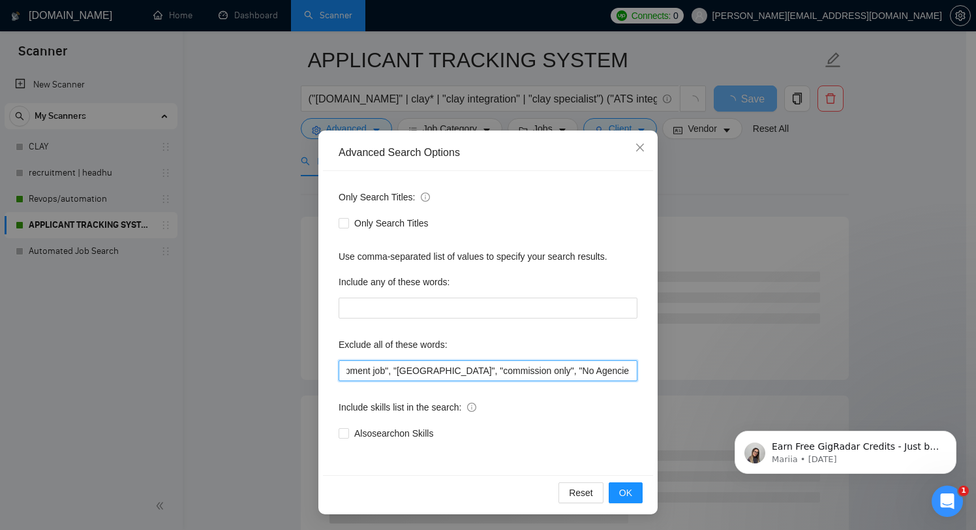
type input "developer*, "low budget", "web designer", "AdWords", "South African", "securing…"
click at [624, 382] on div "Only Search Titles: Only Search Titles Use comma-separated list of values to sp…" at bounding box center [488, 323] width 330 height 304
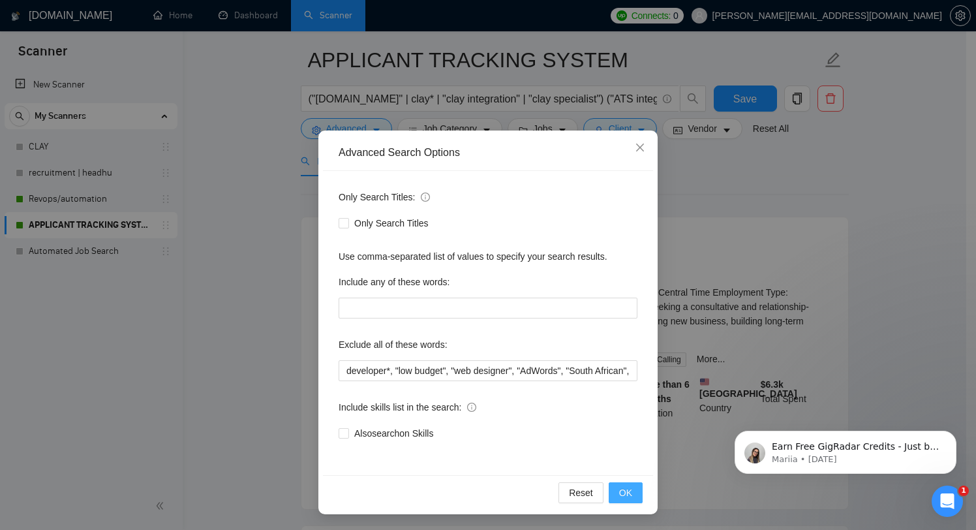
click at [628, 493] on button "OK" at bounding box center [626, 492] width 34 height 21
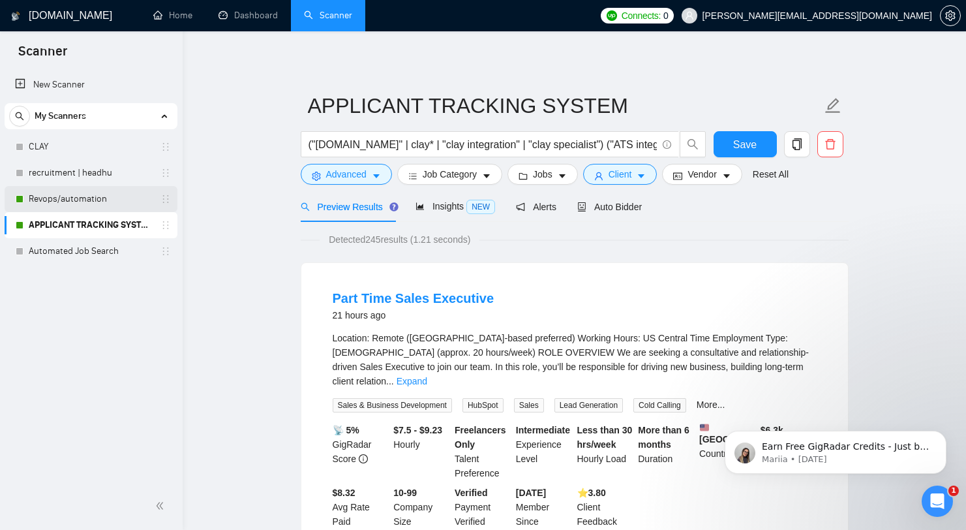
click at [72, 199] on link "Revops/automation" at bounding box center [91, 199] width 124 height 26
click at [726, 134] on button "Save" at bounding box center [745, 144] width 63 height 26
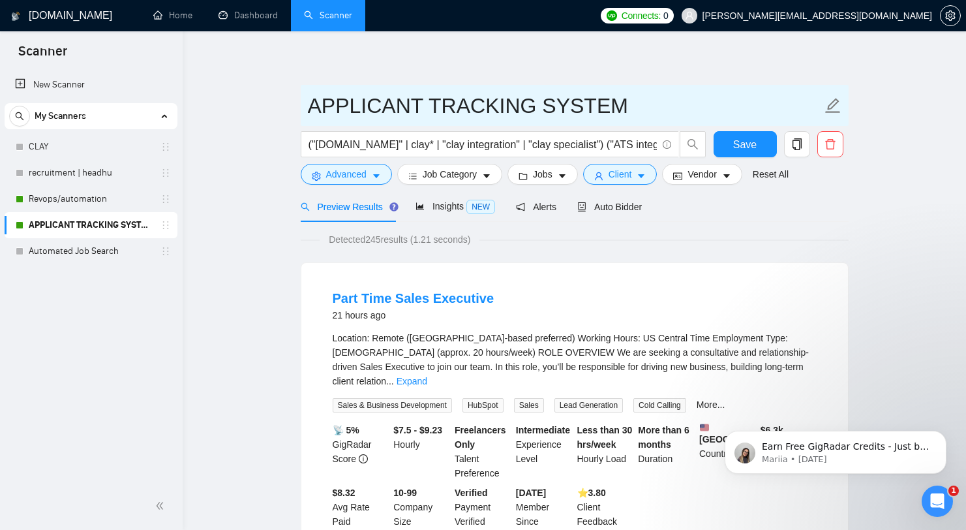
click at [718, 93] on input "APPLICANT TRACKING SYSTEM" at bounding box center [565, 105] width 514 height 33
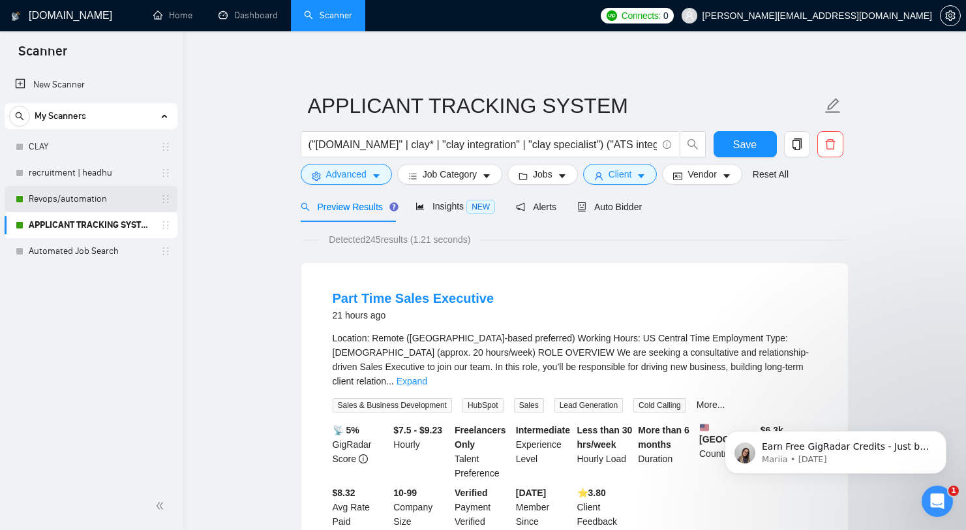
click at [114, 198] on link "Revops/automation" at bounding box center [91, 199] width 124 height 26
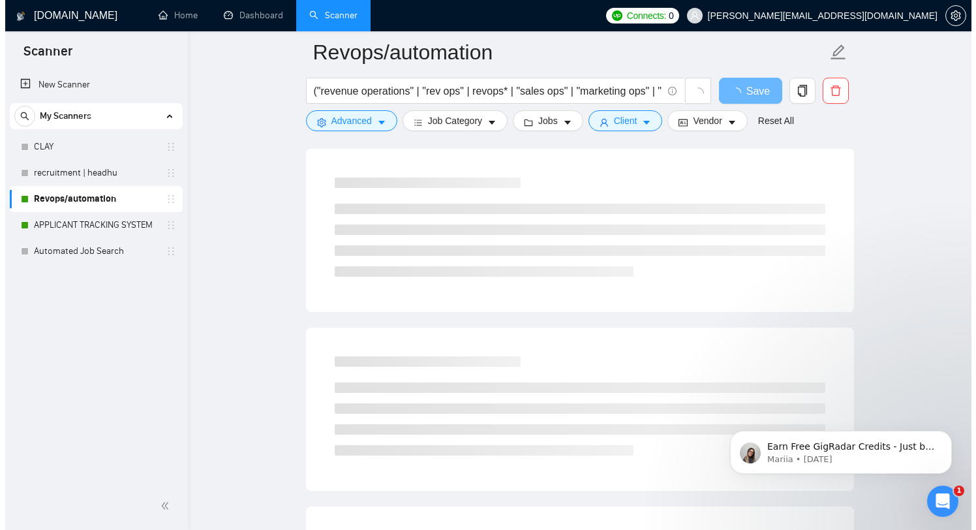
scroll to position [94, 0]
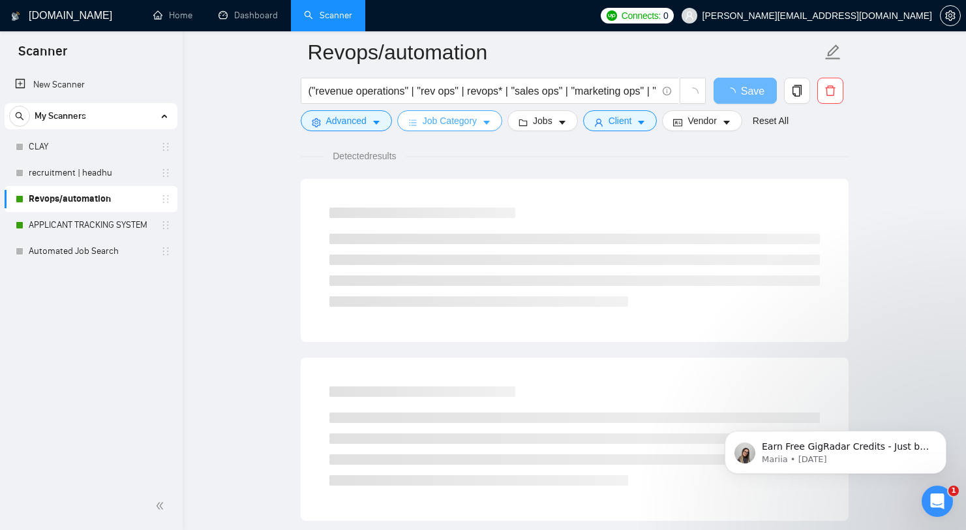
click at [477, 125] on span "Job Category" at bounding box center [450, 121] width 54 height 14
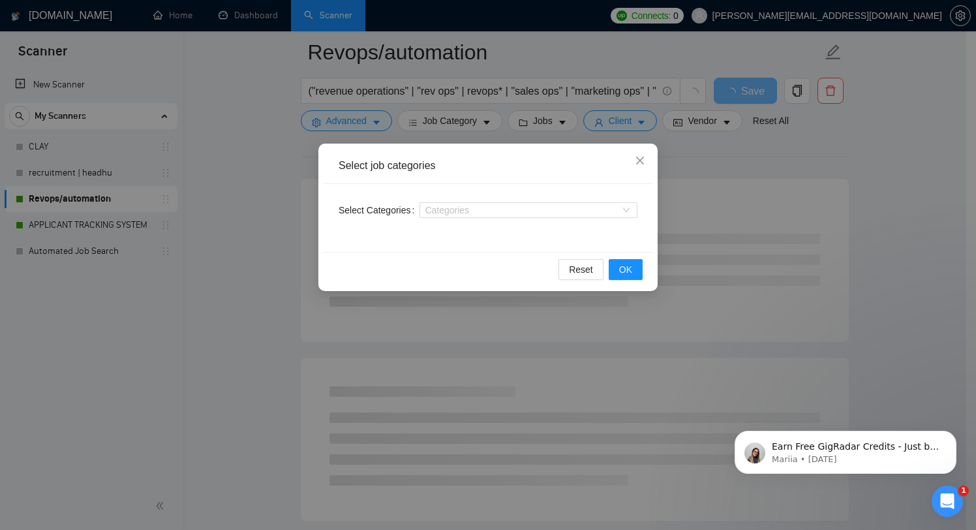
click at [713, 168] on div "Select job categories Select Categories Categories Reset OK" at bounding box center [488, 265] width 976 height 530
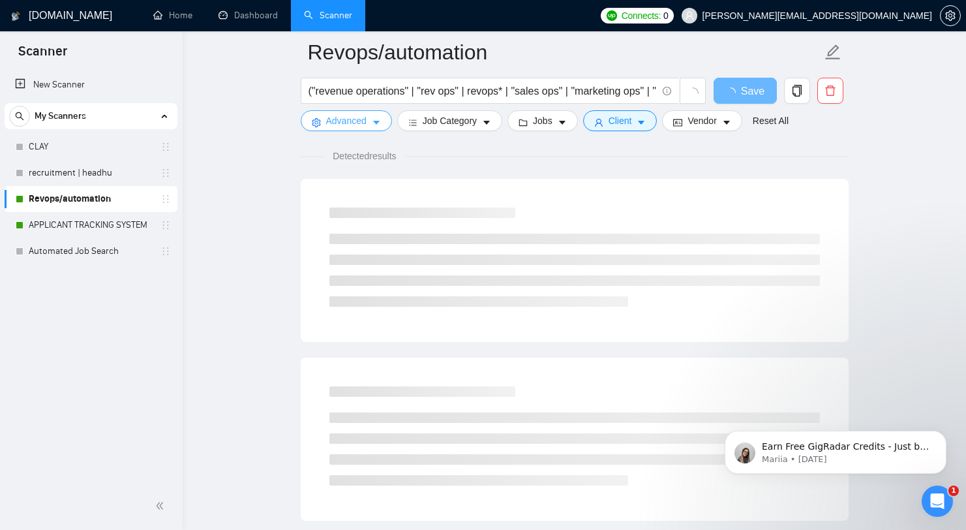
click at [322, 121] on button "Advanced" at bounding box center [346, 120] width 91 height 21
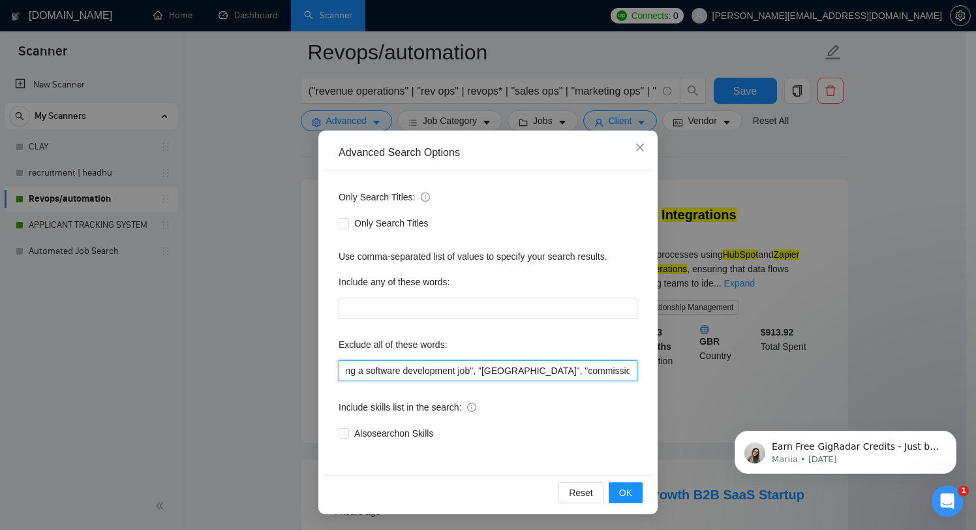
scroll to position [0, 333]
drag, startPoint x: 540, startPoint y: 370, endPoint x: 643, endPoint y: 371, distance: 103.1
click at [643, 371] on div "Only Search Titles: Only Search Titles Use comma-separated list of values to sp…" at bounding box center [488, 323] width 330 height 304
click at [618, 372] on input "developer*, "low budget", "web designer", "AdWords", "South African", "securing…" at bounding box center [488, 370] width 299 height 21
drag, startPoint x: 626, startPoint y: 373, endPoint x: 641, endPoint y: 384, distance: 18.3
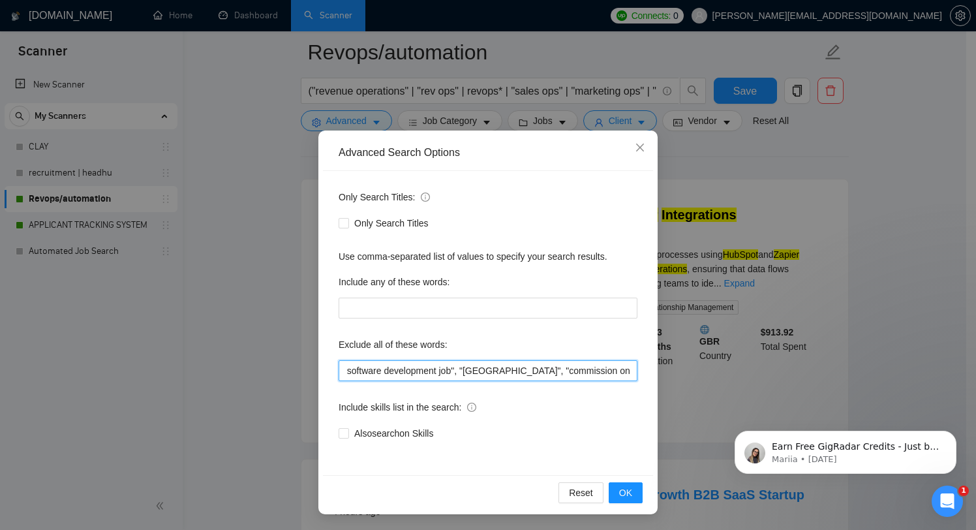
click at [626, 373] on input "developer*, "low budget", "web designer", "AdWords", "South African", "securing…" at bounding box center [488, 370] width 299 height 21
paste input "No Agencies"
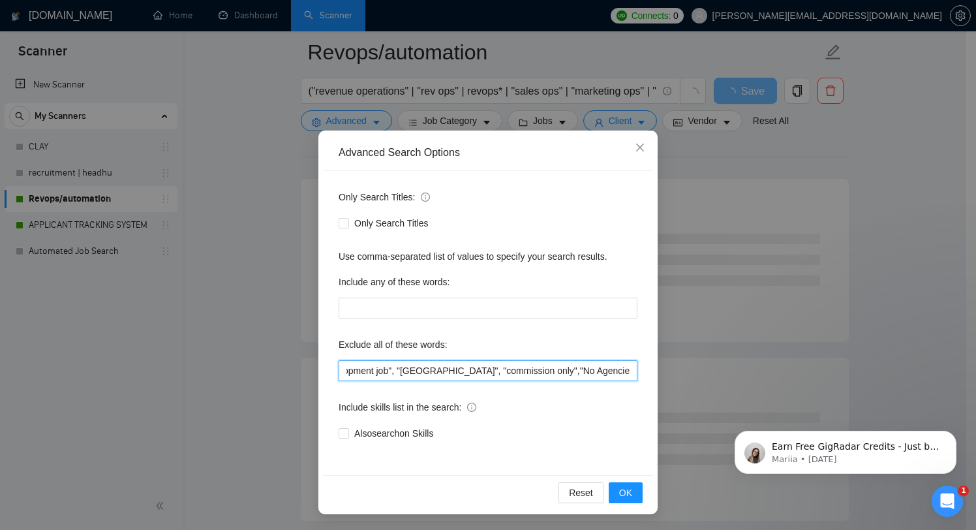
type input "developer*, "low budget", "web designer", "AdWords", "South African", "securing…"
click at [476, 472] on div "Only Search Titles: Only Search Titles Use comma-separated list of values to sp…" at bounding box center [488, 323] width 330 height 304
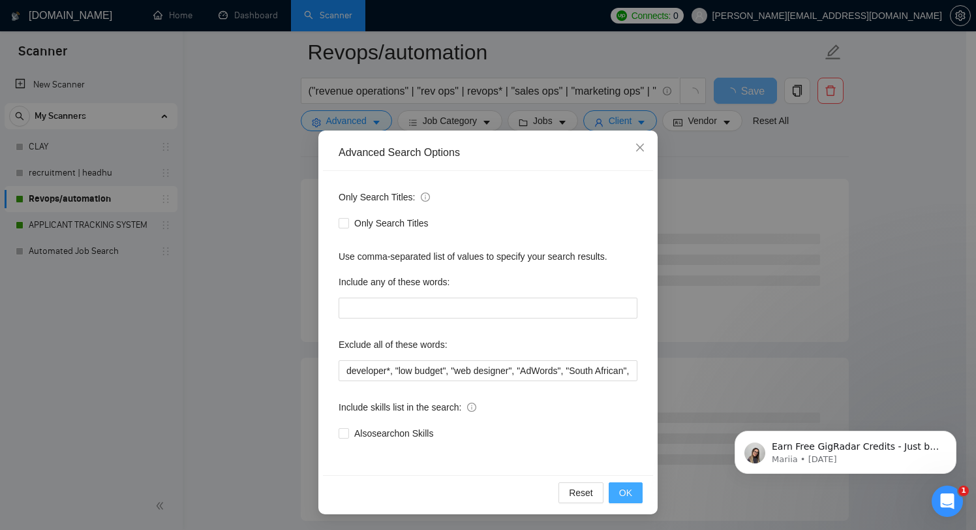
click at [626, 486] on span "OK" at bounding box center [625, 492] width 13 height 14
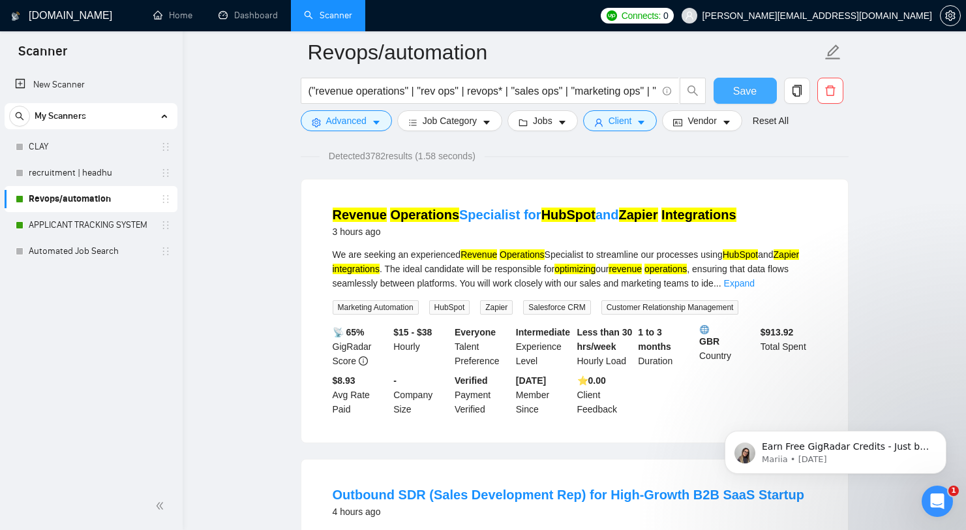
click at [752, 97] on span "Save" at bounding box center [744, 91] width 23 height 16
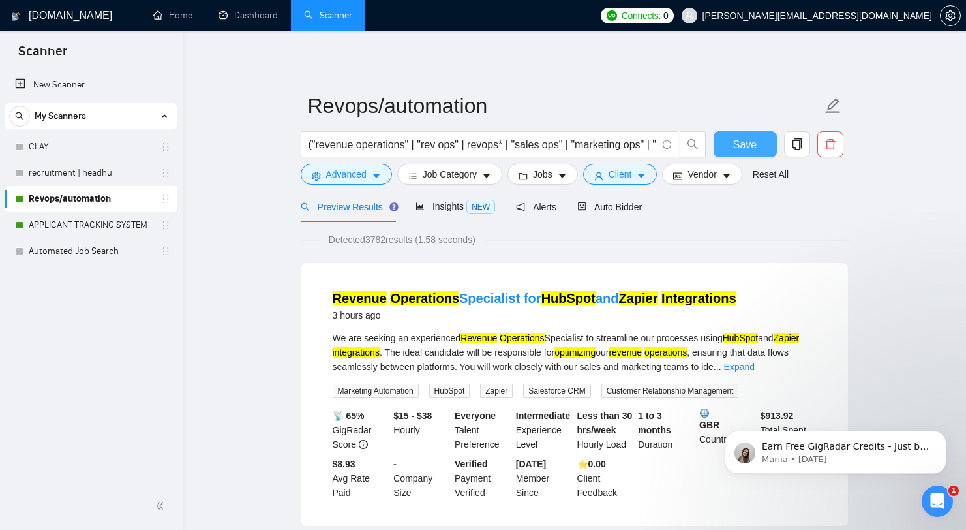
click at [753, 154] on button "Save" at bounding box center [745, 144] width 63 height 26
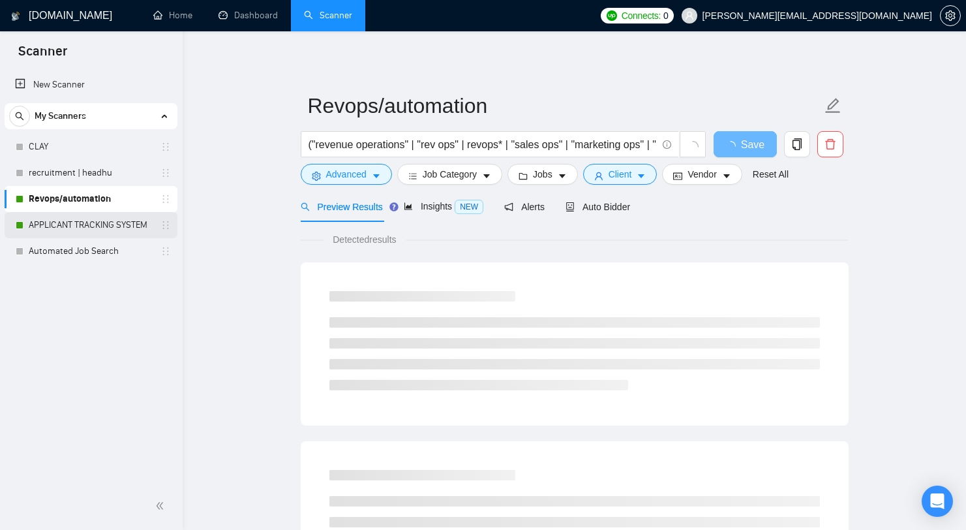
click at [87, 222] on link "APPLICANT TRACKING SYSTEM" at bounding box center [91, 225] width 124 height 26
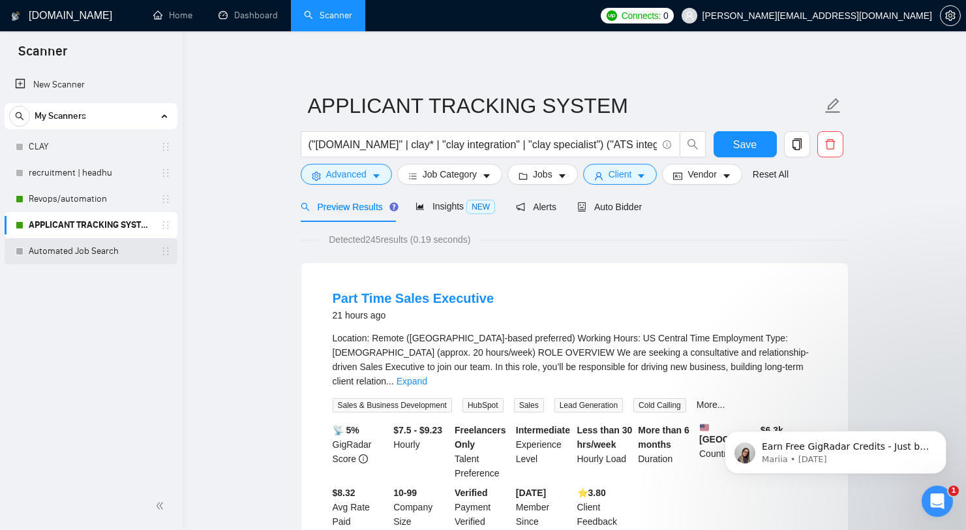
click at [87, 254] on link "Automated Job Search" at bounding box center [91, 251] width 124 height 26
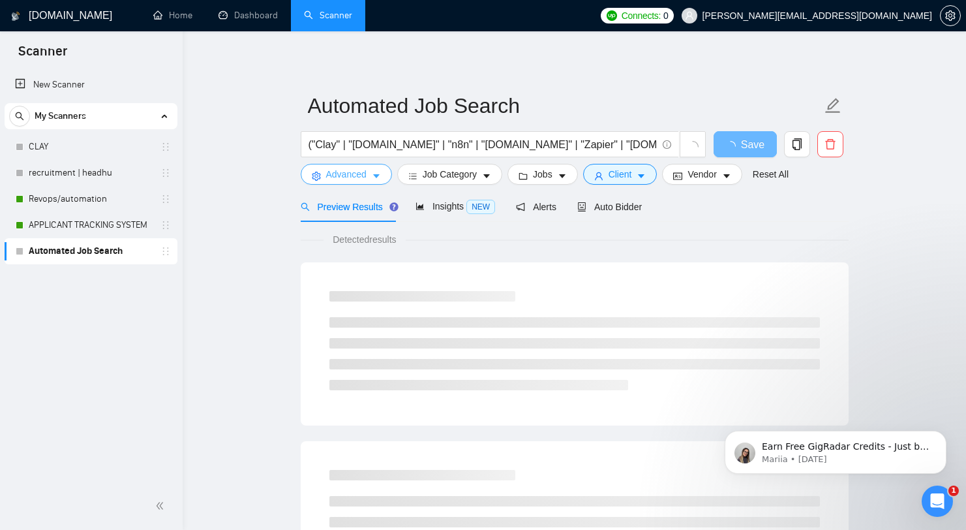
click at [357, 181] on span "Advanced" at bounding box center [346, 174] width 40 height 14
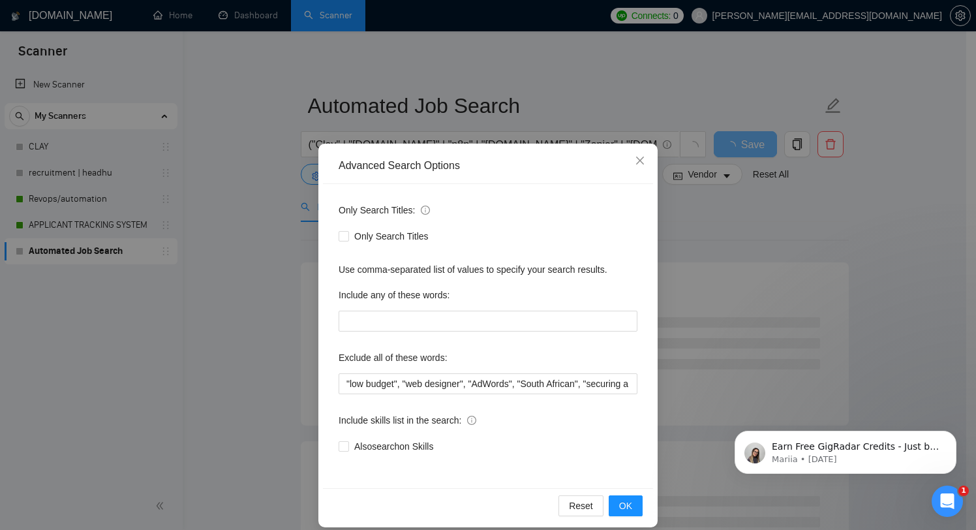
scroll to position [13, 0]
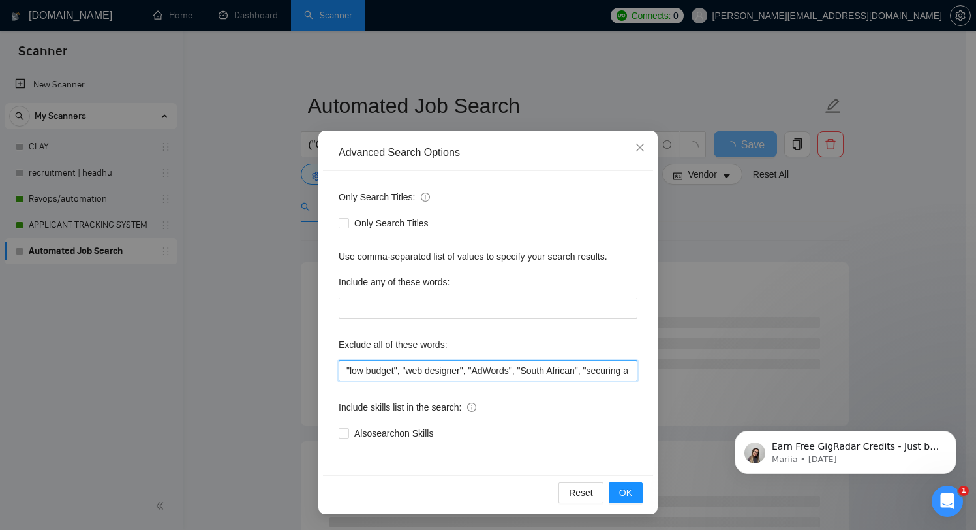
click at [505, 372] on input ""low budget", "web designer", "AdWords", "South African", "securing a software …" at bounding box center [488, 370] width 299 height 21
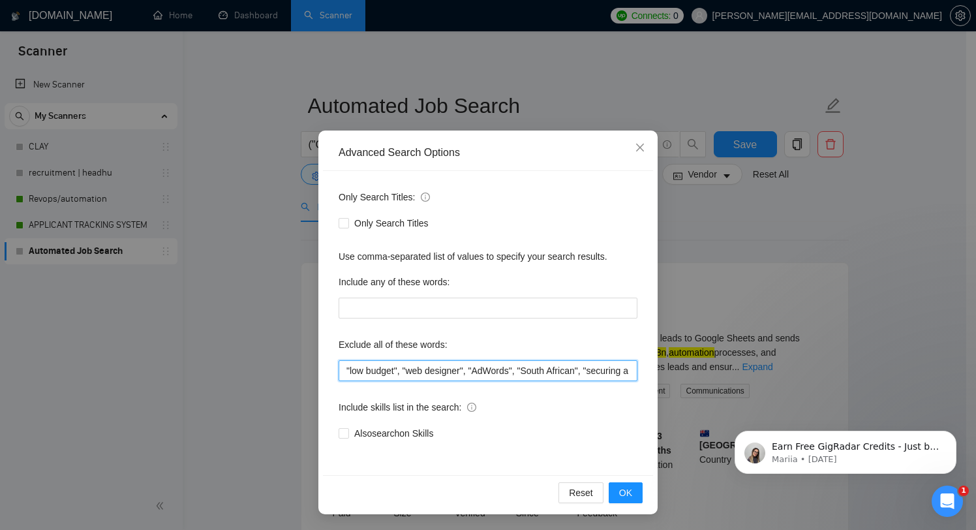
scroll to position [0, 283]
drag, startPoint x: 505, startPoint y: 372, endPoint x: 738, endPoint y: 391, distance: 233.8
click at [738, 391] on div "Advanced Search Options Only Search Titles: Only Search Titles Use comma-separa…" at bounding box center [488, 265] width 976 height 530
click at [623, 373] on input ""low budget", "web designer", "AdWords", "South African", "securing a software …" at bounding box center [488, 370] width 299 height 21
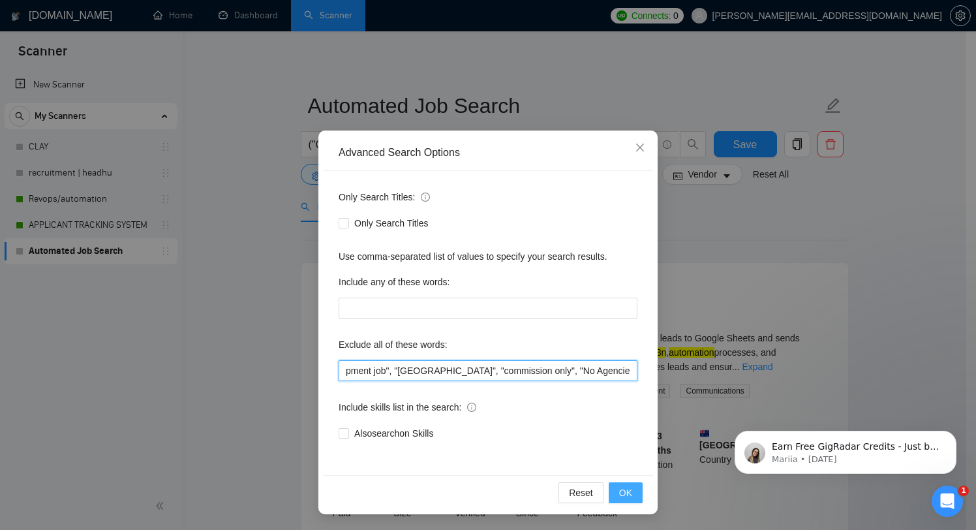
type input ""low budget", "web designer", "AdWords", "South African", "securing a software …"
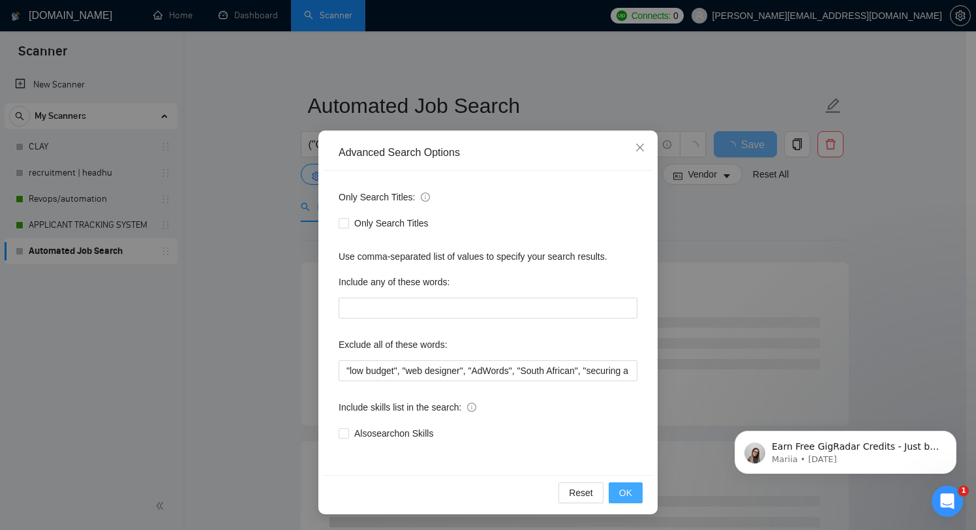
click at [613, 493] on button "OK" at bounding box center [626, 492] width 34 height 21
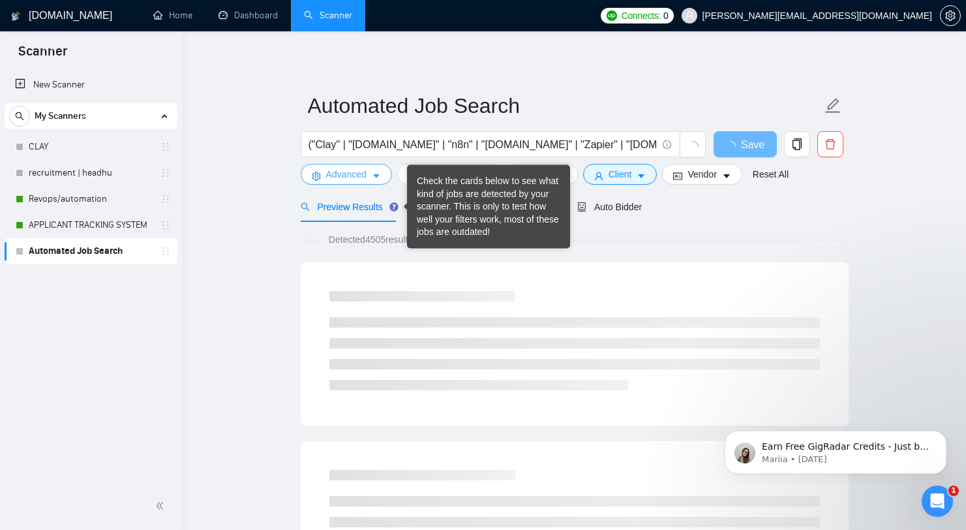
click at [360, 176] on span "Advanced" at bounding box center [346, 174] width 40 height 14
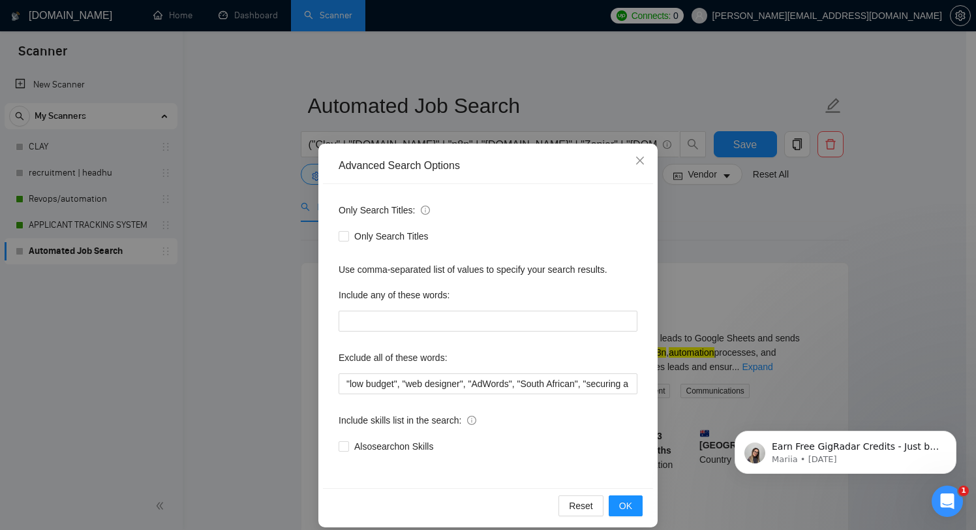
click at [564, 373] on div "Exclude all of these words:" at bounding box center [488, 360] width 299 height 26
drag, startPoint x: 562, startPoint y: 380, endPoint x: 703, endPoint y: 374, distance: 141.1
click at [703, 374] on div "Advanced Search Options Only Search Titles: Only Search Titles Use comma-separa…" at bounding box center [488, 265] width 976 height 530
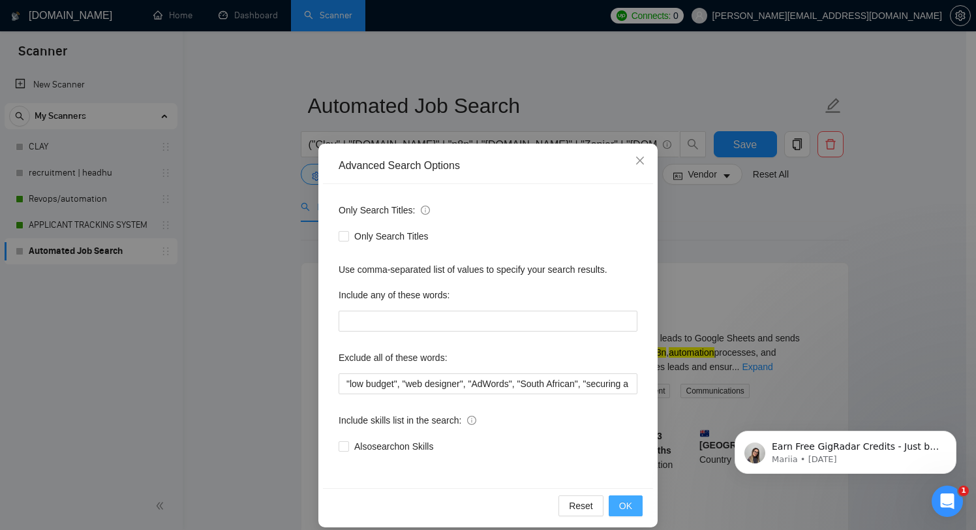
click at [619, 506] on span "OK" at bounding box center [625, 505] width 13 height 14
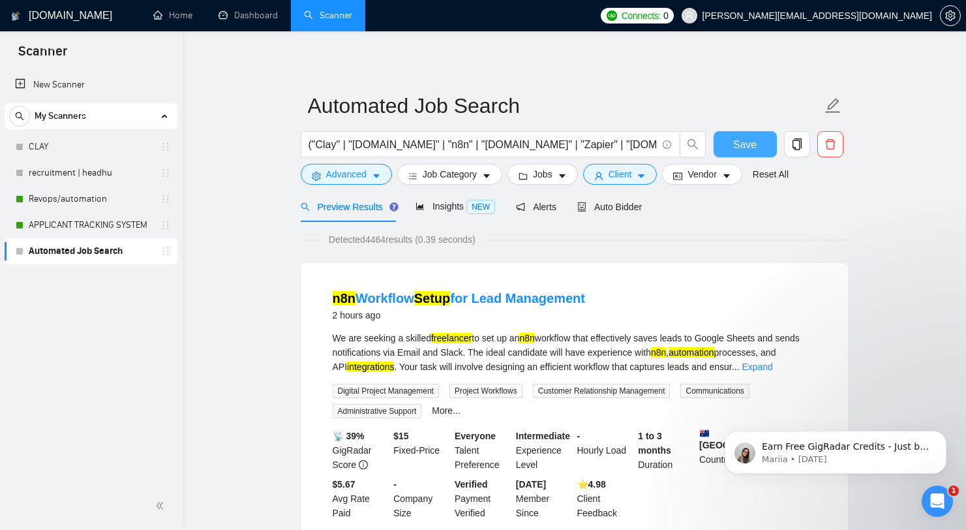
click at [740, 138] on span "Save" at bounding box center [744, 144] width 23 height 16
click at [102, 225] on link "APPLICANT TRACKING SYSTEM" at bounding box center [91, 225] width 124 height 26
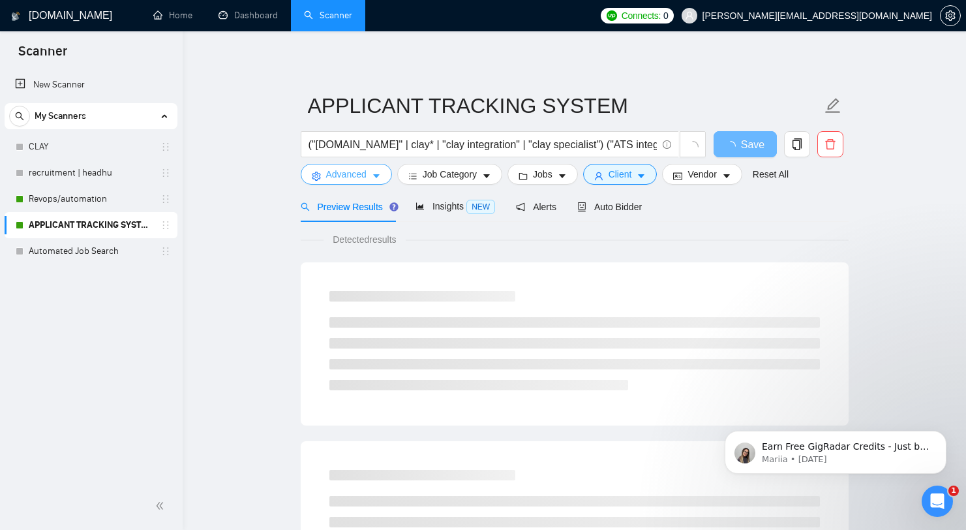
click at [354, 181] on span "Advanced" at bounding box center [346, 174] width 40 height 14
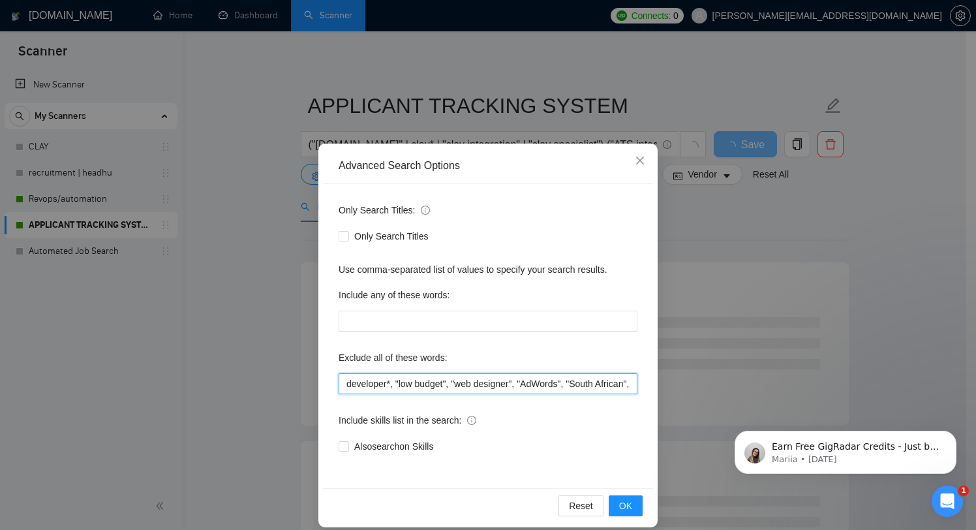
scroll to position [0, 399]
drag, startPoint x: 519, startPoint y: 380, endPoint x: 729, endPoint y: 391, distance: 210.4
click at [729, 391] on div "Advanced Search Options Only Search Titles: Only Search Titles Use comma-separa…" at bounding box center [488, 265] width 976 height 530
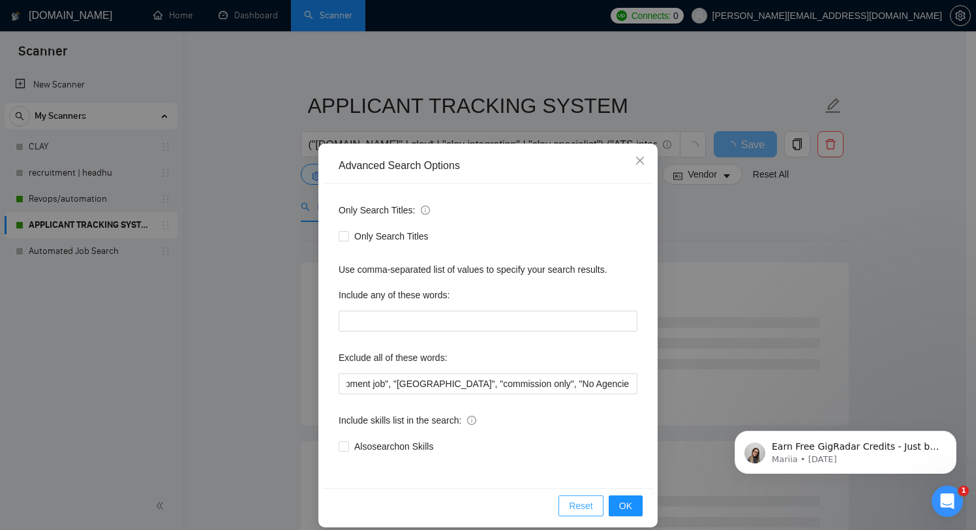
scroll to position [0, 0]
click at [583, 497] on button "Reset" at bounding box center [581, 505] width 45 height 21
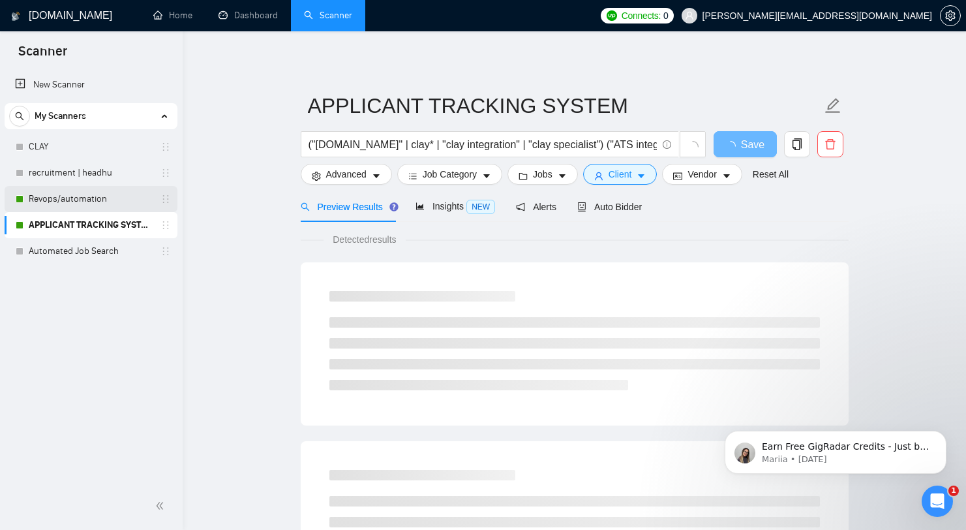
click at [82, 194] on link "Revops/automation" at bounding box center [91, 199] width 124 height 26
click at [97, 256] on link "Automated Job Search" at bounding box center [91, 251] width 124 height 26
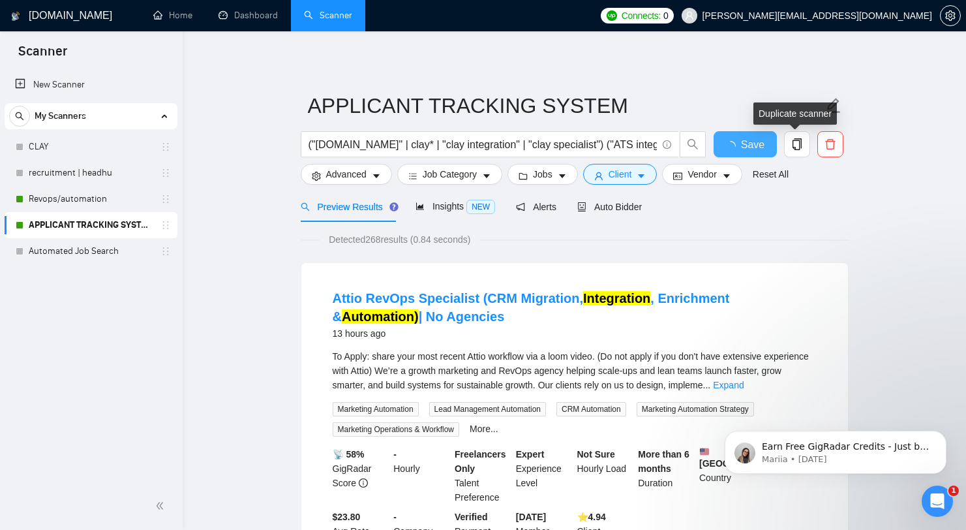
click at [752, 141] on span "Save" at bounding box center [752, 144] width 23 height 16
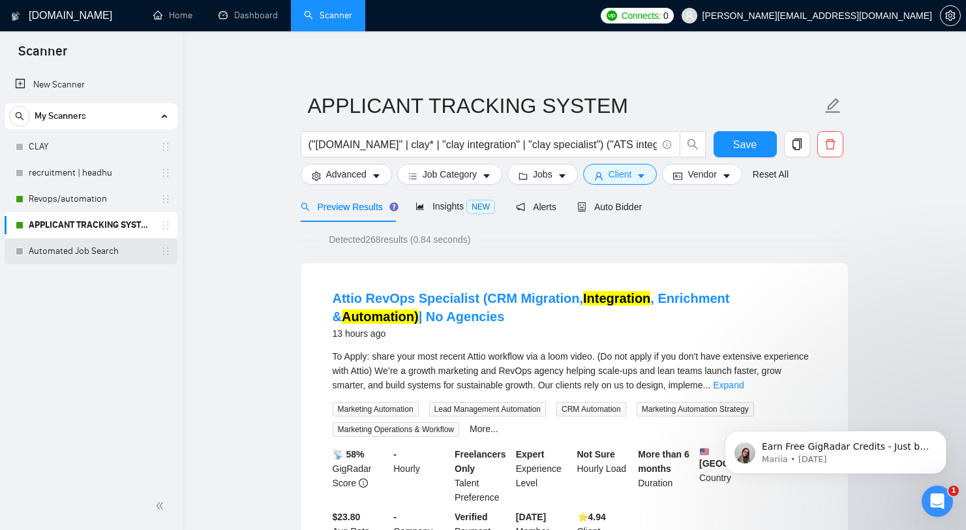
click at [120, 249] on link "Automated Job Search" at bounding box center [91, 251] width 124 height 26
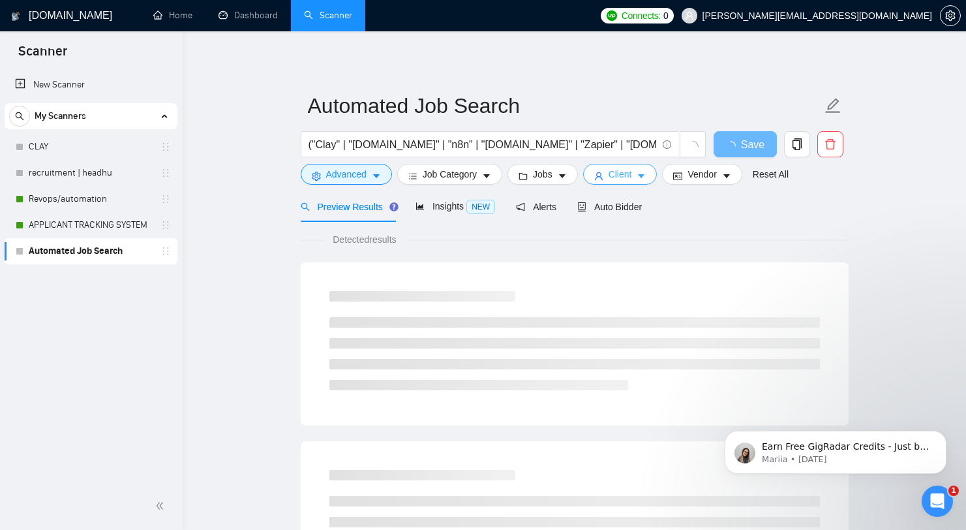
click at [625, 180] on span "Client" at bounding box center [620, 174] width 23 height 14
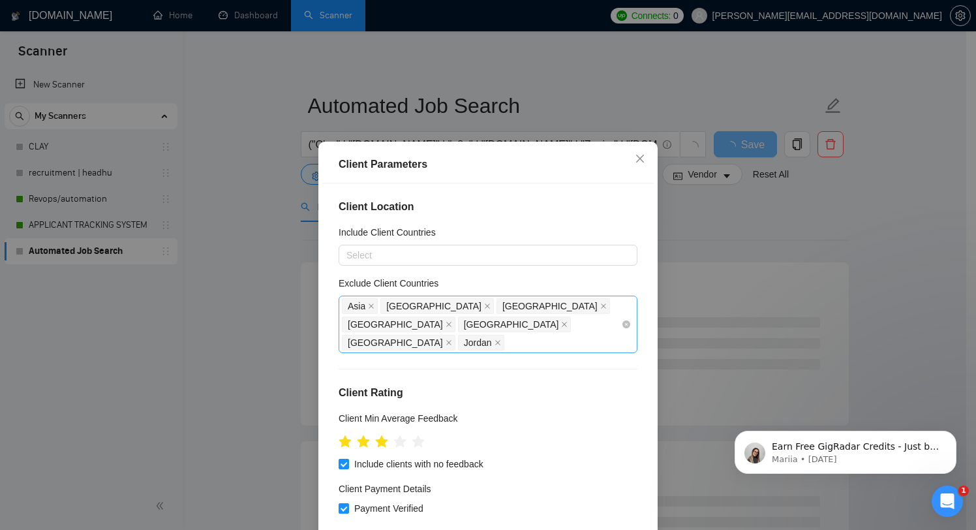
click at [458, 315] on div "[GEOGRAPHIC_DATA]" at bounding box center [400, 324] width 116 height 18
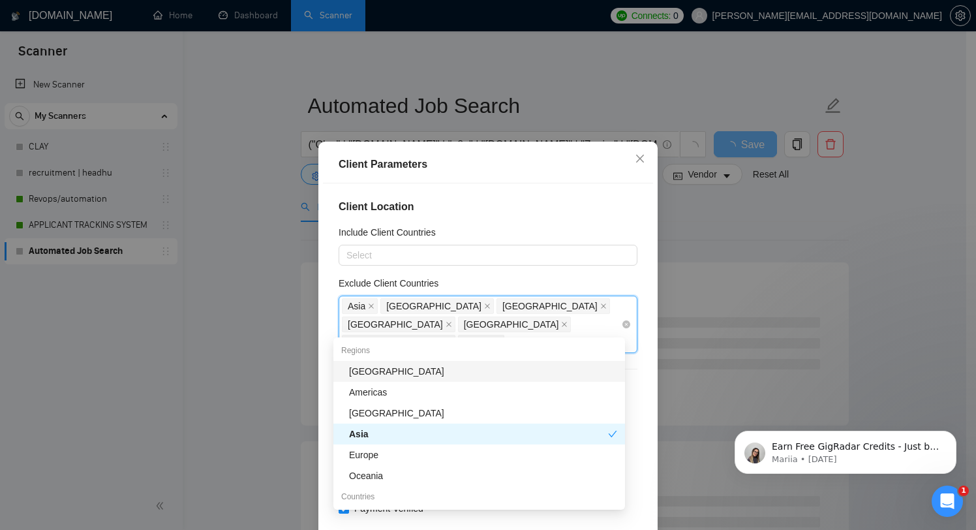
type input "is"
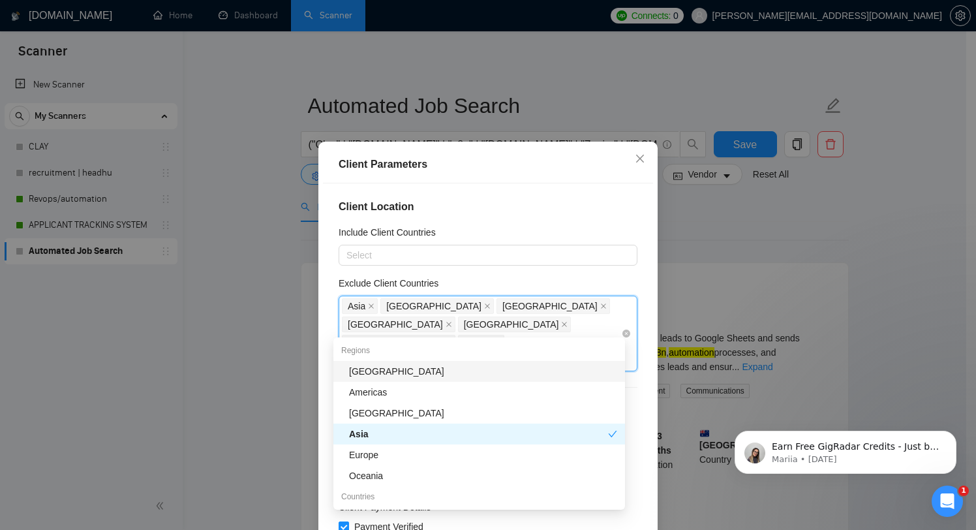
type input "is"
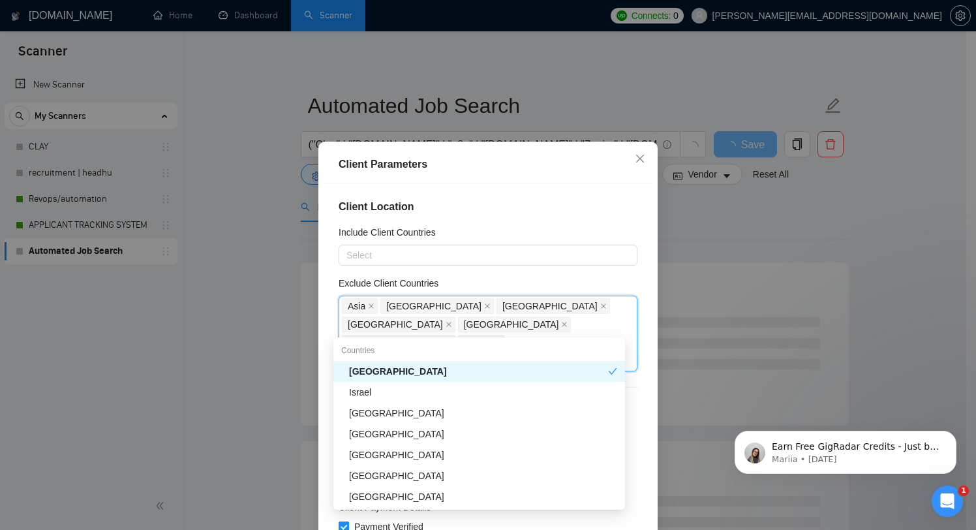
click at [357, 374] on div "[GEOGRAPHIC_DATA]" at bounding box center [478, 371] width 259 height 14
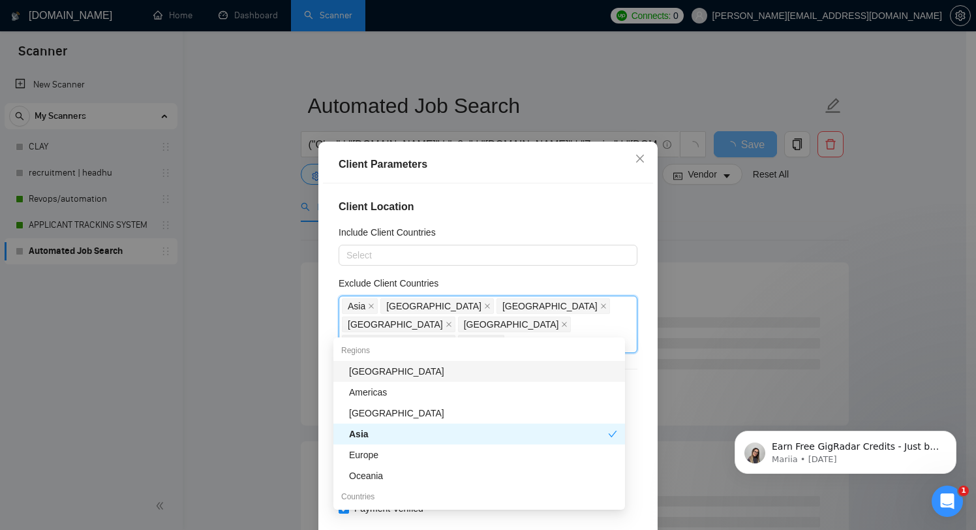
type input "is"
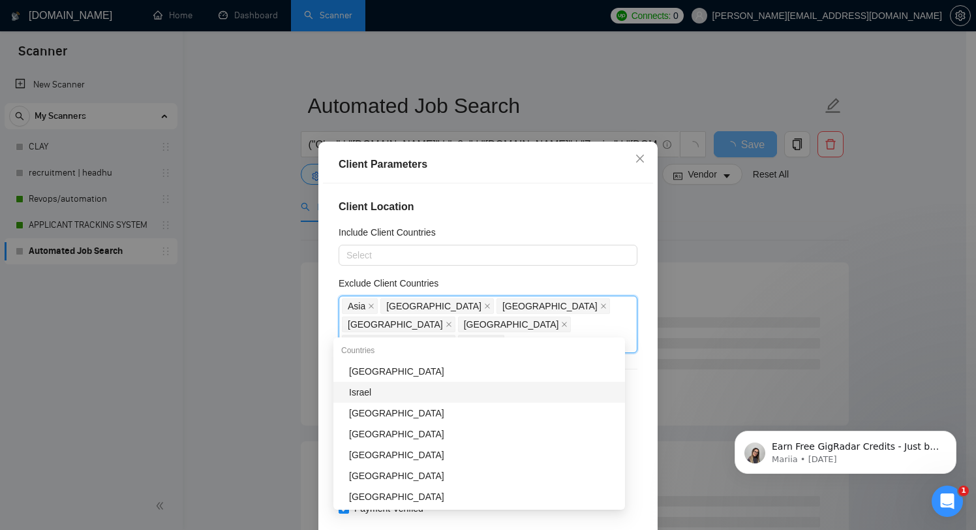
click at [385, 399] on div "Israel" at bounding box center [483, 392] width 268 height 14
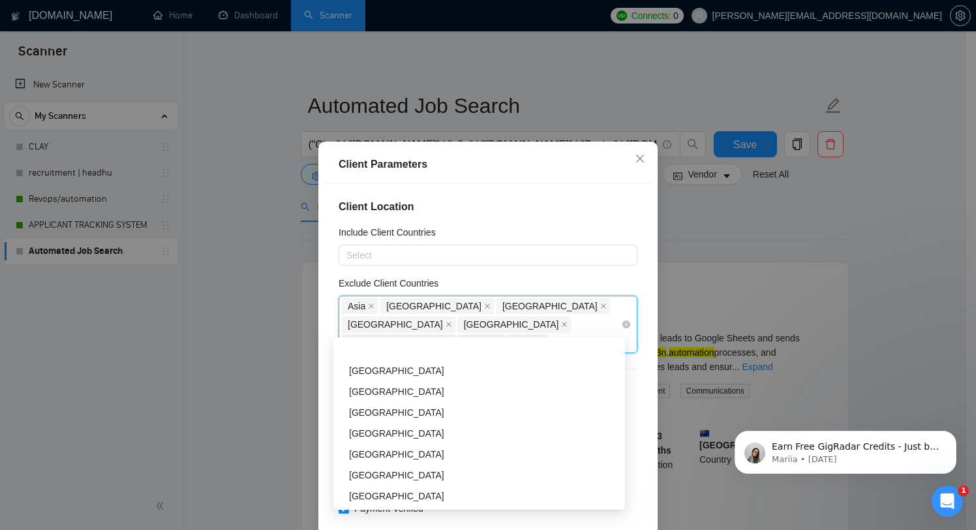
scroll to position [882, 0]
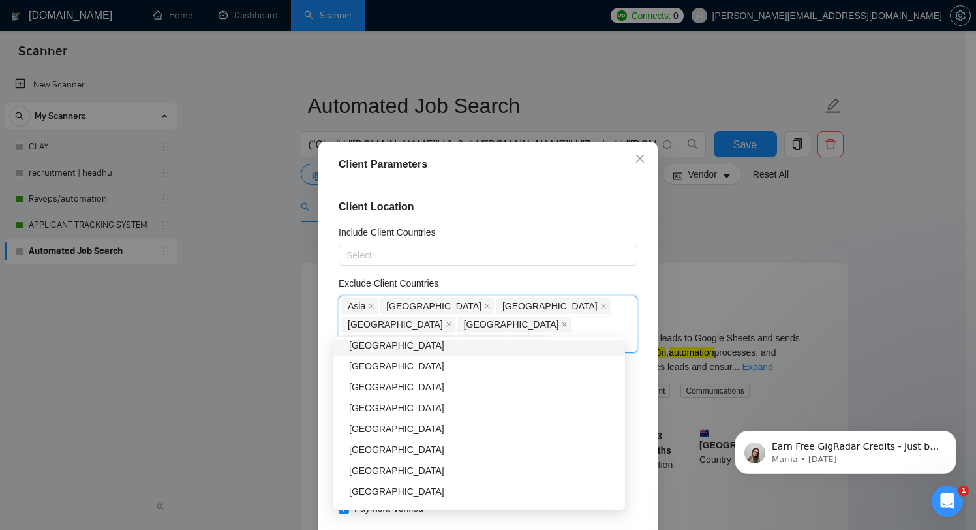
click at [613, 279] on div "Exclude Client Countries" at bounding box center [488, 286] width 299 height 20
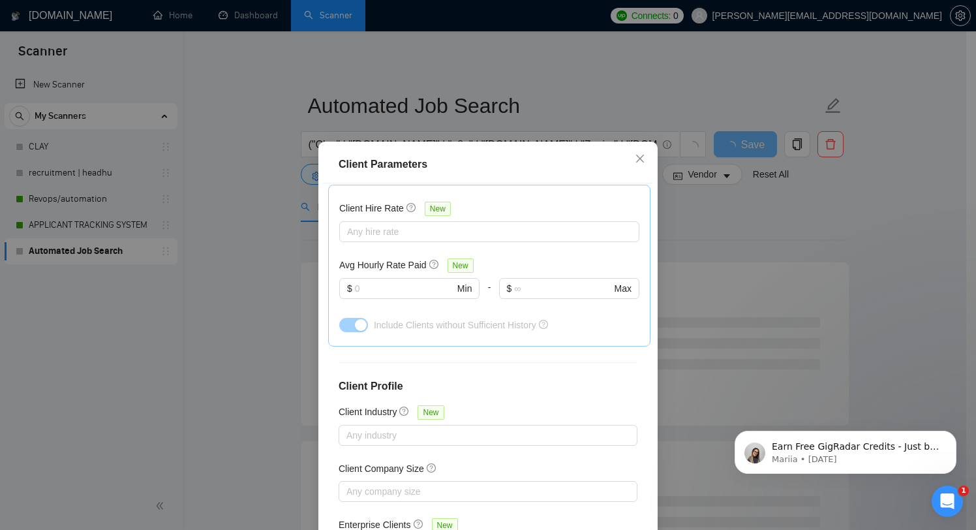
scroll to position [461, 0]
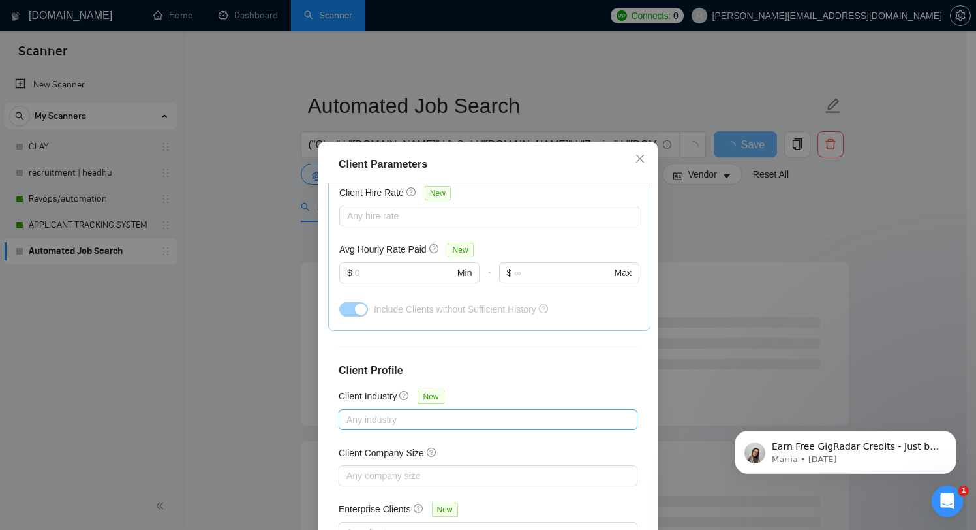
click at [397, 412] on div at bounding box center [481, 420] width 279 height 16
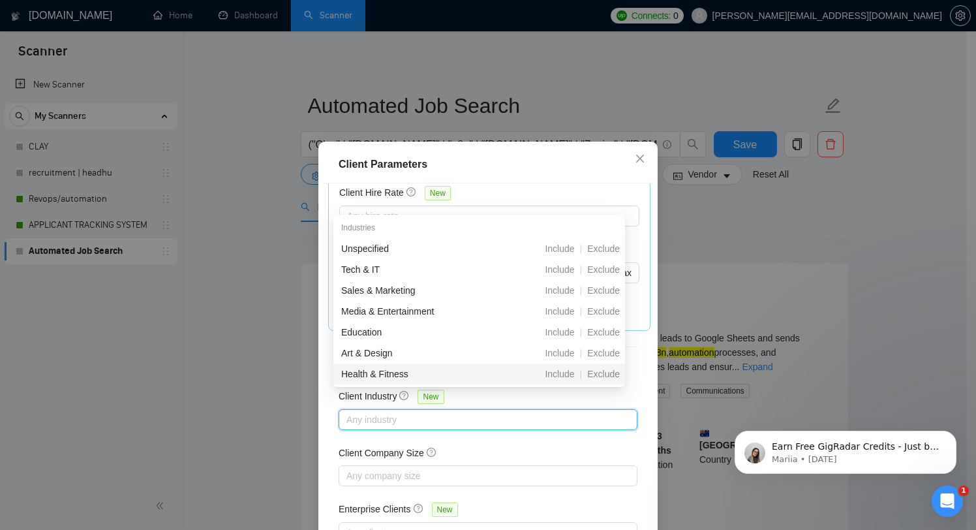
click at [594, 424] on div "Client Location Include Client Countries Select Exclude Client Countries [GEOGR…" at bounding box center [488, 368] width 330 height 371
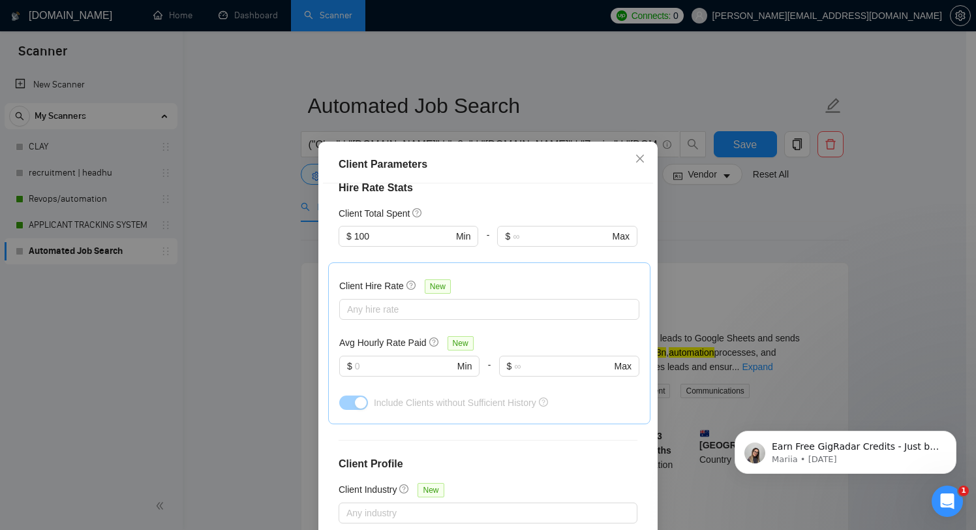
scroll to position [351, 0]
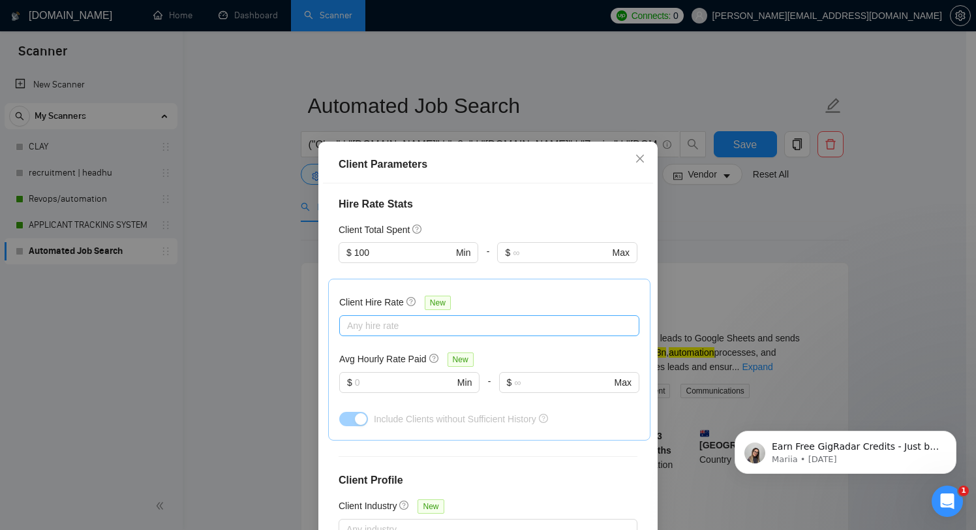
click at [469, 318] on div at bounding box center [483, 326] width 281 height 16
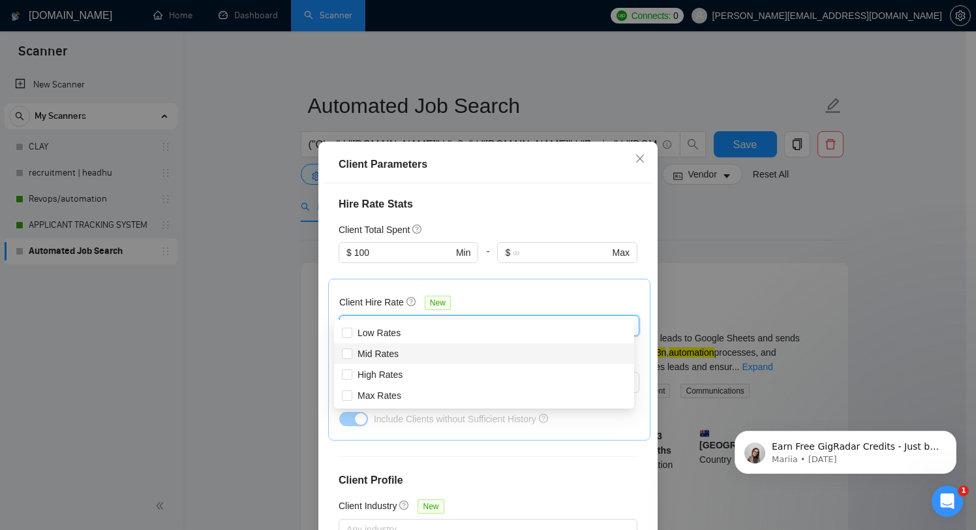
click at [412, 360] on div "Mid Rates" at bounding box center [484, 353] width 284 height 14
checkbox input "true"
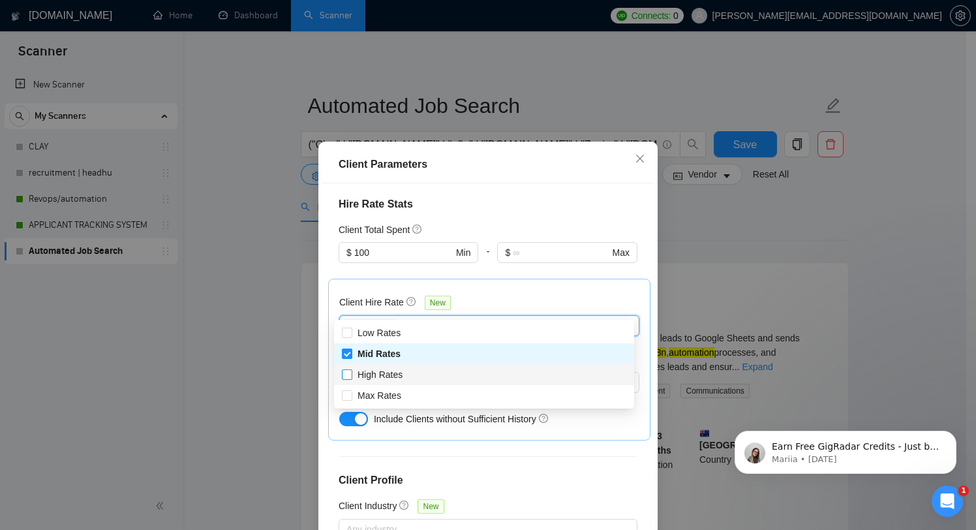
click at [401, 369] on span "High Rates" at bounding box center [380, 374] width 45 height 10
click at [351, 369] on input "High Rates" at bounding box center [346, 373] width 9 height 9
checkbox input "true"
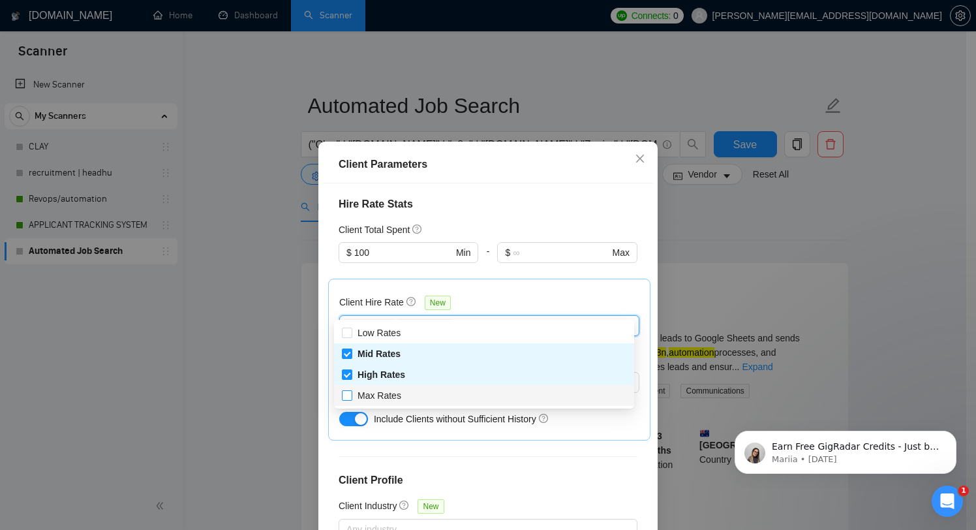
click at [383, 389] on span "Max Rates" at bounding box center [379, 395] width 54 height 14
click at [351, 390] on input "Max Rates" at bounding box center [346, 394] width 9 height 9
click at [417, 395] on div "Max Rates" at bounding box center [484, 395] width 284 height 14
checkbox input "true"
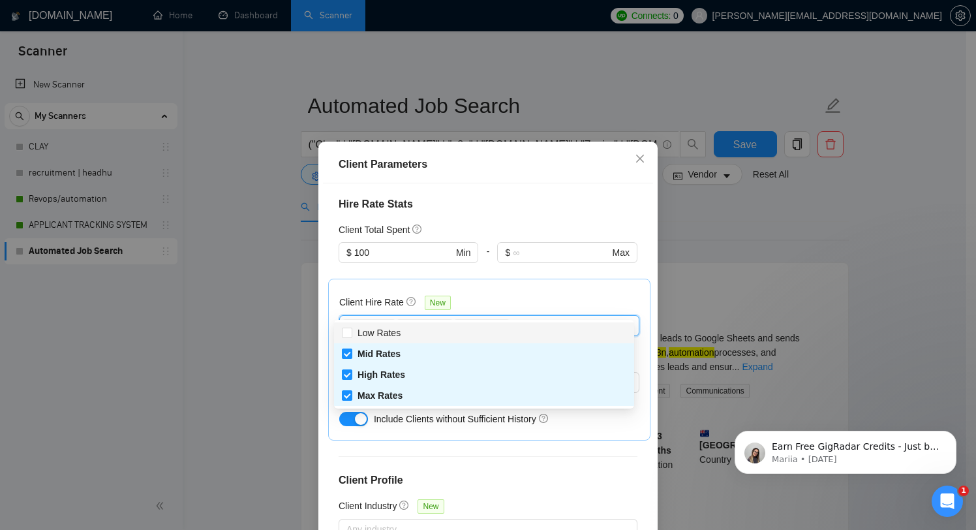
click at [553, 295] on div "Client Hire Rate New" at bounding box center [489, 305] width 300 height 20
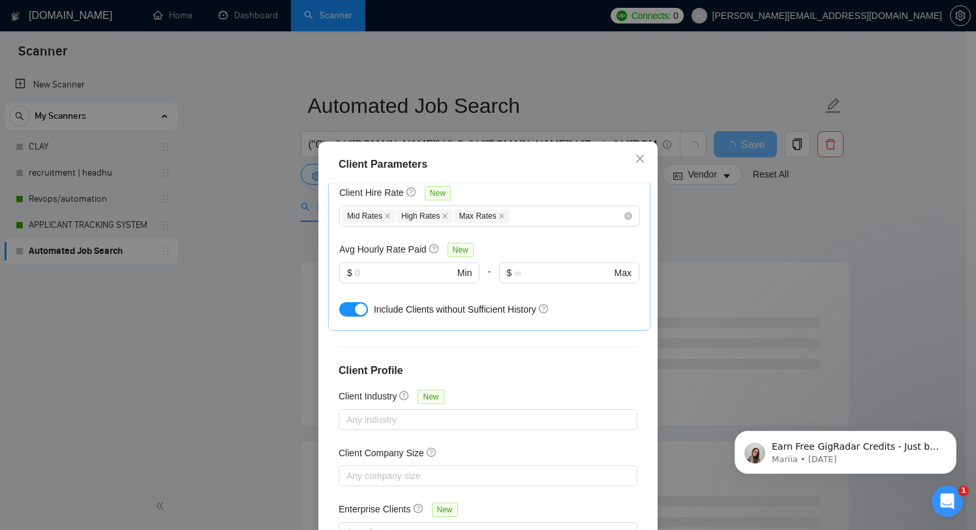
scroll to position [82, 0]
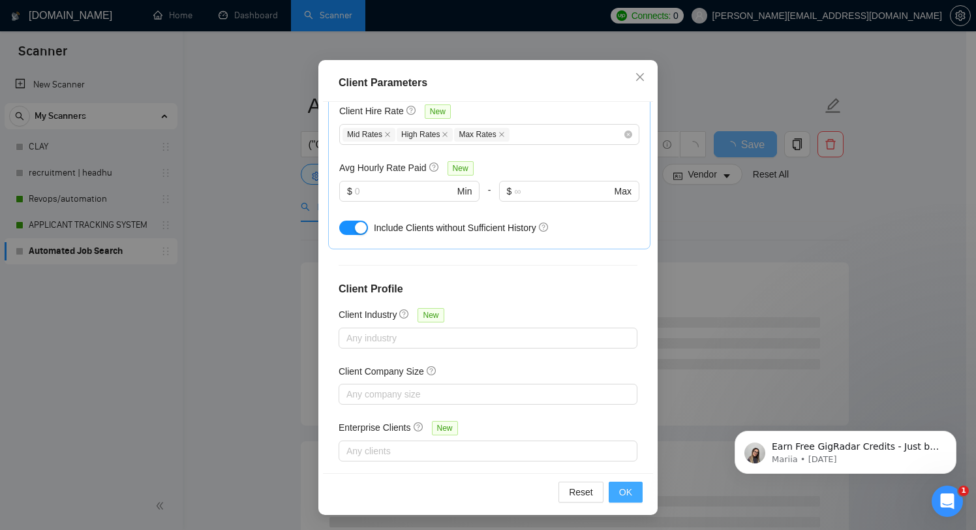
click at [625, 486] on span "OK" at bounding box center [625, 492] width 13 height 14
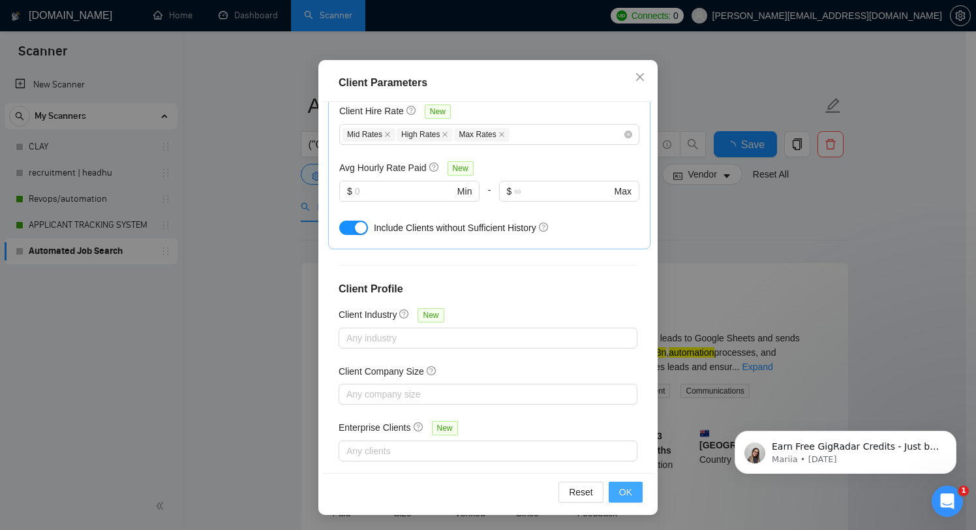
scroll to position [18, 0]
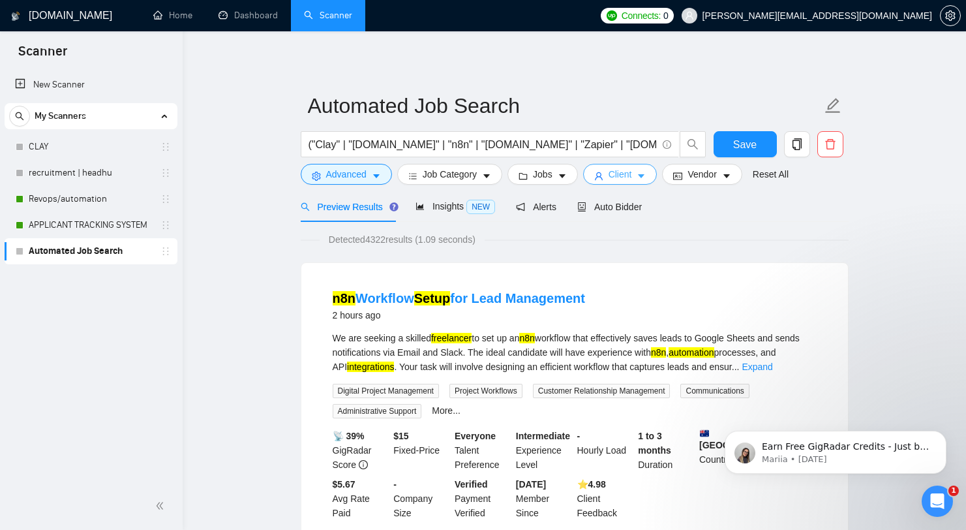
click at [646, 172] on span "caret-down" at bounding box center [641, 176] width 9 height 10
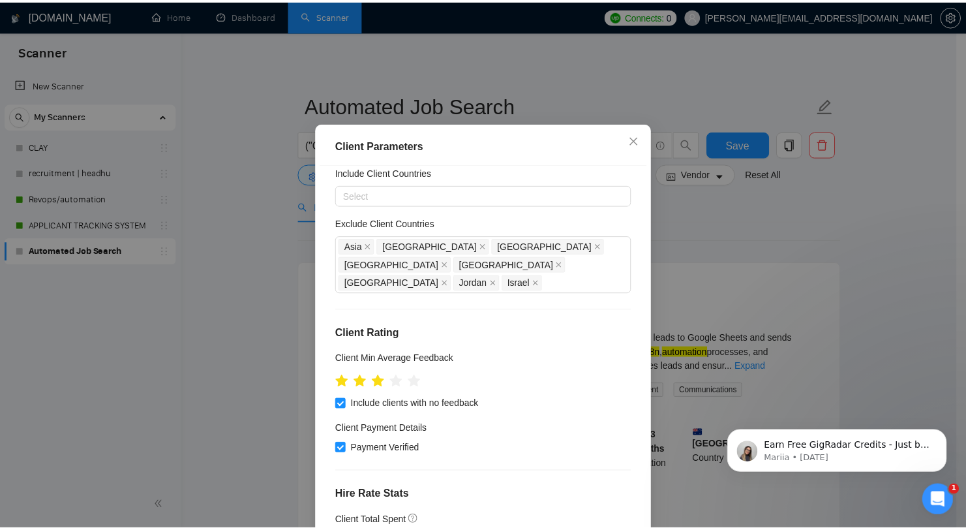
scroll to position [0, 0]
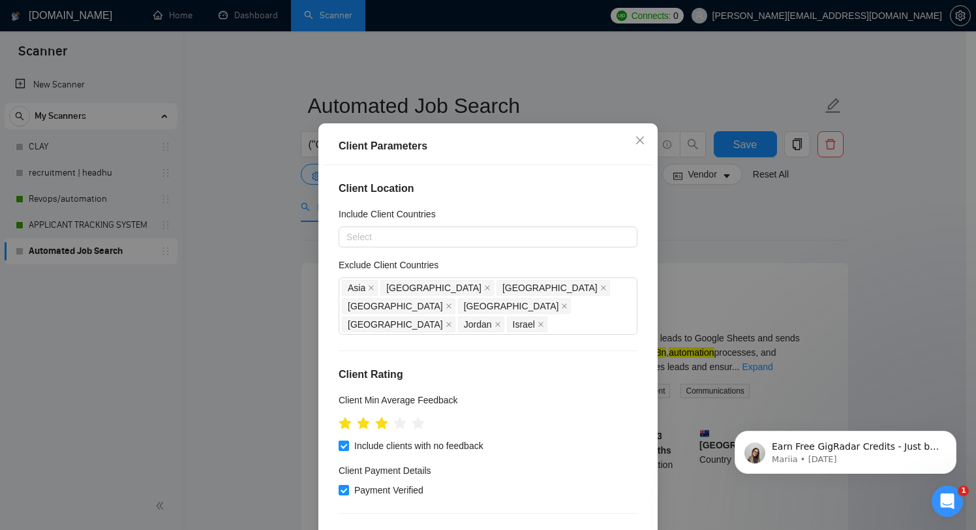
click at [748, 256] on div "Client Parameters Client Location Include Client Countries Select Exclude Clien…" at bounding box center [488, 265] width 976 height 530
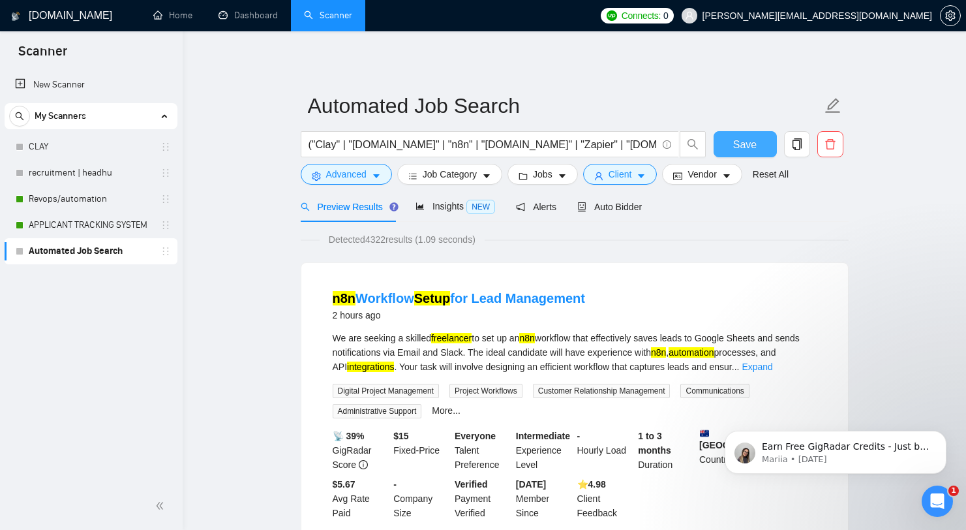
click at [744, 144] on span "Save" at bounding box center [744, 144] width 23 height 16
click at [369, 174] on button "Advanced" at bounding box center [346, 174] width 91 height 21
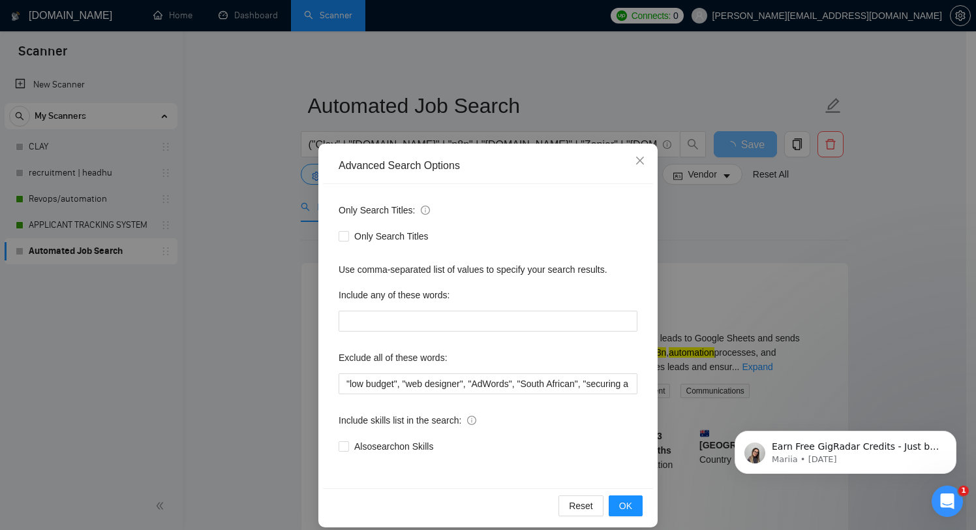
click at [758, 264] on div "Advanced Search Options Only Search Titles: Only Search Titles Use comma-separa…" at bounding box center [488, 265] width 976 height 530
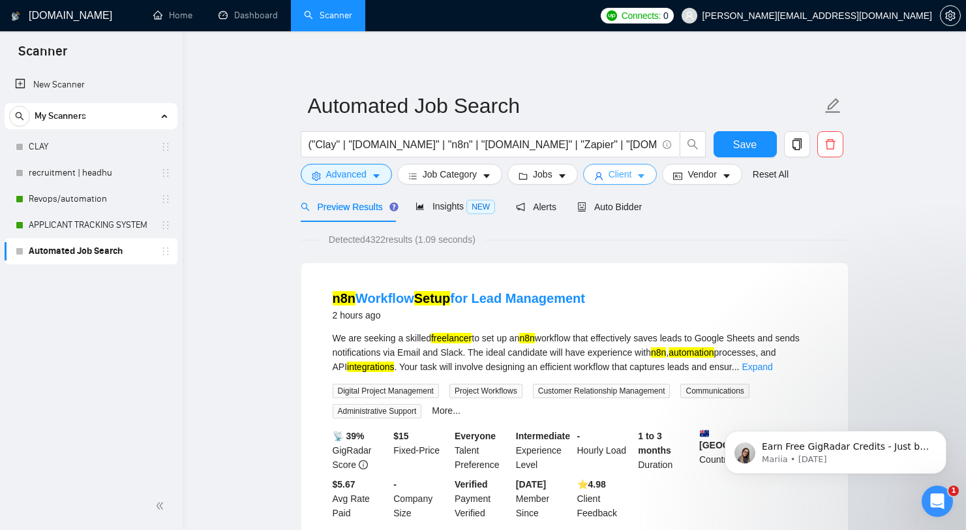
click at [626, 175] on span "Client" at bounding box center [620, 174] width 23 height 14
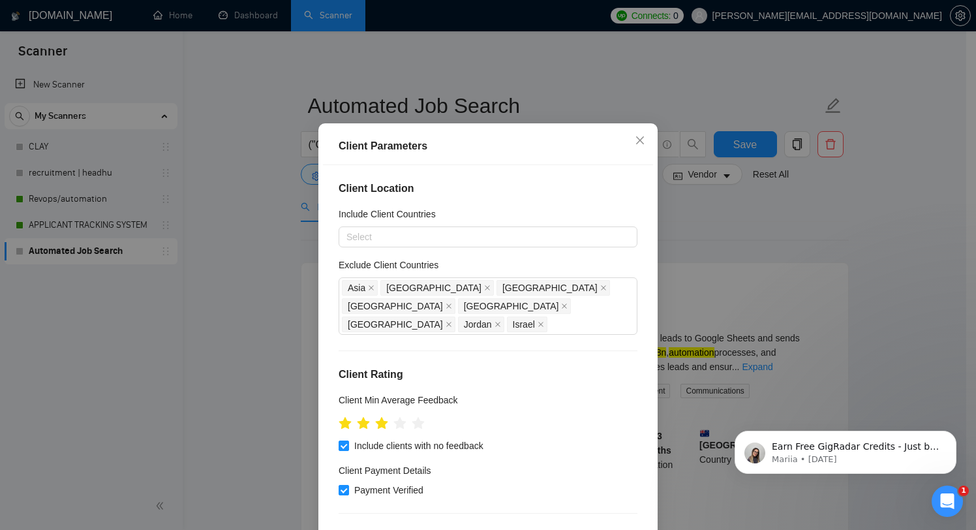
click at [752, 251] on div "Client Parameters Client Location Include Client Countries Select Exclude Clien…" at bounding box center [488, 265] width 976 height 530
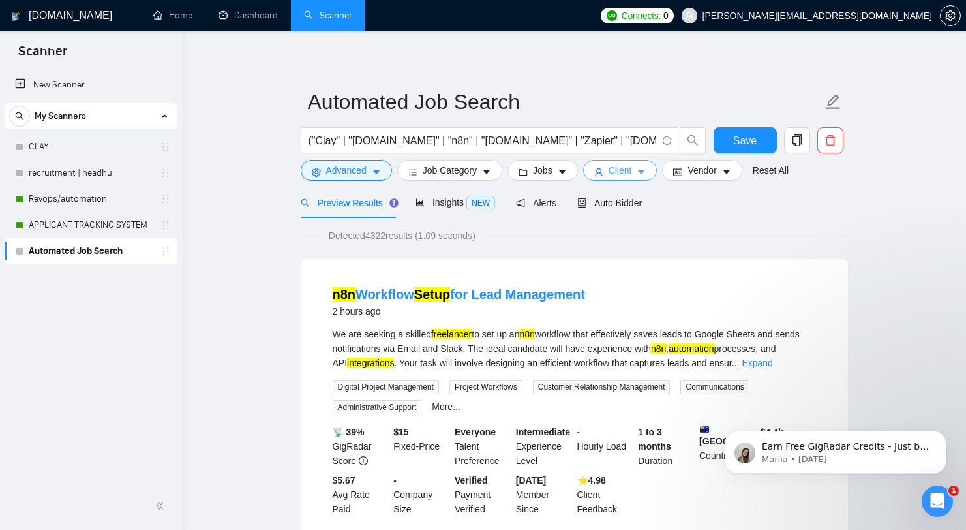
scroll to position [747, 0]
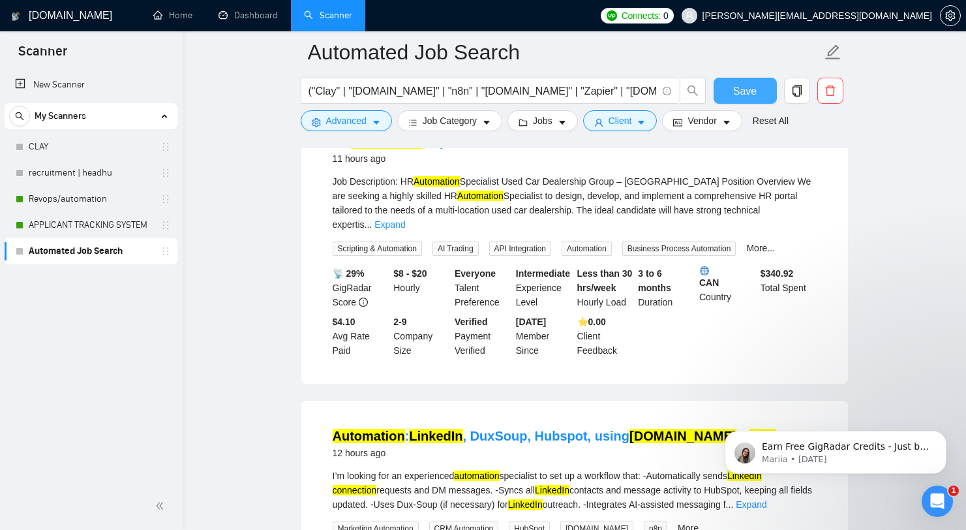
click at [746, 80] on button "Save" at bounding box center [745, 91] width 63 height 26
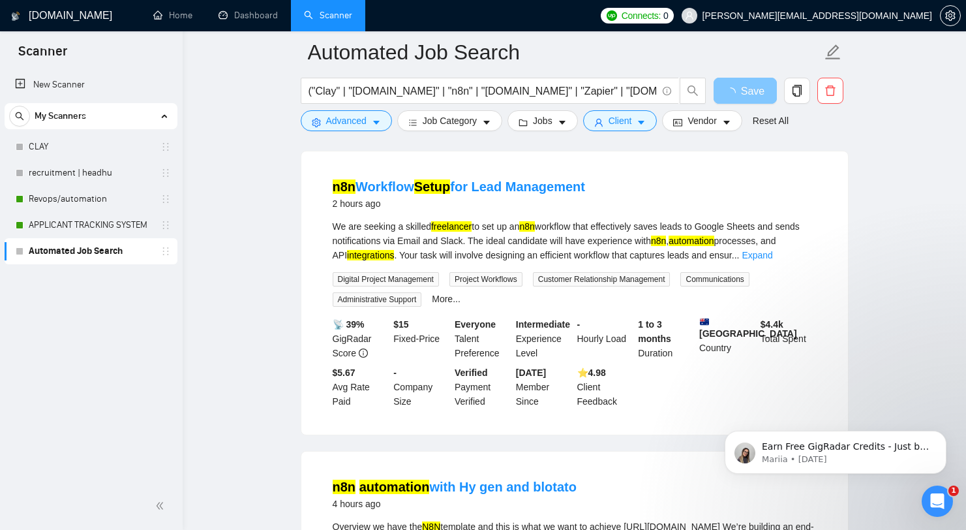
scroll to position [0, 0]
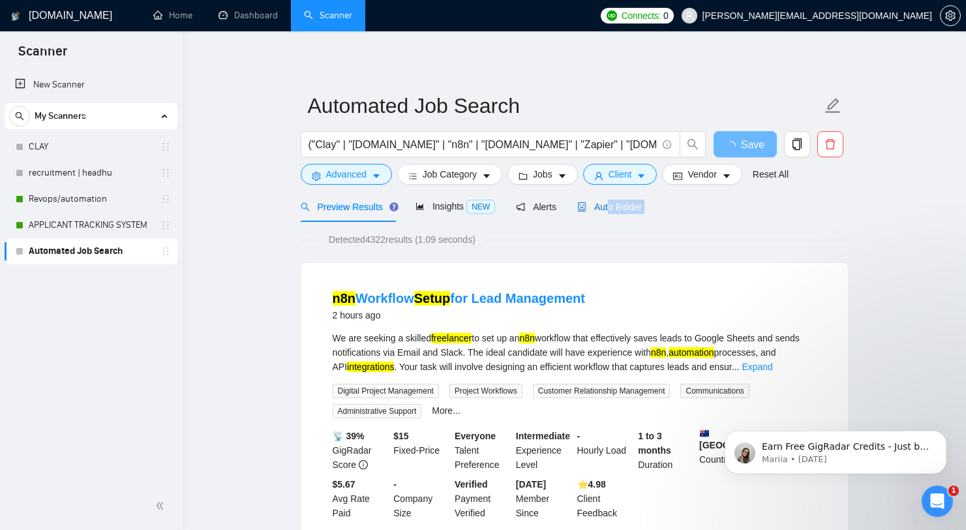
drag, startPoint x: 611, startPoint y: 209, endPoint x: 561, endPoint y: 238, distance: 57.0
click at [84, 223] on link "APPLICANT TRACKING SYSTEM" at bounding box center [91, 225] width 124 height 26
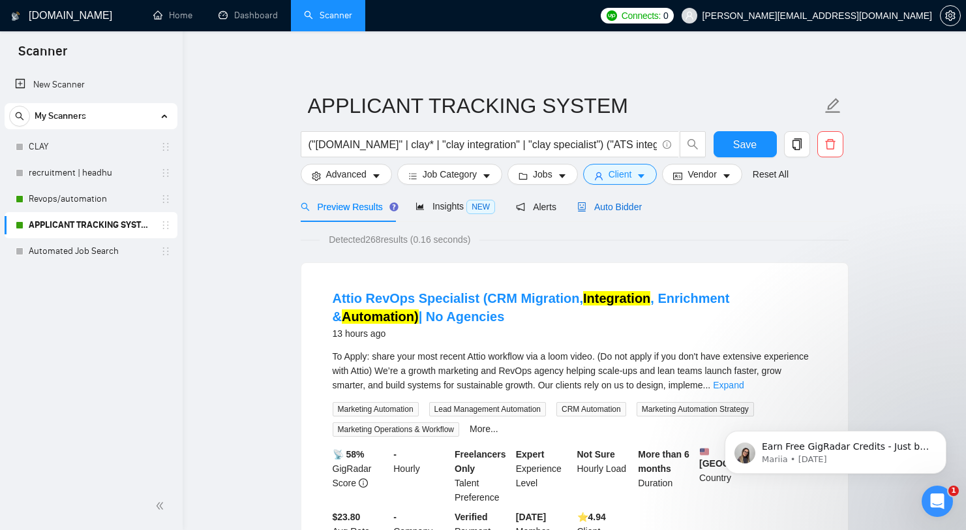
click at [617, 207] on span "Auto Bidder" at bounding box center [609, 207] width 65 height 10
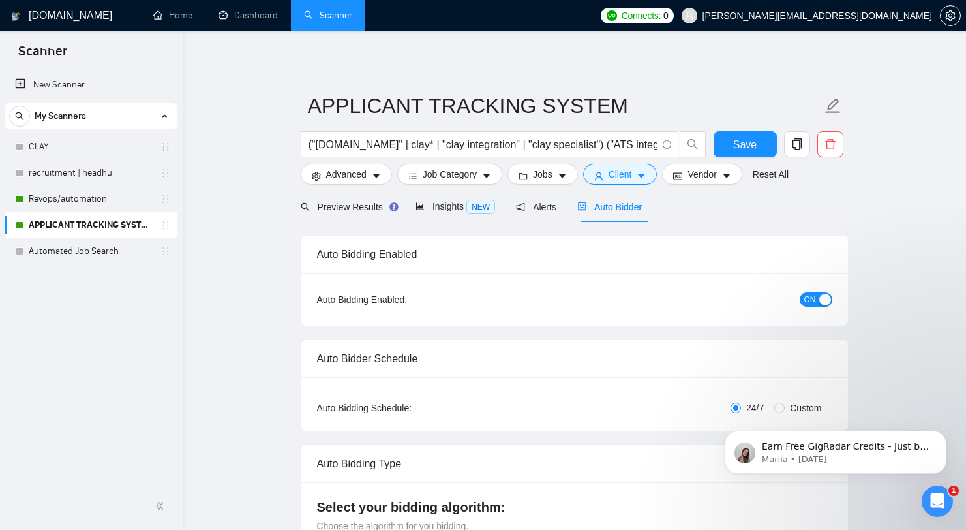
radio input "false"
radio input "true"
checkbox input "true"
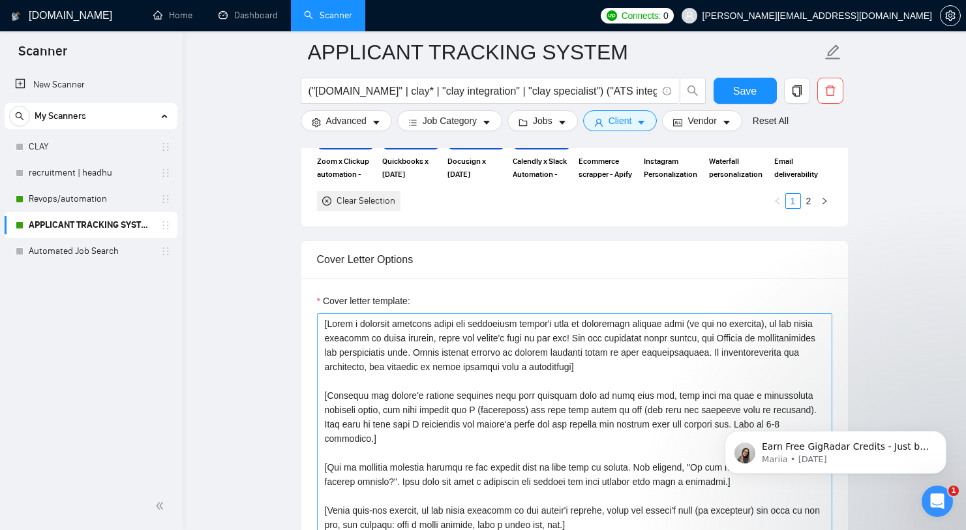
scroll to position [1588, 0]
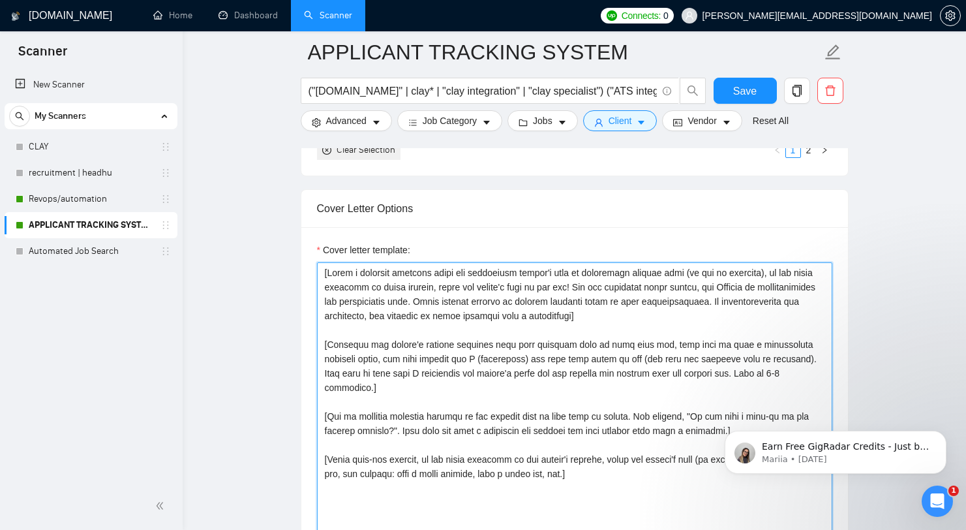
click at [608, 279] on textarea "Cover letter template:" at bounding box center [574, 409] width 515 height 294
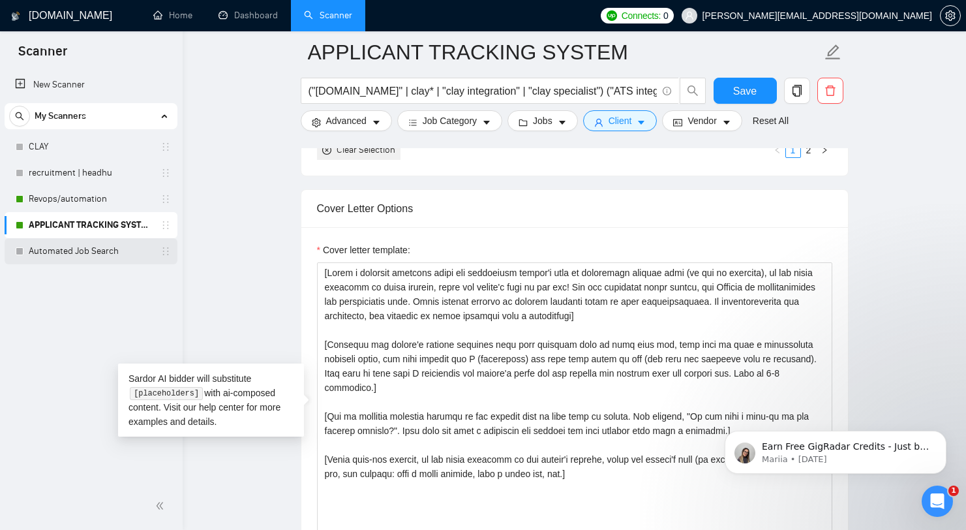
click at [93, 262] on link "Automated Job Search" at bounding box center [91, 251] width 124 height 26
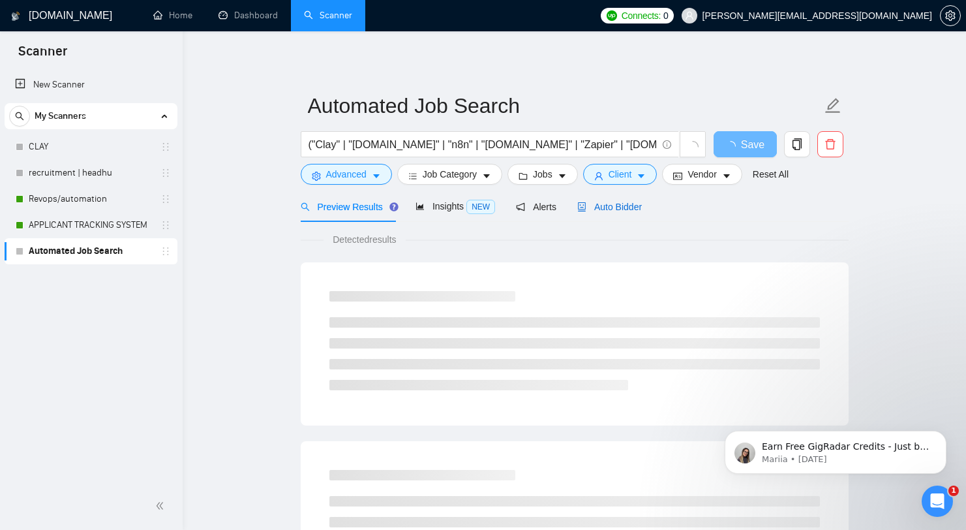
click at [632, 202] on span "Auto Bidder" at bounding box center [609, 207] width 65 height 10
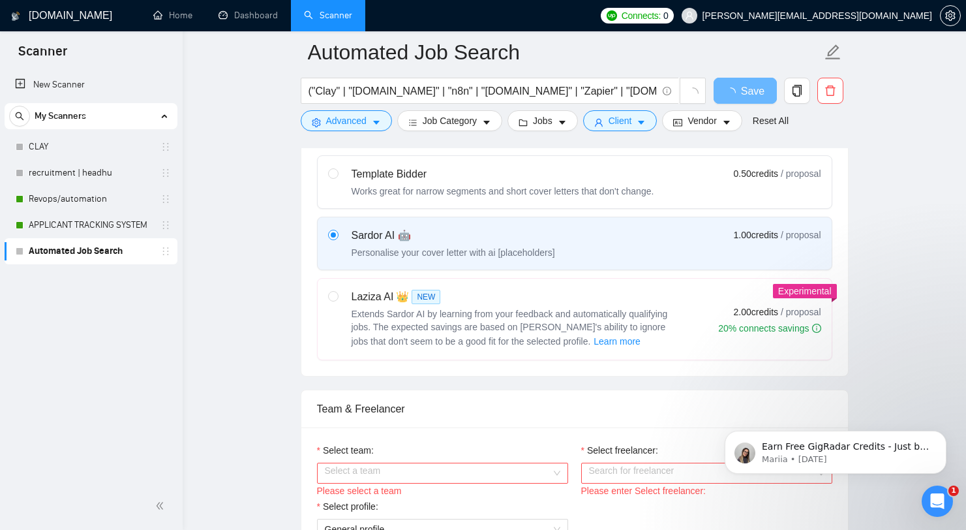
scroll to position [681, 0]
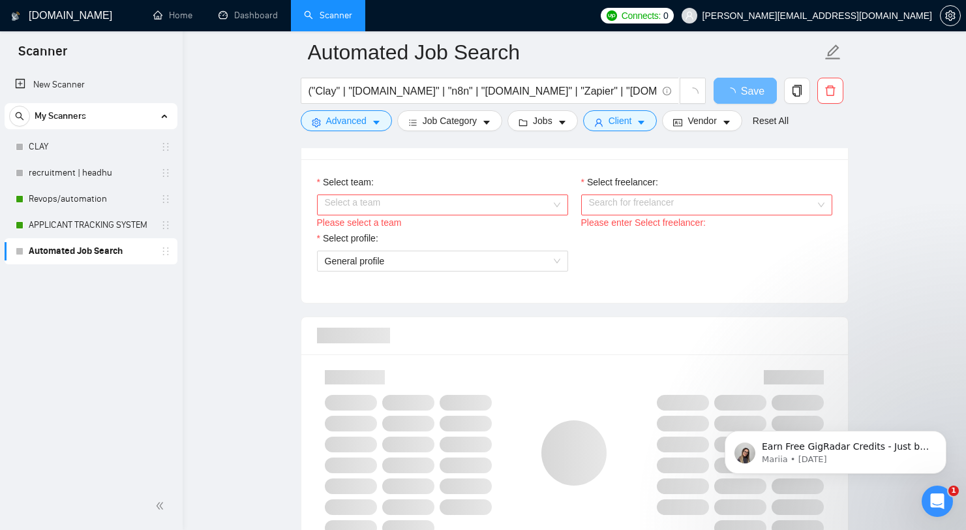
click at [467, 201] on input "Select team:" at bounding box center [438, 205] width 226 height 20
click at [448, 232] on div "ClayGenius" at bounding box center [442, 230] width 236 height 14
click at [669, 217] on div "Please enter Select freelancer:" at bounding box center [706, 222] width 251 height 14
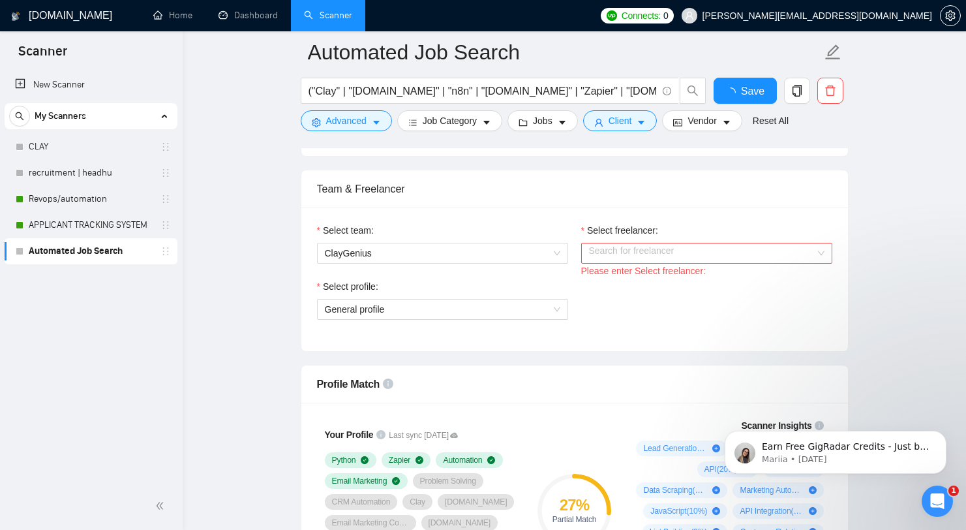
click at [685, 206] on div "Team & Freelancer" at bounding box center [574, 188] width 515 height 37
click at [658, 257] on input "Select freelancer:" at bounding box center [702, 253] width 226 height 20
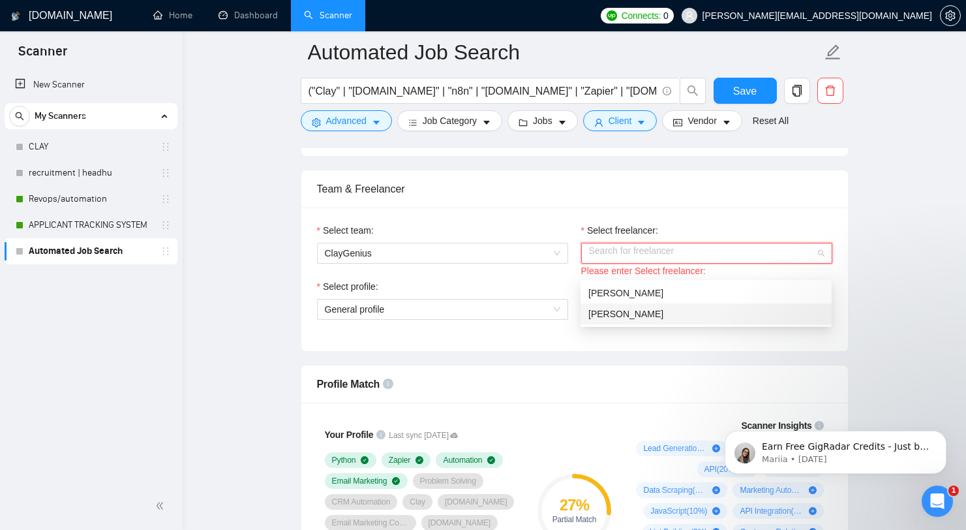
click at [641, 319] on div "[PERSON_NAME]" at bounding box center [707, 314] width 236 height 14
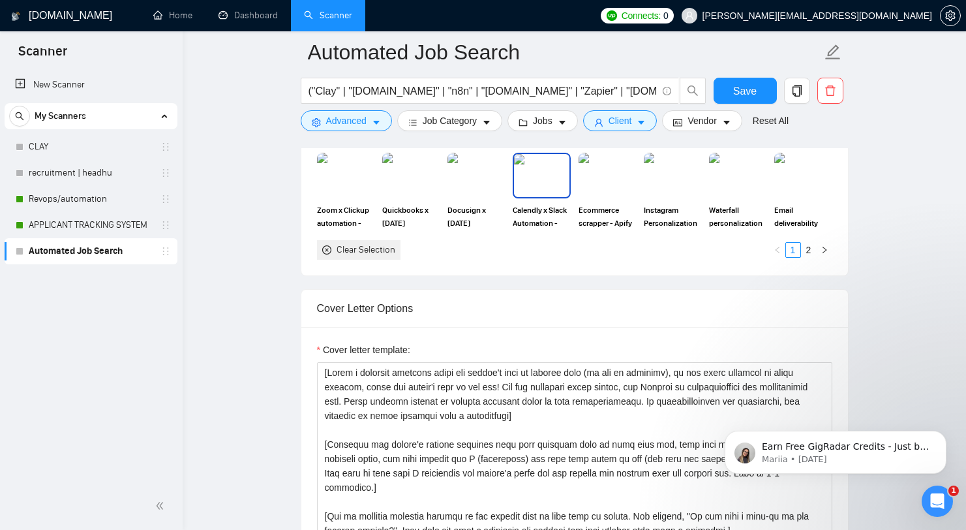
scroll to position [1238, 0]
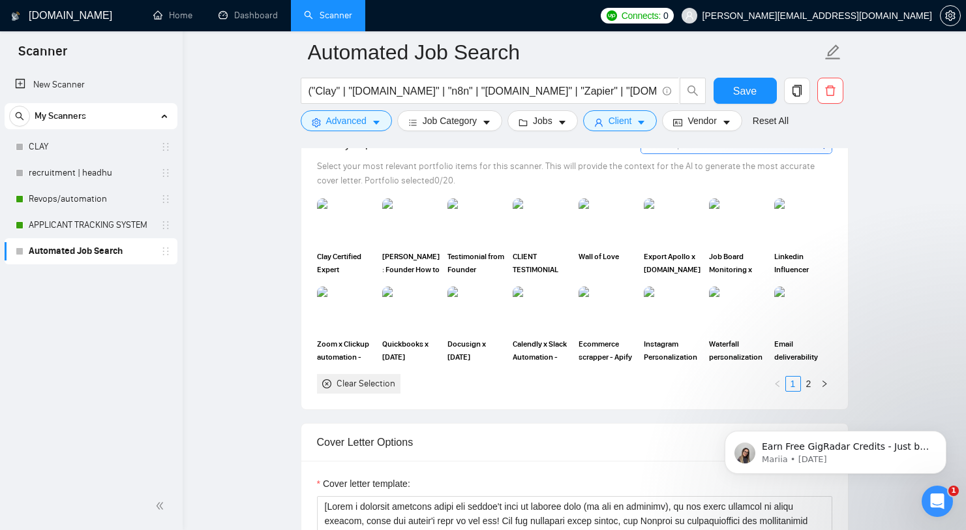
click at [429, 239] on img at bounding box center [410, 221] width 57 height 46
click at [468, 239] on img at bounding box center [476, 221] width 55 height 43
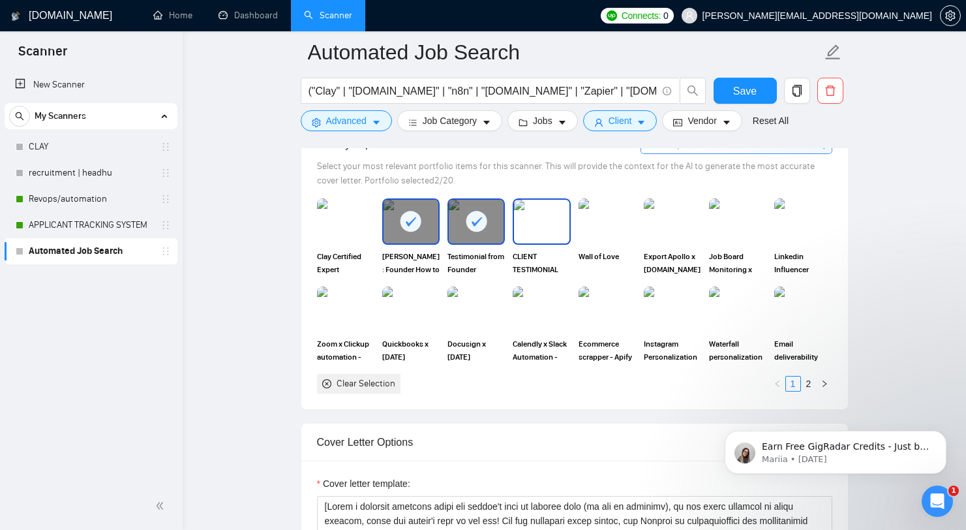
click at [524, 239] on img at bounding box center [541, 221] width 55 height 43
click at [568, 241] on div at bounding box center [541, 221] width 55 height 43
click at [632, 243] on img at bounding box center [607, 221] width 55 height 43
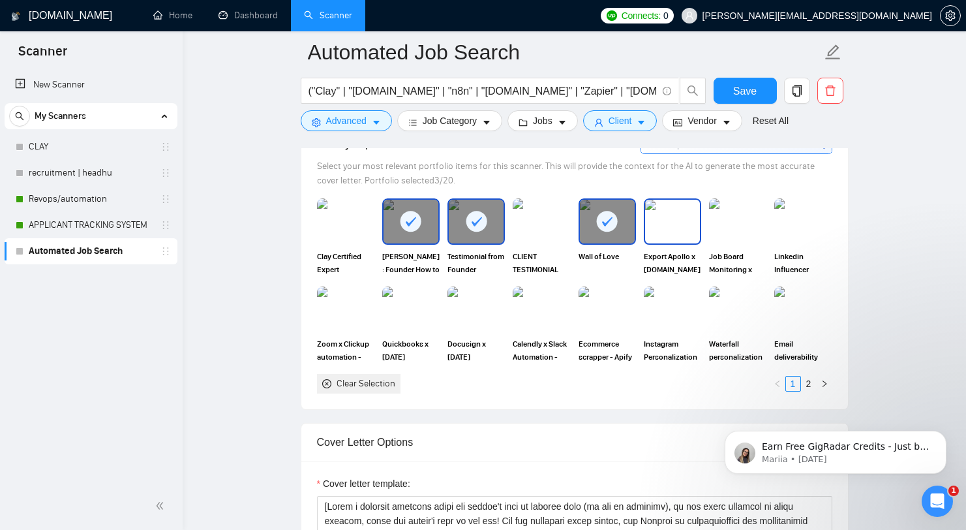
click at [689, 239] on img at bounding box center [672, 221] width 55 height 43
click at [733, 238] on img at bounding box center [738, 221] width 55 height 43
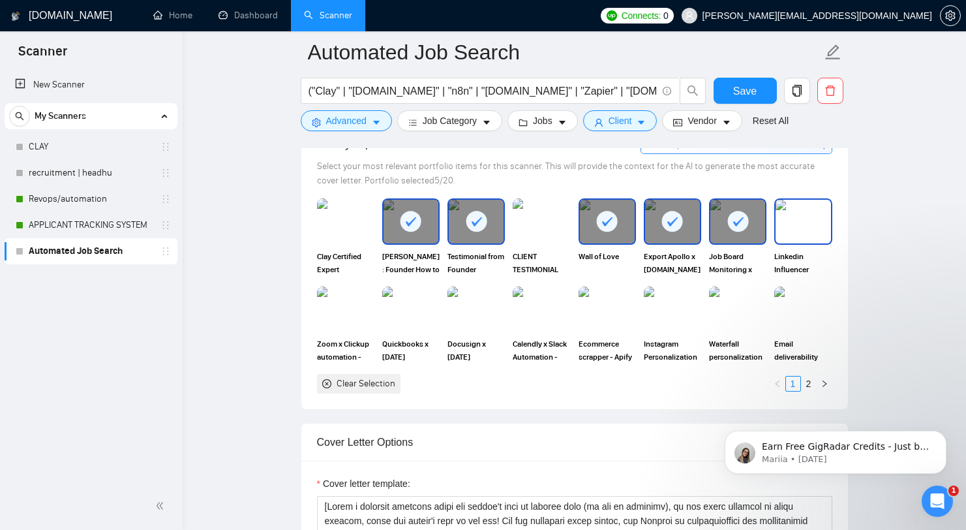
click at [778, 236] on img at bounding box center [803, 221] width 55 height 43
click at [489, 316] on img at bounding box center [476, 309] width 55 height 43
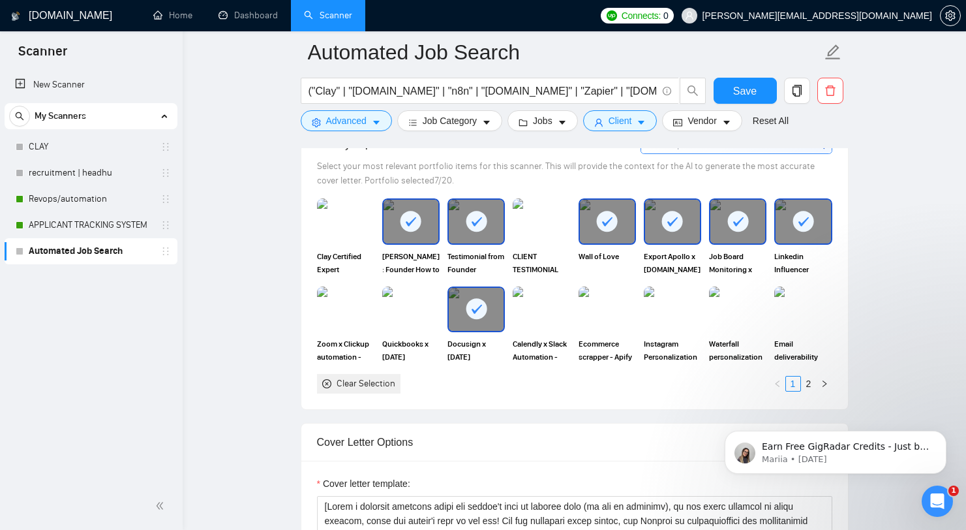
click at [530, 320] on img at bounding box center [541, 309] width 57 height 46
click at [382, 317] on div "Quickbooks x [DATE][DOMAIN_NAME] automation - Zapier" at bounding box center [410, 324] width 65 height 77
click at [338, 320] on img at bounding box center [345, 309] width 57 height 46
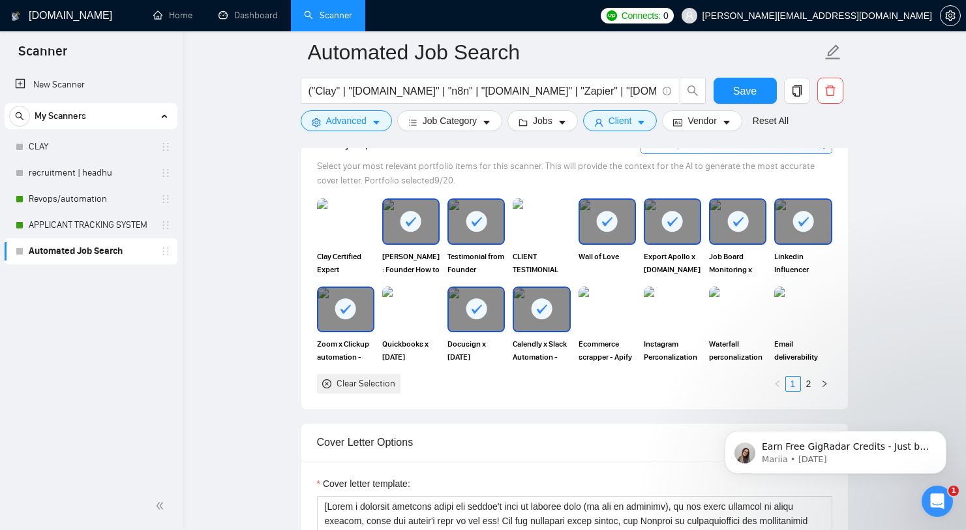
click at [506, 253] on div "Testimonial from Founder Prospecta" at bounding box center [476, 236] width 65 height 77
click at [544, 236] on img at bounding box center [541, 221] width 57 height 46
click at [415, 327] on img at bounding box center [411, 309] width 55 height 43
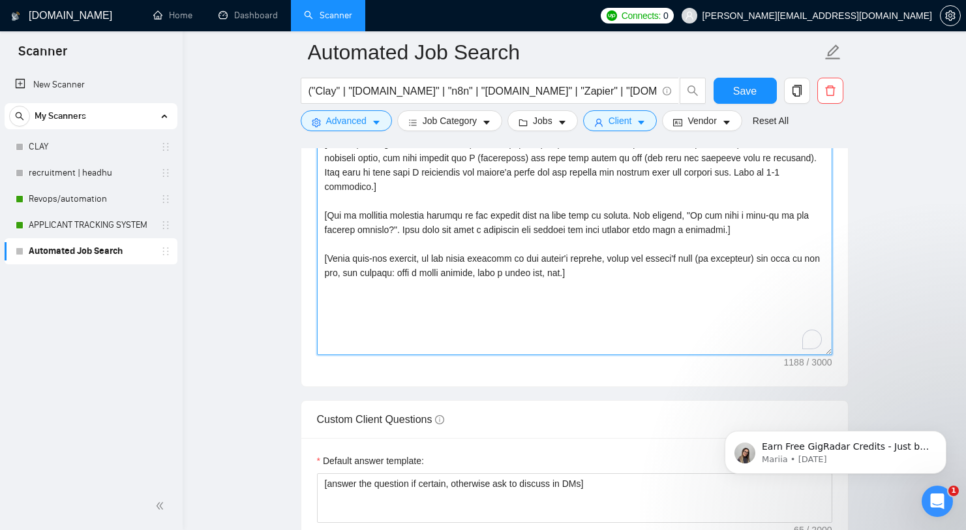
click at [532, 302] on textarea "Cover letter template:" at bounding box center [574, 208] width 515 height 294
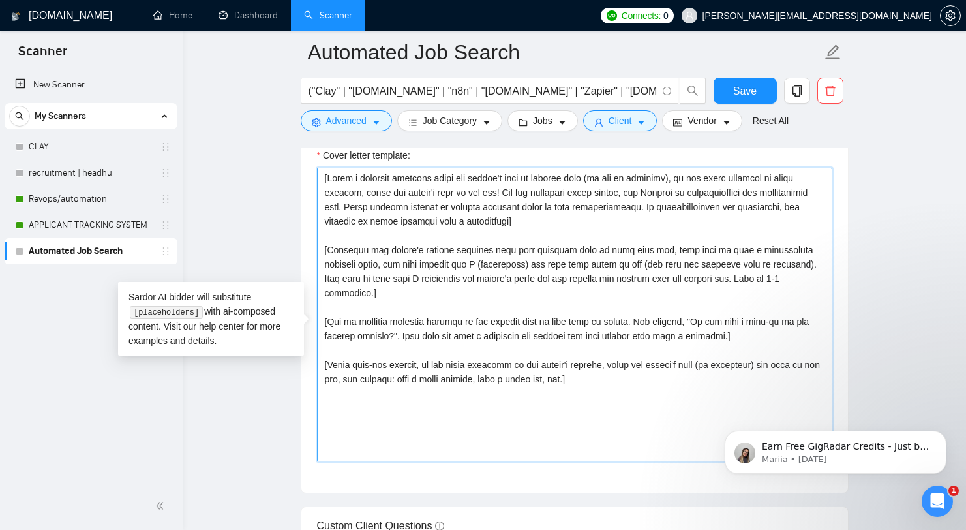
scroll to position [1561, 0]
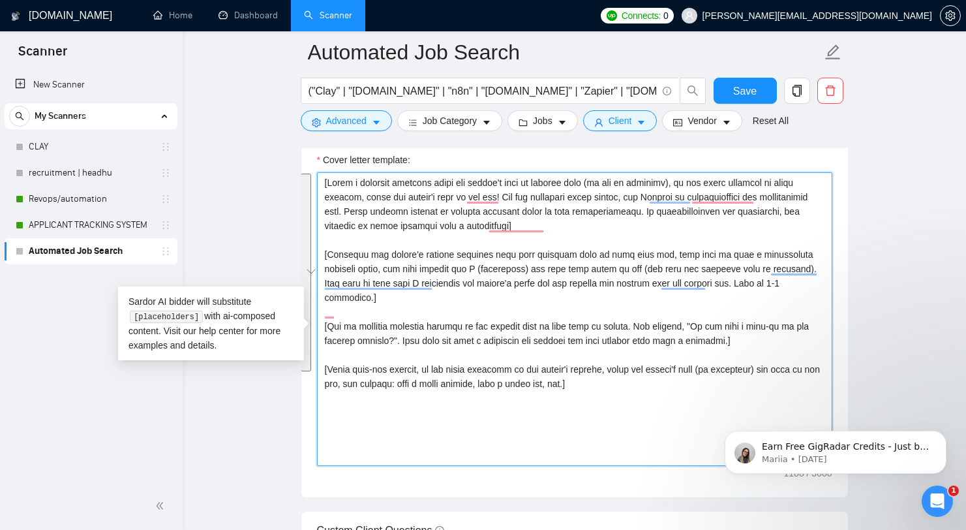
paste textarea "normalized client's name or normalized"
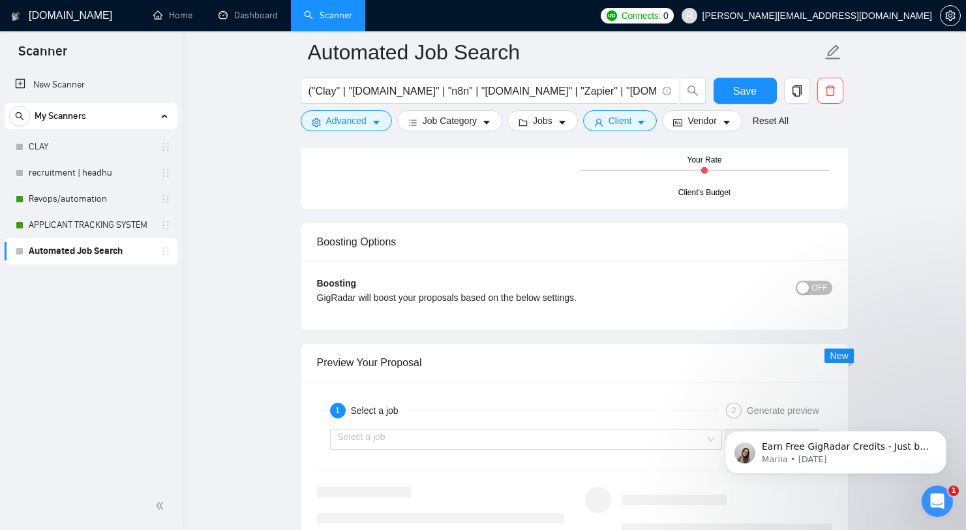
scroll to position [2228, 0]
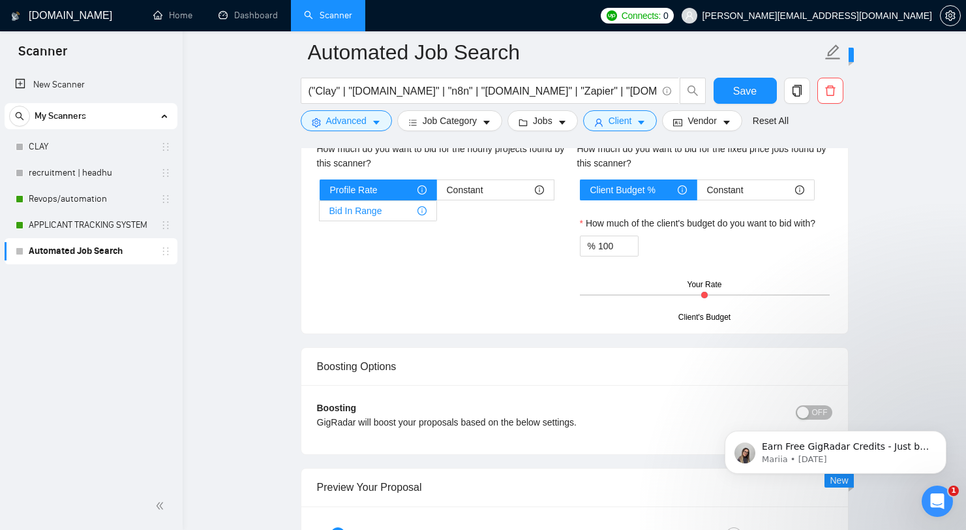
type textarea "[Write a personal greeting using the normalized client's name or normalized com…"
click at [401, 219] on div "Bid In Range" at bounding box center [378, 211] width 97 height 20
click at [320, 214] on input "Bid In Range" at bounding box center [320, 214] width 0 height 0
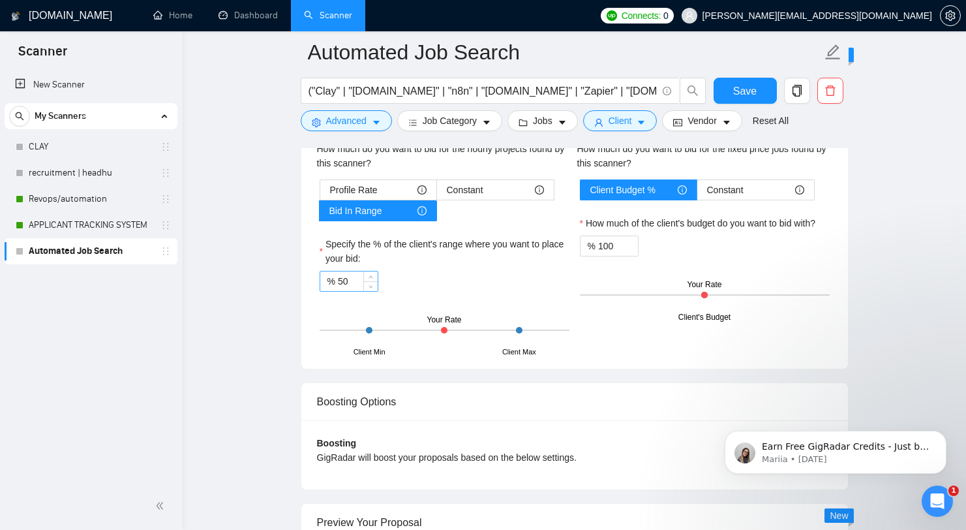
click at [354, 291] on input "50" at bounding box center [358, 281] width 40 height 20
type input "80"
click at [468, 292] on div "% 80" at bounding box center [445, 281] width 250 height 21
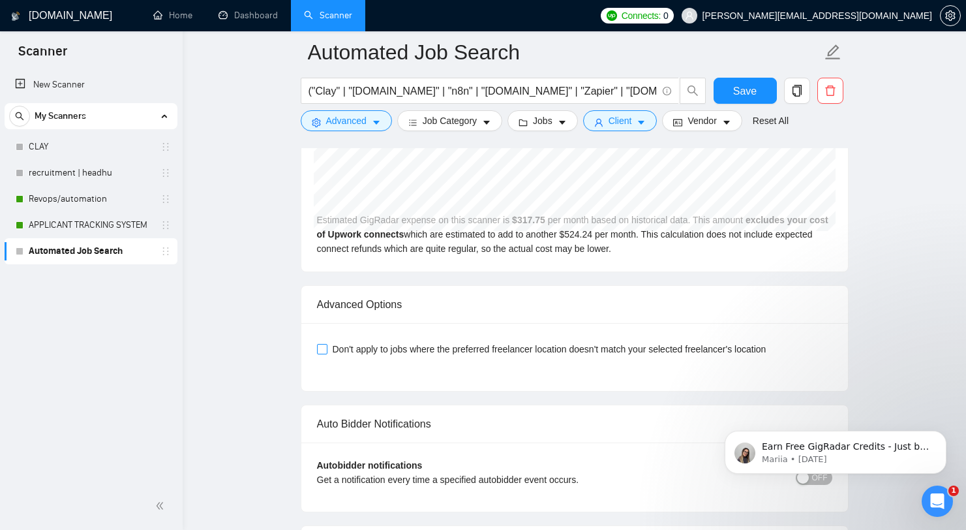
click at [434, 356] on span "Don't apply to jobs where the preferred freelancer location doesn't match your …" at bounding box center [550, 349] width 444 height 14
click at [326, 353] on input "Don't apply to jobs where the preferred freelancer location doesn't match your …" at bounding box center [321, 348] width 9 height 9
checkbox input "true"
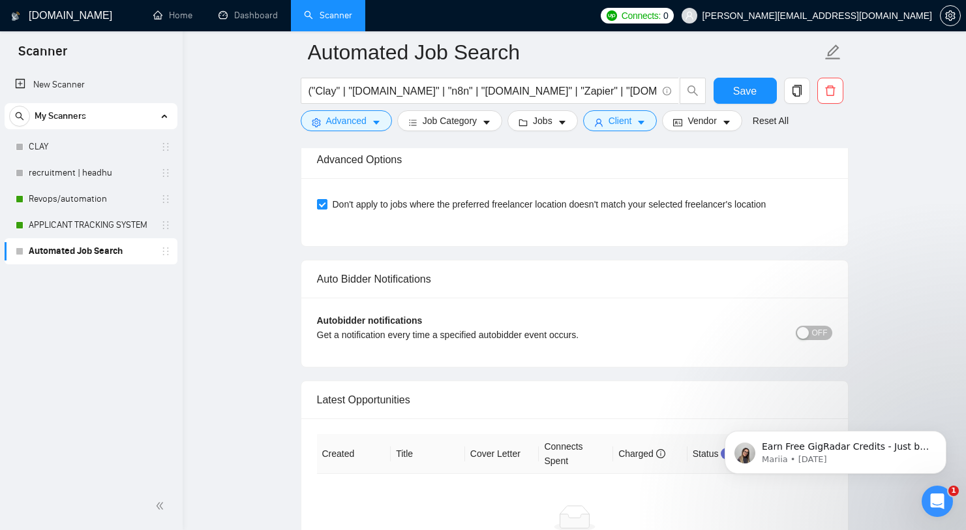
scroll to position [3190, 0]
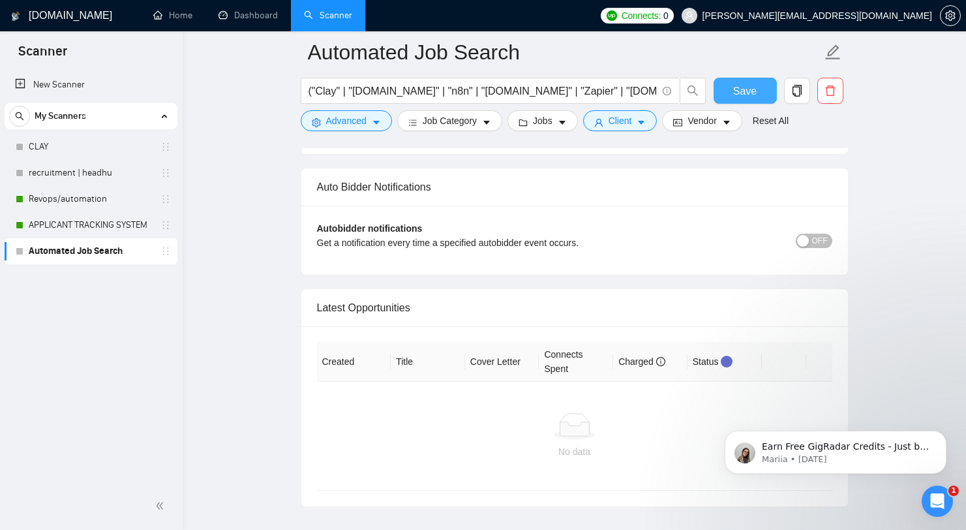
click at [752, 79] on button "Save" at bounding box center [745, 91] width 63 height 26
click at [747, 85] on span "Save" at bounding box center [744, 91] width 23 height 16
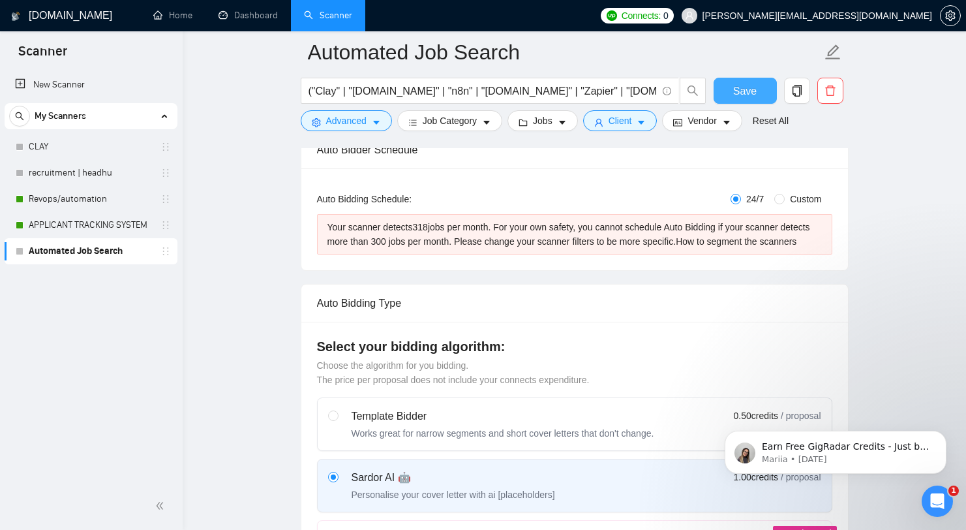
scroll to position [234, 0]
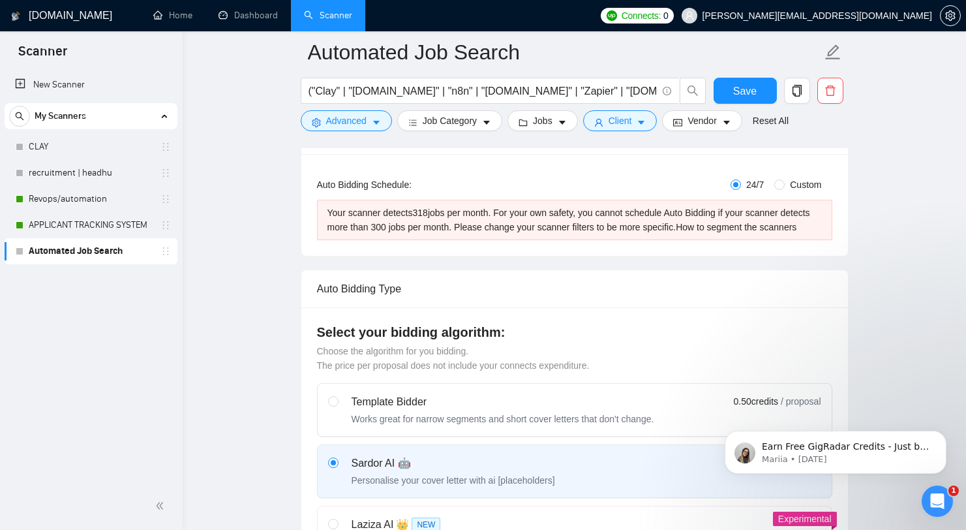
click at [776, 177] on label "Custom" at bounding box center [801, 184] width 52 height 14
click at [776, 179] on input "Custom" at bounding box center [780, 184] width 10 height 10
radio input "true"
radio input "false"
checkbox input "true"
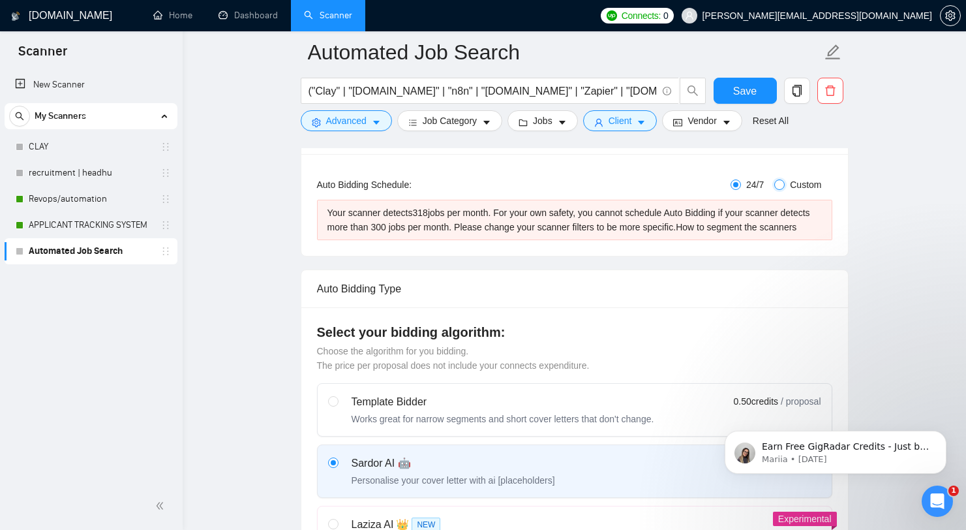
checkbox input "true"
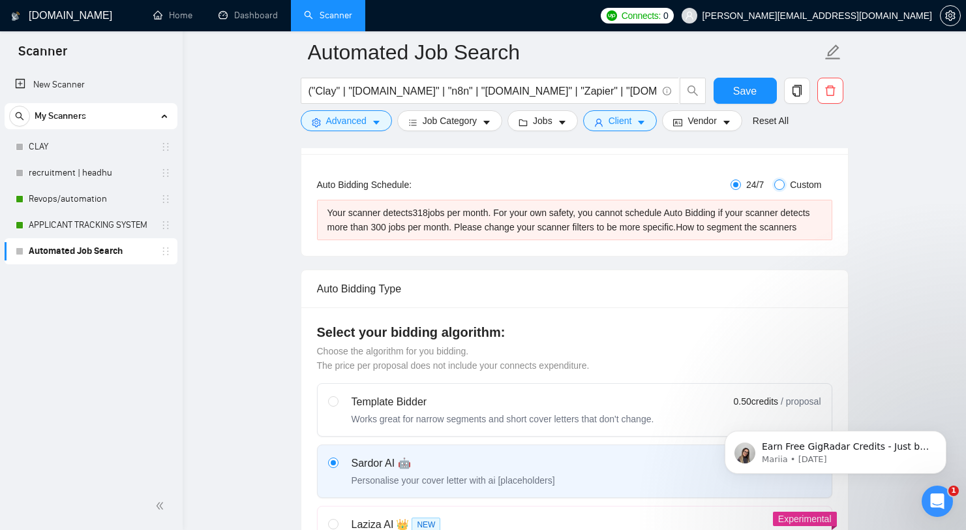
checkbox input "true"
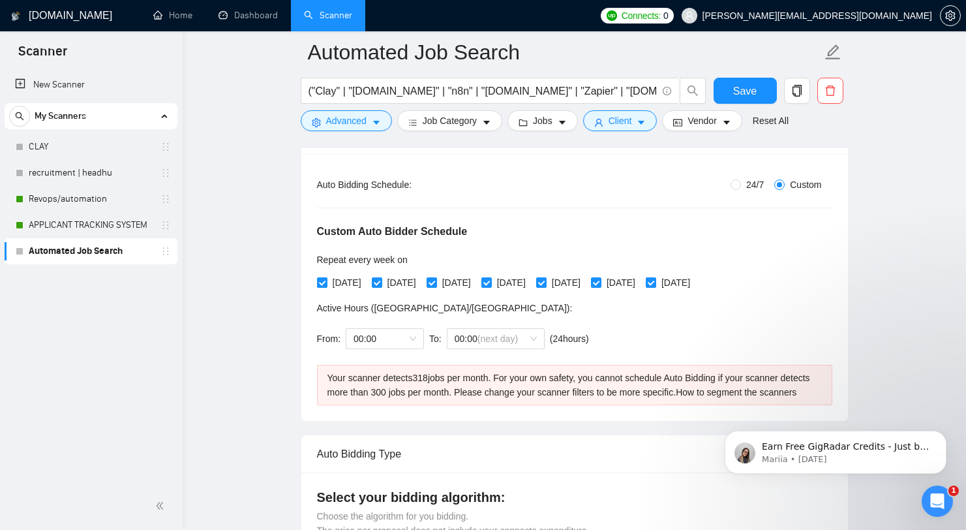
click at [430, 338] on span "To:" at bounding box center [435, 338] width 12 height 10
click at [403, 345] on span "00:00" at bounding box center [385, 339] width 63 height 20
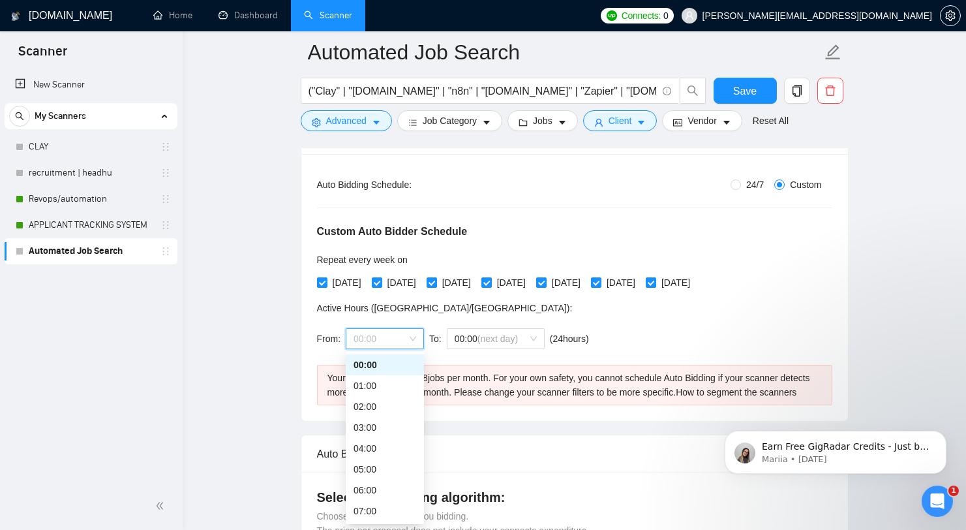
scroll to position [262, 0]
click at [381, 482] on div "18:00" at bounding box center [385, 479] width 63 height 14
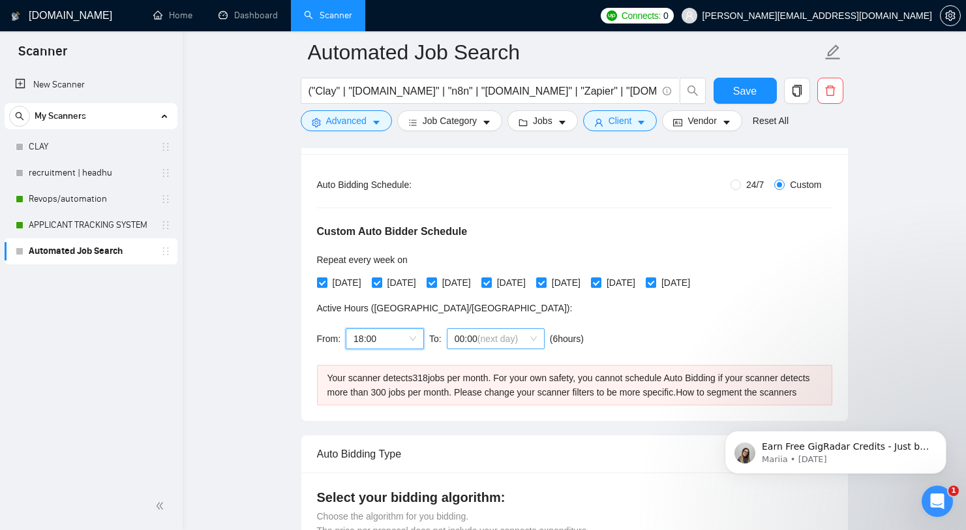
click at [506, 339] on span "(next day)" at bounding box center [498, 338] width 40 height 10
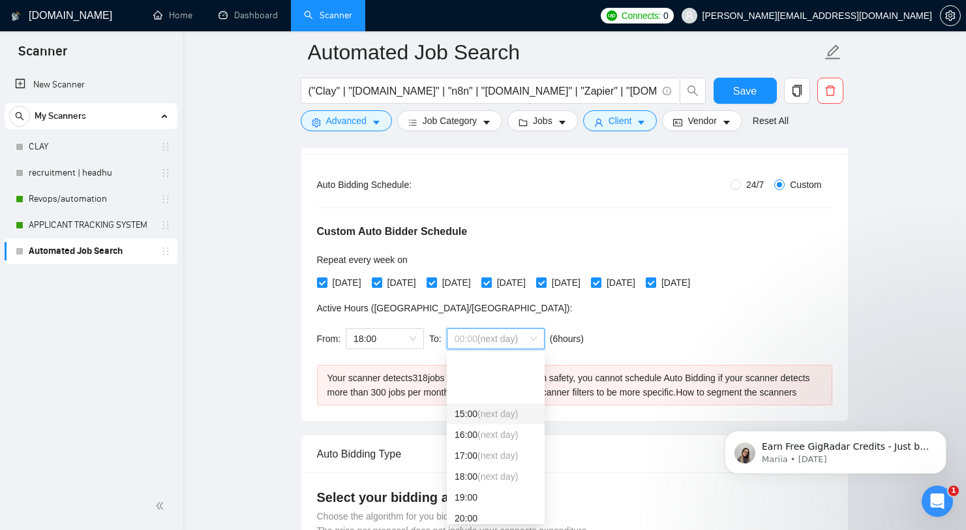
scroll to position [334, 0]
click at [489, 401] on span "(next day)" at bounding box center [498, 406] width 40 height 10
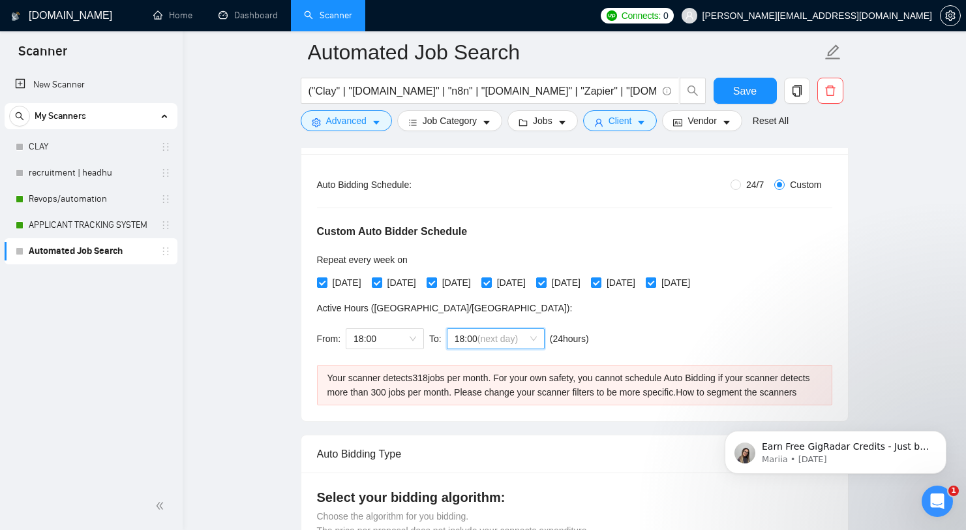
click at [503, 343] on span "(next day)" at bounding box center [498, 338] width 40 height 10
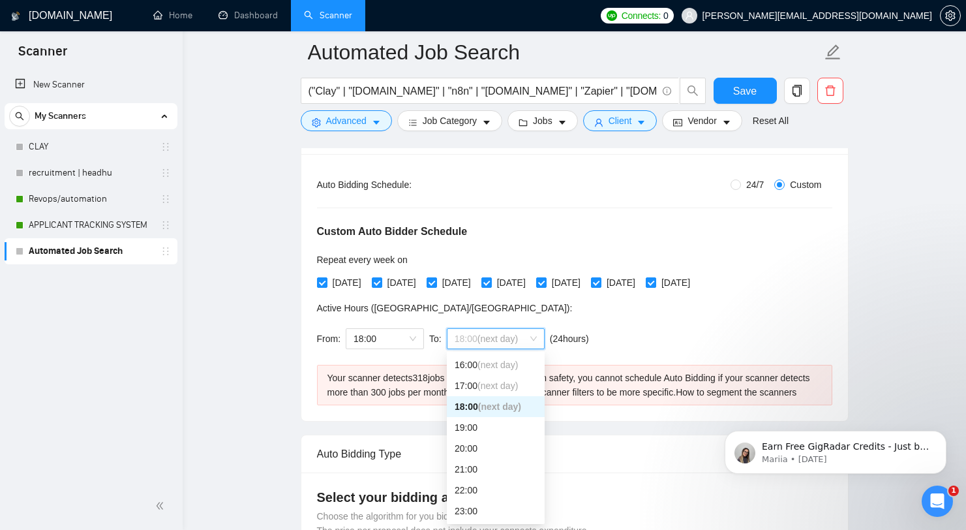
click at [503, 384] on span "(next day)" at bounding box center [498, 385] width 40 height 10
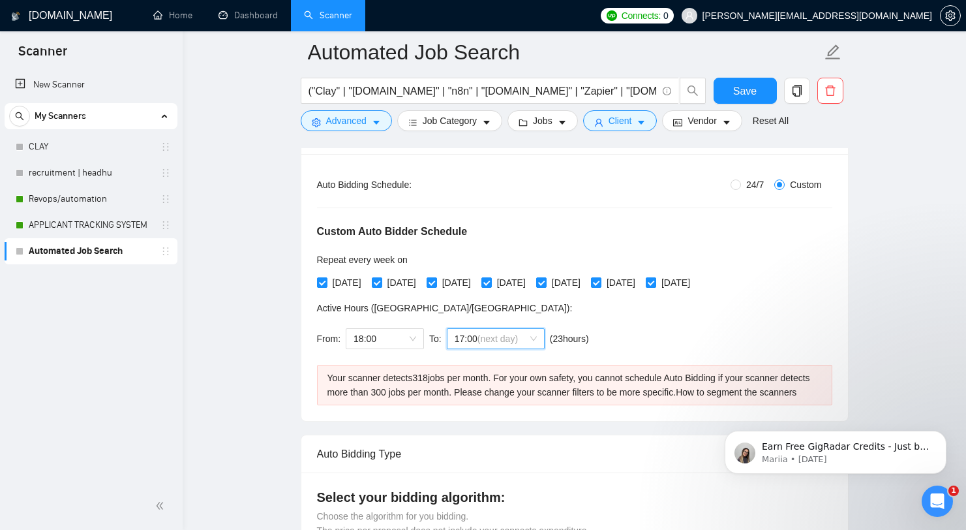
click at [529, 348] on div "From: 18:00 To: 17 17:00 (next day) ( 23 hours) [GEOGRAPHIC_DATA]/[GEOGRAPHIC_D…" at bounding box center [455, 338] width 277 height 37
click at [528, 342] on span "17:00 (next day)" at bounding box center [496, 339] width 82 height 20
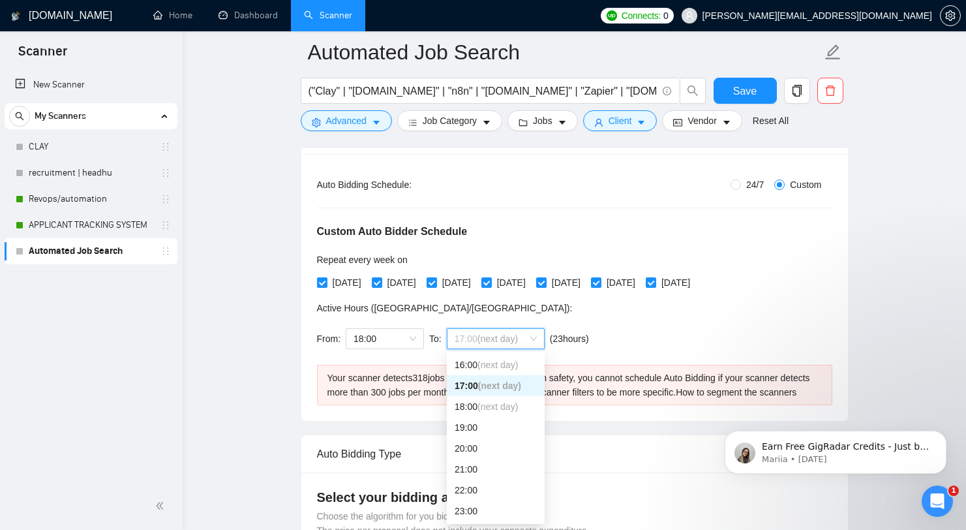
scroll to position [0, 0]
click at [486, 506] on span "(next day)" at bounding box center [498, 511] width 40 height 10
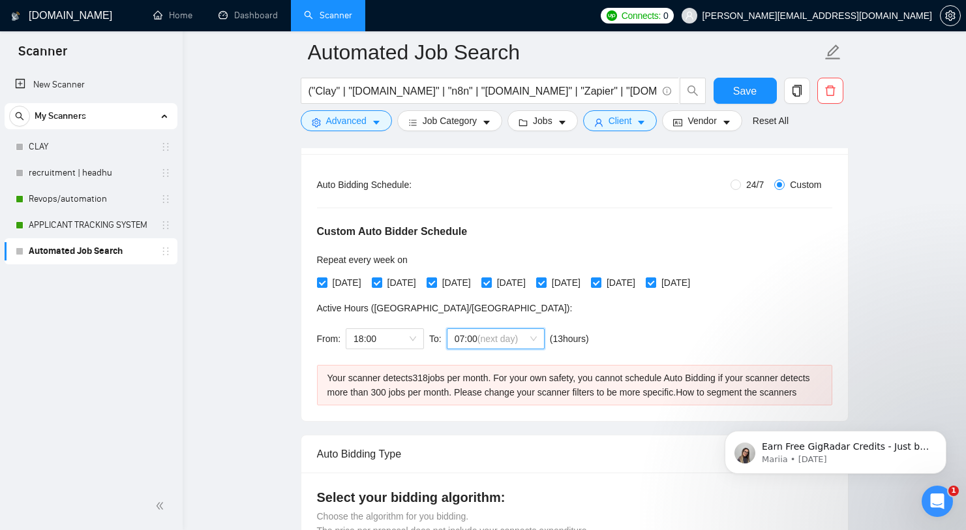
click at [655, 341] on div "Custom Auto Bidder Schedule Repeat every week [DATE] [DATE] [DATE] [DATE] [DATE…" at bounding box center [574, 274] width 515 height 165
click at [756, 98] on div "Reset all filters" at bounding box center [777, 97] width 70 height 22
click at [739, 91] on span "Save" at bounding box center [744, 91] width 23 height 16
click at [741, 91] on span "Save" at bounding box center [744, 91] width 23 height 16
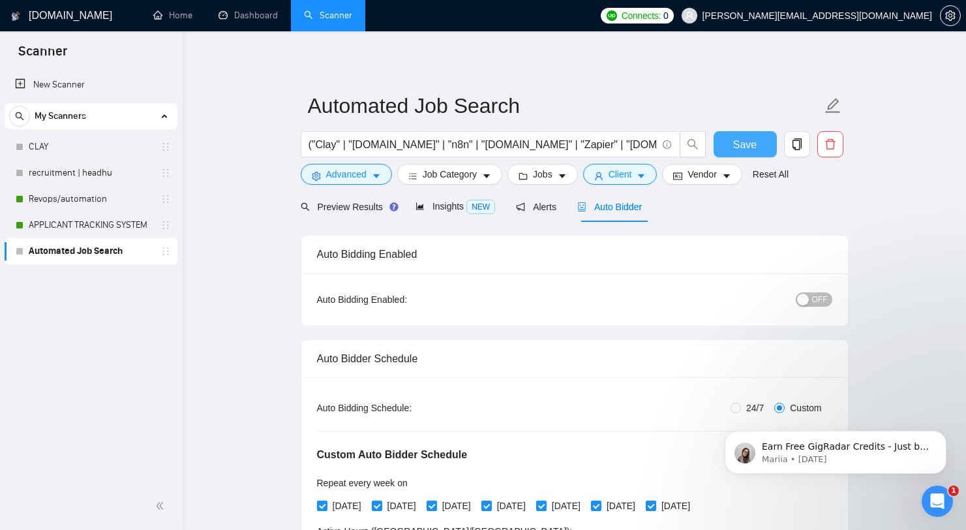
click at [740, 137] on span "Save" at bounding box center [744, 144] width 23 height 16
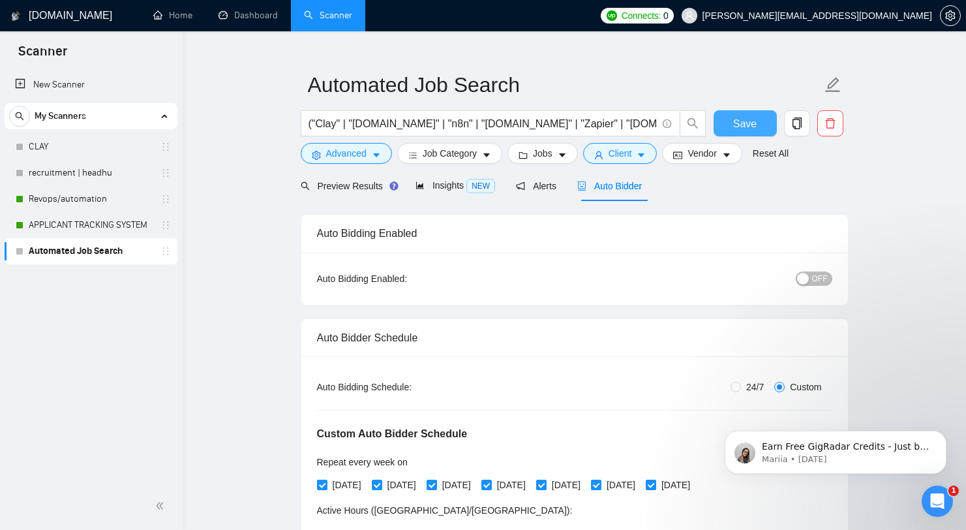
scroll to position [21, 0]
click at [820, 279] on span "OFF" at bounding box center [820, 278] width 16 height 14
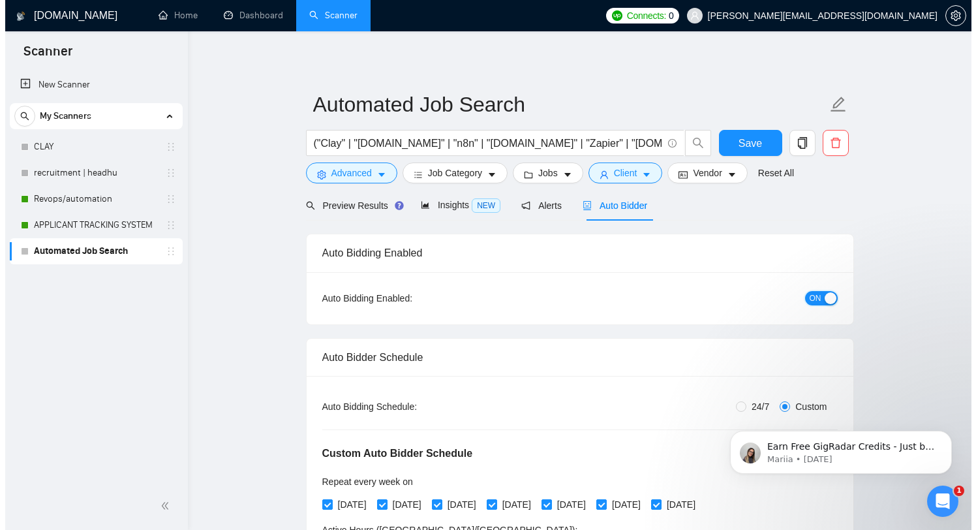
scroll to position [0, 0]
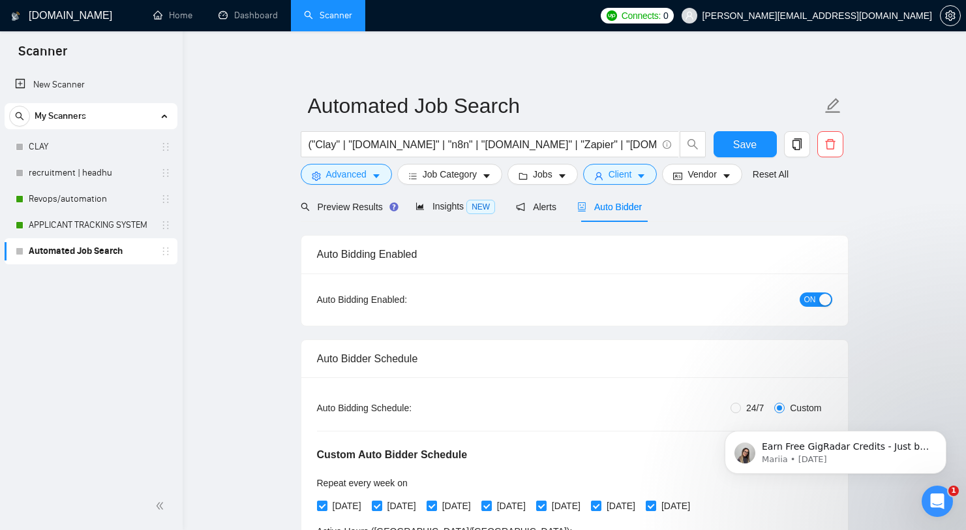
click at [731, 130] on form "Automated Job Search ("Clay" | "[DOMAIN_NAME]" | "n8n" | "[DOMAIN_NAME]" | "Zap…" at bounding box center [575, 138] width 548 height 106
click at [737, 142] on span "Save" at bounding box center [744, 144] width 23 height 16
click at [820, 305] on span "OFF" at bounding box center [820, 299] width 16 height 14
click at [757, 139] on button "Save" at bounding box center [745, 144] width 63 height 26
click at [356, 181] on span "Advanced" at bounding box center [346, 174] width 40 height 14
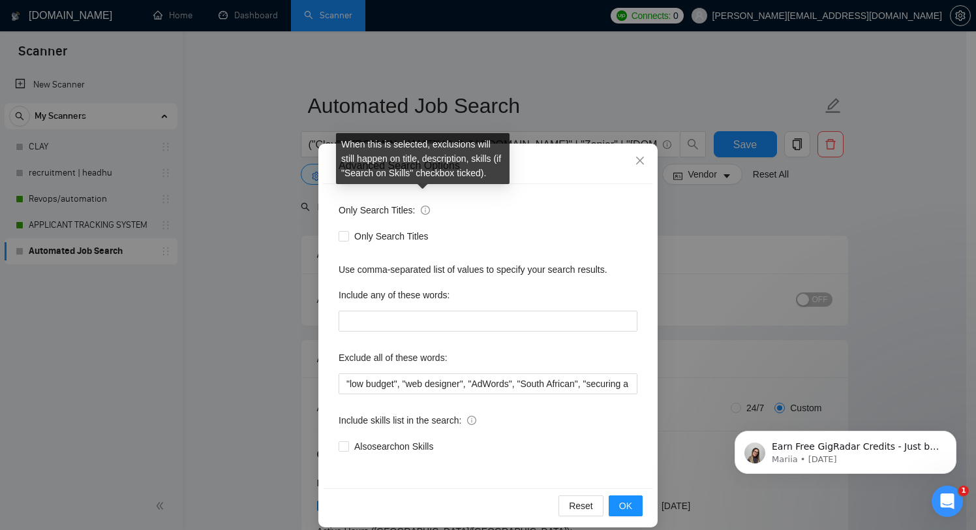
click at [421, 211] on icon "info-circle" at bounding box center [425, 210] width 9 height 9
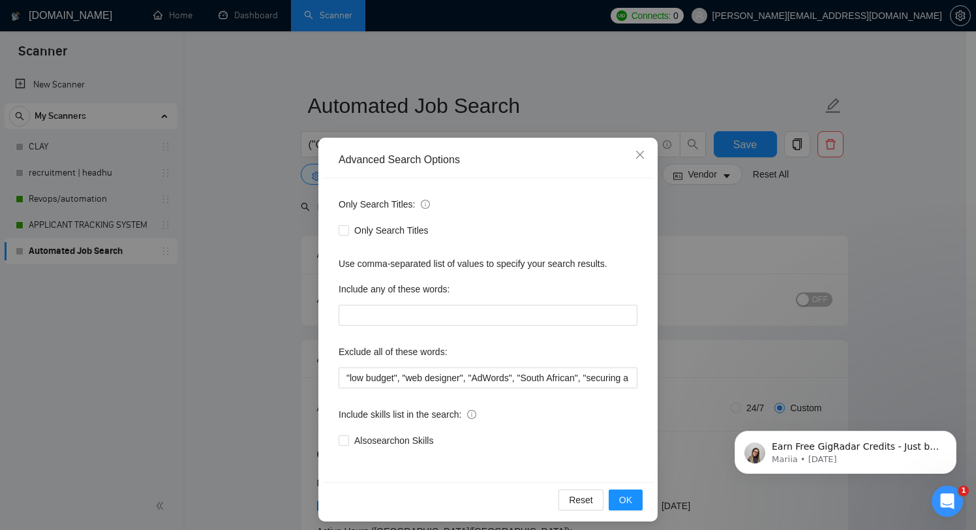
scroll to position [13, 0]
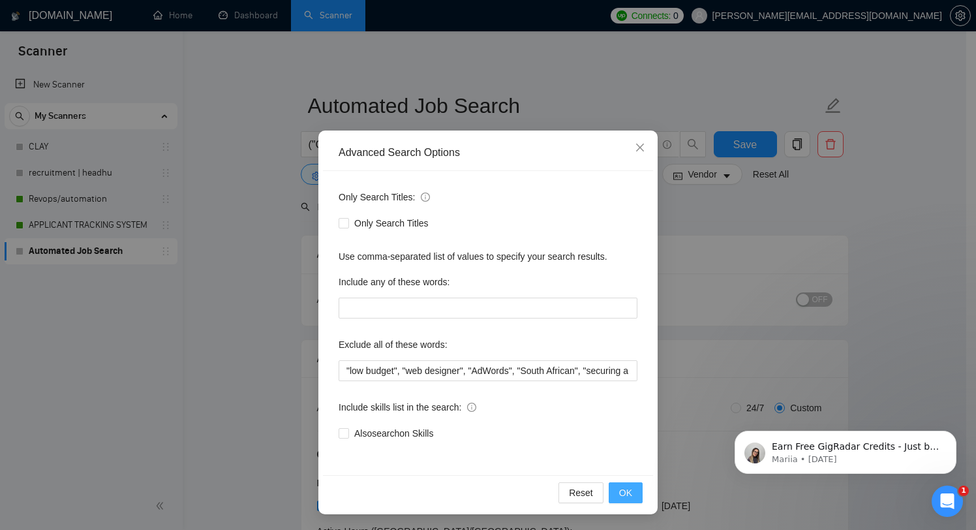
click at [619, 496] on span "OK" at bounding box center [625, 492] width 13 height 14
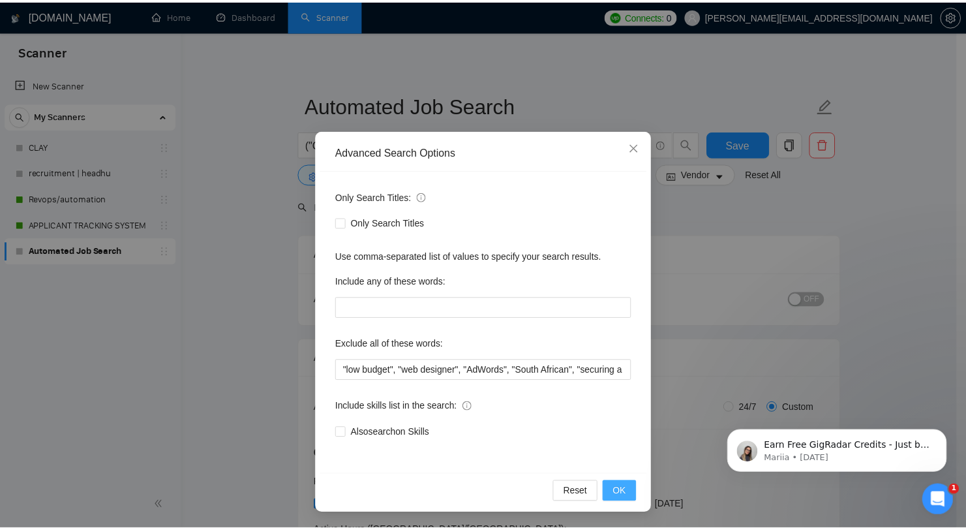
scroll to position [0, 0]
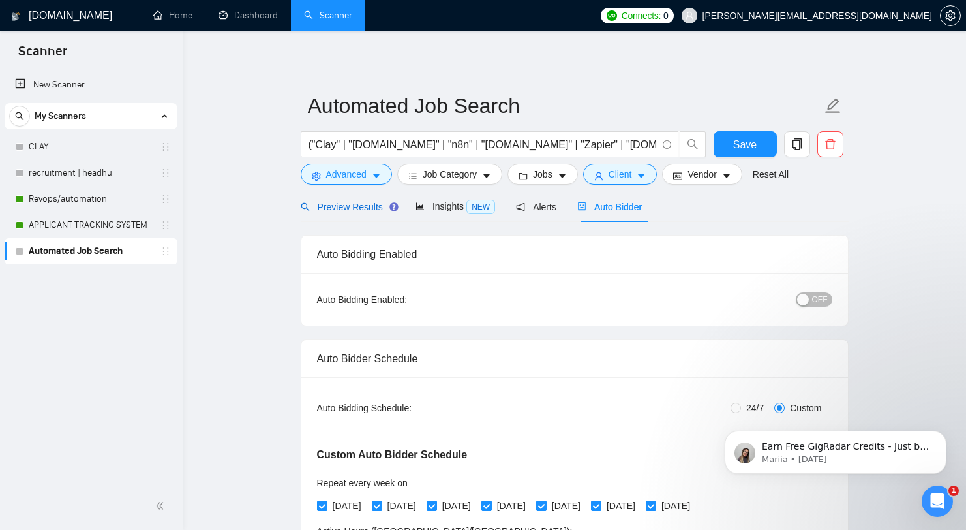
click at [356, 206] on span "Preview Results" at bounding box center [348, 207] width 94 height 10
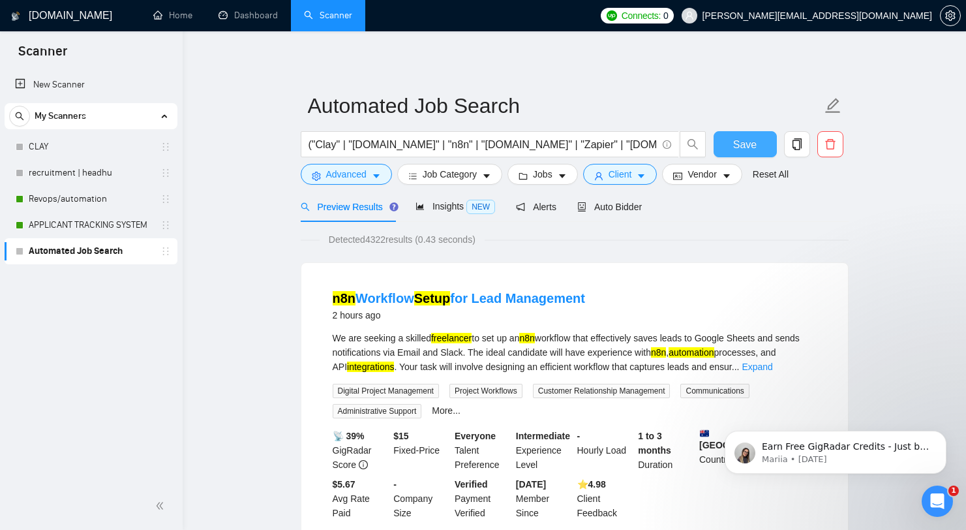
click at [752, 147] on span "Save" at bounding box center [744, 144] width 23 height 16
drag, startPoint x: 600, startPoint y: 144, endPoint x: 643, endPoint y: 142, distance: 42.4
click at [643, 142] on input "("Clay" | "[DOMAIN_NAME]" | "n8n" | "[DOMAIN_NAME]" | "Zapier" | "[DOMAIN_NAME]…" at bounding box center [483, 144] width 348 height 16
click at [611, 207] on span "Auto Bidder" at bounding box center [609, 207] width 65 height 10
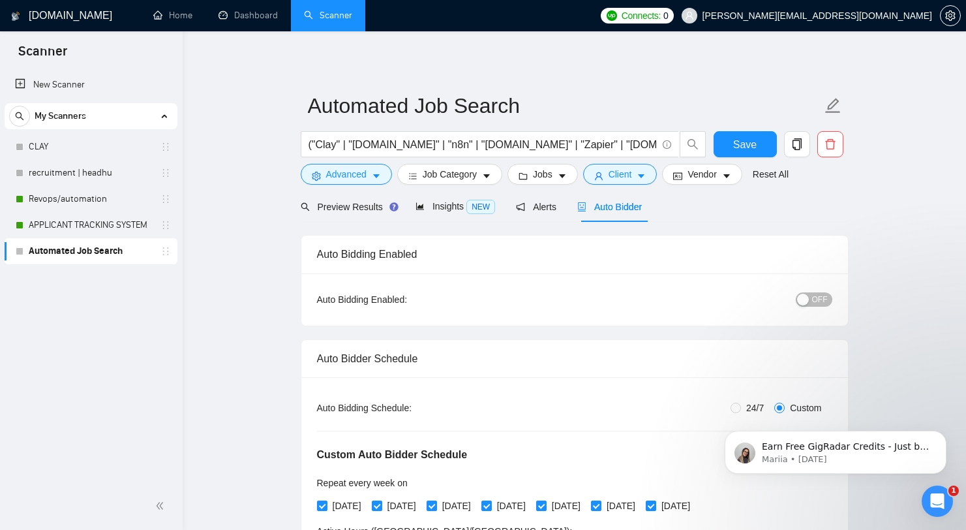
click at [808, 301] on div "button" at bounding box center [803, 300] width 12 height 12
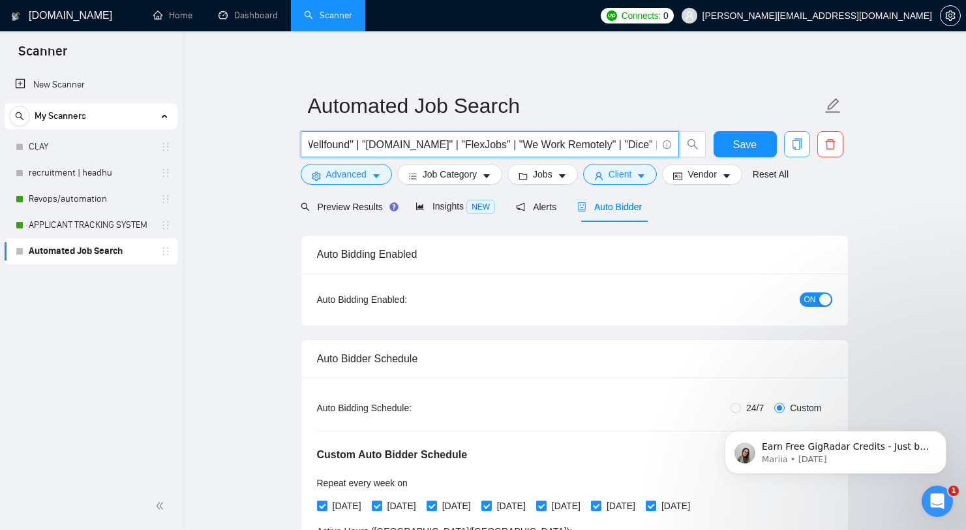
scroll to position [0, 2849]
click at [639, 143] on input "("Clay" | "[DOMAIN_NAME]" | "n8n" | "[DOMAIN_NAME]" | "Zapier" | "[DOMAIN_NAME]…" at bounding box center [483, 144] width 348 height 16
click at [589, 146] on input "("Clay" | "[DOMAIN_NAME]" | "n8n" | "[DOMAIN_NAME]" | "Zapier" | "[DOMAIN_NAME]…" at bounding box center [483, 144] width 348 height 16
drag, startPoint x: 539, startPoint y: 146, endPoint x: 363, endPoint y: 132, distance: 176.7
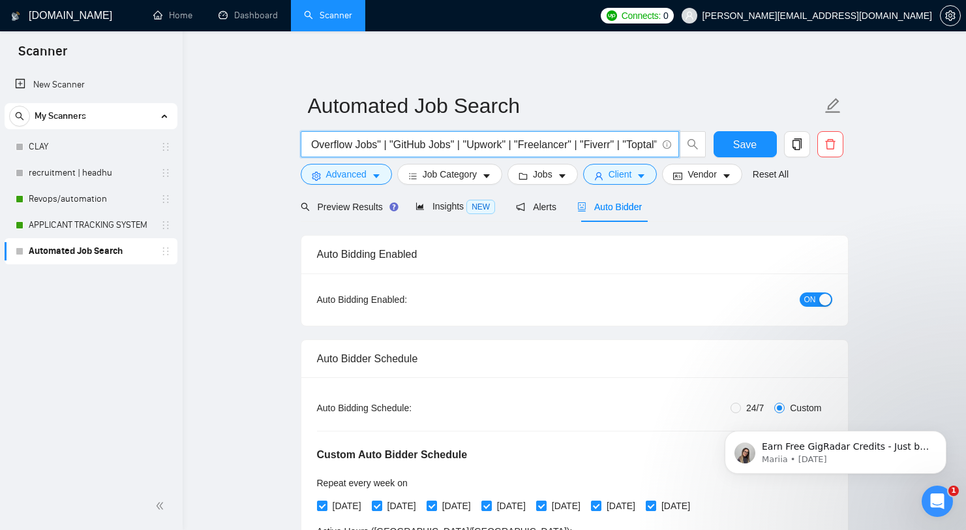
click at [363, 132] on span "("Clay" | "[DOMAIN_NAME]" | "n8n" | "[DOMAIN_NAME]" | "Zapier" | "[DOMAIN_NAME]…" at bounding box center [490, 144] width 378 height 26
click at [544, 146] on input "("Clay" | "[DOMAIN_NAME]" | "n8n" | "[DOMAIN_NAME]" | "Zapier" | "[DOMAIN_NAME]…" at bounding box center [483, 144] width 348 height 16
drag, startPoint x: 598, startPoint y: 144, endPoint x: 587, endPoint y: 147, distance: 10.8
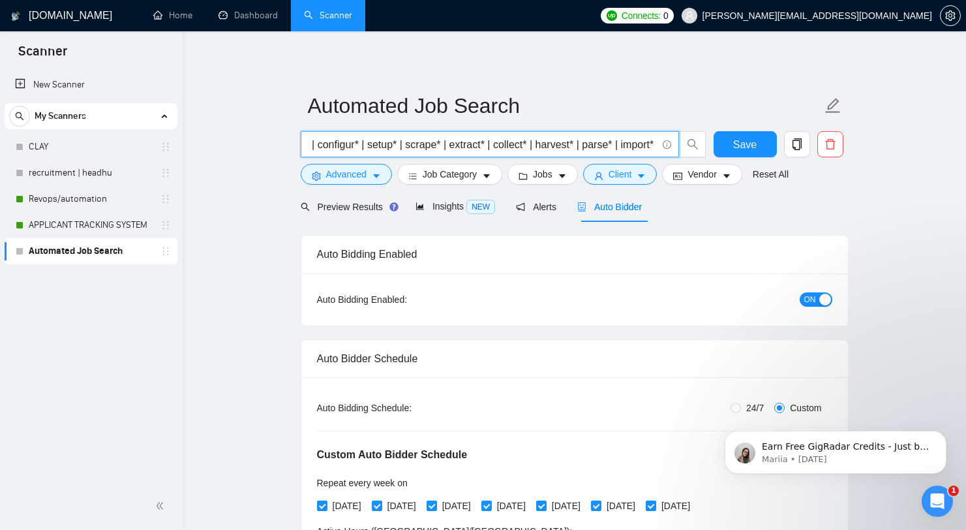
click at [590, 147] on input "("Clay" | "[DOMAIN_NAME]" | "n8n" | "[DOMAIN_NAME]" | "Zapier" | "[DOMAIN_NAME]…" at bounding box center [483, 144] width 348 height 16
click at [587, 147] on input "("Clay" | "[DOMAIN_NAME]" | "n8n" | "[DOMAIN_NAME]" | "Zapier" | "[DOMAIN_NAME]…" at bounding box center [483, 144] width 348 height 16
drag, startPoint x: 566, startPoint y: 153, endPoint x: 307, endPoint y: 138, distance: 259.5
click at [307, 138] on span "("Clay" | "[DOMAIN_NAME]" | "n8n" | "[DOMAIN_NAME]" | "Zapier" | "[DOMAIN_NAME]…" at bounding box center [490, 144] width 378 height 26
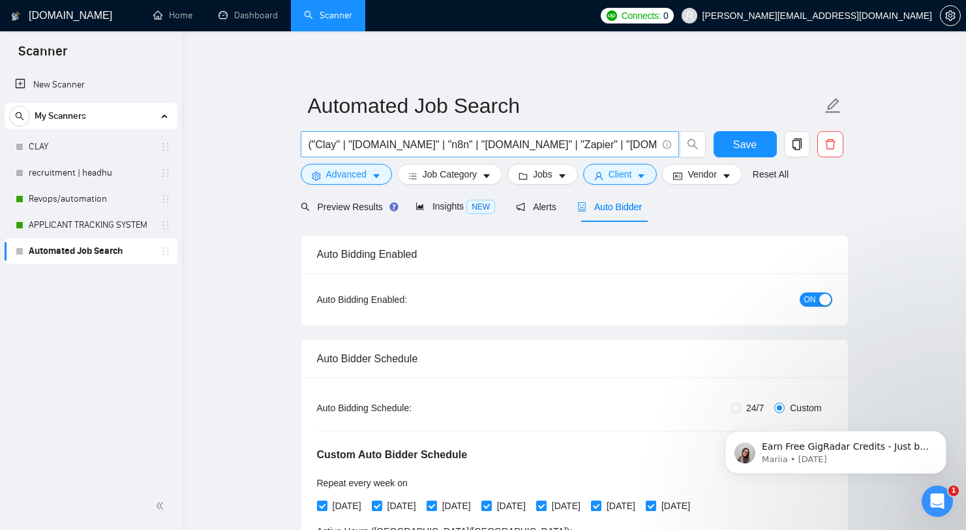
scroll to position [0, 2849]
click at [426, 144] on input "("Clay" | "[DOMAIN_NAME]" | "n8n" | "[DOMAIN_NAME]" | "Zapier" | "[DOMAIN_NAME]…" at bounding box center [483, 144] width 348 height 16
click at [399, 145] on input "("Clay" | "[DOMAIN_NAME]" | "n8n" | "[DOMAIN_NAME]" | "Zapier" | "[DOMAIN_NAME]…" at bounding box center [483, 144] width 348 height 16
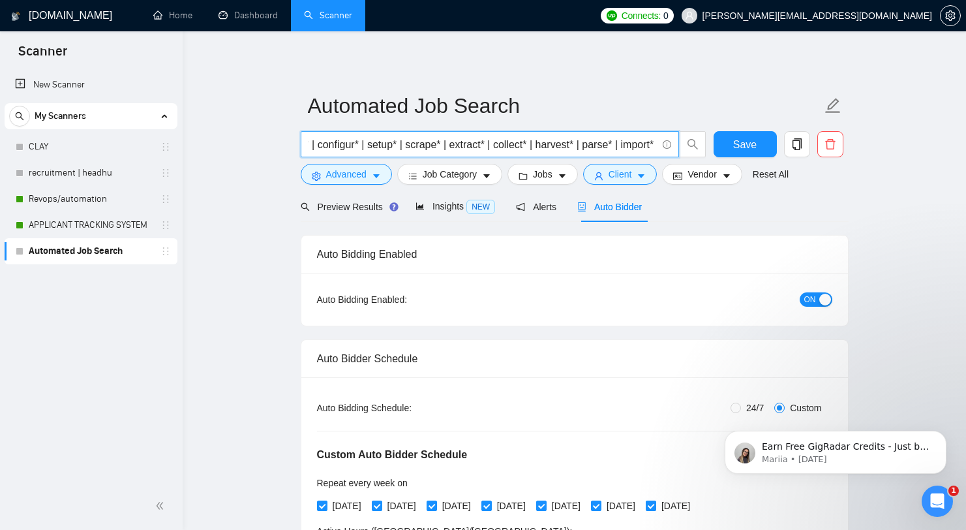
scroll to position [0, 0]
click at [502, 136] on input "("Clay" | "[DOMAIN_NAME]" | "n8n" | "[DOMAIN_NAME]" | "Zapier" | "[DOMAIN_NAME]…" at bounding box center [483, 144] width 348 height 16
paste input "("Clay" | "[DOMAIN_NAME]" | "n8n" | "[DOMAIN_NAME]" | "Zapier" | "[DOMAIN_NAME]…"
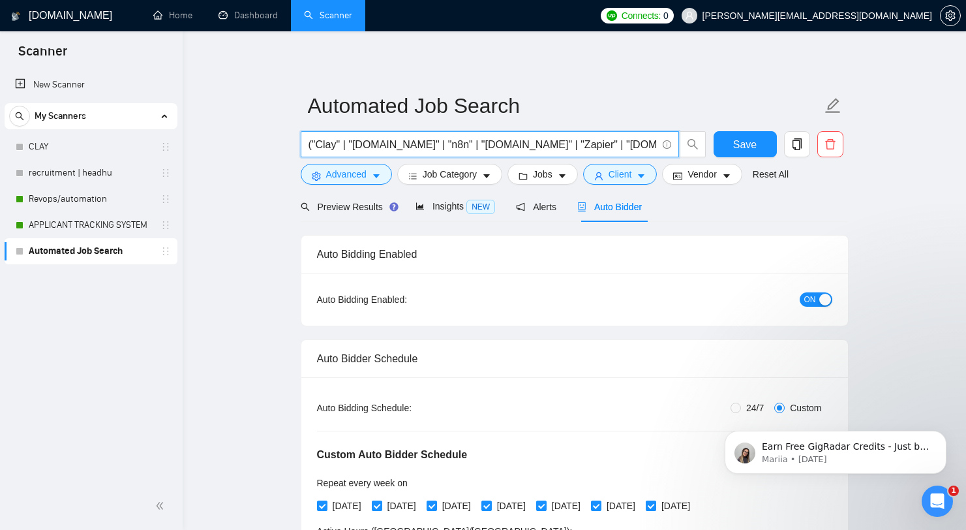
scroll to position [0, 2652]
type input "("Clay" | "[DOMAIN_NAME]" | "n8n" | "[DOMAIN_NAME]" | "Zapier" | "[DOMAIN_NAME]…"
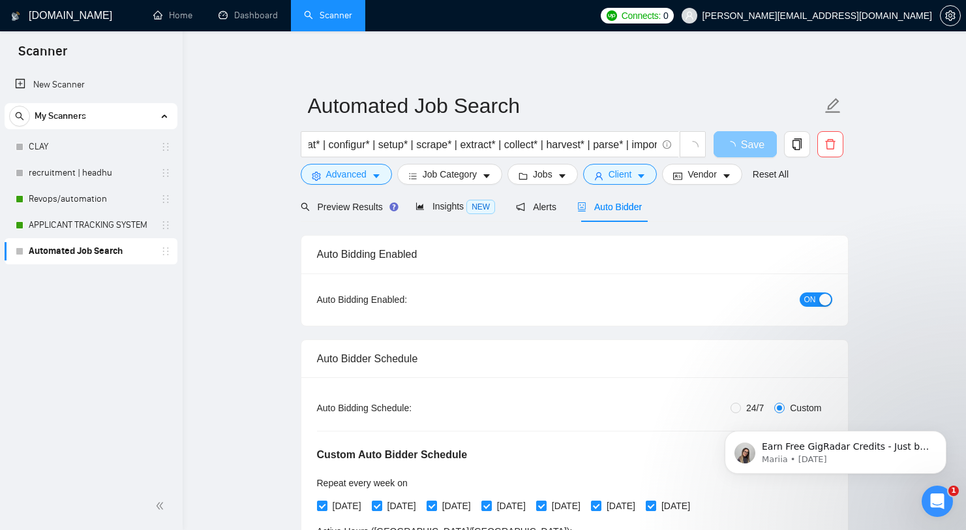
scroll to position [0, 0]
click at [752, 154] on button "Save" at bounding box center [745, 144] width 63 height 26
click at [359, 207] on span "Preview Results" at bounding box center [348, 207] width 94 height 10
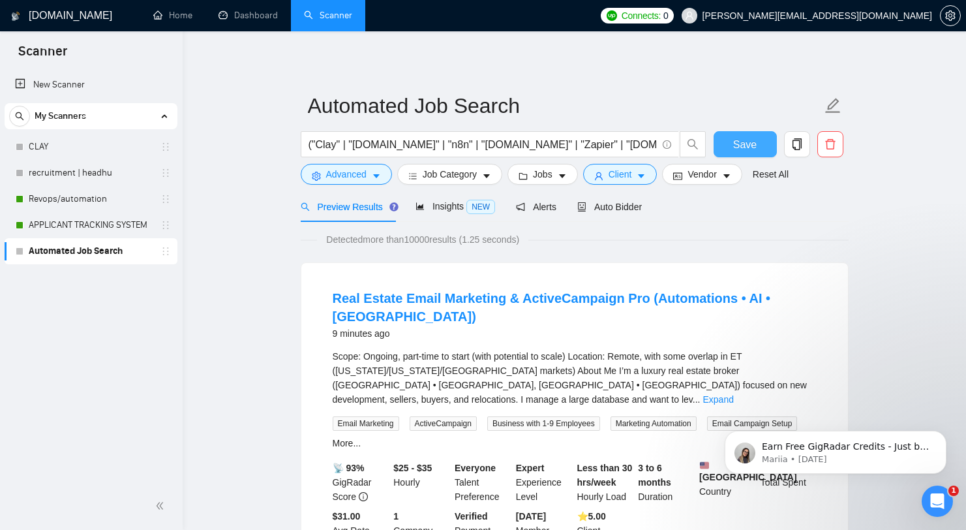
click at [743, 146] on span "Save" at bounding box center [744, 144] width 23 height 16
click at [636, 183] on button "Client" at bounding box center [620, 174] width 74 height 21
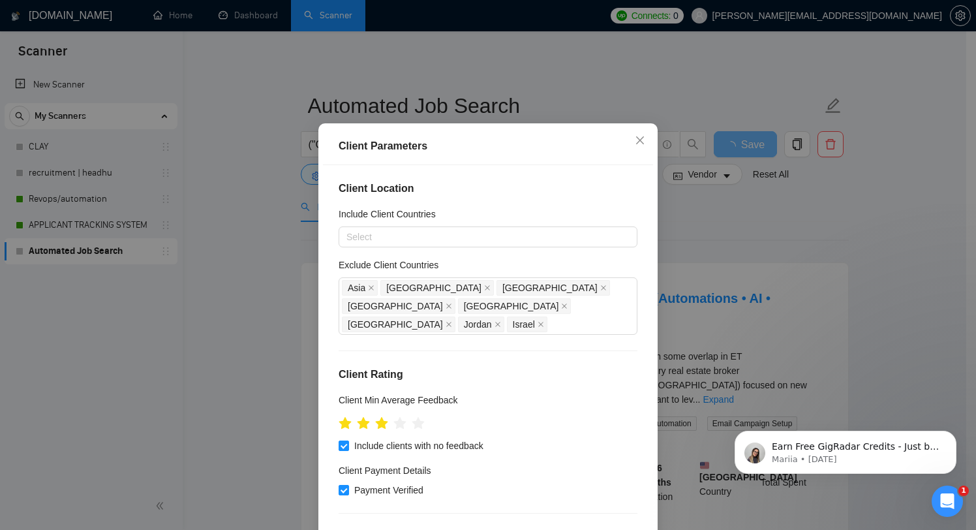
click at [620, 109] on div "Client Parameters Client Location Include Client Countries Select Exclude Clien…" at bounding box center [488, 265] width 976 height 530
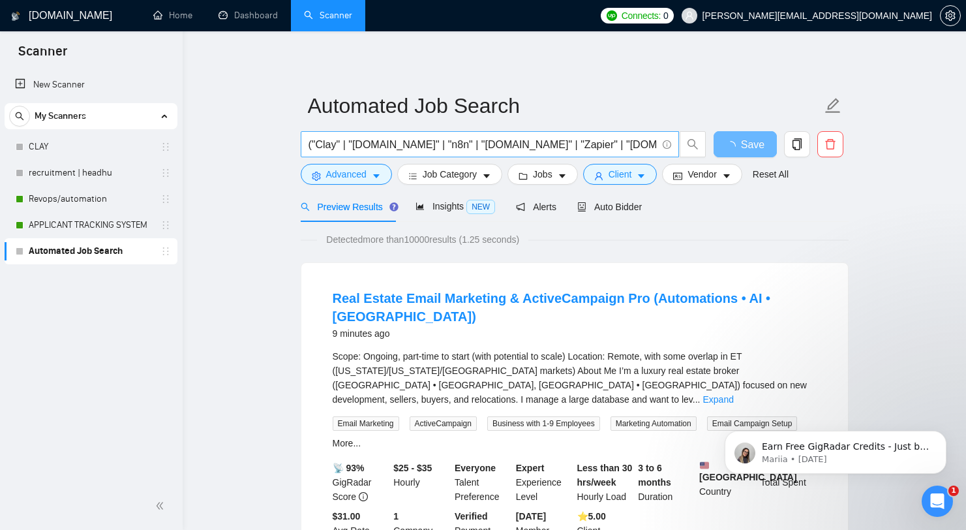
click at [605, 153] on span "("Clay" | "[DOMAIN_NAME]" | "n8n" | "[DOMAIN_NAME]" | "Zapier" | "[DOMAIN_NAME]…" at bounding box center [490, 144] width 378 height 26
click at [698, 142] on icon "search" at bounding box center [693, 144] width 12 height 12
click at [699, 140] on span "search" at bounding box center [693, 144] width 25 height 12
click at [590, 146] on input "("Clay" | "[DOMAIN_NAME]" | "n8n" | "[DOMAIN_NAME]" | "Zapier" | "[DOMAIN_NAME]…" at bounding box center [483, 144] width 348 height 16
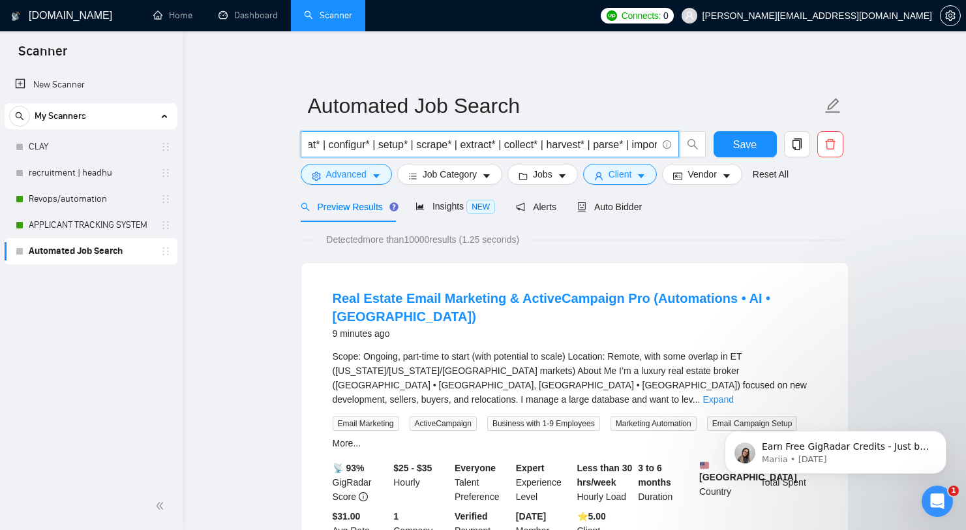
click at [590, 146] on input "("Clay" | "[DOMAIN_NAME]" | "n8n" | "[DOMAIN_NAME]" | "Zapier" | "[DOMAIN_NAME]…" at bounding box center [483, 144] width 348 height 16
click at [572, 144] on input "text" at bounding box center [483, 144] width 348 height 16
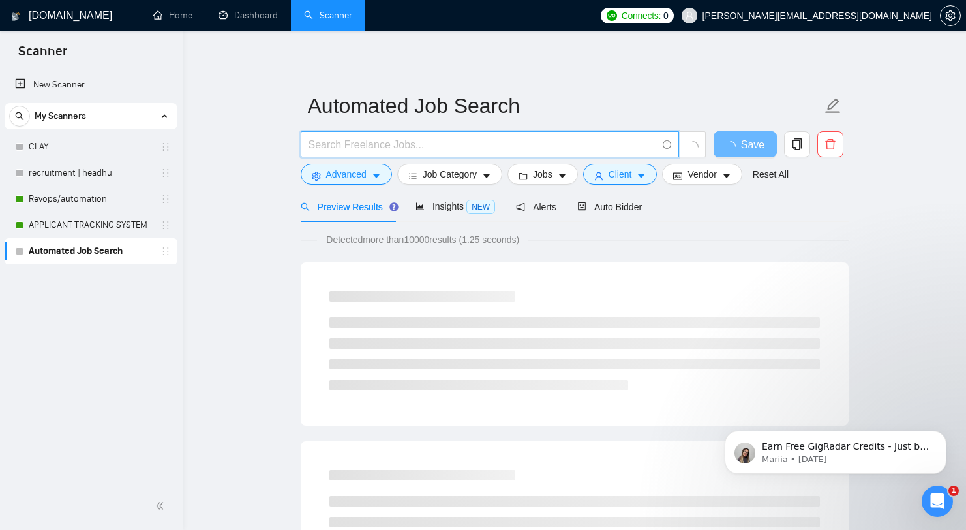
paste input "("Clay" | "clay.com" | "n8n" | "Make.com" | "Zapier" | "Relay.app" | "Pabbly Co…"
drag, startPoint x: 557, startPoint y: 145, endPoint x: 242, endPoint y: 126, distance: 315.7
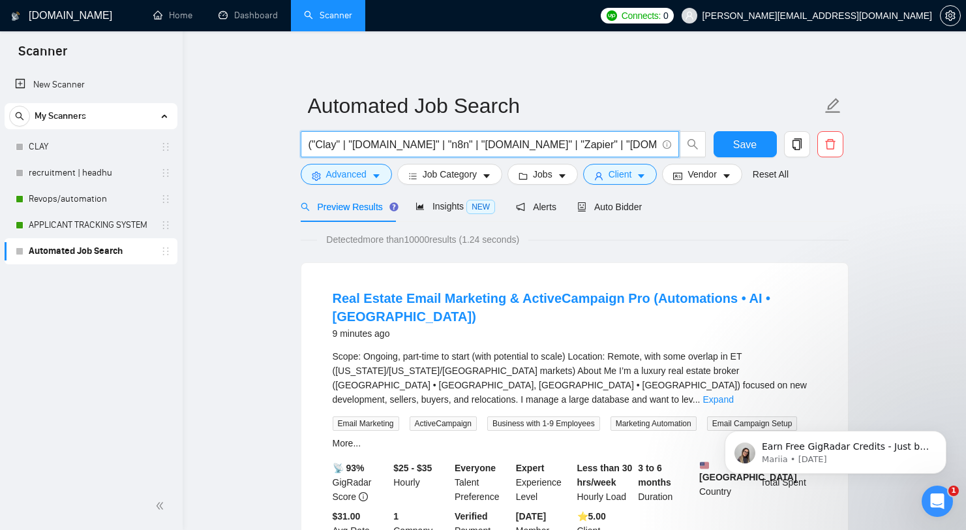
click at [545, 143] on input "("Clay" | "clay.com" | "n8n" | "Make.com" | "Zapier" | "Relay.app" | "Pabbly Co…" at bounding box center [483, 144] width 348 height 16
type input "("Clay" | "clay.com" | "n8n" | "Make.com" | "Zapier" | "Relay.app" | "Pabbly Co…"
click at [383, 176] on button "Advanced" at bounding box center [346, 174] width 91 height 21
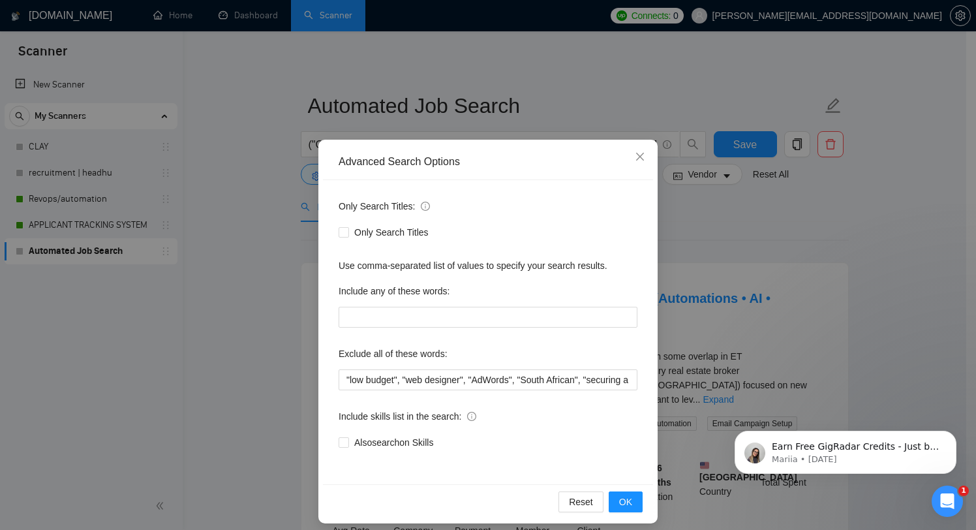
scroll to position [12, 0]
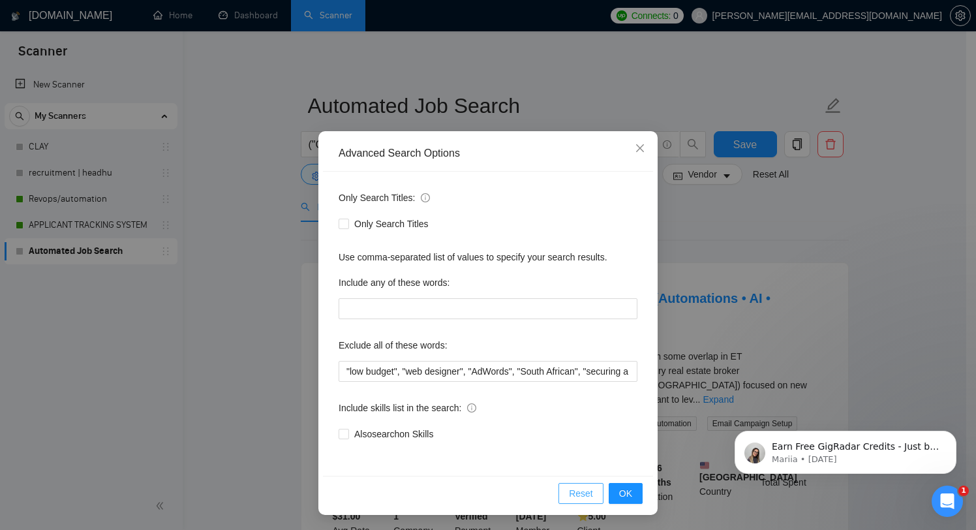
click at [569, 486] on span "Reset" at bounding box center [581, 493] width 24 height 14
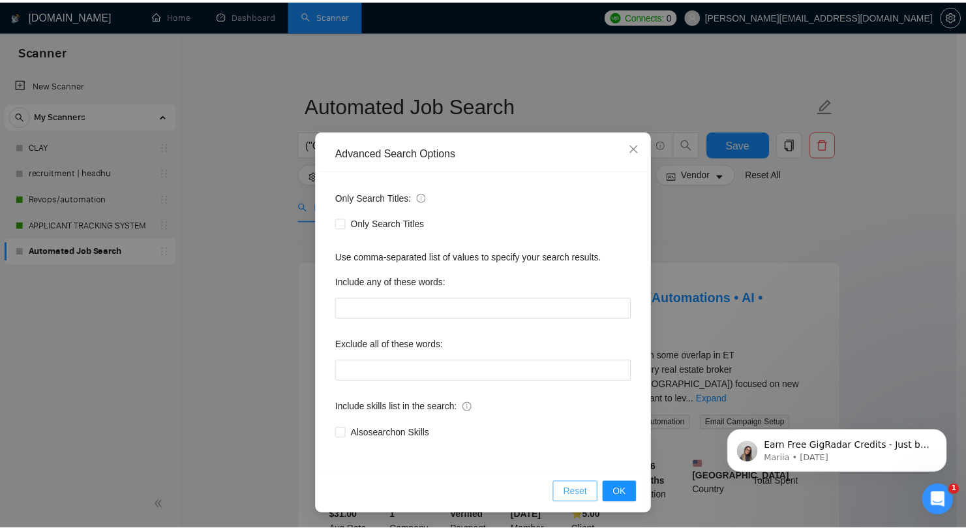
scroll to position [0, 0]
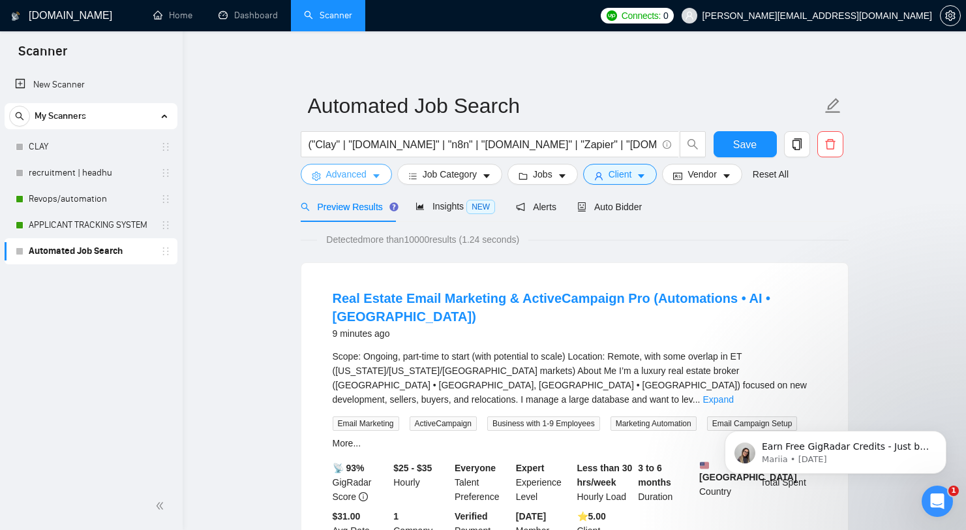
click at [355, 173] on span "Advanced" at bounding box center [346, 174] width 40 height 14
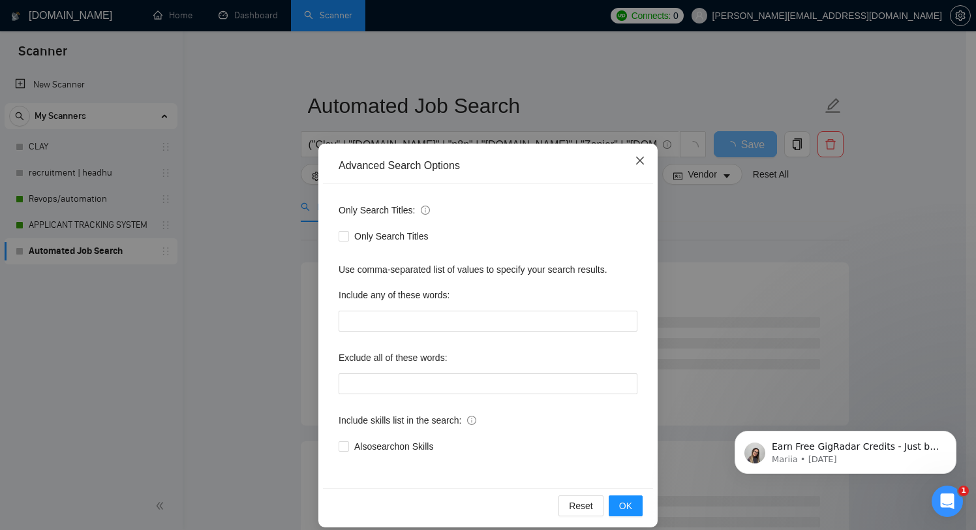
click at [636, 162] on icon "close" at bounding box center [640, 161] width 8 height 8
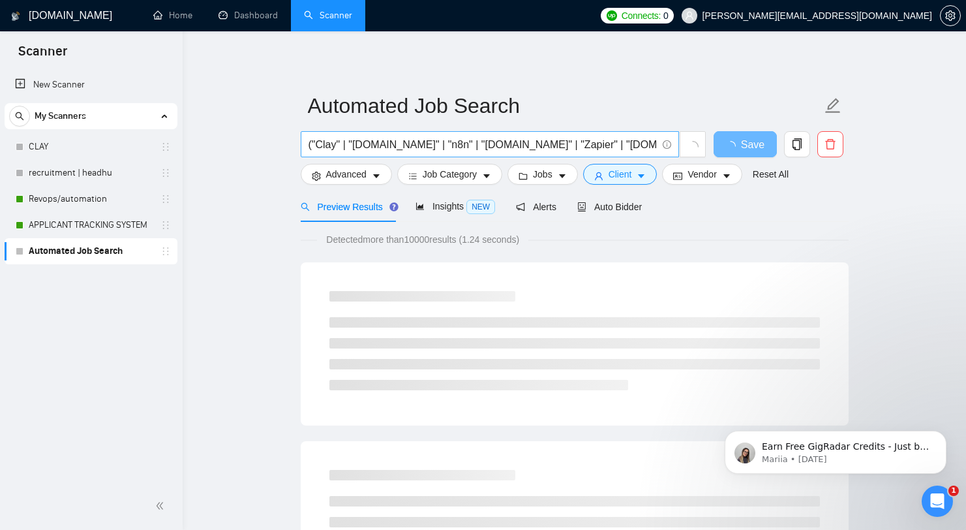
click at [592, 132] on span "("Clay" | "clay.com" | "n8n" | "Make.com" | "Zapier" | "Relay.app" | "Pabbly Co…" at bounding box center [490, 144] width 378 height 26
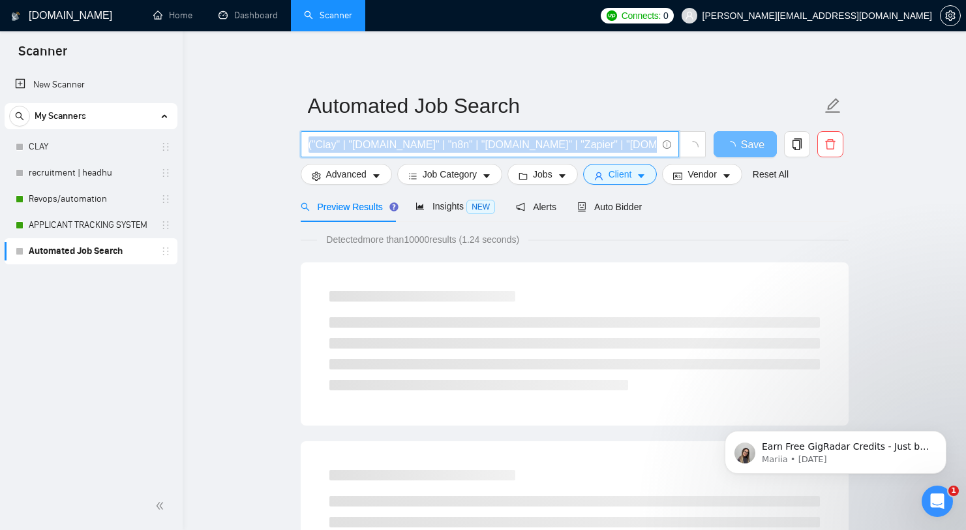
click at [592, 132] on span "("Clay" | "clay.com" | "n8n" | "Make.com" | "Zapier" | "Relay.app" | "Pabbly Co…" at bounding box center [490, 144] width 378 height 26
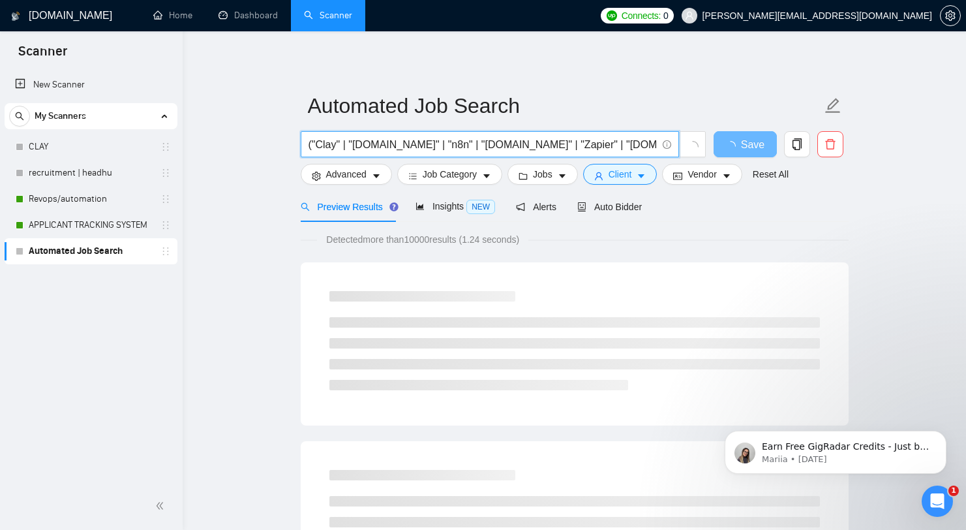
scroll to position [0, 2652]
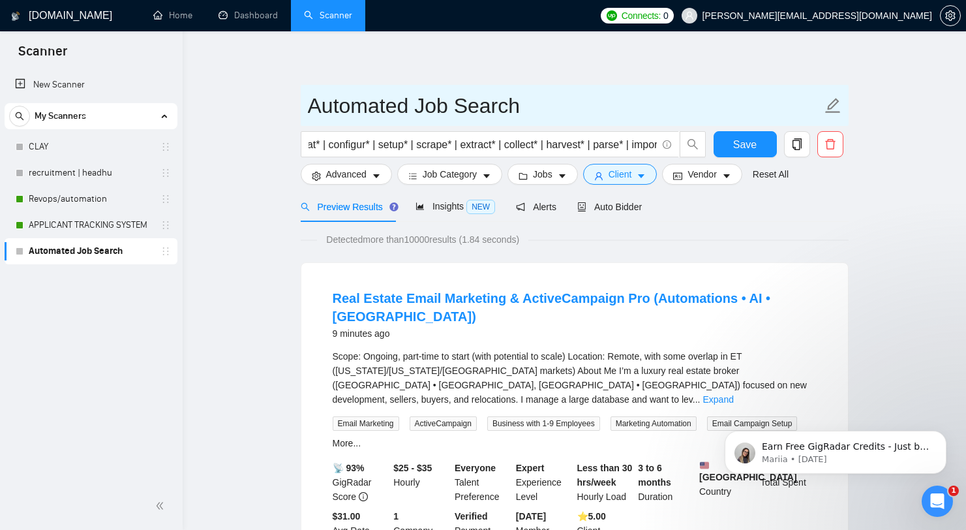
click at [703, 108] on input "Automated Job Search" at bounding box center [565, 105] width 514 height 33
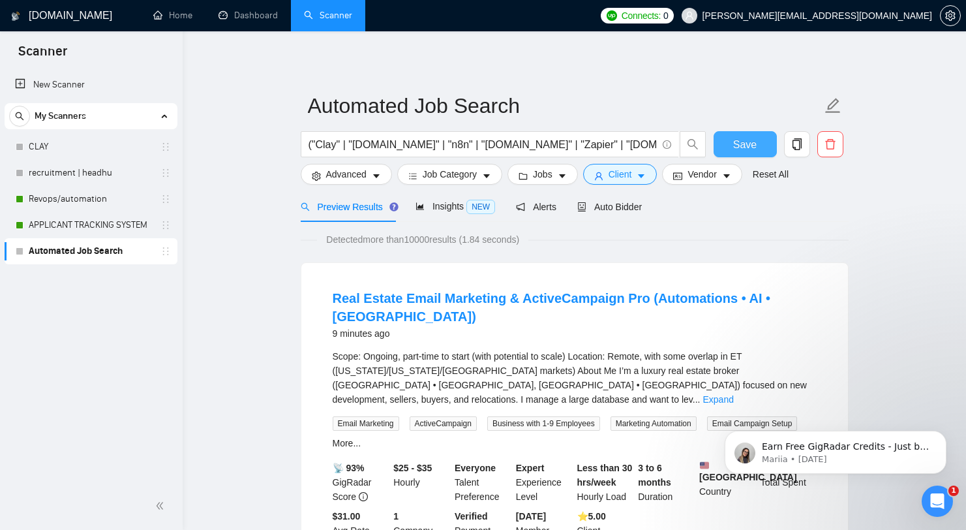
click at [737, 144] on span "Save" at bounding box center [744, 144] width 23 height 16
click at [515, 136] on span "("Clay" | "clay.com" | "n8n" | "Make.com" | "Zapier" | "Relay.app" | "Pabbly Co…" at bounding box center [490, 144] width 378 height 26
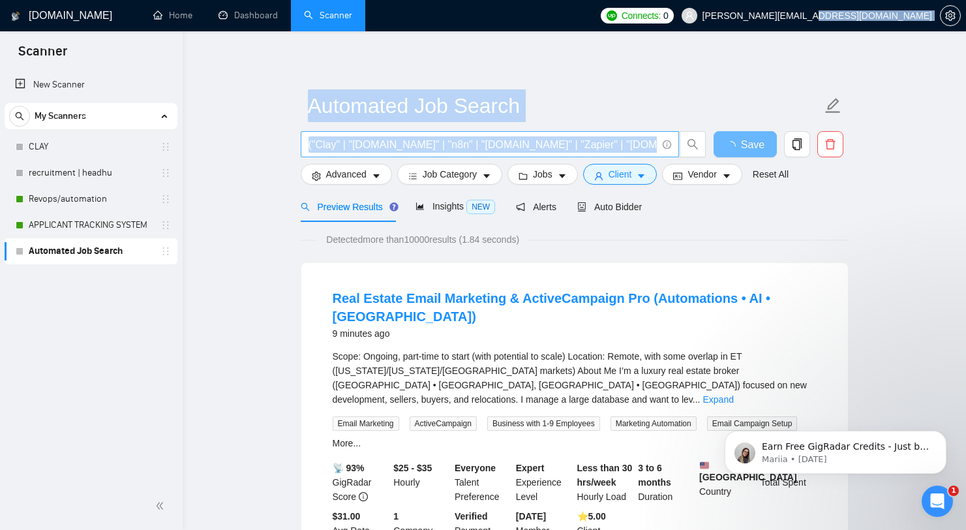
click at [515, 136] on span "("Clay" | "clay.com" | "n8n" | "Make.com" | "Zapier" | "Relay.app" | "Pabbly Co…" at bounding box center [490, 144] width 378 height 26
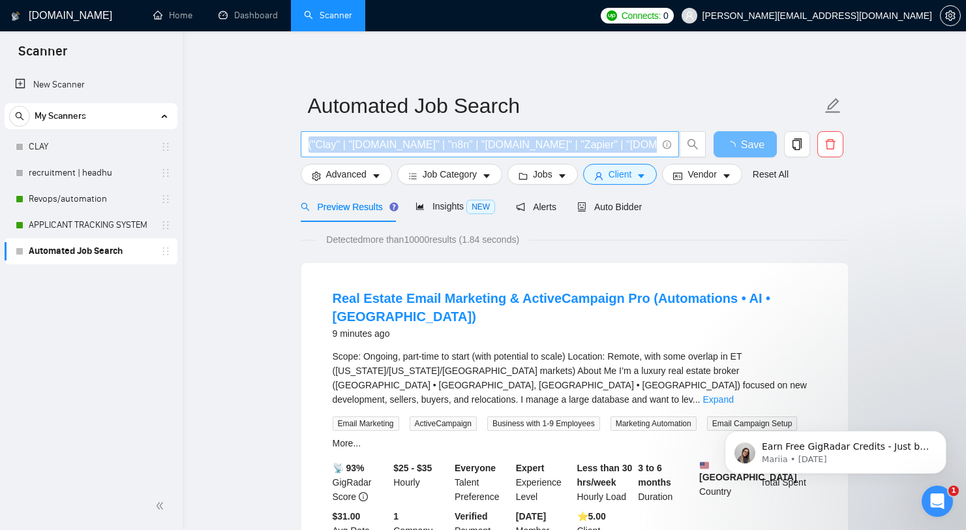
click at [515, 136] on span "("Clay" | "clay.com" | "n8n" | "Make.com" | "Zapier" | "Relay.app" | "Pabbly Co…" at bounding box center [490, 144] width 378 height 26
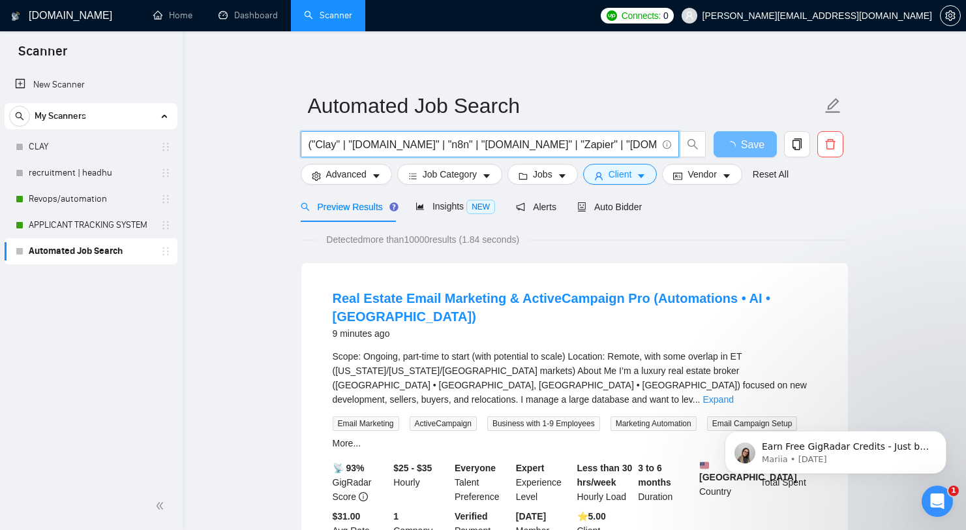
scroll to position [0, 2652]
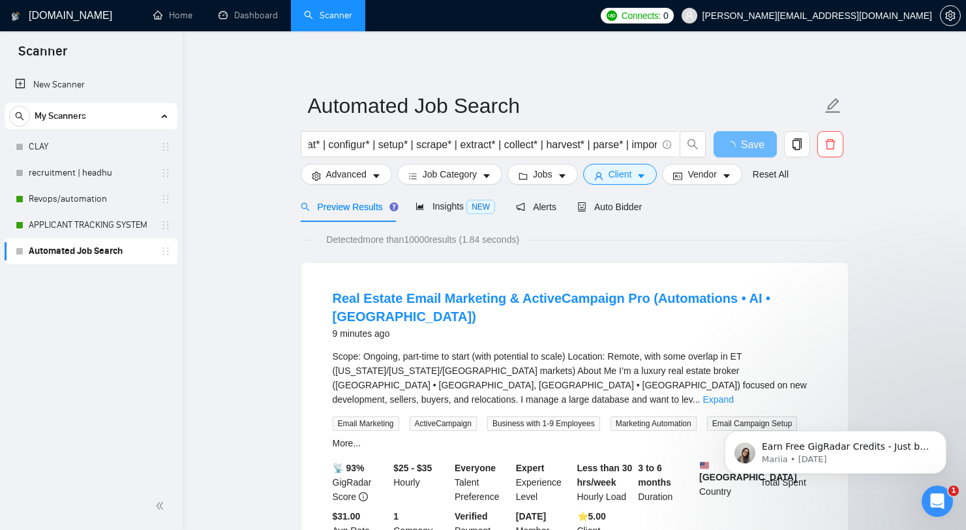
click at [530, 130] on form "Automated Job Search ("Clay" | "clay.com" | "n8n" | "Make.com" | "Zapier" | "Re…" at bounding box center [575, 138] width 548 height 106
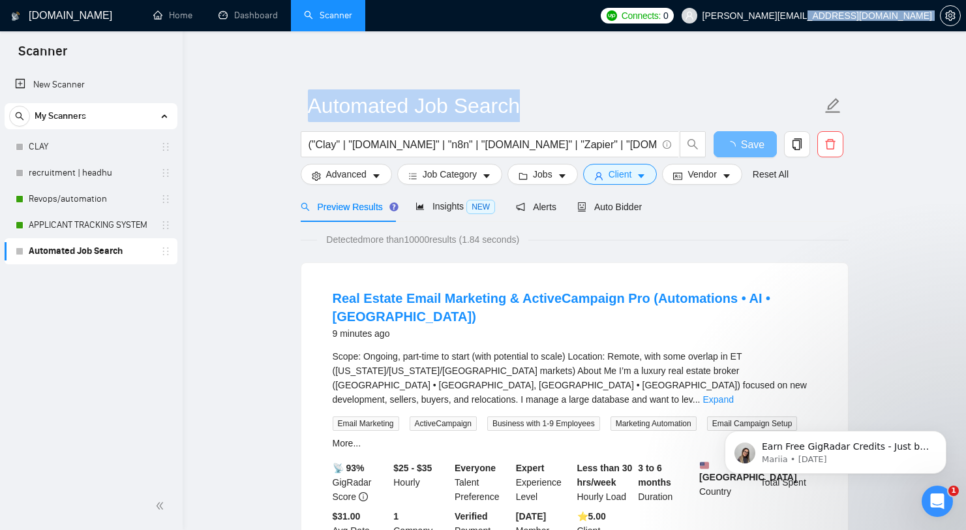
click at [530, 130] on form "Automated Job Search ("Clay" | "clay.com" | "n8n" | "Make.com" | "Zapier" | "Re…" at bounding box center [575, 138] width 548 height 106
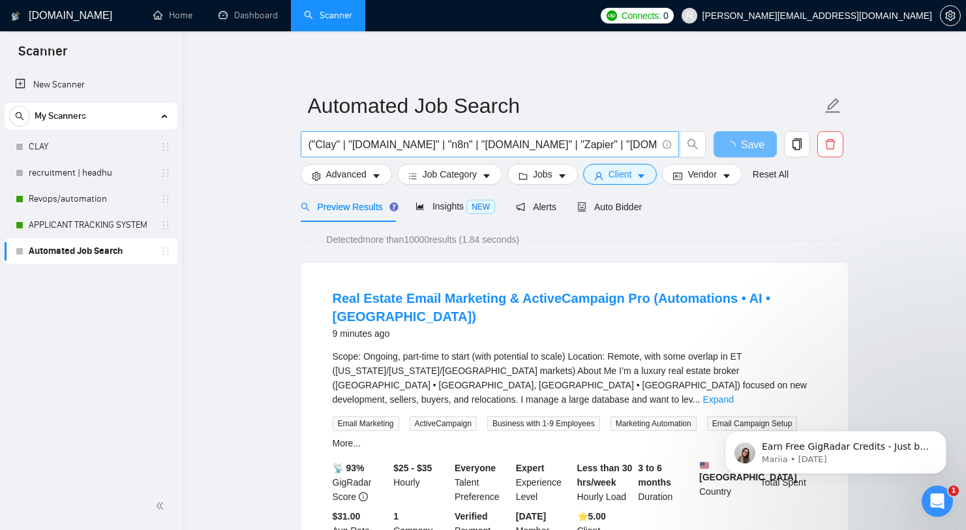
click at [529, 144] on input "("Clay" | "clay.com" | "n8n" | "Make.com" | "Zapier" | "Relay.app" | "Pabbly Co…" at bounding box center [483, 144] width 348 height 16
click at [552, 147] on input "("Clay" | "clay.com" | "n8n" | "Make.com" | "Zapier" | "Relay.app" | "Pabbly Co…" at bounding box center [483, 144] width 348 height 16
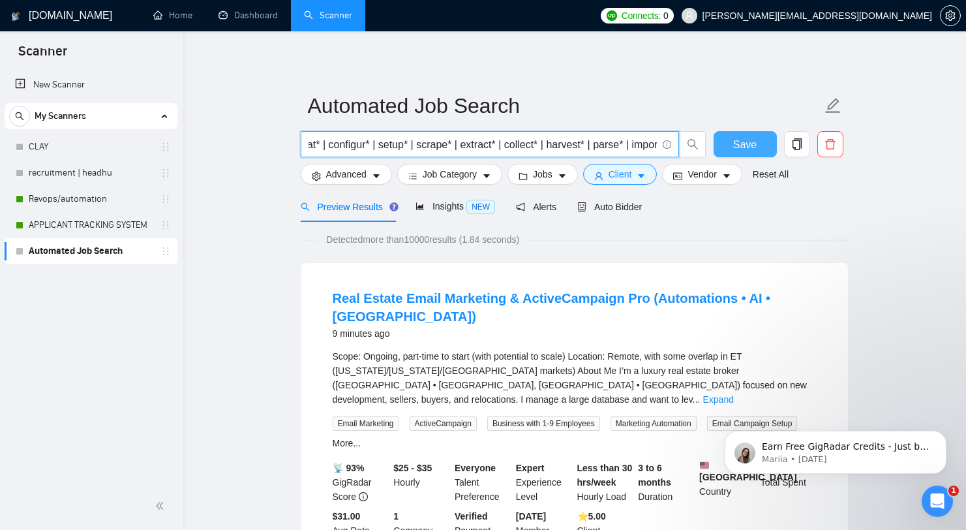
drag, startPoint x: 552, startPoint y: 147, endPoint x: 741, endPoint y: 145, distance: 188.6
click at [741, 145] on div "("Clay" | "clay.com" | "n8n" | "Make.com" | "Zapier" | "Relay.app" | "Pabbly Co…" at bounding box center [572, 147] width 548 height 33
click at [547, 142] on input "("Clay" | "clay.com" | "n8n" | "Make.com" | "Zapier" | "Relay.app" | "Pabbly Co…" at bounding box center [483, 144] width 348 height 16
click at [544, 142] on input "("Clay" | "clay.com" | "n8n" | "Make.com" | "Zapier" | "Relay.app" | "Pabbly Co…" at bounding box center [483, 144] width 348 height 16
click at [554, 147] on input "("Clay" | "clay.com" | "n8n" | "Make.com" | "Zapier" | "Relay.app" | "Pabbly Co…" at bounding box center [483, 144] width 348 height 16
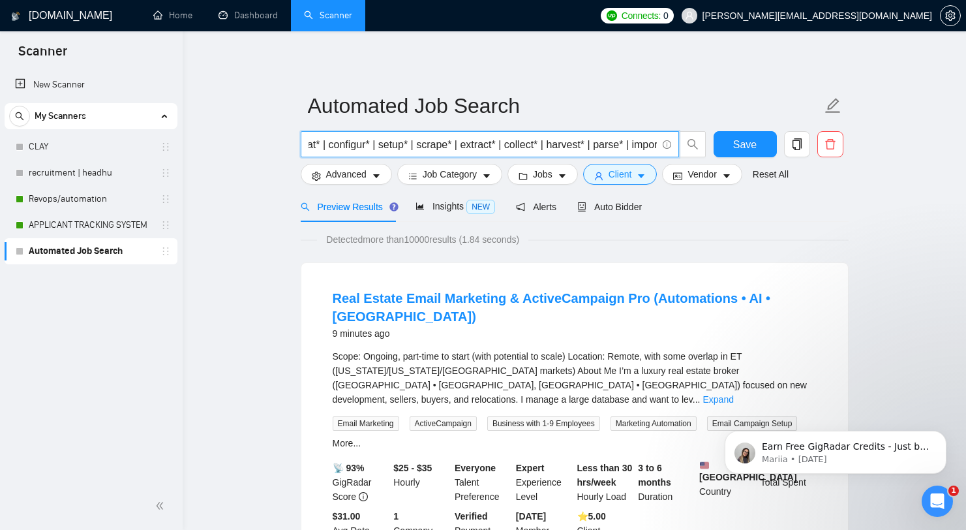
click at [497, 145] on input "("Clay" | "clay.com" | "n8n" | "Make.com" | "Zapier" | "Relay.app" | "Pabbly Co…" at bounding box center [483, 144] width 348 height 16
click at [527, 144] on input "("Clay" | "clay.com" | "n8n" | "Make.com" | "Zapier" | "Relay.app" | "Pabbly Co…" at bounding box center [483, 144] width 348 height 16
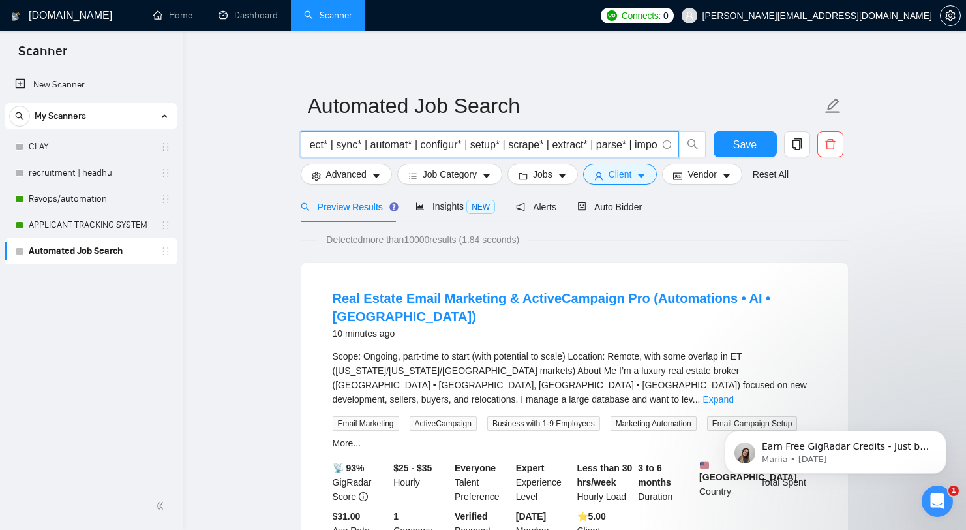
click at [463, 142] on input "("Clay" | "[DOMAIN_NAME]" | "n8n" | "[DOMAIN_NAME]" | "Zapier" | "[DOMAIN_NAME]…" at bounding box center [483, 144] width 348 height 16
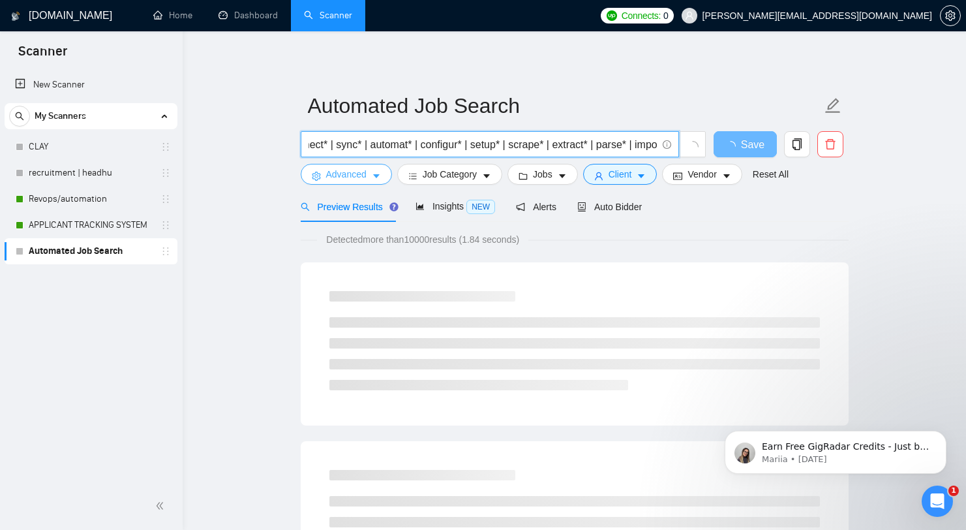
type input "("Clay" | "[DOMAIN_NAME]" | "n8n" | "[DOMAIN_NAME]" | "Zapier" | "[DOMAIN_NAME]…"
click at [382, 181] on button "Advanced" at bounding box center [346, 174] width 91 height 21
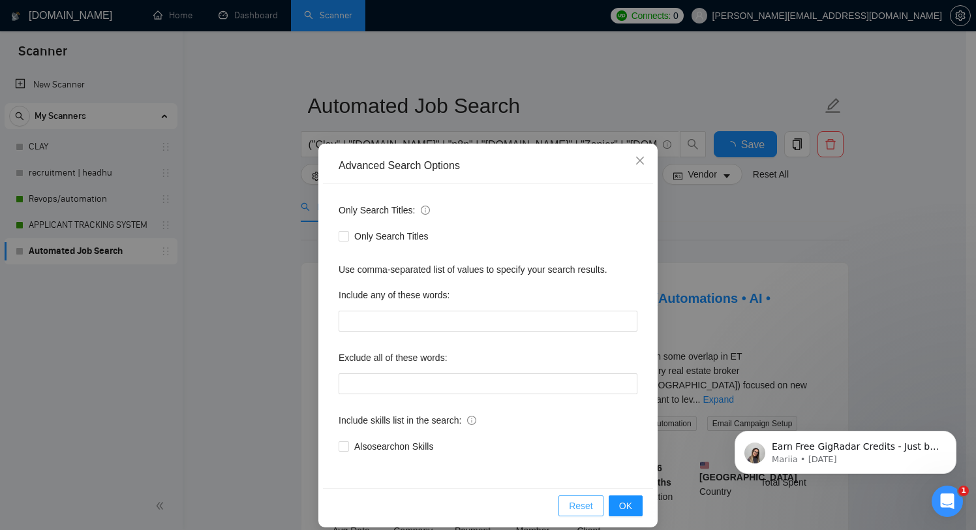
drag, startPoint x: 583, startPoint y: 507, endPoint x: 453, endPoint y: 447, distance: 143.6
click at [453, 447] on div "Advanced Search Options Only Search Titles: Only Search Titles Use comma-separa…" at bounding box center [487, 336] width 339 height 384
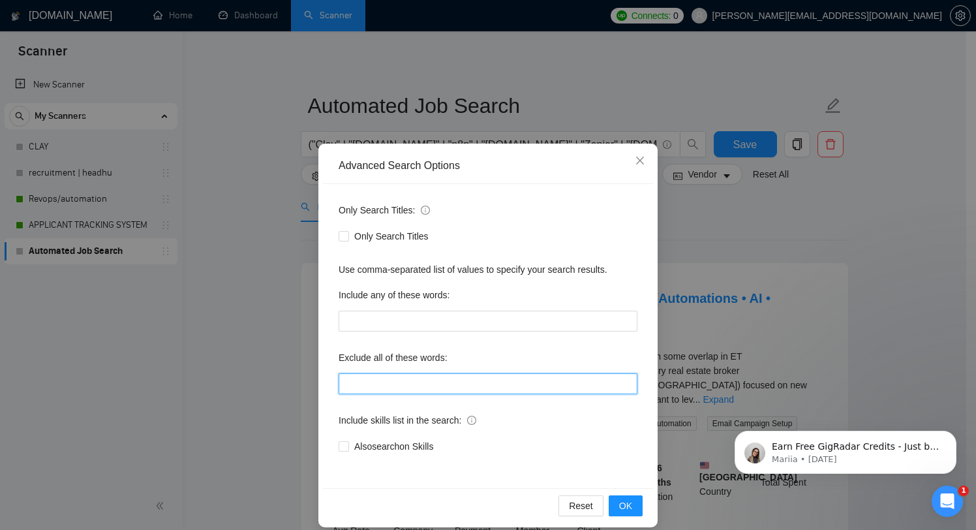
click at [489, 386] on input "text" at bounding box center [488, 383] width 299 height 21
type input ""No agencies","wordpress""
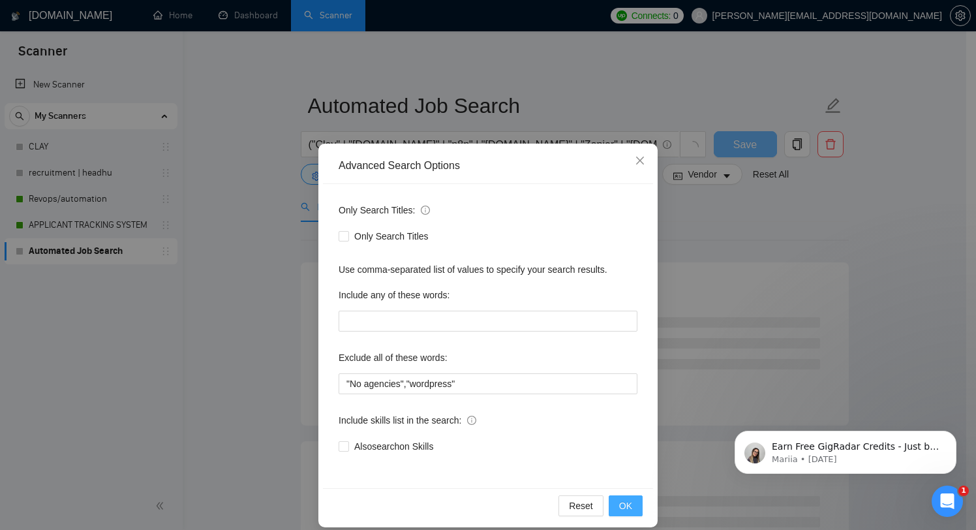
click at [619, 508] on span "OK" at bounding box center [625, 505] width 13 height 14
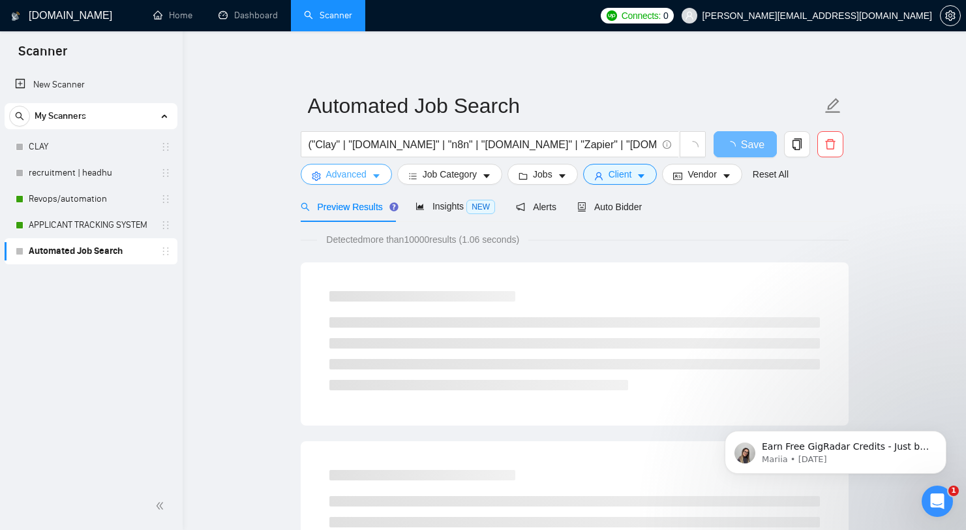
scroll to position [3, 0]
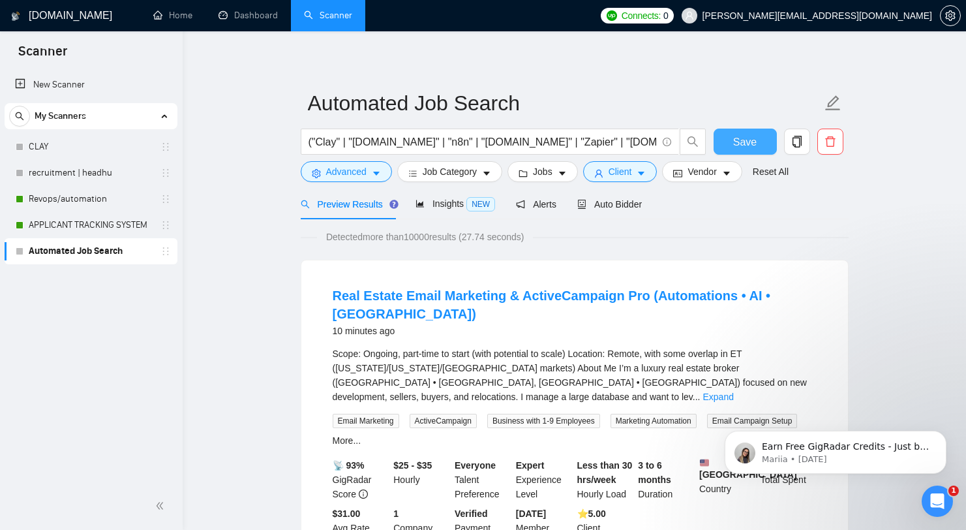
click at [729, 139] on button "Save" at bounding box center [745, 142] width 63 height 26
click at [586, 149] on input "("Clay" | "[DOMAIN_NAME]" | "n8n" | "[DOMAIN_NAME]" | "Zapier" | "[DOMAIN_NAME]…" at bounding box center [483, 142] width 348 height 16
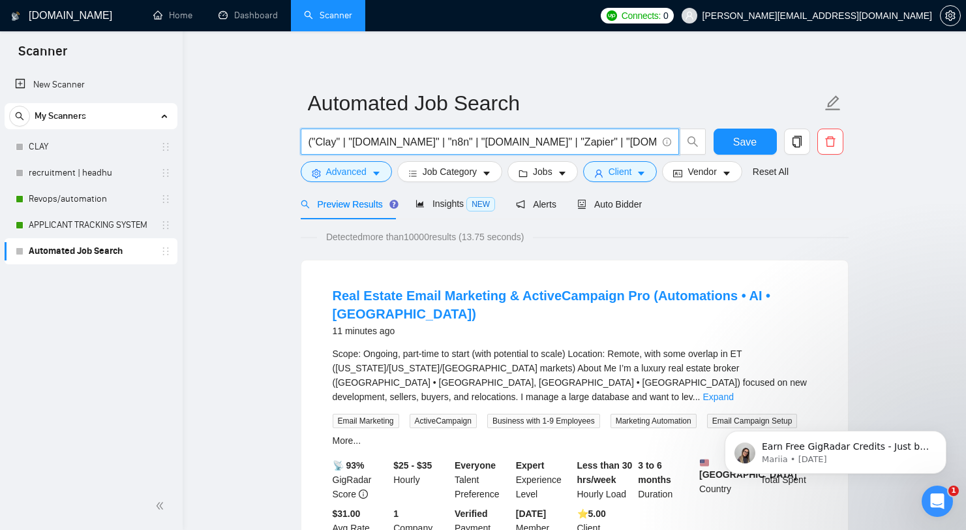
click at [586, 149] on input "("Clay" | "[DOMAIN_NAME]" | "n8n" | "[DOMAIN_NAME]" | "Zapier" | "[DOMAIN_NAME]…" at bounding box center [483, 142] width 348 height 16
click at [646, 170] on icon "caret-down" at bounding box center [641, 173] width 9 height 9
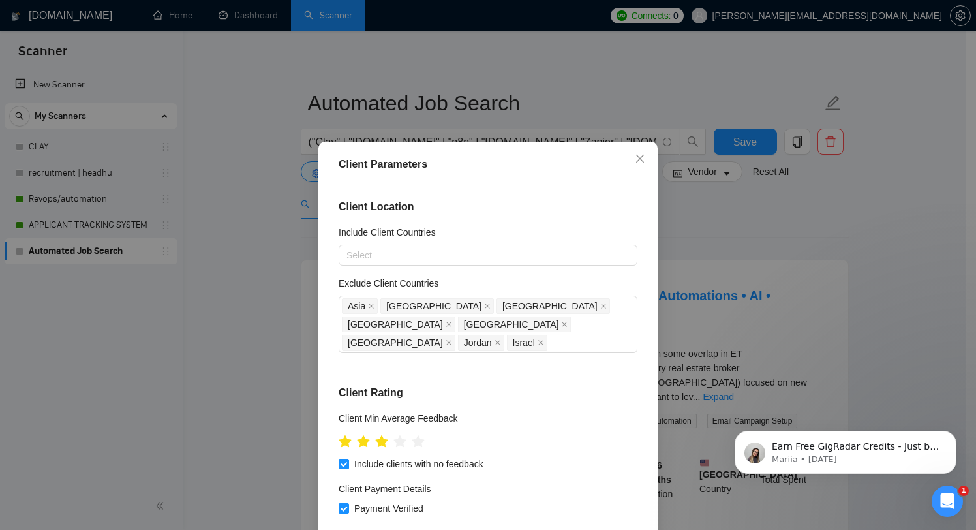
click at [740, 256] on div "Client Parameters Client Location Include Client Countries Select Exclude Clien…" at bounding box center [488, 265] width 976 height 530
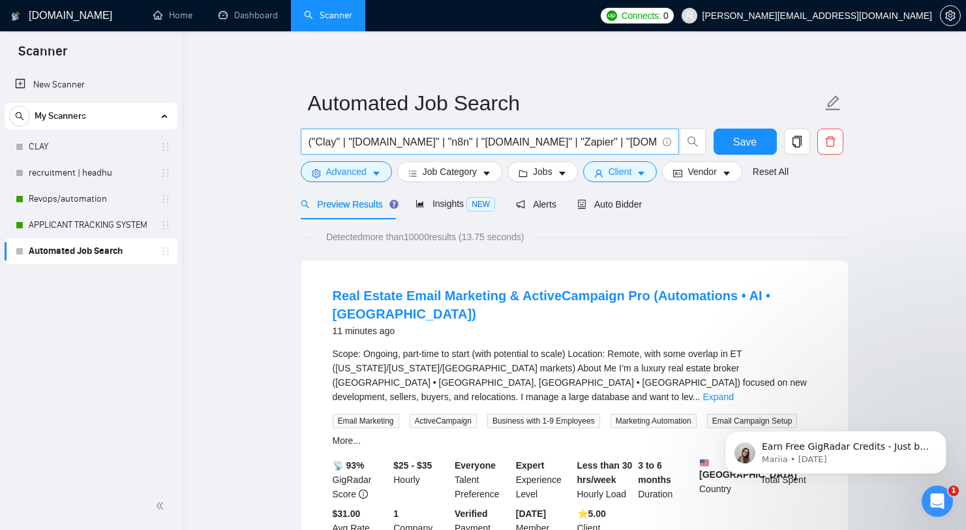
click at [602, 142] on input "("Clay" | "[DOMAIN_NAME]" | "n8n" | "[DOMAIN_NAME]" | "Zapier" | "[DOMAIN_NAME]…" at bounding box center [483, 142] width 348 height 16
paste input "("[DOMAIN_NAME]" | "[DOMAIN_NAME]" | "[DOMAIN_NAME]" | "Zapier" | "[DOMAIN_NAME…"
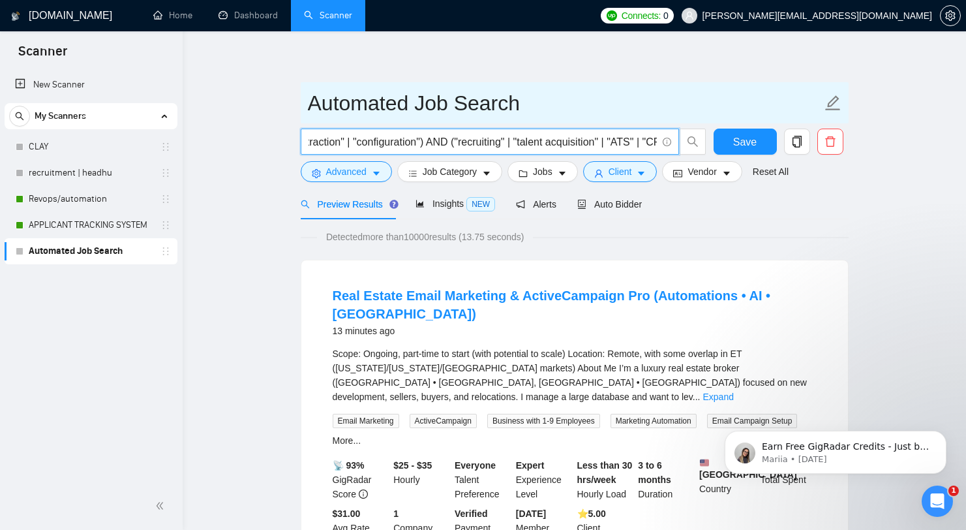
type input "("[DOMAIN_NAME]" | "[DOMAIN_NAME]" | "[DOMAIN_NAME]" | "Zapier" | "[DOMAIN_NAME…"
click at [641, 104] on input "Automated Job Search" at bounding box center [565, 103] width 514 height 33
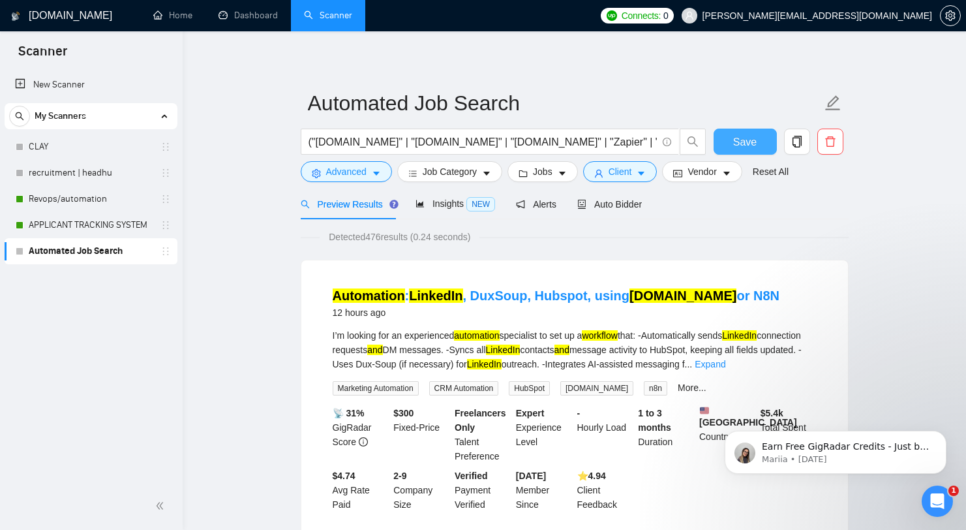
click at [753, 143] on span "Save" at bounding box center [744, 142] width 23 height 16
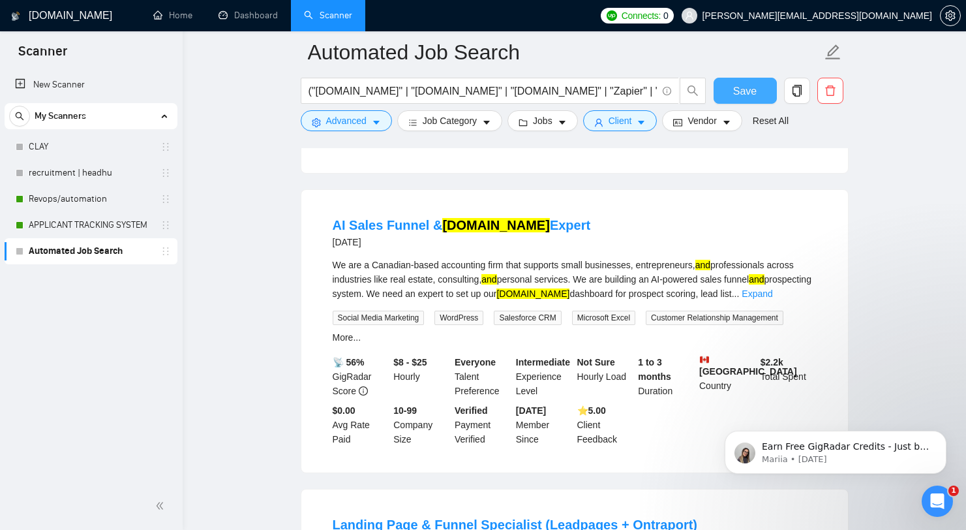
scroll to position [1086, 0]
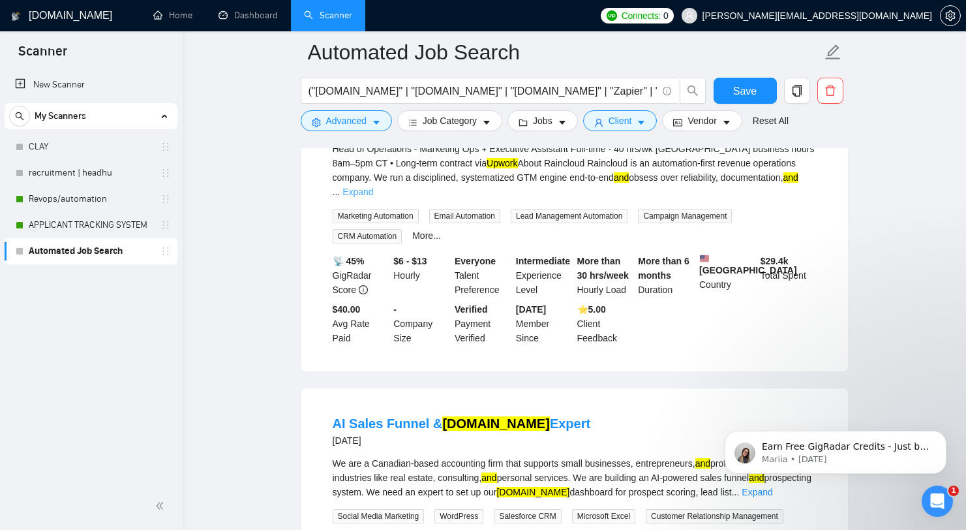
click at [373, 187] on link "Expand" at bounding box center [358, 192] width 31 height 10
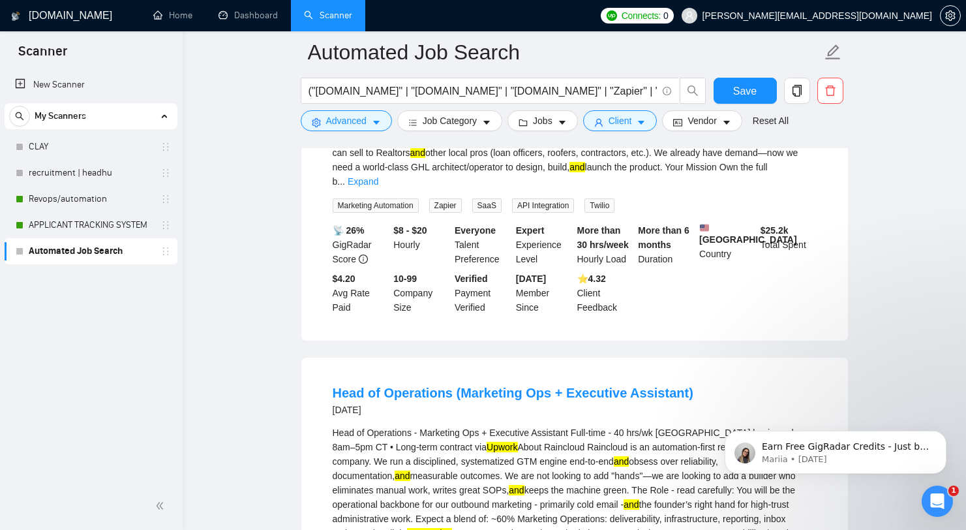
scroll to position [798, 0]
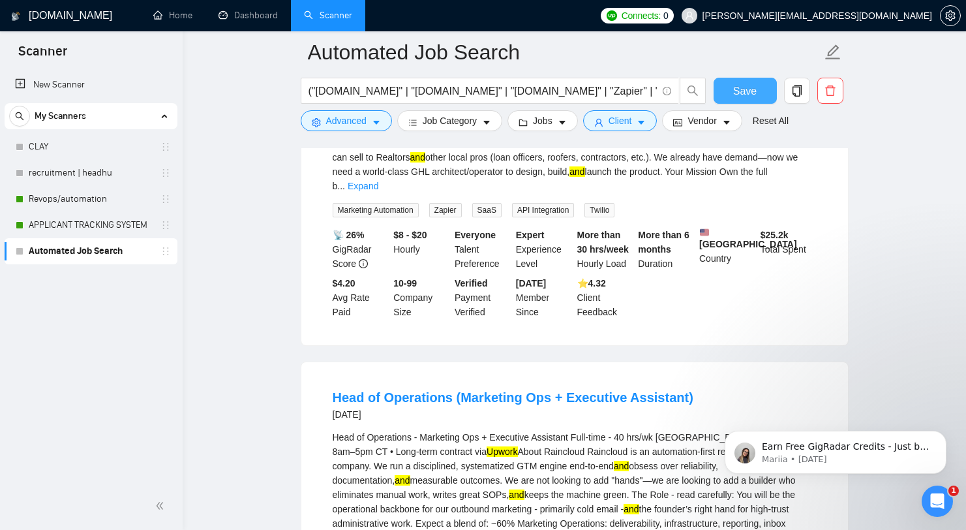
click at [735, 79] on button "Save" at bounding box center [745, 91] width 63 height 26
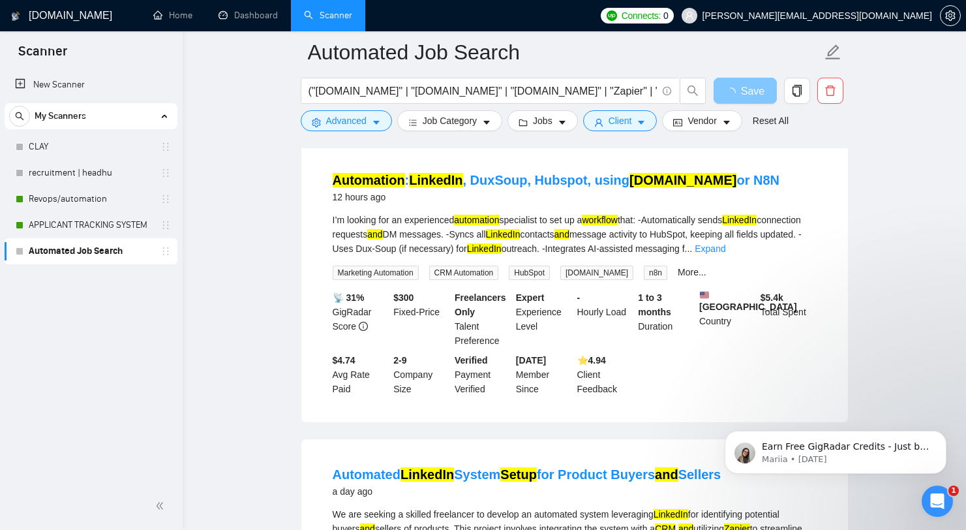
scroll to position [0, 0]
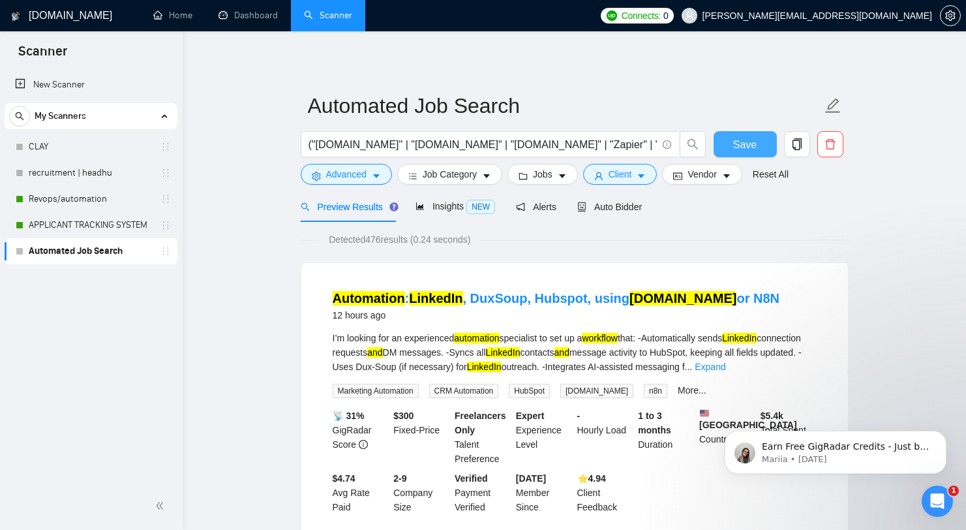
click at [744, 144] on span "Save" at bounding box center [744, 144] width 23 height 16
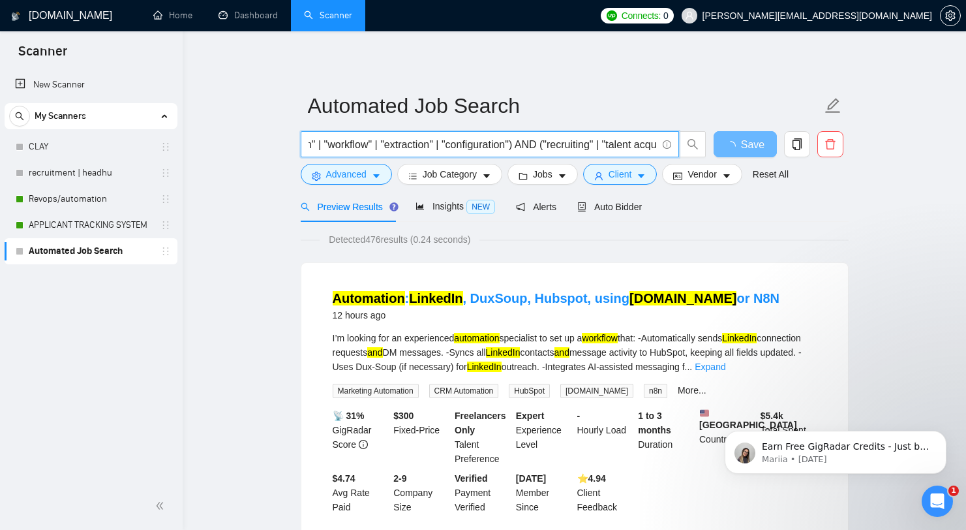
scroll to position [0, 1149]
drag, startPoint x: 489, startPoint y: 140, endPoint x: 750, endPoint y: 151, distance: 261.2
click at [750, 151] on div "("[DOMAIN_NAME]" | "[DOMAIN_NAME]" | "[DOMAIN_NAME]" | "Zapier" | "[DOMAIN_NAME…" at bounding box center [572, 147] width 548 height 33
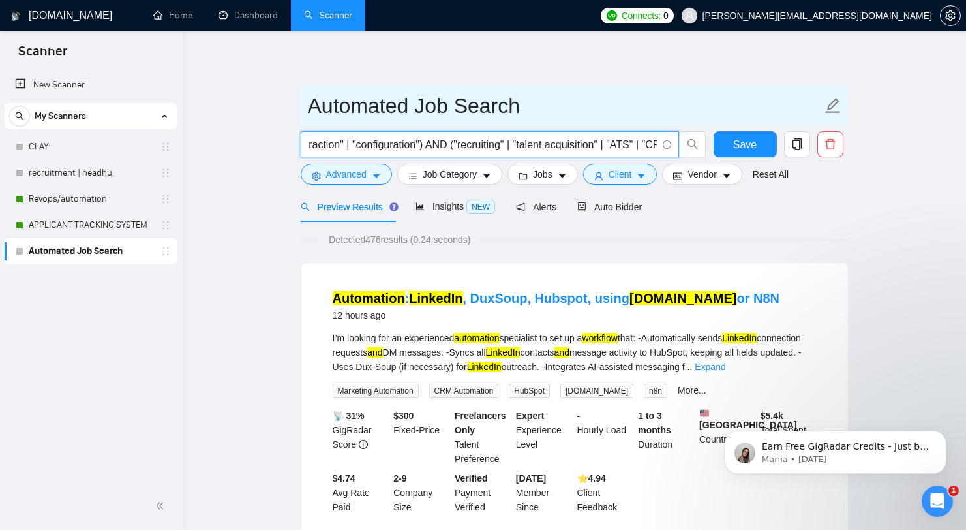
click at [734, 106] on input "Automated Job Search" at bounding box center [565, 105] width 514 height 33
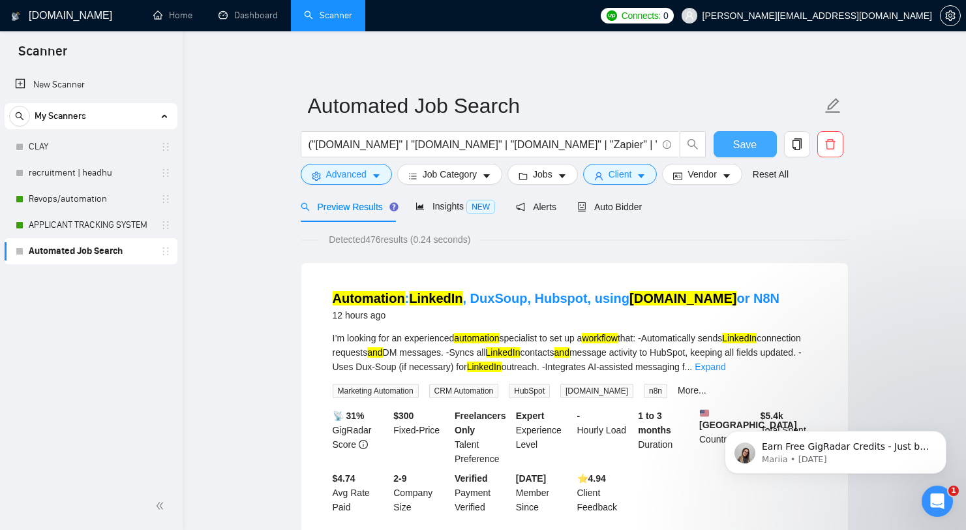
click at [744, 145] on span "Save" at bounding box center [744, 144] width 23 height 16
click at [624, 207] on span "Auto Bidder" at bounding box center [609, 207] width 65 height 10
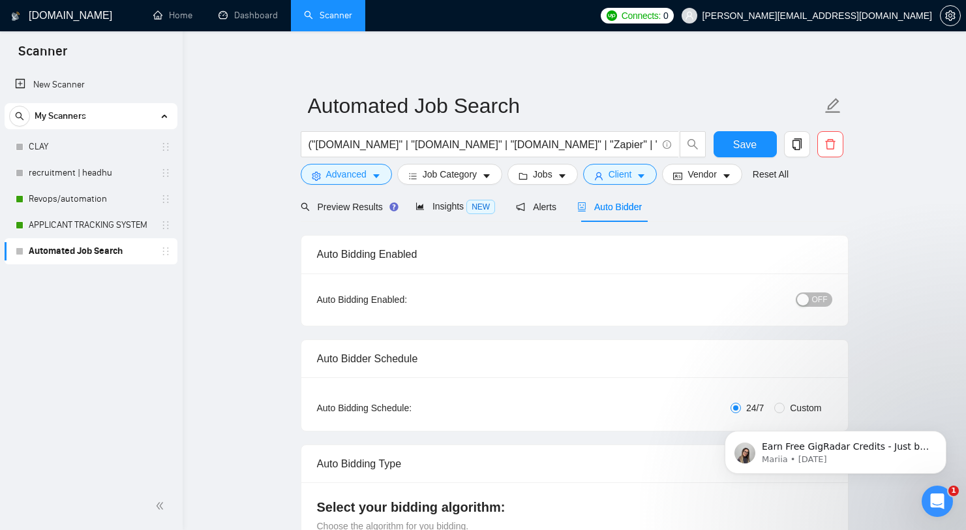
radio input "false"
radio input "true"
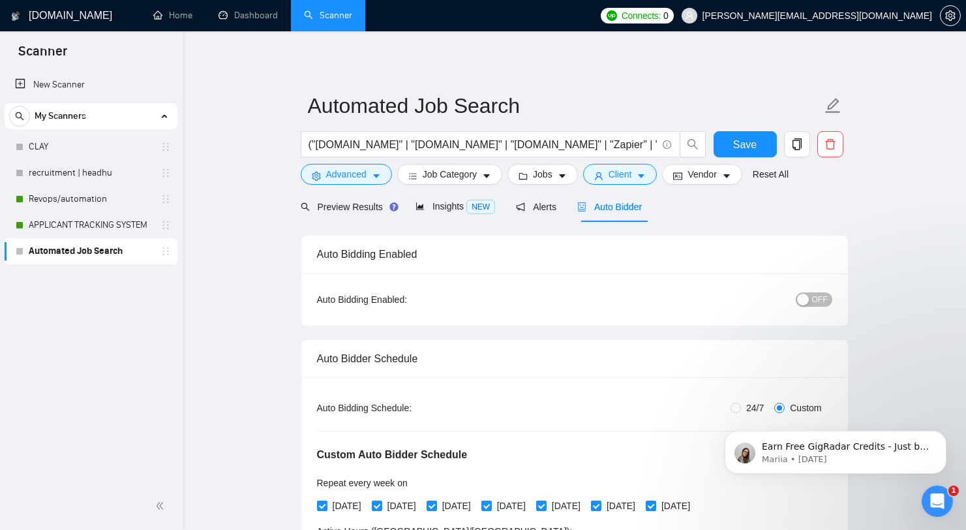
click at [814, 303] on span "OFF" at bounding box center [820, 299] width 16 height 14
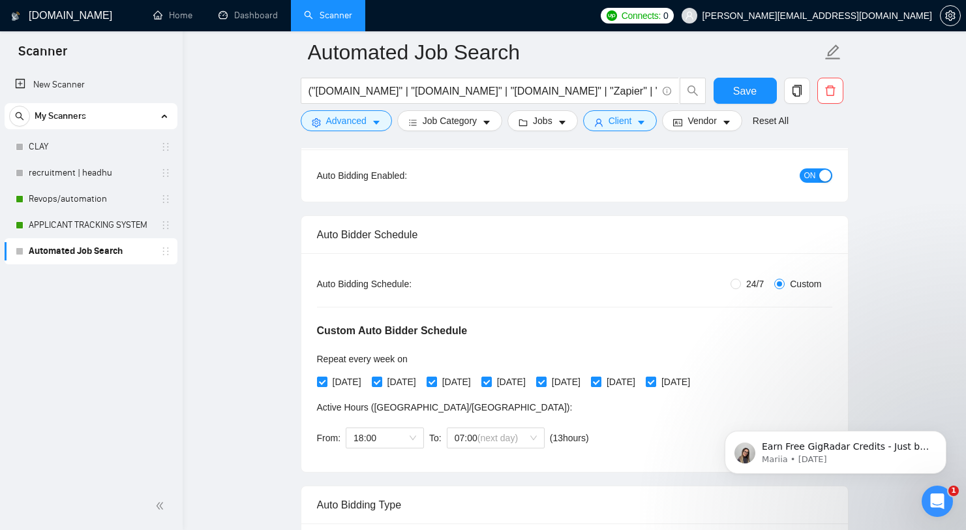
scroll to position [137, 0]
click at [641, 374] on span "[DATE]" at bounding box center [621, 380] width 39 height 14
click at [600, 375] on input "[DATE]" at bounding box center [595, 379] width 9 height 9
checkbox input "false"
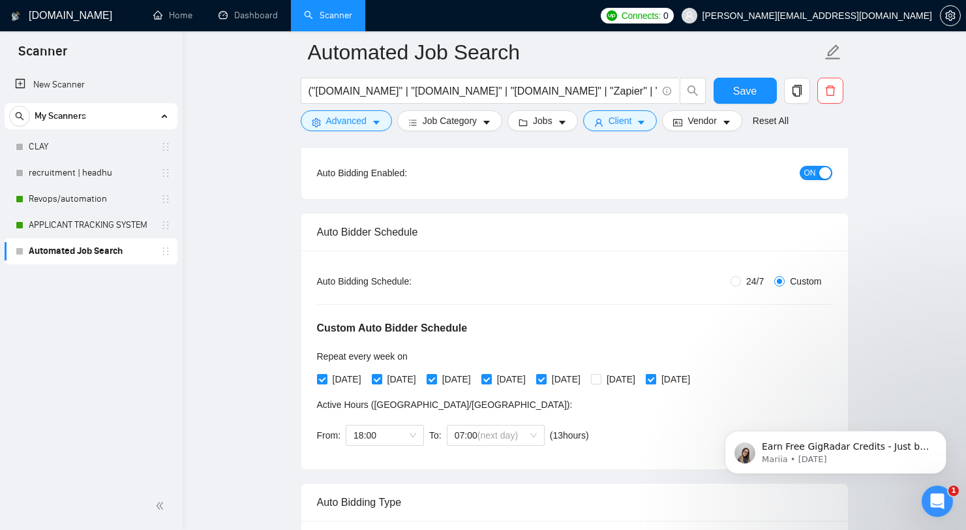
click at [696, 383] on span "[DATE]" at bounding box center [675, 379] width 39 height 14
click at [655, 383] on input "[DATE]" at bounding box center [650, 378] width 9 height 9
checkbox input "false"
click at [759, 92] on button "Save" at bounding box center [745, 91] width 63 height 26
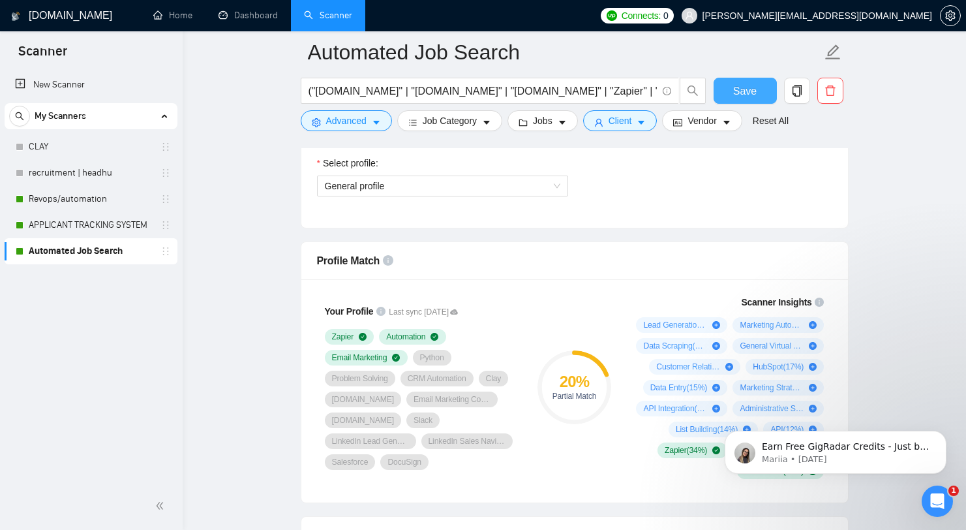
scroll to position [111, 0]
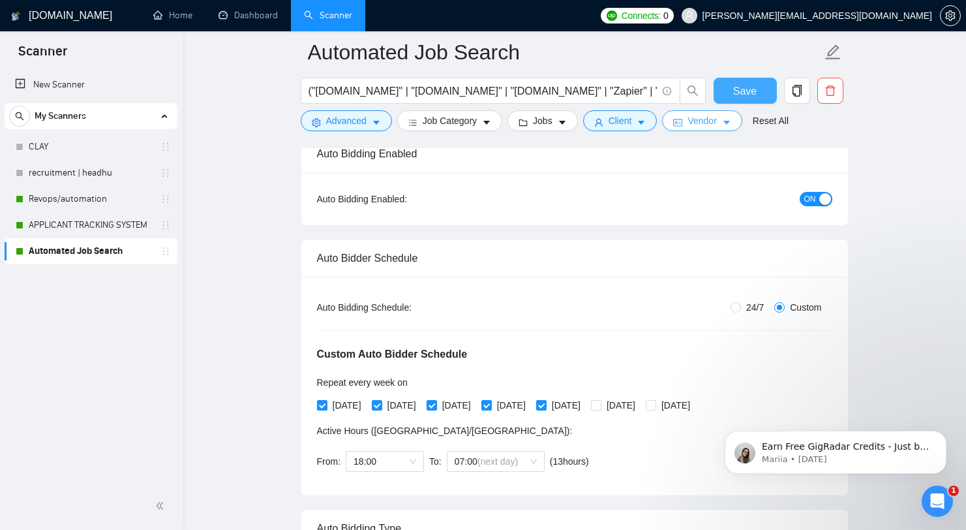
click at [748, 89] on span "Save" at bounding box center [744, 91] width 23 height 16
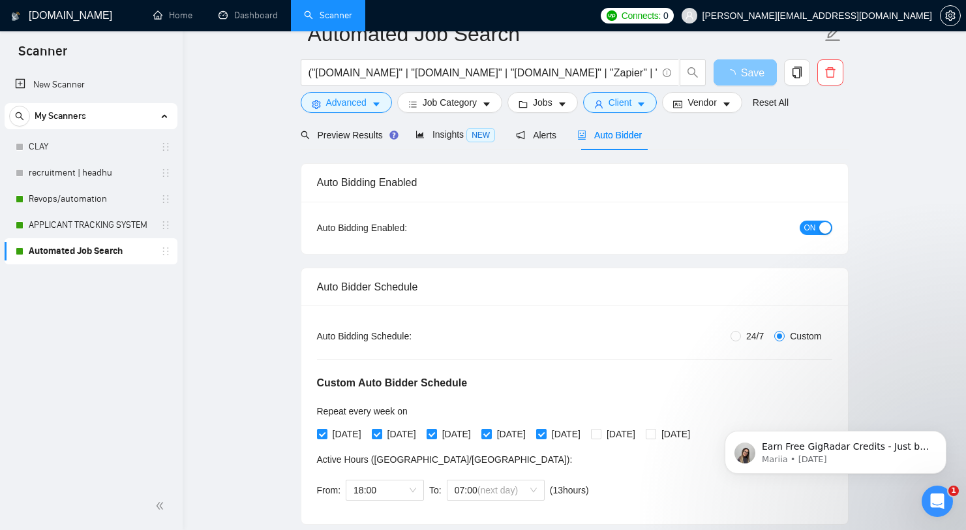
scroll to position [0, 0]
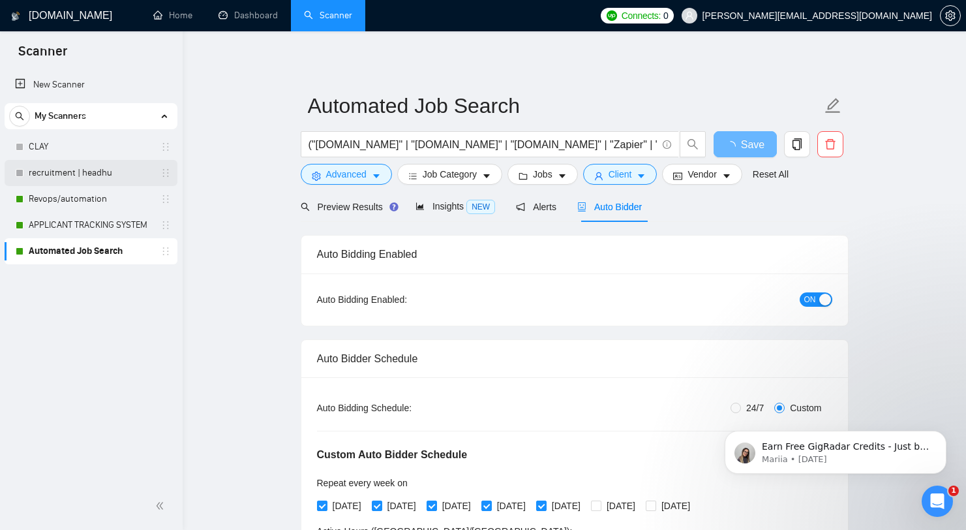
click at [102, 176] on link "recruitment | headhu" at bounding box center [91, 173] width 124 height 26
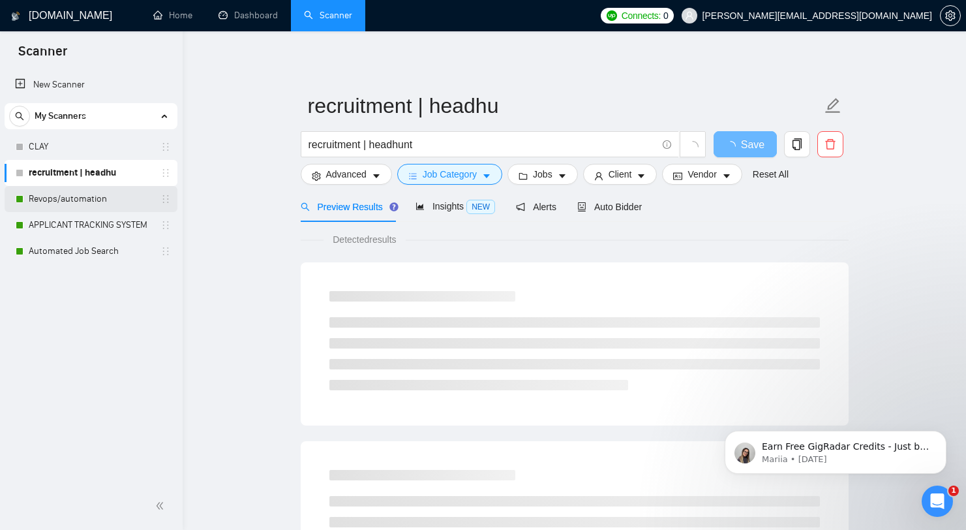
click at [72, 211] on link "Revops/automation" at bounding box center [91, 199] width 124 height 26
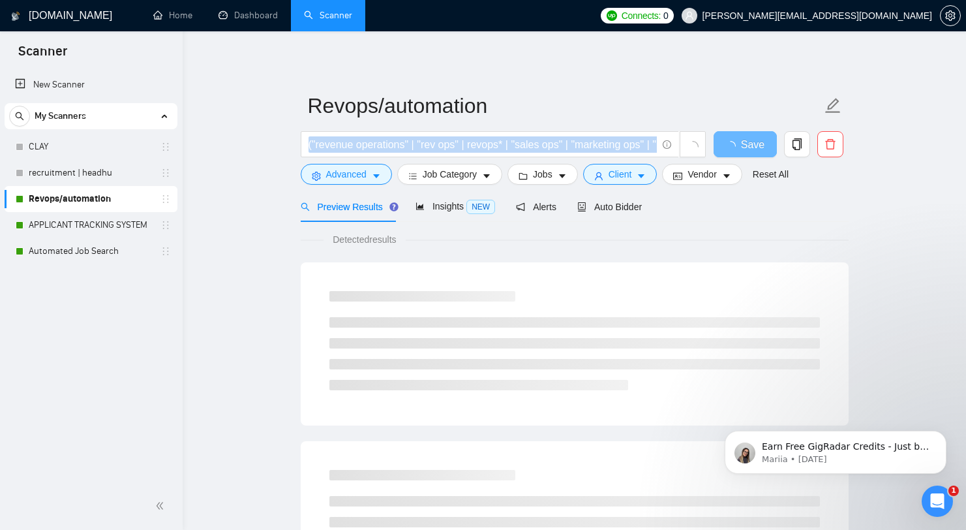
drag, startPoint x: 555, startPoint y: 153, endPoint x: 753, endPoint y: 161, distance: 197.9
click at [753, 161] on div "("revenue operations" | "rev ops" | revops* | "sales ops" | "marketing ops" | "…" at bounding box center [572, 147] width 548 height 33
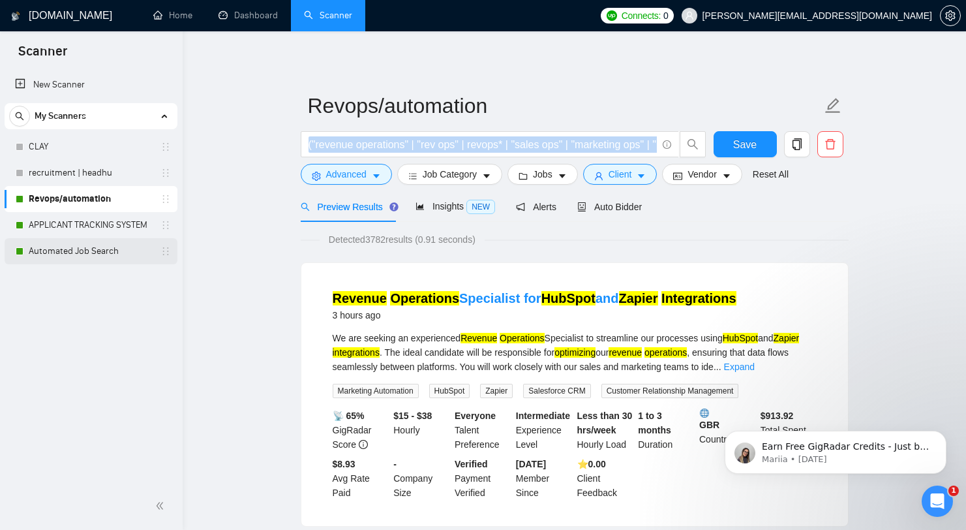
click at [99, 254] on link "Automated Job Search" at bounding box center [91, 251] width 124 height 26
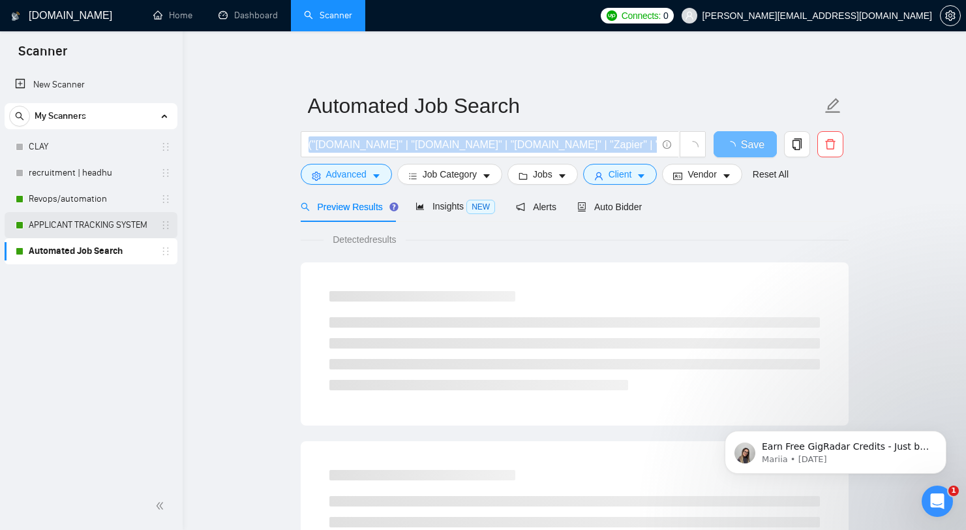
click at [107, 229] on link "APPLICANT TRACKING SYSTEM" at bounding box center [91, 225] width 124 height 26
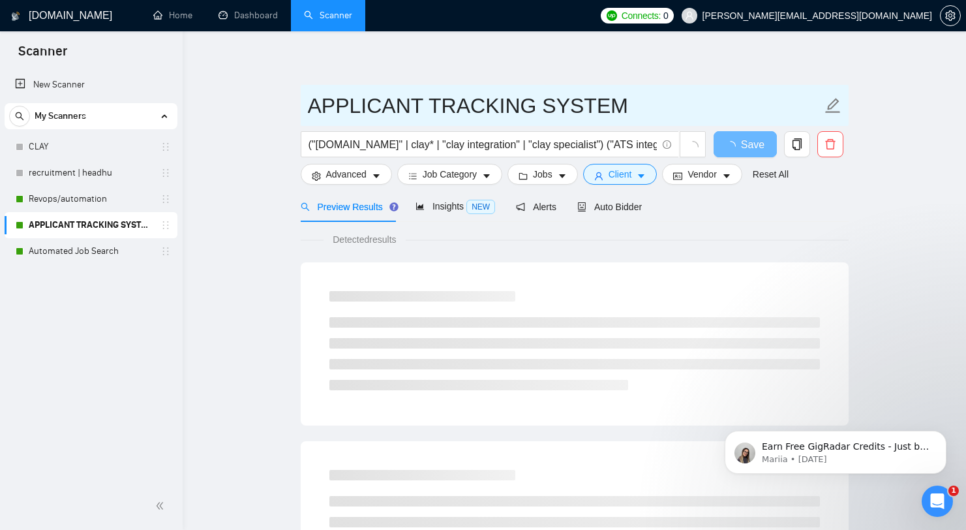
click at [562, 100] on input "APPLICANT TRACKING SYSTEM" at bounding box center [565, 105] width 514 height 33
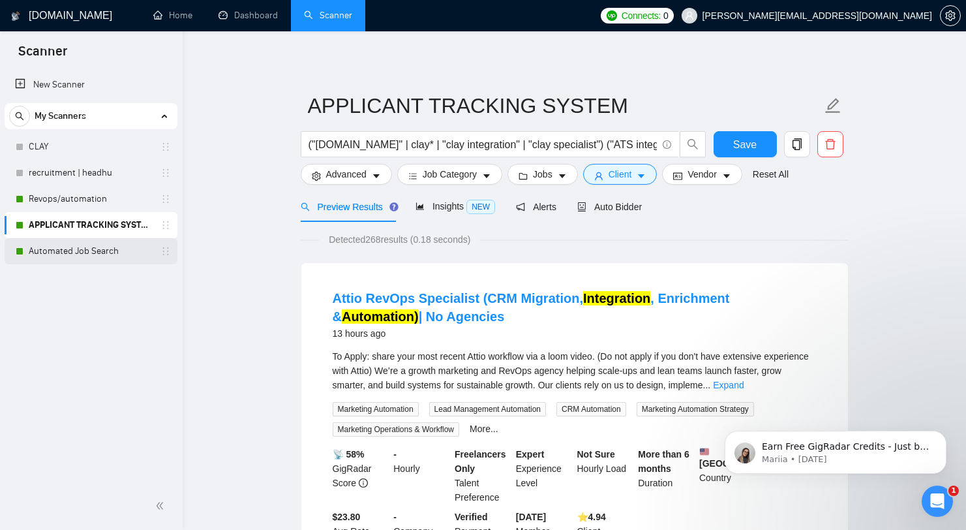
click at [72, 253] on link "Automated Job Search" at bounding box center [91, 251] width 124 height 26
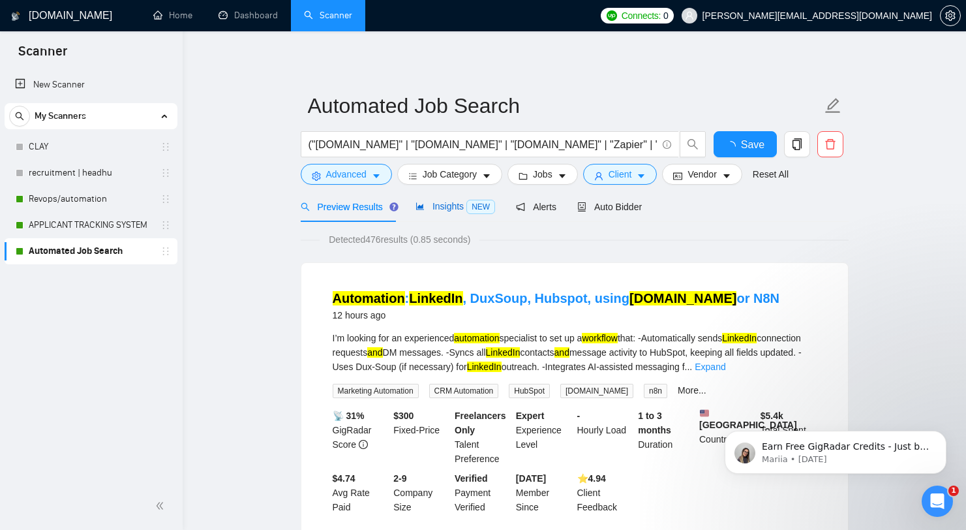
click at [450, 209] on span "Insights NEW" at bounding box center [456, 206] width 80 height 10
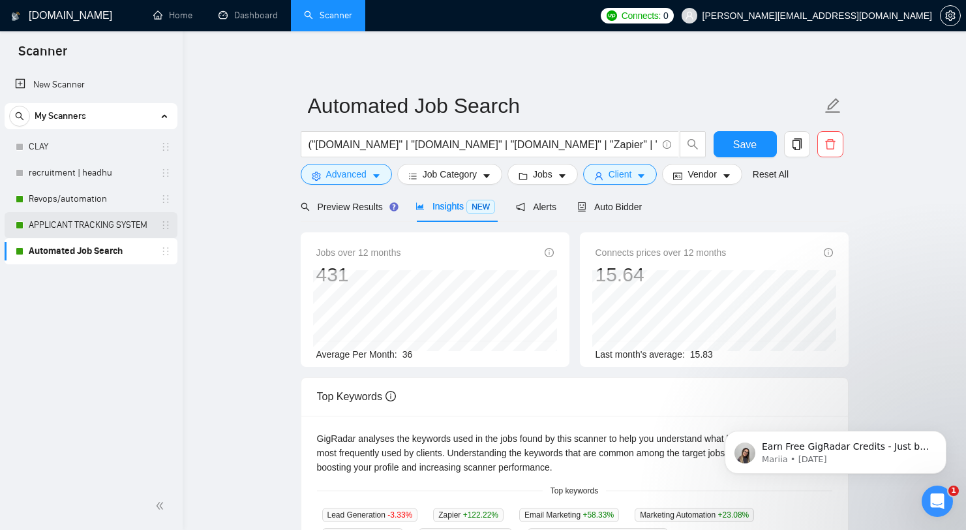
click at [58, 218] on link "APPLICANT TRACKING SYSTEM" at bounding box center [91, 225] width 124 height 26
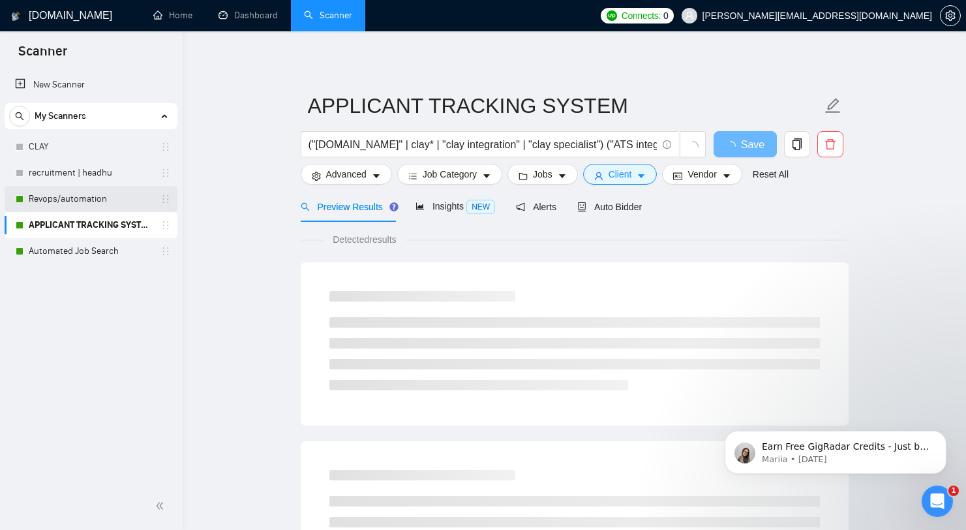
click at [74, 209] on link "Revops/automation" at bounding box center [91, 199] width 124 height 26
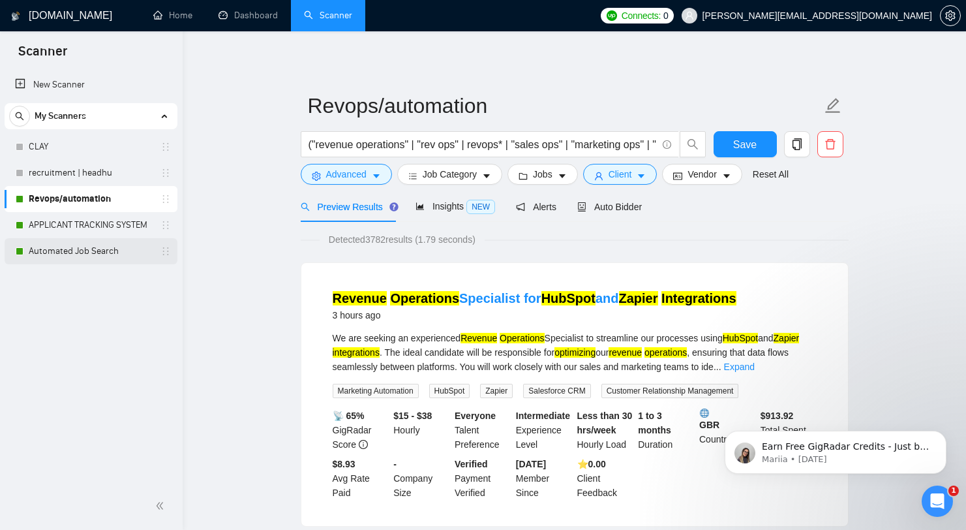
click at [79, 245] on link "Automated Job Search" at bounding box center [91, 251] width 124 height 26
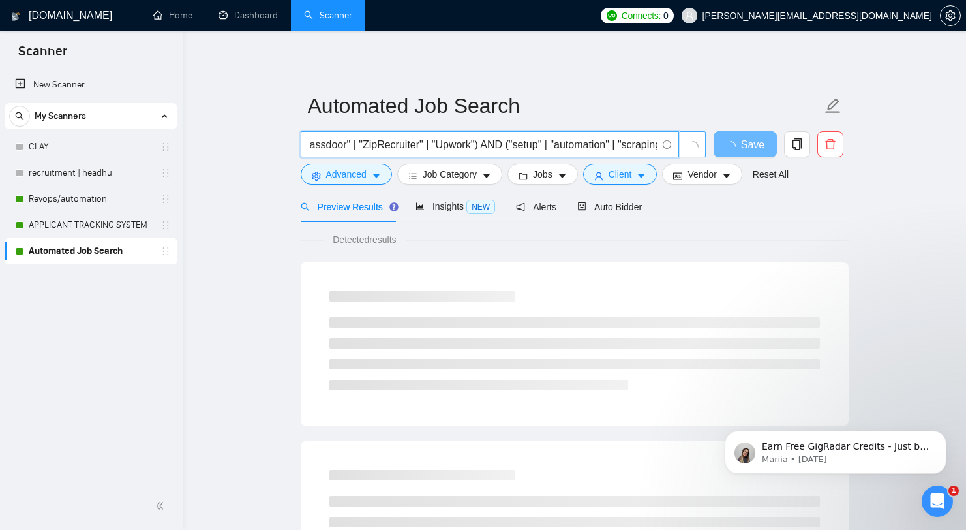
scroll to position [0, 1149]
drag, startPoint x: 583, startPoint y: 145, endPoint x: 466, endPoint y: 132, distance: 118.2
click at [466, 132] on span "("[DOMAIN_NAME]" | "[DOMAIN_NAME]" | "[DOMAIN_NAME]" | "Zapier" | "[DOMAIN_NAME…" at bounding box center [490, 144] width 378 height 26
click at [431, 153] on span "("[DOMAIN_NAME]" | "[DOMAIN_NAME]" | "[DOMAIN_NAME]" | "Zapier" | "[DOMAIN_NAME…" at bounding box center [490, 144] width 378 height 26
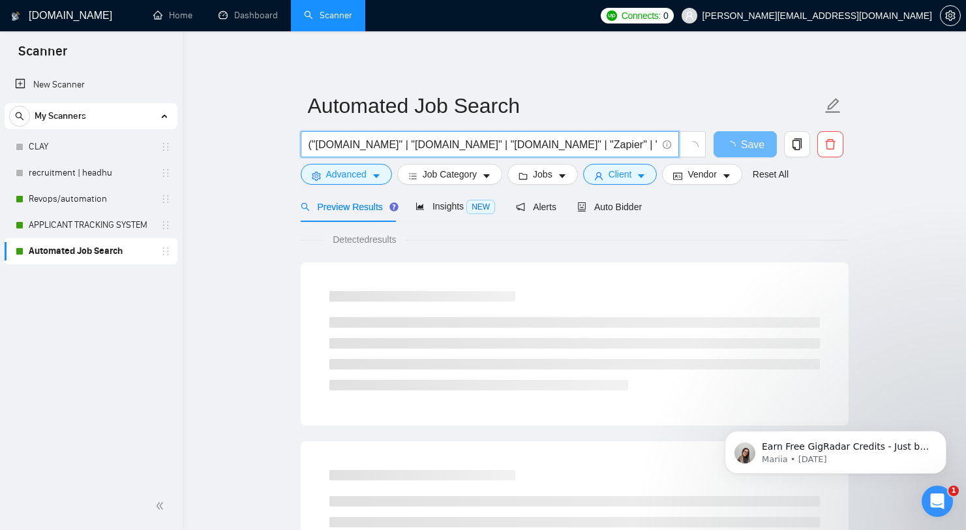
click at [453, 150] on input "("[DOMAIN_NAME]" | "[DOMAIN_NAME]" | "[DOMAIN_NAME]" | "Zapier" | "[DOMAIN_NAME…" at bounding box center [483, 144] width 348 height 16
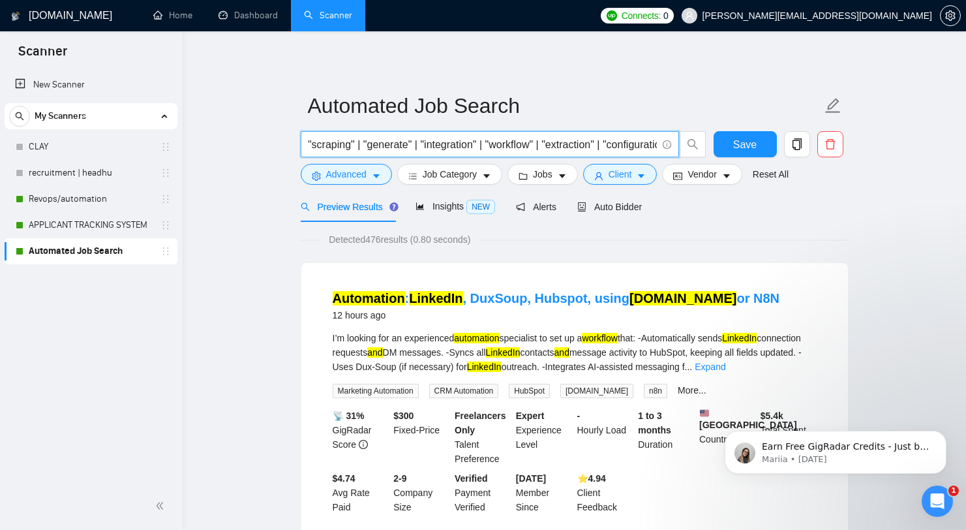
scroll to position [0, 855]
drag, startPoint x: 496, startPoint y: 151, endPoint x: 353, endPoint y: 140, distance: 143.4
click at [353, 140] on input "("[DOMAIN_NAME]" | "[DOMAIN_NAME]" | "[DOMAIN_NAME]" | "Zapier" | "[DOMAIN_NAME…" at bounding box center [483, 144] width 348 height 16
click at [468, 137] on input "("[DOMAIN_NAME]" | "[DOMAIN_NAME]" | "[DOMAIN_NAME]" | "Zapier" | "[DOMAIN_NAME…" at bounding box center [483, 144] width 348 height 16
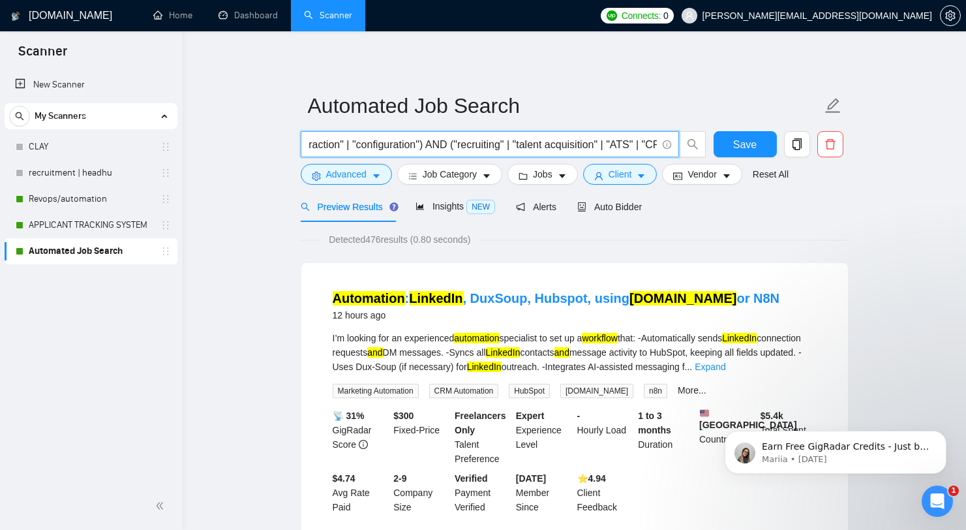
drag, startPoint x: 438, startPoint y: 144, endPoint x: 637, endPoint y: 144, distance: 199.7
click at [637, 144] on input "("[DOMAIN_NAME]" | "[DOMAIN_NAME]" | "[DOMAIN_NAME]" | "Zapier" | "[DOMAIN_NAME…" at bounding box center [483, 144] width 348 height 16
click at [503, 136] on span "("[DOMAIN_NAME]" | "[DOMAIN_NAME]" | "[DOMAIN_NAME]" | "Zapier" | "[DOMAIN_NAME…" at bounding box center [490, 144] width 378 height 26
drag, startPoint x: 535, startPoint y: 138, endPoint x: 784, endPoint y: 153, distance: 249.7
click at [784, 153] on div "("[DOMAIN_NAME]" | "[DOMAIN_NAME]" | "[DOMAIN_NAME]" | "Zapier" | "[DOMAIN_NAME…" at bounding box center [572, 147] width 548 height 33
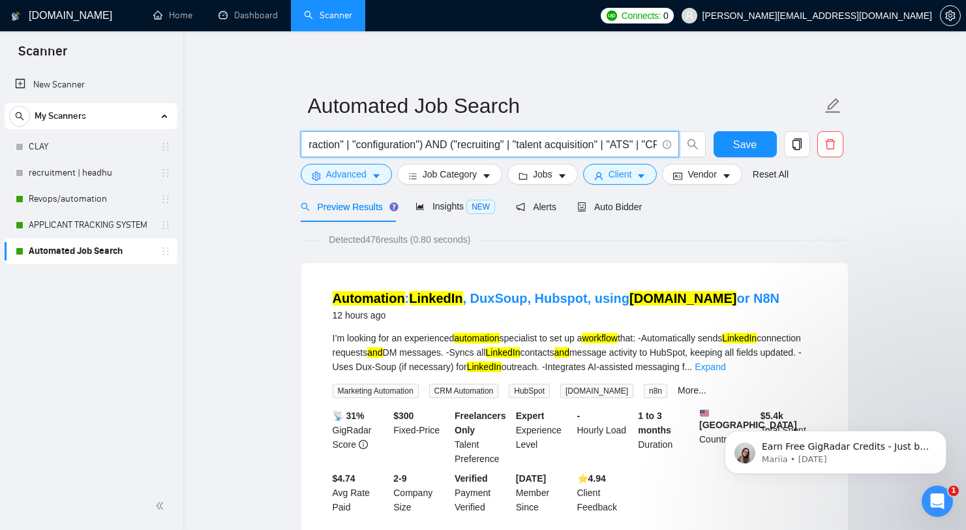
click at [546, 138] on input "("[DOMAIN_NAME]" | "[DOMAIN_NAME]" | "[DOMAIN_NAME]" | "Zapier" | "[DOMAIN_NAME…" at bounding box center [483, 144] width 348 height 16
drag, startPoint x: 669, startPoint y: 140, endPoint x: 784, endPoint y: 146, distance: 115.0
click at [784, 146] on div "("[DOMAIN_NAME]" | "[DOMAIN_NAME]" | "[DOMAIN_NAME]" | "Zapier" | "[DOMAIN_NAME…" at bounding box center [572, 147] width 548 height 33
click at [625, 147] on input "("[DOMAIN_NAME]" | "[DOMAIN_NAME]" | "[DOMAIN_NAME]" | "Zapier" | "[DOMAIN_NAME…" at bounding box center [483, 144] width 348 height 16
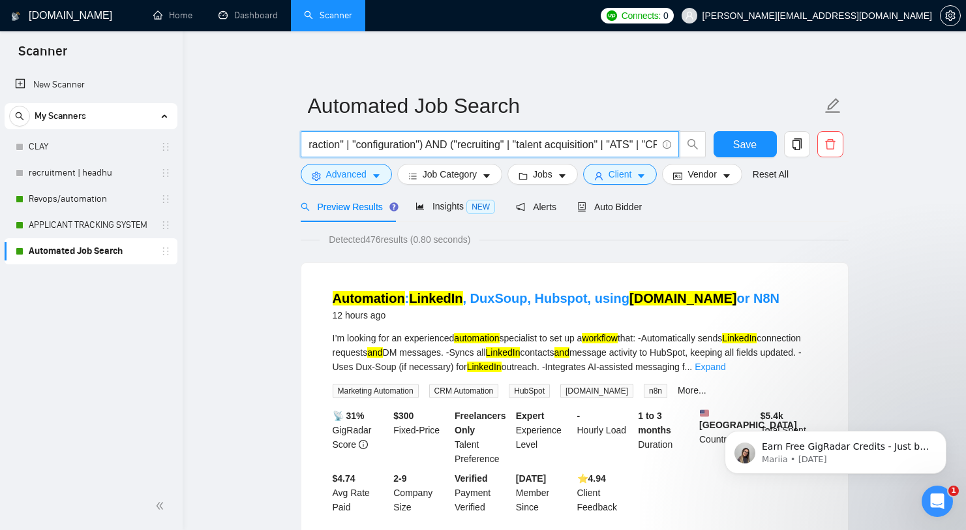
click at [625, 147] on input "("[DOMAIN_NAME]" | "[DOMAIN_NAME]" | "[DOMAIN_NAME]" | "Zapier" | "[DOMAIN_NAME…" at bounding box center [483, 144] width 348 height 16
click at [489, 140] on input "("[DOMAIN_NAME]" | "[DOMAIN_NAME]" | "[DOMAIN_NAME]" | "Zapier" | "[DOMAIN_NAME…" at bounding box center [483, 144] width 348 height 16
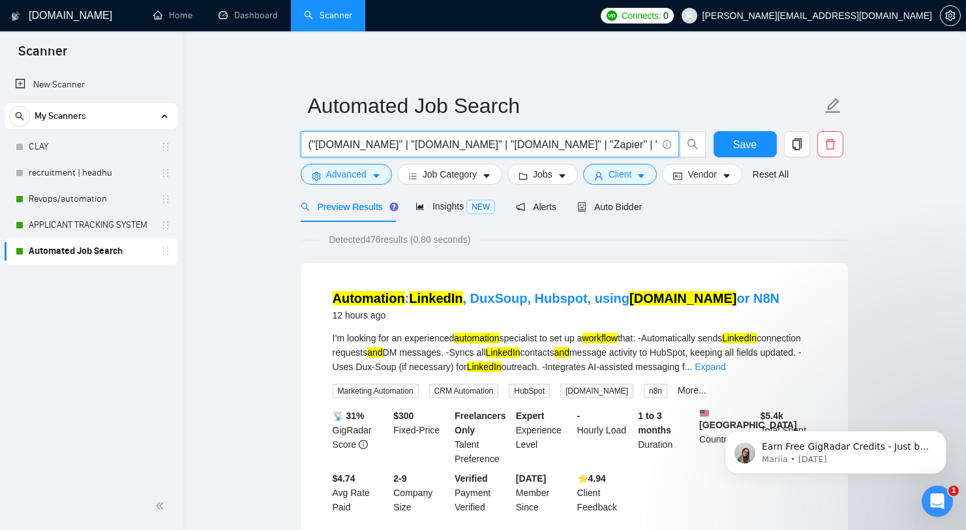
paste input "| "Monster") AND ("setup" | "automation" | "scraping" | "generate" | "integrati…"
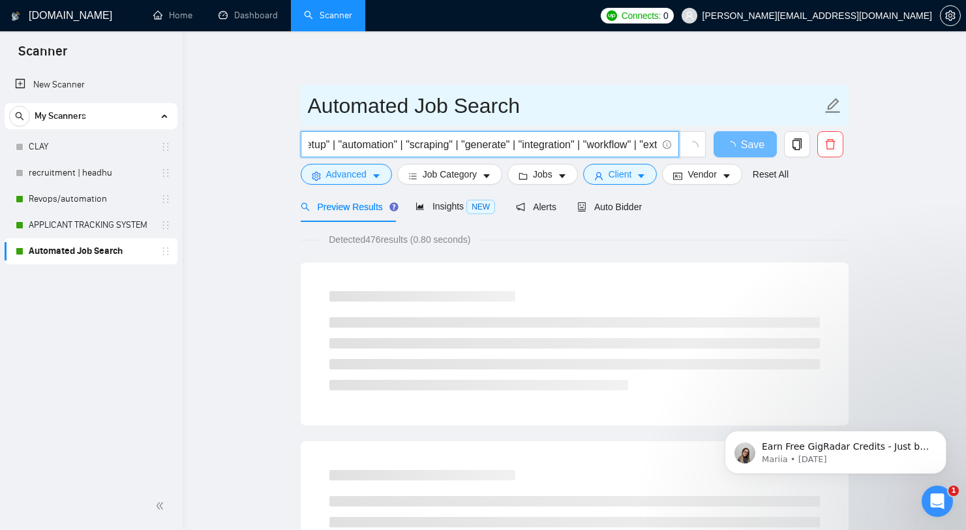
click at [647, 106] on input "Automated Job Search" at bounding box center [565, 105] width 514 height 33
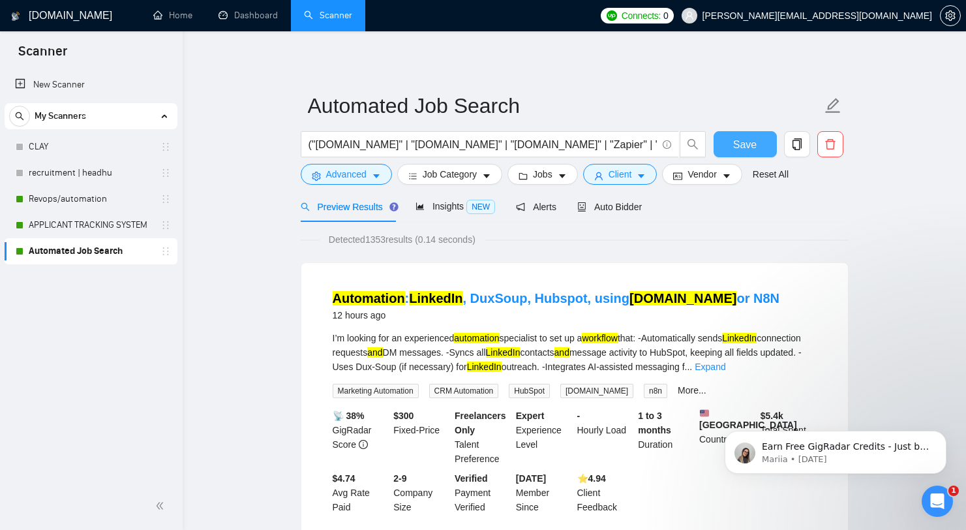
click at [737, 134] on button "Save" at bounding box center [745, 144] width 63 height 26
drag, startPoint x: 607, startPoint y: 207, endPoint x: 380, endPoint y: 162, distance: 231.5
click at [510, 194] on div "Preview Results Insights NEW Alerts Auto Bidder" at bounding box center [472, 206] width 342 height 31
click at [351, 146] on input "("[DOMAIN_NAME]" | "[DOMAIN_NAME]" | "[DOMAIN_NAME]" | "Zapier" | "[DOMAIN_NAME…" at bounding box center [483, 144] width 348 height 16
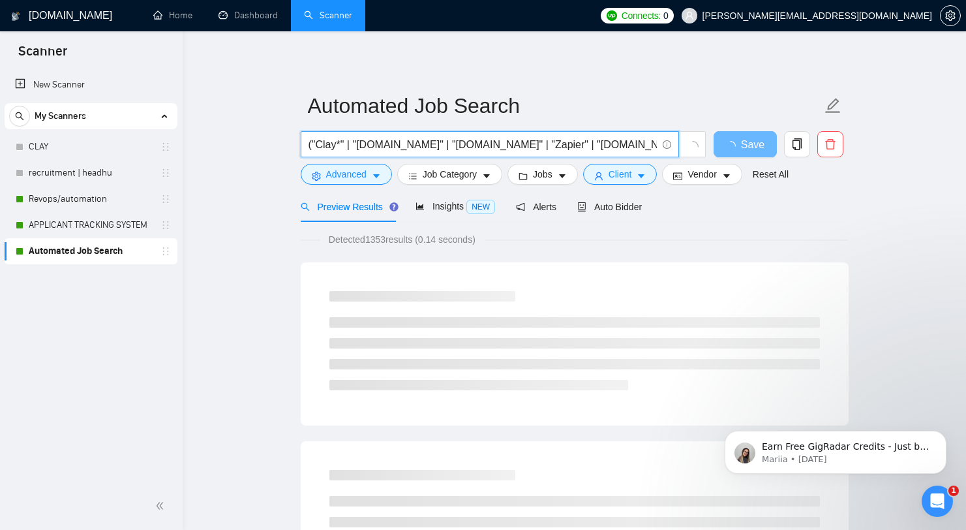
click at [388, 145] on input "("Clay*" | "[DOMAIN_NAME]" | "[DOMAIN_NAME]" | "Zapier" | "[DOMAIN_NAME]") AND …" at bounding box center [483, 144] width 348 height 16
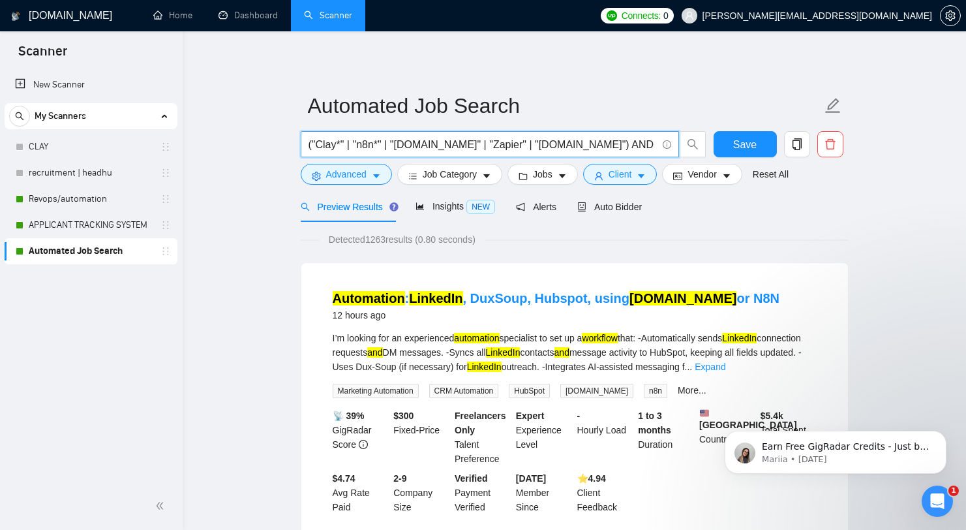
click at [446, 145] on input "("Clay*" | "n8n*" | "[DOMAIN_NAME]" | "Zapier" | "[DOMAIN_NAME]") AND ("LinkedI…" at bounding box center [483, 144] width 348 height 16
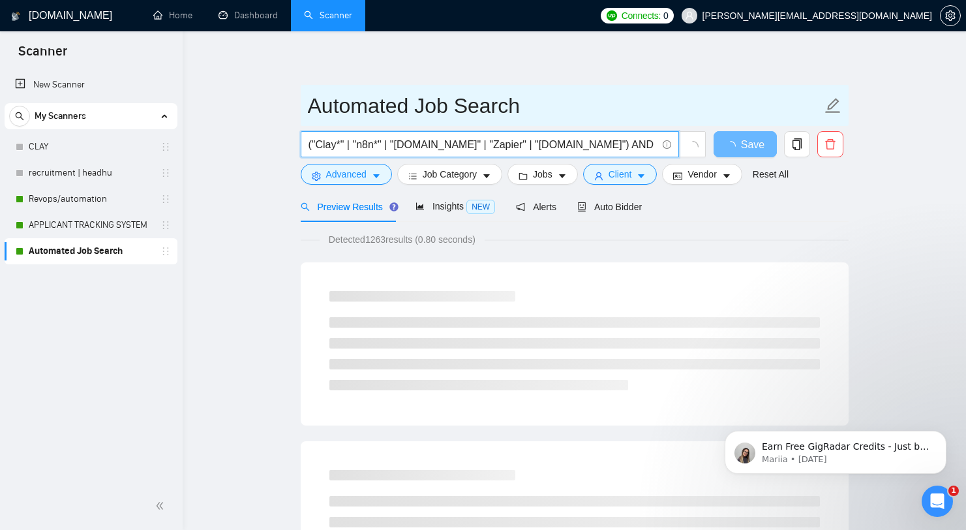
click at [596, 122] on span "Automated Job Search" at bounding box center [575, 105] width 548 height 41
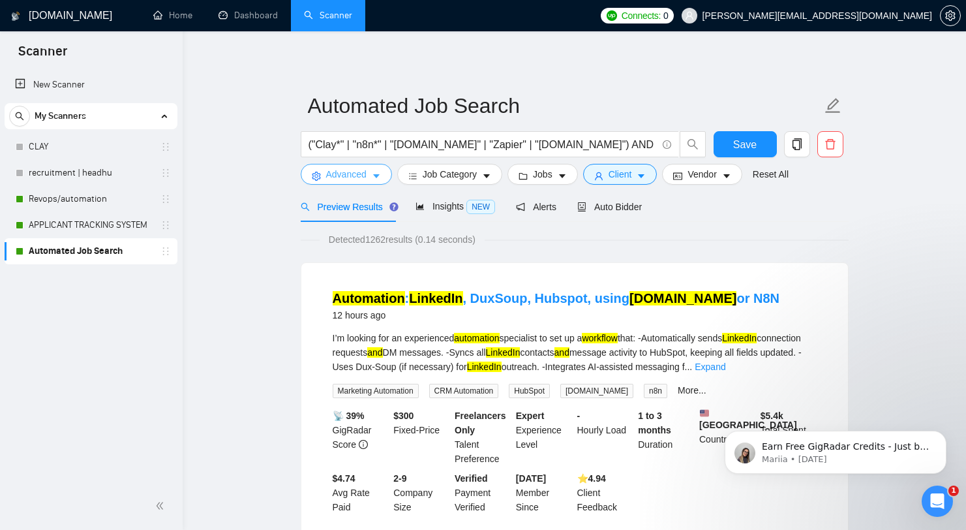
drag, startPoint x: 343, startPoint y: 147, endPoint x: 375, endPoint y: 166, distance: 38.0
click at [343, 147] on input "("Clay*" | "n8n*" | "[DOMAIN_NAME]" | "Zapier" | "[DOMAIN_NAME]") AND ("LinkedI…" at bounding box center [483, 144] width 348 height 16
click at [381, 144] on input "("Clay*" | "n8n*" | "[DOMAIN_NAME]" | "Zapier" | "[DOMAIN_NAME]") AND ("LinkedI…" at bounding box center [483, 144] width 348 height 16
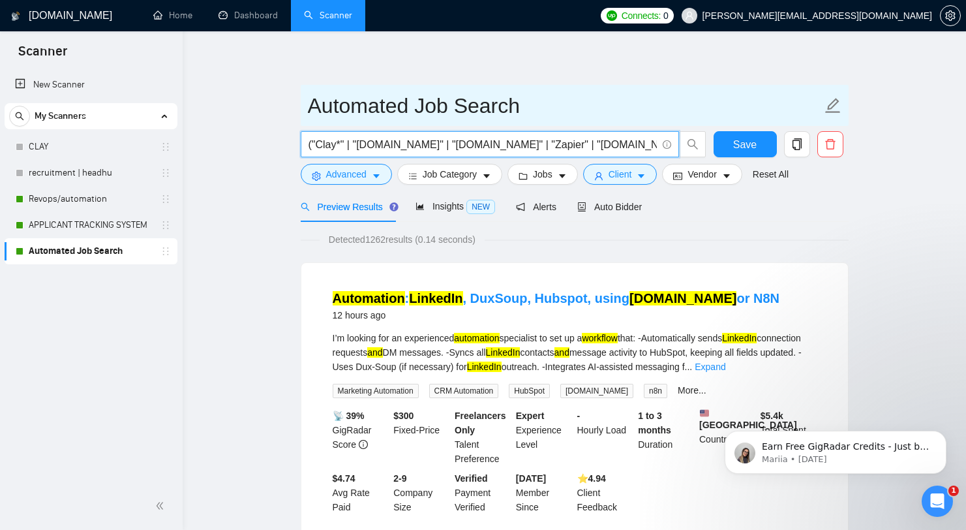
click at [588, 99] on input "Automated Job Search" at bounding box center [565, 105] width 514 height 33
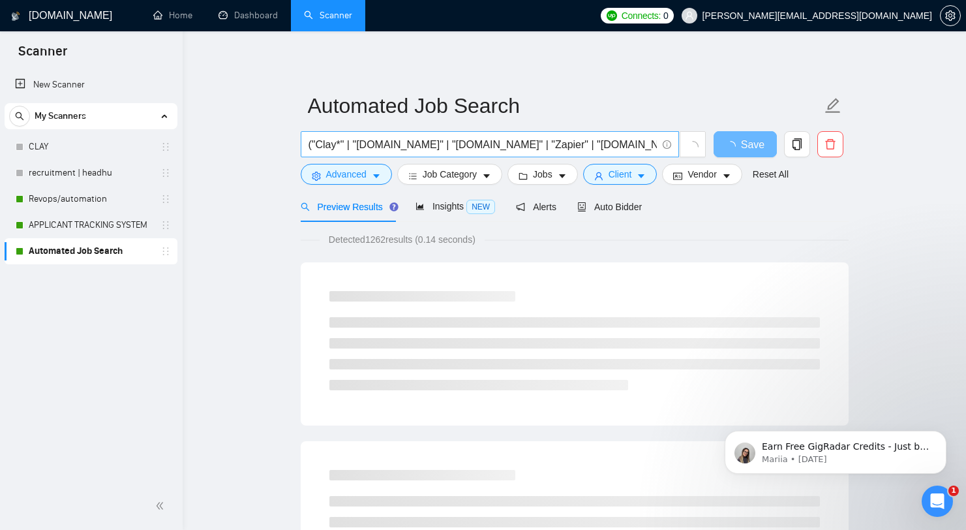
click at [344, 140] on input "("Clay*" | "[DOMAIN_NAME]" | "[DOMAIN_NAME]" | "Zapier" | "[DOMAIN_NAME]") AND …" at bounding box center [483, 144] width 348 height 16
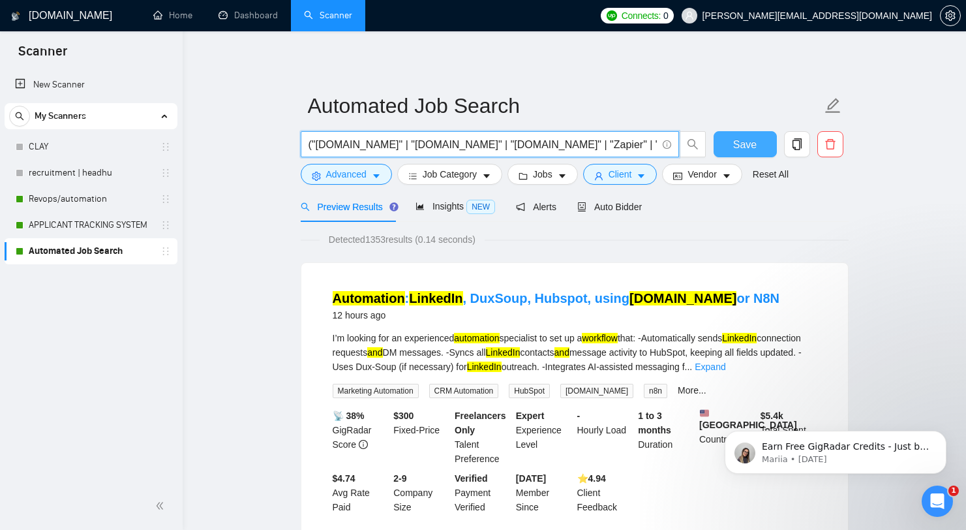
type input "("[DOMAIN_NAME]" | "[DOMAIN_NAME]" | "[DOMAIN_NAME]" | "Zapier" | "[DOMAIN_NAME…"
click at [758, 144] on button "Save" at bounding box center [745, 144] width 63 height 26
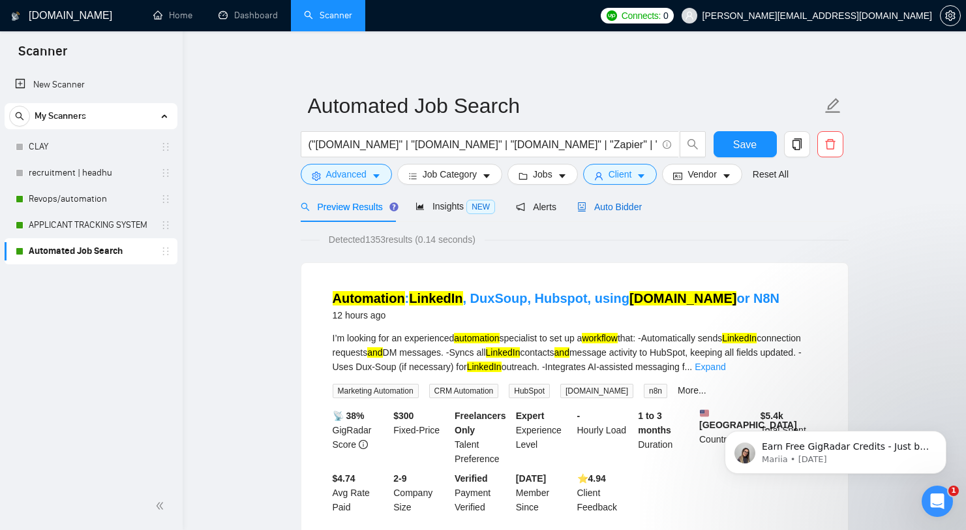
click at [617, 202] on span "Auto Bidder" at bounding box center [609, 207] width 65 height 10
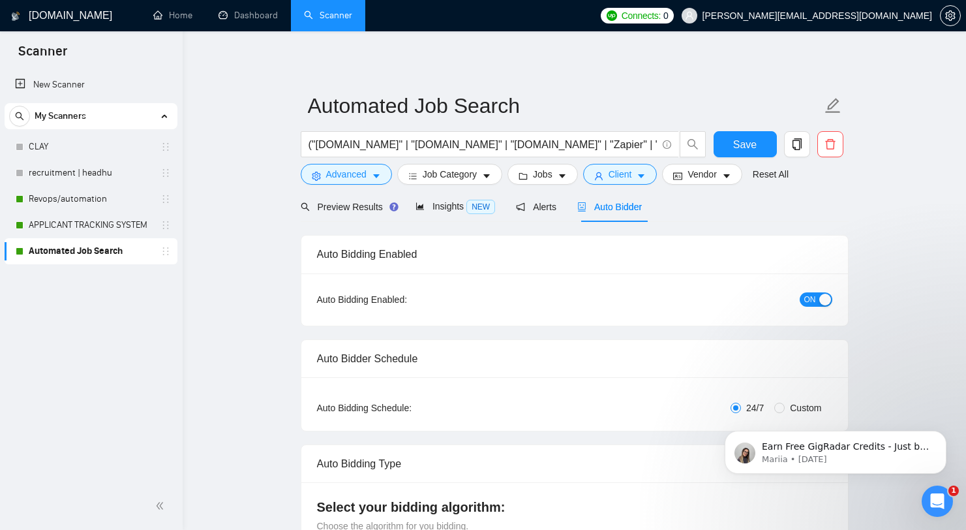
radio input "false"
radio input "true"
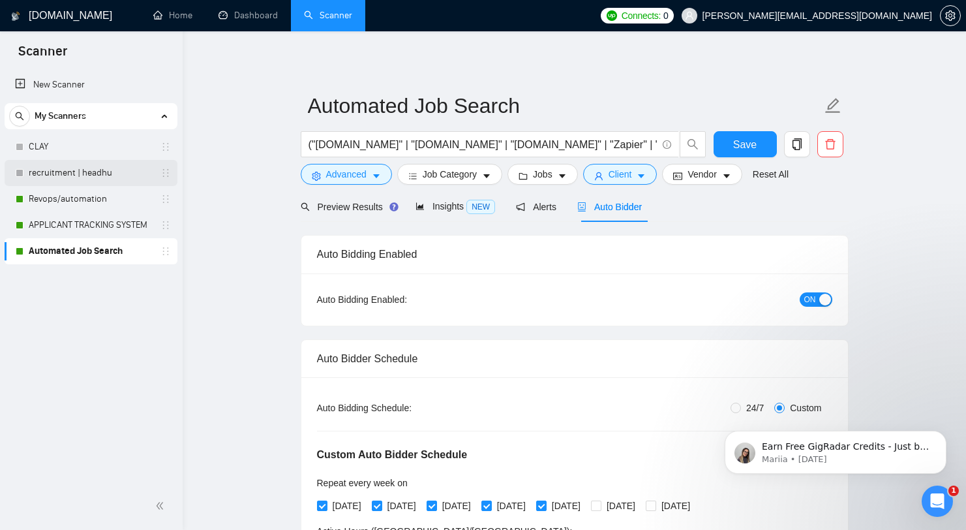
click at [89, 165] on link "recruitment | headhu" at bounding box center [91, 173] width 124 height 26
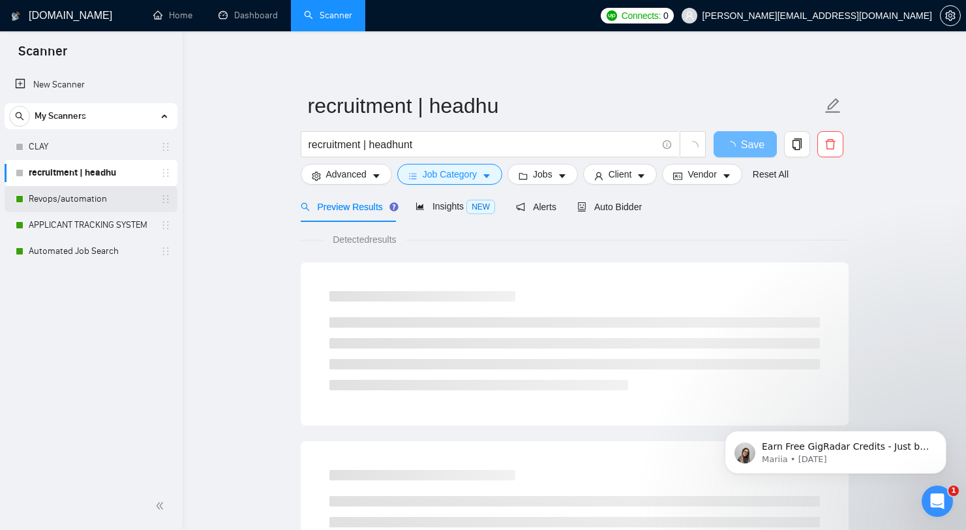
click at [76, 204] on link "Revops/automation" at bounding box center [91, 199] width 124 height 26
